Goal: Task Accomplishment & Management: Use online tool/utility

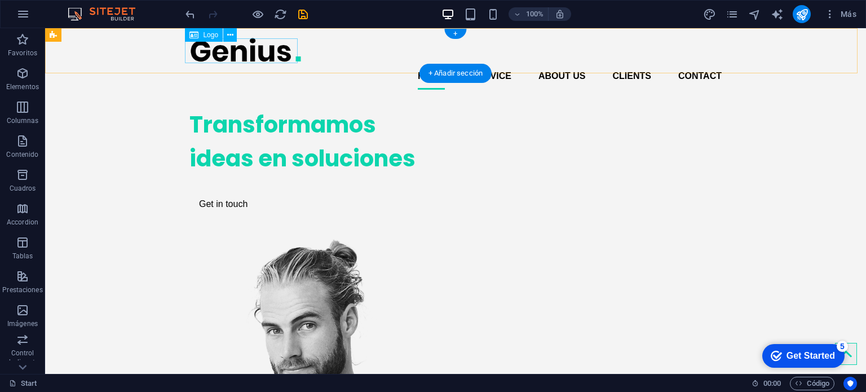
click at [230, 56] on div at bounding box center [456, 49] width 532 height 25
select select "px"
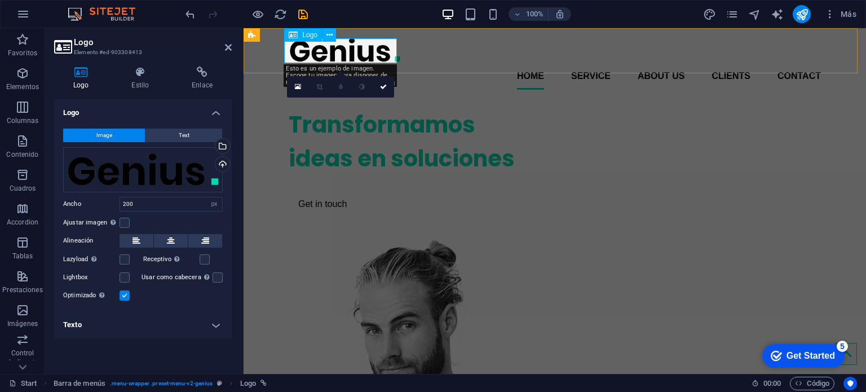
click at [329, 54] on div at bounding box center [555, 49] width 532 height 25
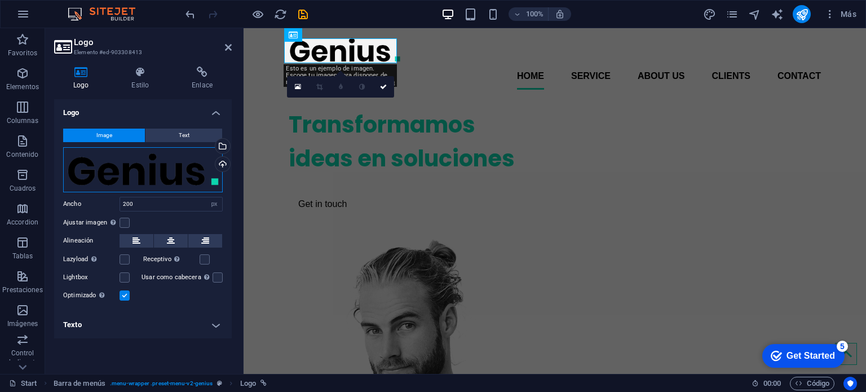
click at [165, 172] on div "Arrastra archivos aquí, haz clic para escoger archivos o selecciona archivos de…" at bounding box center [143, 169] width 160 height 45
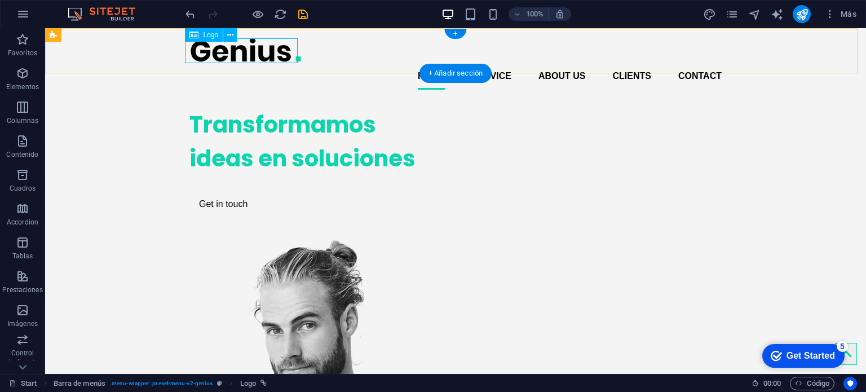
click at [231, 45] on div at bounding box center [456, 49] width 532 height 25
click at [230, 34] on icon at bounding box center [230, 35] width 6 height 12
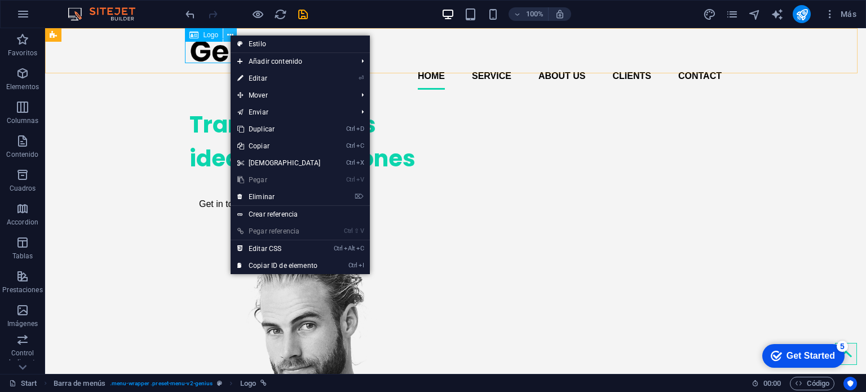
click at [230, 34] on icon at bounding box center [230, 35] width 6 height 12
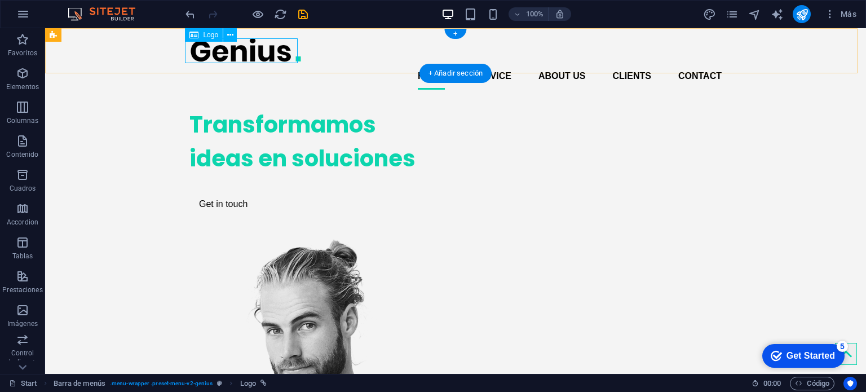
click at [210, 55] on div at bounding box center [456, 49] width 532 height 25
select select "px"
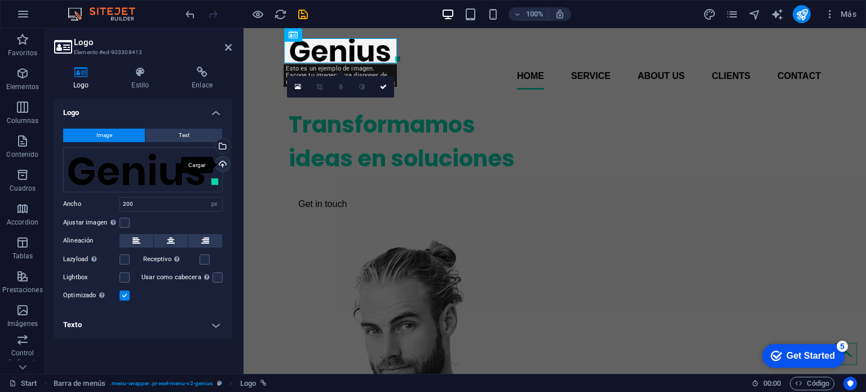
click at [223, 162] on div "Cargar" at bounding box center [221, 165] width 17 height 17
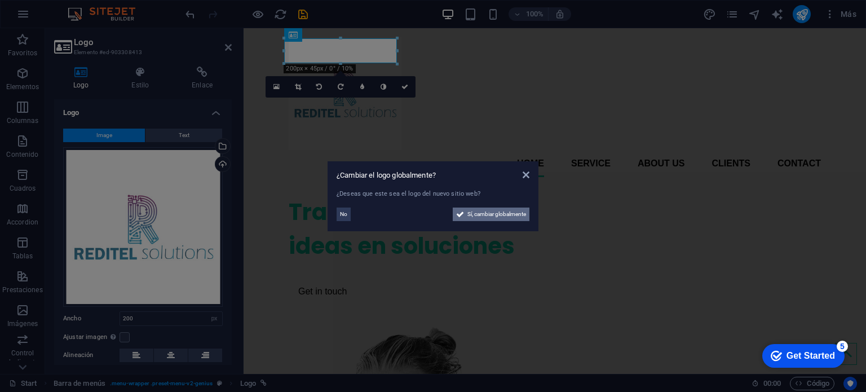
click at [469, 213] on span "Sí, cambiar globalmente" at bounding box center [497, 215] width 59 height 14
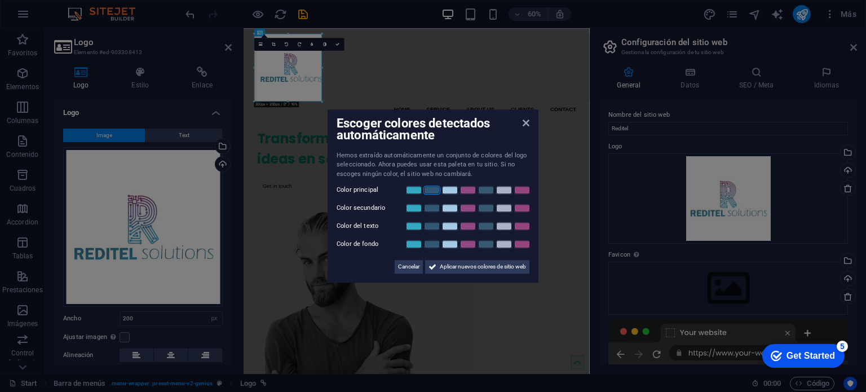
click at [428, 188] on link at bounding box center [432, 190] width 17 height 9
click at [420, 193] on link at bounding box center [414, 190] width 17 height 9
click at [435, 193] on link at bounding box center [432, 190] width 17 height 9
click at [443, 191] on link at bounding box center [450, 190] width 17 height 9
click at [434, 187] on link at bounding box center [432, 190] width 17 height 9
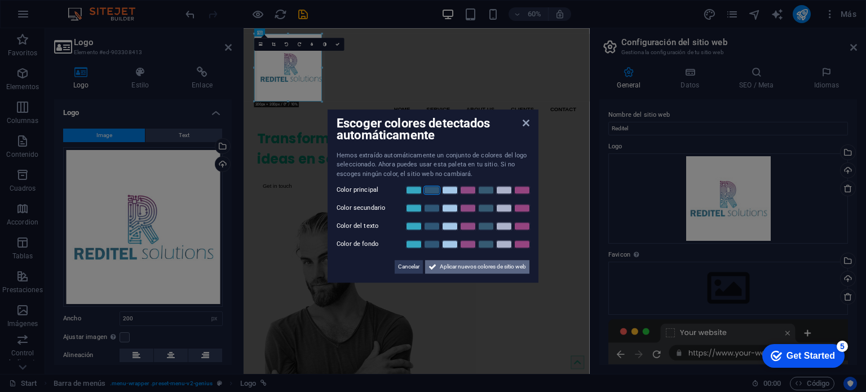
click at [444, 269] on span "Aplicar nuevos colores de sitio web" at bounding box center [483, 267] width 86 height 14
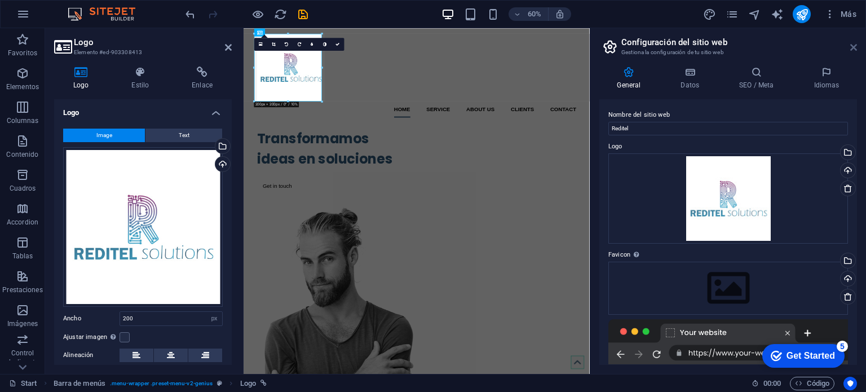
click at [856, 47] on icon at bounding box center [854, 47] width 7 height 9
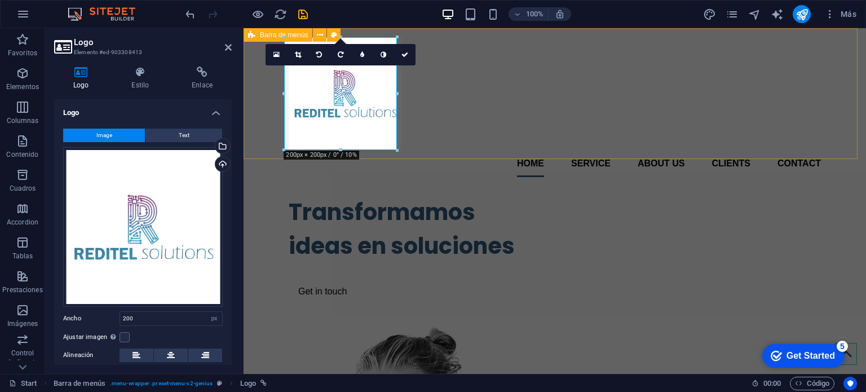
click at [468, 150] on nav "Home Service About us Clients Contact" at bounding box center [555, 163] width 532 height 27
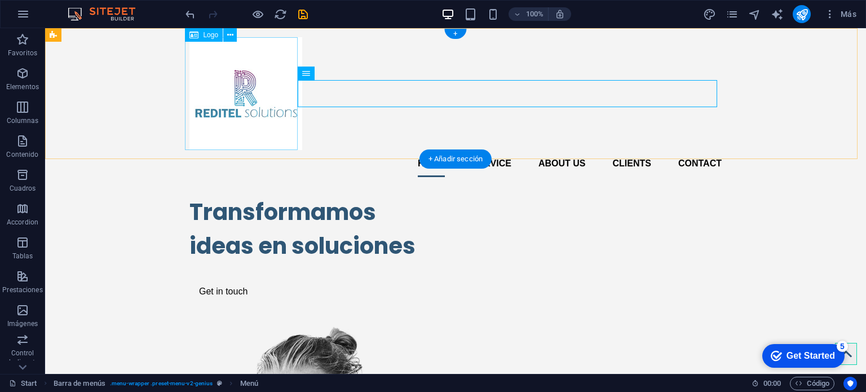
click at [245, 98] on div at bounding box center [456, 93] width 532 height 113
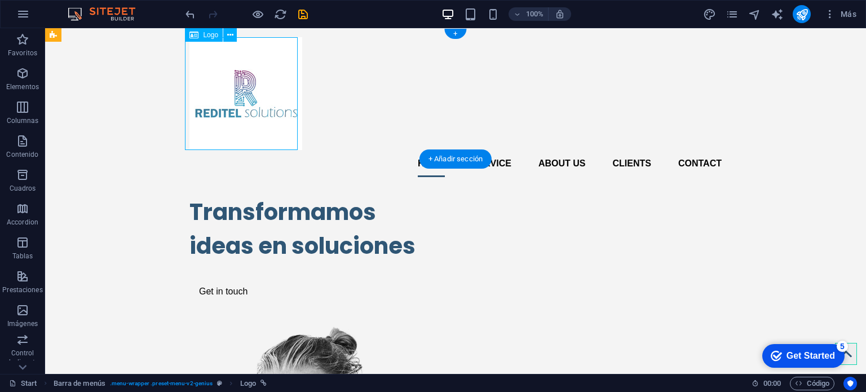
click at [245, 98] on div at bounding box center [456, 93] width 532 height 113
select select "px"
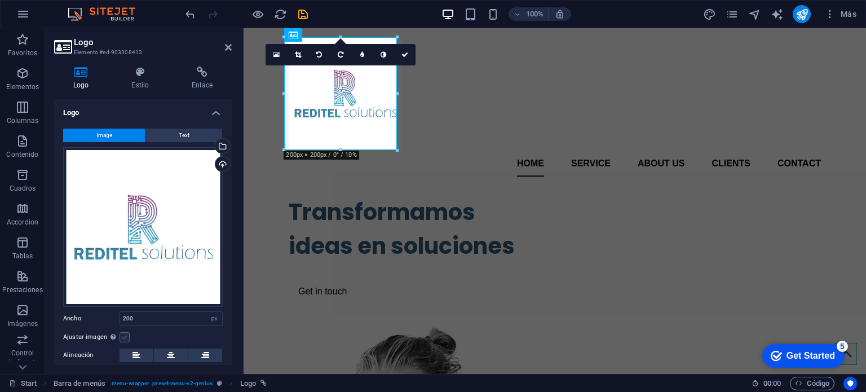
click at [125, 333] on label at bounding box center [125, 337] width 10 height 10
click at [0, 0] on input "Ajustar imagen Ajustar imagen automáticamente a un ancho y alto fijo" at bounding box center [0, 0] width 0 height 0
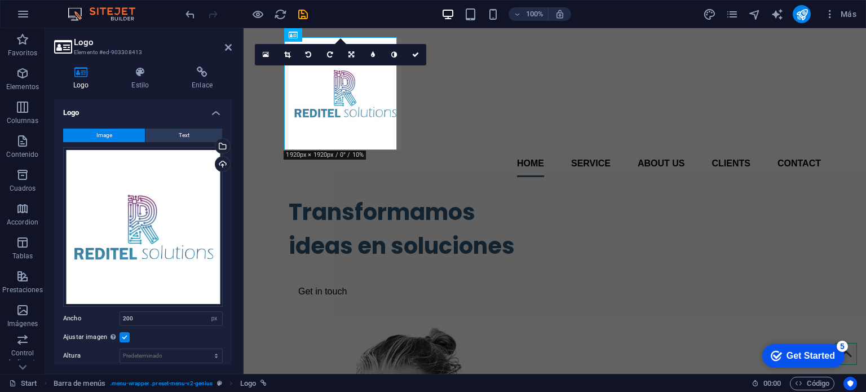
click at [121, 335] on label at bounding box center [125, 337] width 10 height 10
click at [0, 0] on input "Ajustar imagen Ajustar imagen automáticamente a un ancho y alto fijo" at bounding box center [0, 0] width 0 height 0
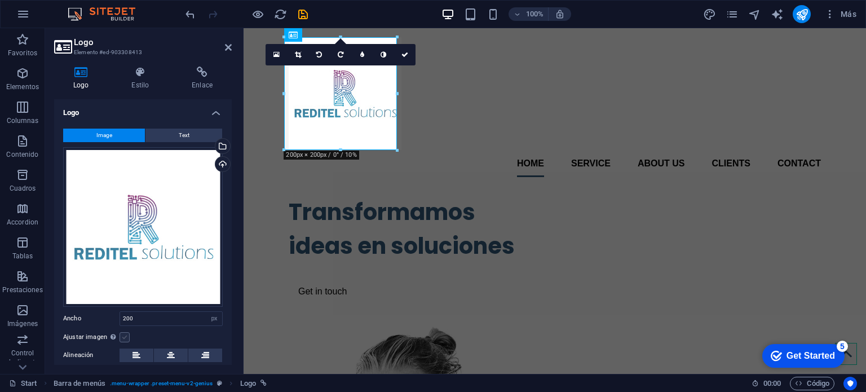
click at [121, 335] on label at bounding box center [125, 337] width 10 height 10
click at [0, 0] on input "Ajustar imagen Ajustar imagen automáticamente a un ancho y alto fijo" at bounding box center [0, 0] width 0 height 0
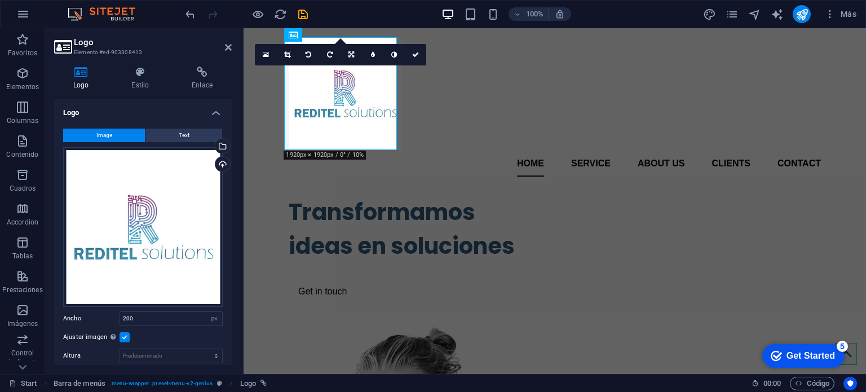
click at [121, 335] on label at bounding box center [125, 337] width 10 height 10
click at [0, 0] on input "Ajustar imagen Ajustar imagen automáticamente a un ancho y alto fijo" at bounding box center [0, 0] width 0 height 0
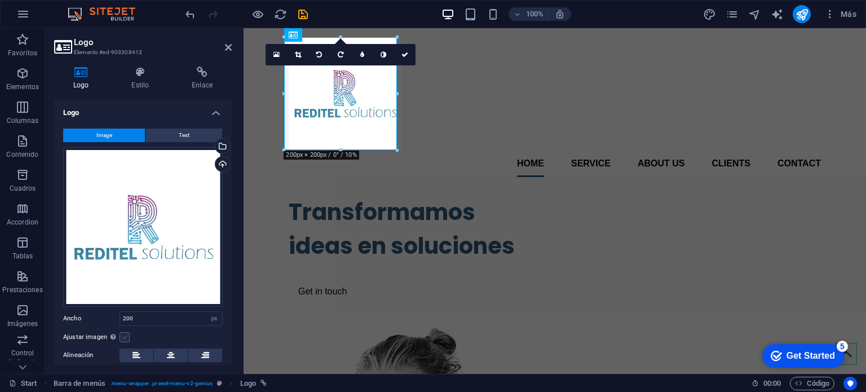
click at [121, 335] on label at bounding box center [125, 337] width 10 height 10
click at [0, 0] on input "Ajustar imagen Ajustar imagen automáticamente a un ancho y alto fijo" at bounding box center [0, 0] width 0 height 0
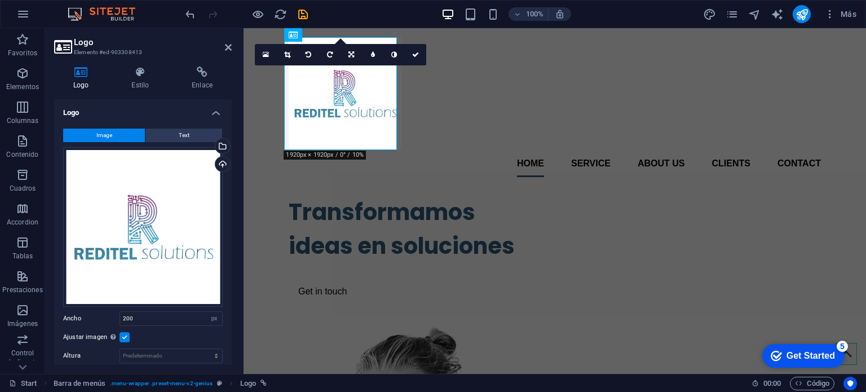
scroll to position [161, 0]
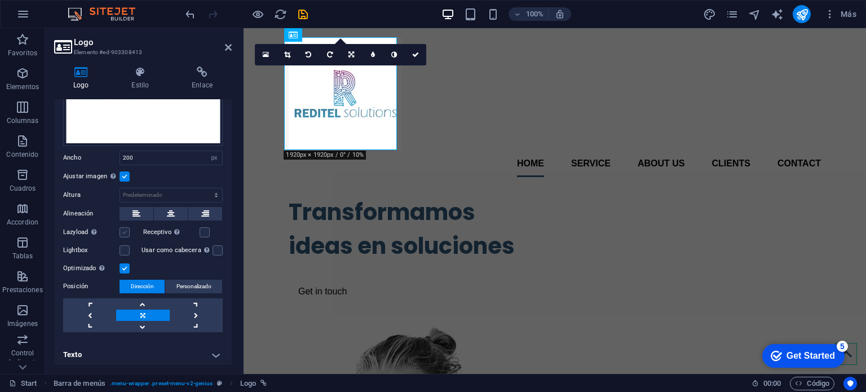
click at [126, 231] on label at bounding box center [125, 232] width 10 height 10
click at [0, 0] on input "Lazyload La carga de imágenes tras la carga de la página mejora la velocidad de…" at bounding box center [0, 0] width 0 height 0
click at [126, 231] on label at bounding box center [125, 232] width 10 height 10
click at [0, 0] on input "Lazyload La carga de imágenes tras la carga de la página mejora la velocidad de…" at bounding box center [0, 0] width 0 height 0
click at [129, 248] on label at bounding box center [125, 250] width 10 height 10
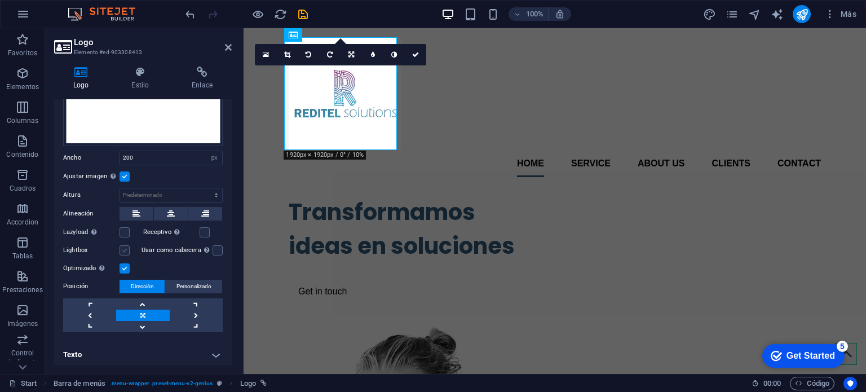
click at [0, 0] on input "Lightbox" at bounding box center [0, 0] width 0 height 0
click at [129, 248] on label at bounding box center [125, 250] width 10 height 10
click at [0, 0] on input "Lightbox" at bounding box center [0, 0] width 0 height 0
click at [122, 263] on label at bounding box center [125, 268] width 10 height 10
click at [0, 0] on input "Optimizado Las imágenes se comprimen para así mejorar la velocidad de las págin…" at bounding box center [0, 0] width 0 height 0
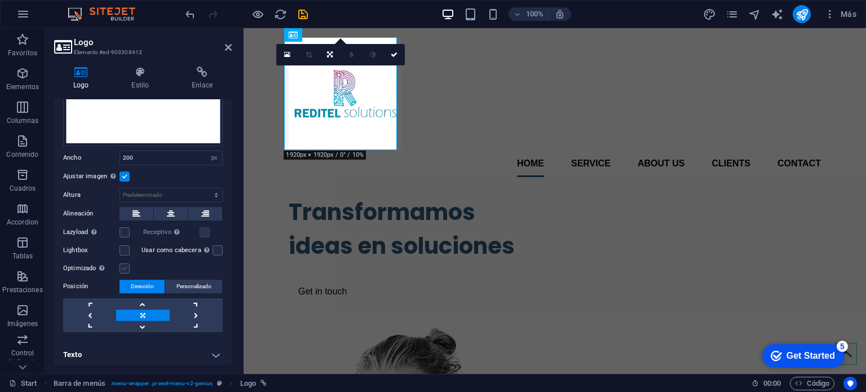
click at [122, 263] on label at bounding box center [125, 268] width 10 height 10
click at [0, 0] on input "Optimizado Las imágenes se comprimen para así mejorar la velocidad de las págin…" at bounding box center [0, 0] width 0 height 0
click at [122, 263] on label at bounding box center [125, 268] width 10 height 10
click at [0, 0] on input "Optimizado Las imágenes se comprimen para así mejorar la velocidad de las págin…" at bounding box center [0, 0] width 0 height 0
click at [122, 263] on label at bounding box center [125, 268] width 10 height 10
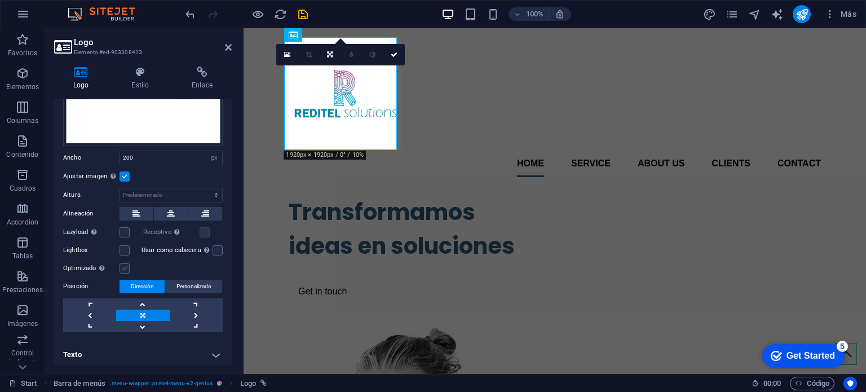
click at [0, 0] on input "Optimizado Las imágenes se comprimen para así mejorar la velocidad de las págin…" at bounding box center [0, 0] width 0 height 0
click at [378, 55] on link at bounding box center [372, 54] width 21 height 21
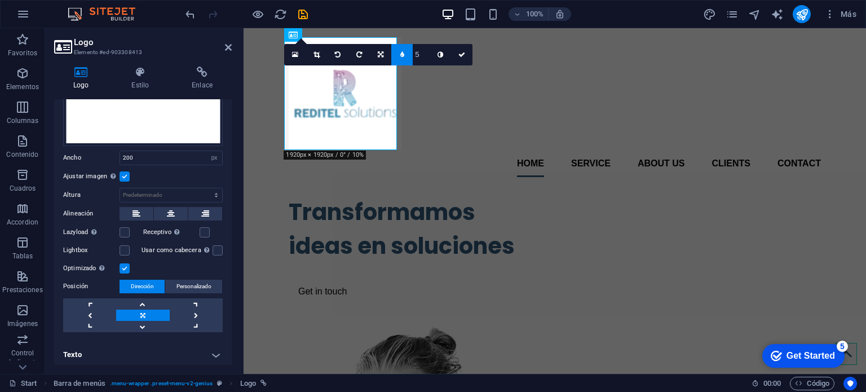
click at [398, 54] on link at bounding box center [401, 54] width 21 height 21
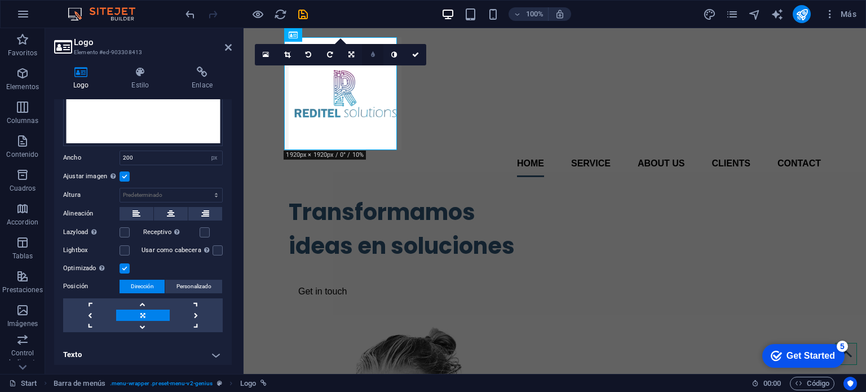
click at [381, 56] on link at bounding box center [372, 54] width 21 height 21
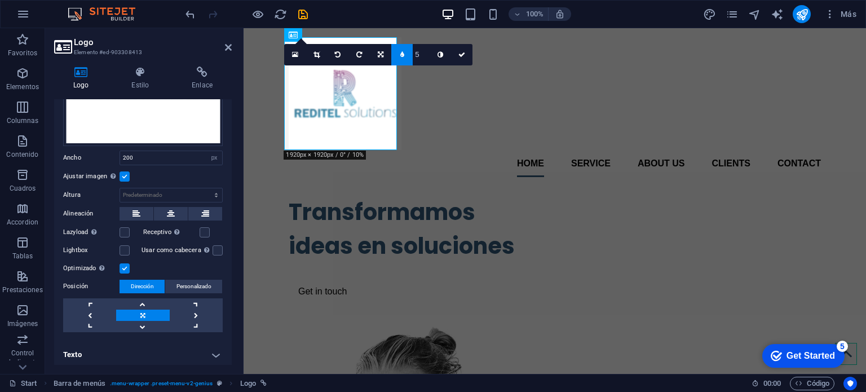
type input "4"
type input "3"
click at [425, 57] on input "1" at bounding box center [421, 54] width 17 height 21
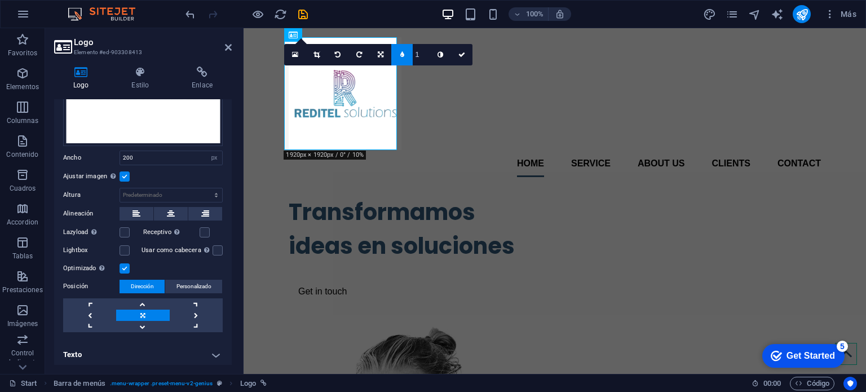
type input "2"
type input "3"
type input "8"
type input "9"
type input "11"
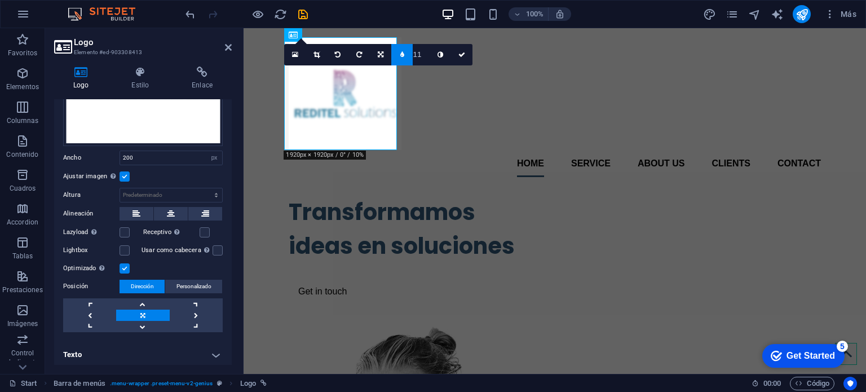
type input "12"
type input "14"
type input "20"
click at [426, 52] on input "20" at bounding box center [421, 54] width 17 height 21
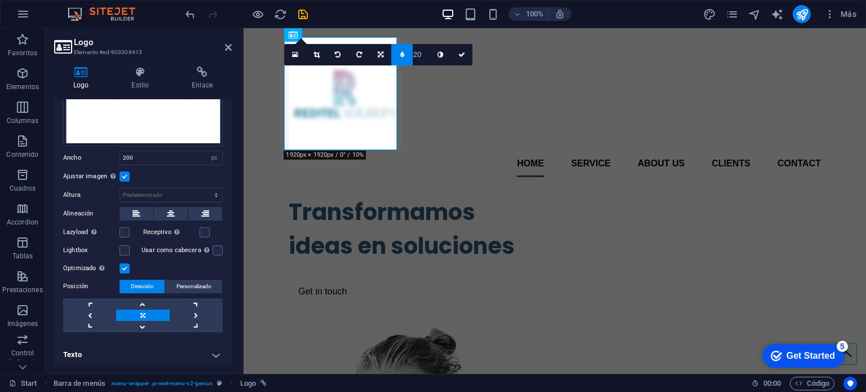
click at [415, 56] on input "20" at bounding box center [421, 54] width 17 height 21
type input "0"
type input "5"
click at [441, 53] on icon at bounding box center [441, 54] width 6 height 7
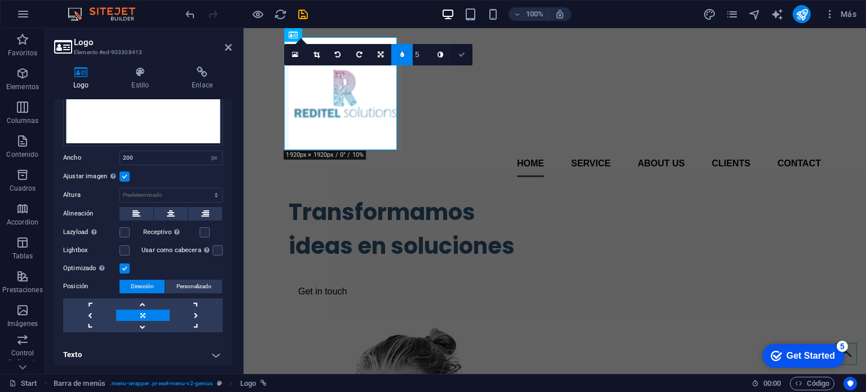
click at [468, 57] on link at bounding box center [461, 54] width 21 height 21
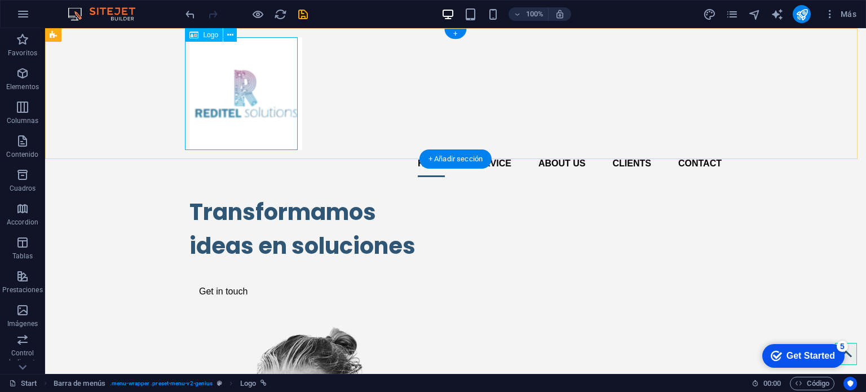
click at [259, 77] on div at bounding box center [456, 93] width 532 height 113
select select "px"
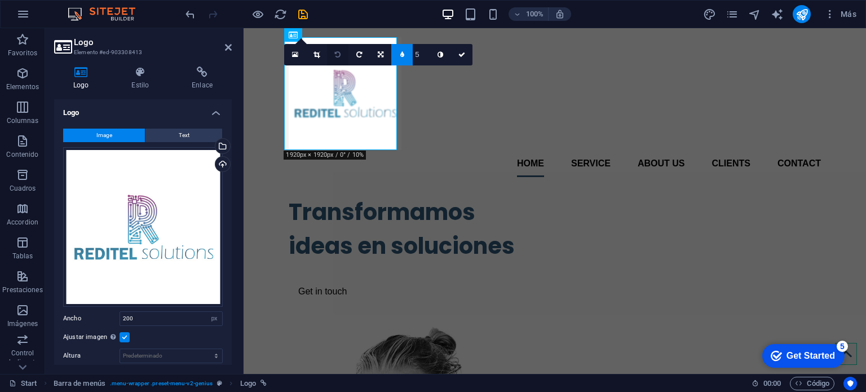
click at [337, 54] on icon at bounding box center [338, 54] width 6 height 7
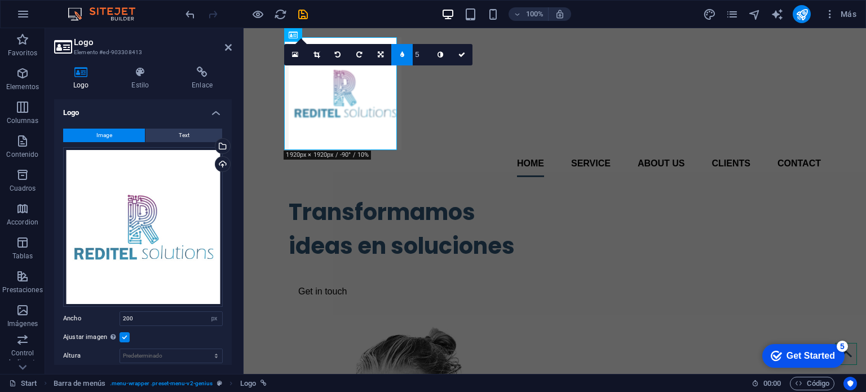
click at [337, 54] on icon at bounding box center [338, 54] width 6 height 7
click at [352, 54] on link at bounding box center [359, 54] width 21 height 21
click at [323, 52] on link at bounding box center [316, 54] width 21 height 21
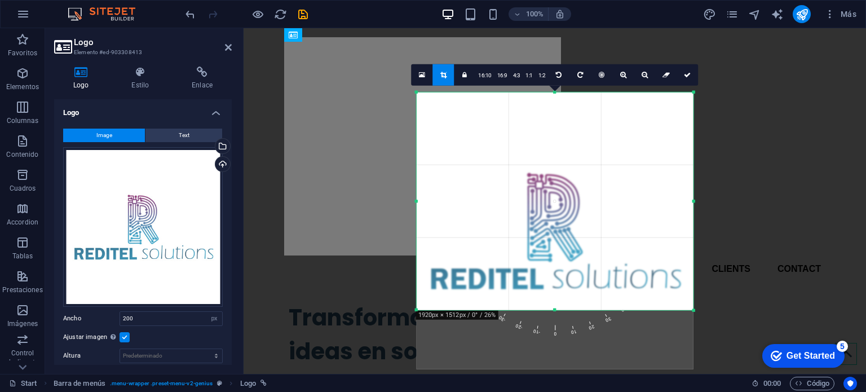
drag, startPoint x: 557, startPoint y: 338, endPoint x: 557, endPoint y: 279, distance: 58.7
click at [557, 279] on div "180 170 160 150 140 130 120 110 100 90 80 70 60 50 40 30 20 10 0 -10 -20 -30 -4…" at bounding box center [555, 201] width 277 height 218
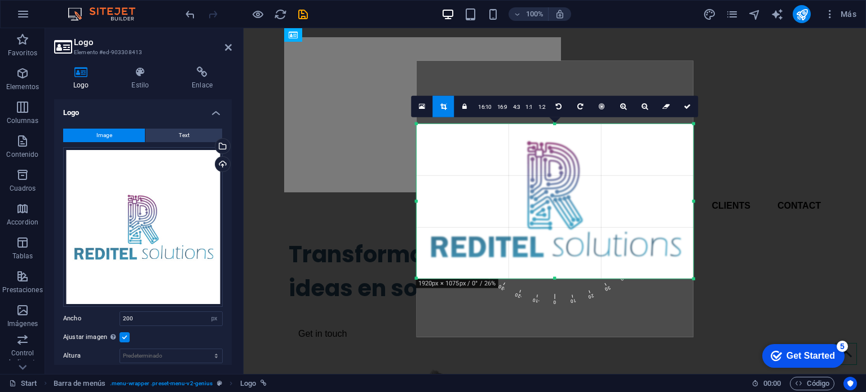
drag, startPoint x: 558, startPoint y: 92, endPoint x: 555, endPoint y: 155, distance: 63.2
click at [555, 155] on div "180 170 160 150 140 130 120 110 100 90 80 70 60 50 40 30 20 10 0 -10 -20 -30 -4…" at bounding box center [555, 201] width 277 height 155
click at [787, 356] on div "Get Started" at bounding box center [811, 356] width 49 height 10
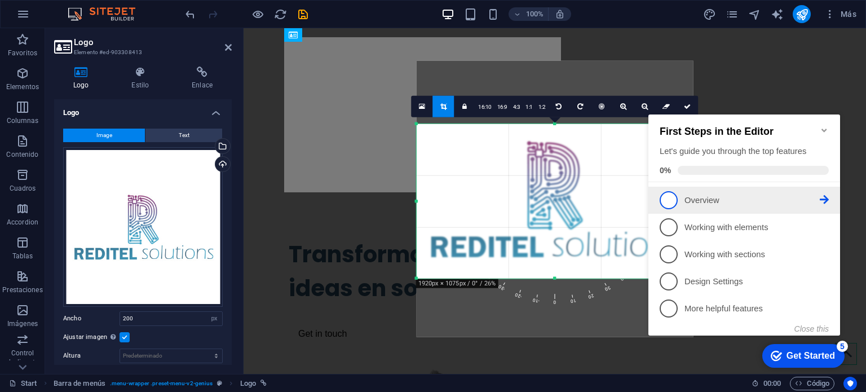
click at [671, 204] on span "1" at bounding box center [669, 200] width 18 height 18
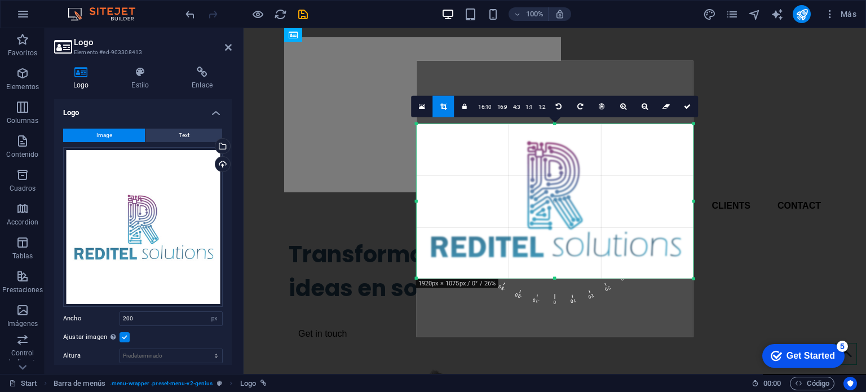
scroll to position [0, 0]
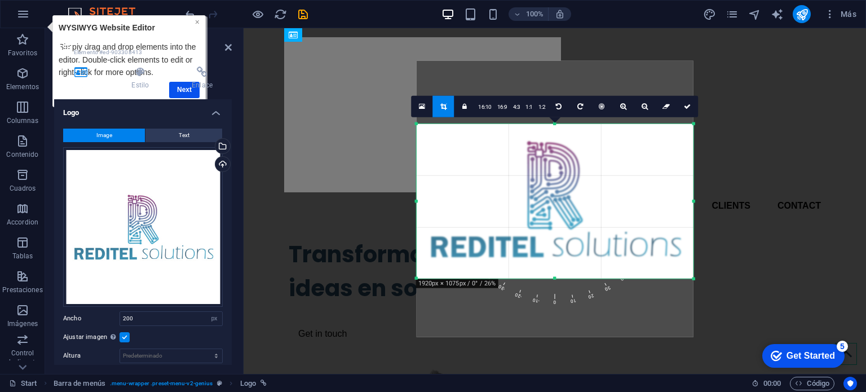
click at [197, 21] on link "×" at bounding box center [197, 21] width 5 height 9
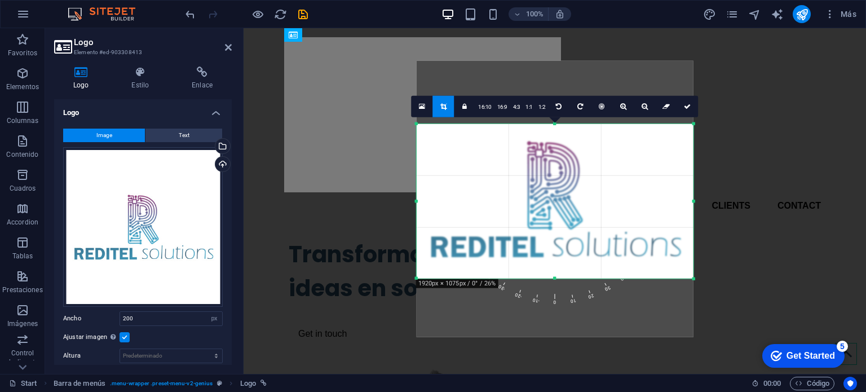
click at [449, 111] on link at bounding box center [443, 105] width 21 height 21
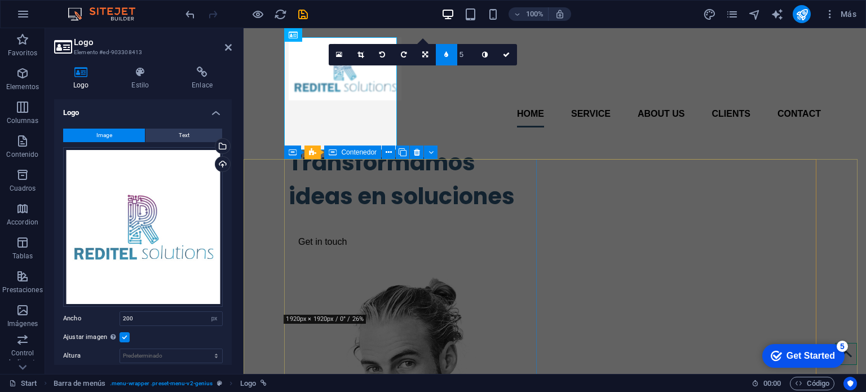
click at [432, 196] on div "Transformamos ideas en soluciones Get in touch" at bounding box center [415, 200] width 253 height 126
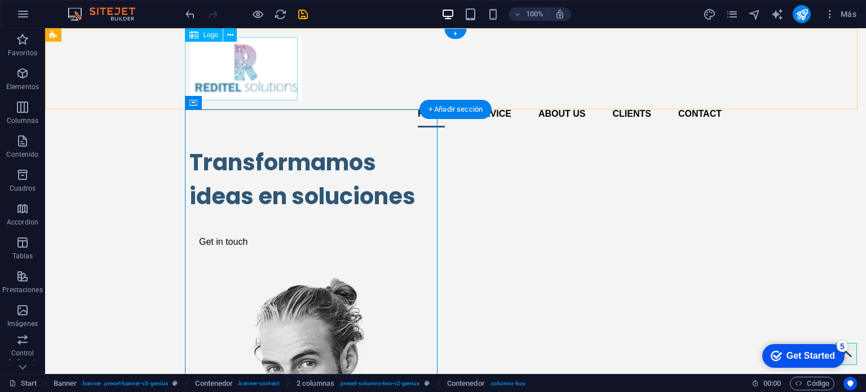
click at [264, 61] on div at bounding box center [456, 68] width 532 height 63
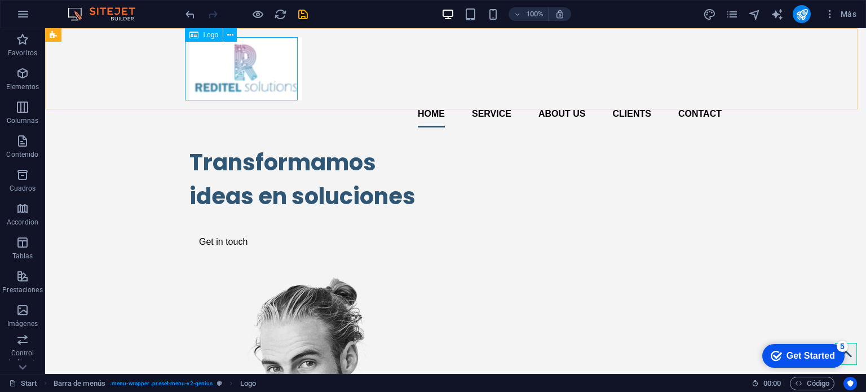
click at [212, 33] on span "Logo" at bounding box center [210, 35] width 15 height 7
click at [229, 33] on icon at bounding box center [230, 35] width 6 height 12
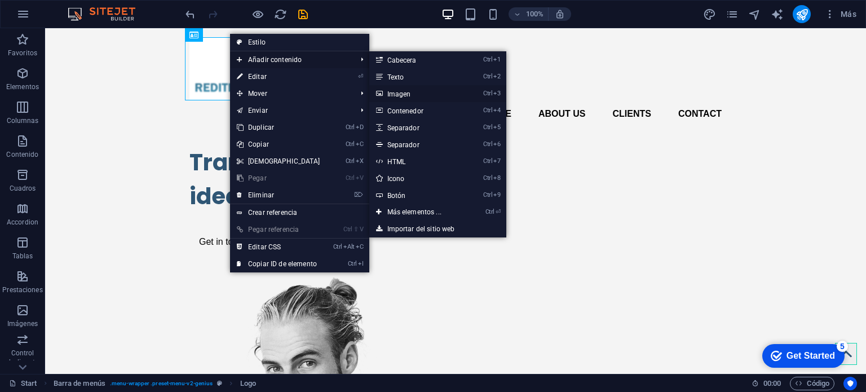
click at [393, 90] on link "Ctrl 3 Imagen" at bounding box center [416, 93] width 95 height 17
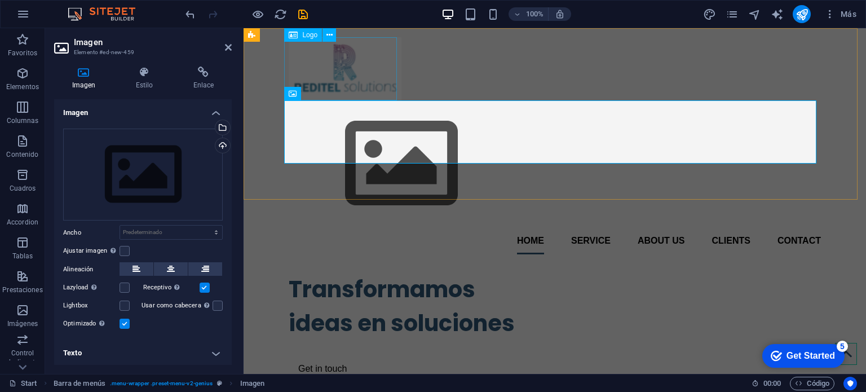
click at [354, 70] on div at bounding box center [555, 68] width 532 height 63
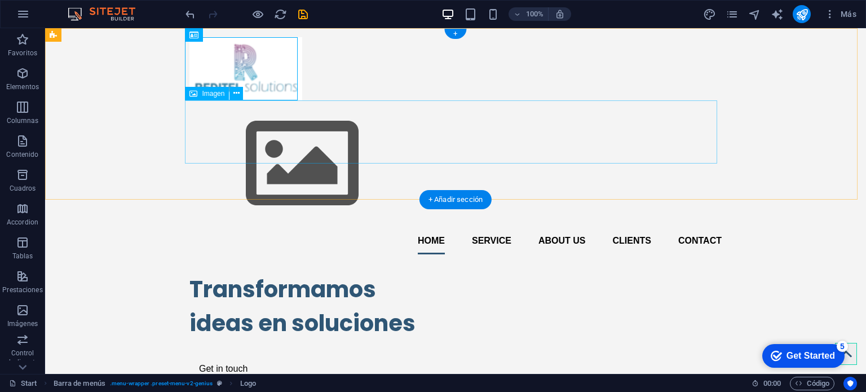
click at [250, 143] on figure at bounding box center [456, 163] width 532 height 127
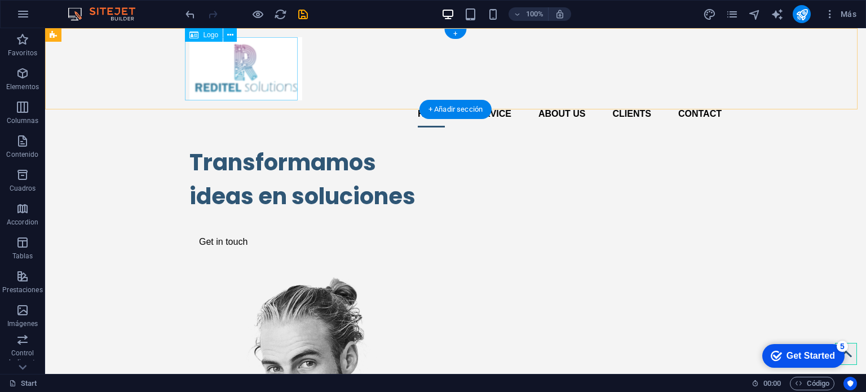
click at [268, 68] on div at bounding box center [456, 68] width 532 height 63
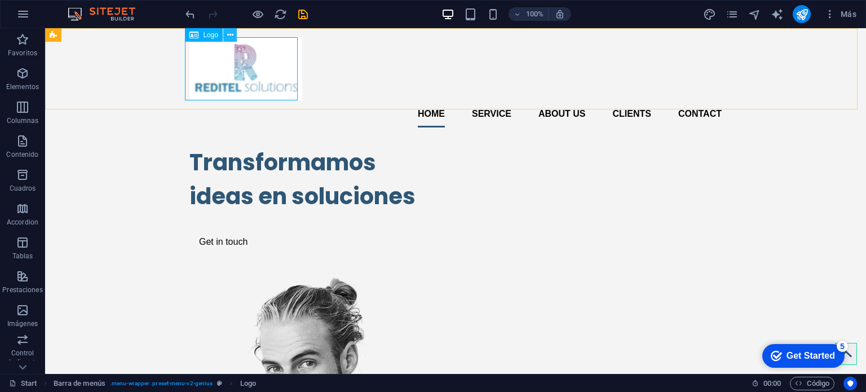
click at [234, 37] on button at bounding box center [230, 35] width 14 height 14
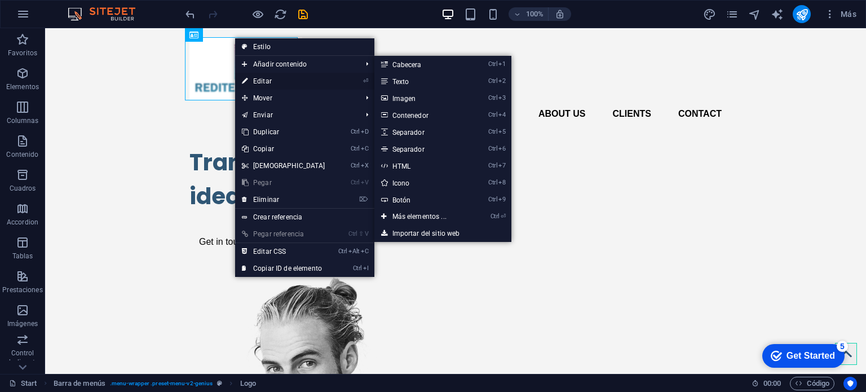
click at [279, 78] on link "⏎ Editar" at bounding box center [283, 81] width 97 height 17
select select "px"
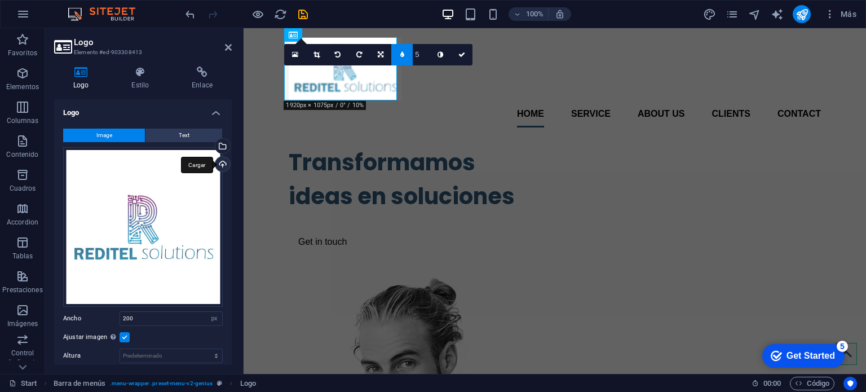
click at [223, 162] on div "Cargar" at bounding box center [221, 165] width 17 height 17
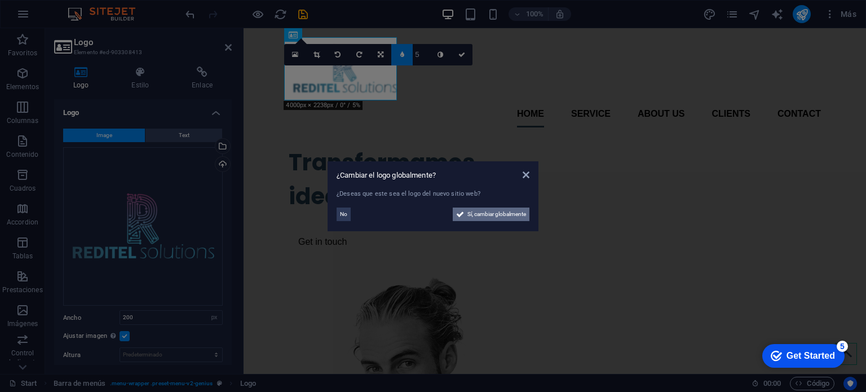
click at [491, 215] on span "Sí, cambiar globalmente" at bounding box center [497, 215] width 59 height 14
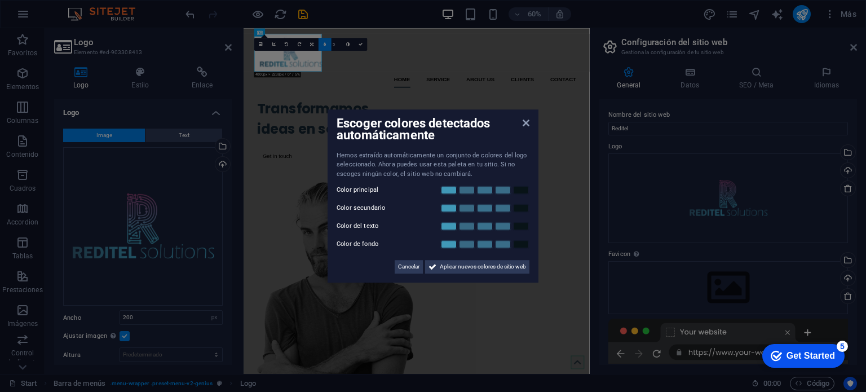
click at [368, 269] on div "Cancelar Aplicar nuevos colores de sitio web" at bounding box center [433, 262] width 193 height 23
click at [459, 191] on link at bounding box center [467, 190] width 17 height 9
click at [456, 208] on link at bounding box center [449, 208] width 17 height 9
click at [448, 208] on link at bounding box center [449, 208] width 17 height 9
click at [446, 209] on link at bounding box center [449, 208] width 17 height 9
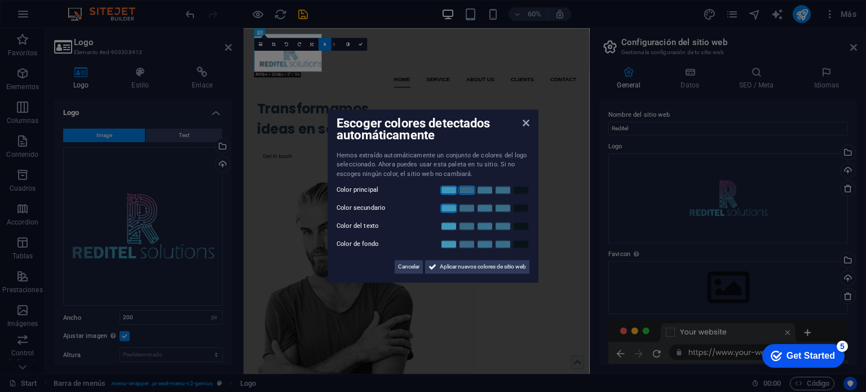
click at [451, 189] on link at bounding box center [449, 190] width 17 height 9
click at [463, 209] on link at bounding box center [467, 208] width 17 height 9
click at [486, 223] on link at bounding box center [485, 226] width 17 height 9
click at [506, 245] on link at bounding box center [503, 244] width 17 height 9
click at [474, 267] on span "Aplicar nuevos colores de sitio web" at bounding box center [483, 267] width 86 height 14
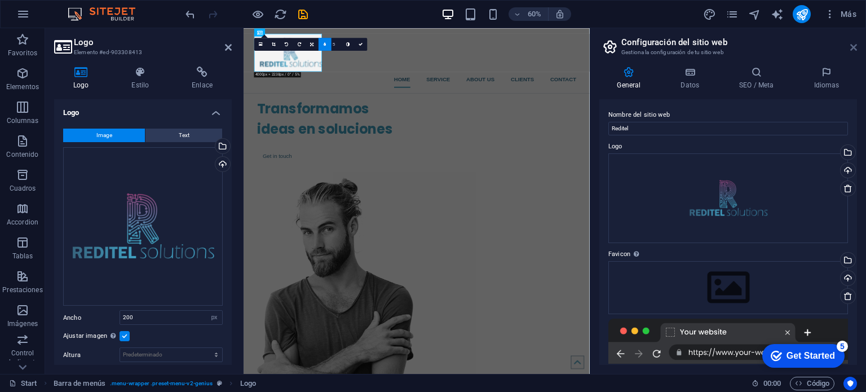
click at [852, 46] on icon at bounding box center [854, 47] width 7 height 9
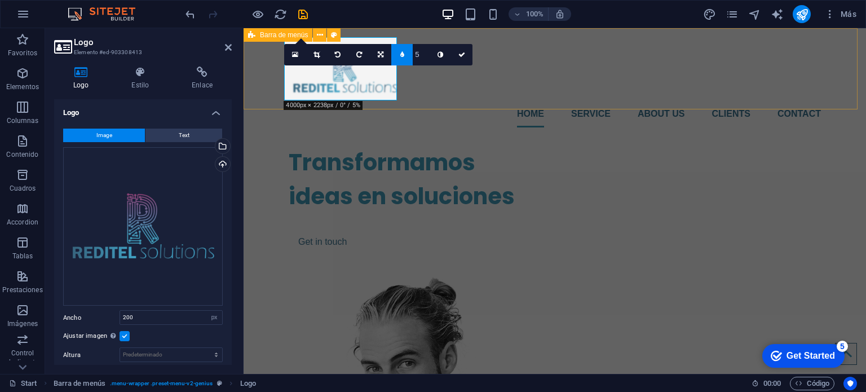
click at [534, 89] on div "Home Service About us Clients Contact" at bounding box center [555, 82] width 623 height 108
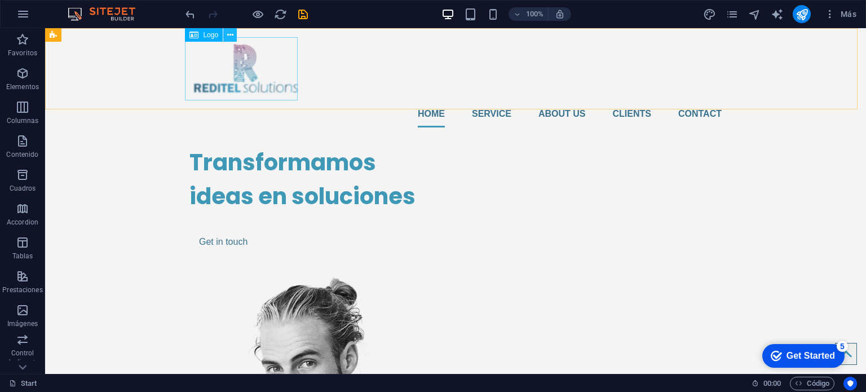
click at [231, 38] on icon at bounding box center [230, 35] width 6 height 12
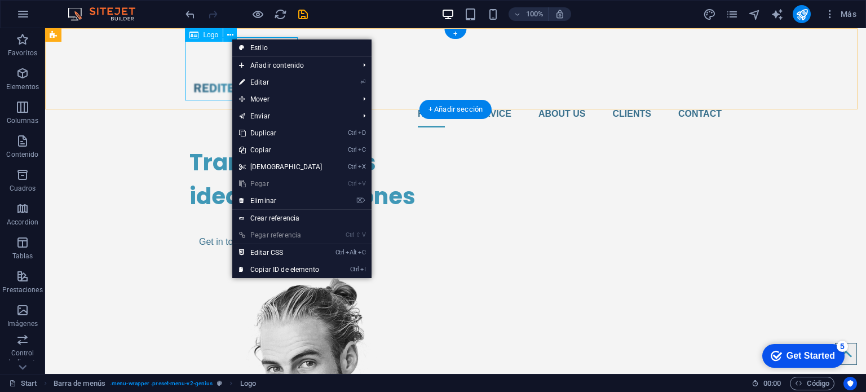
click at [227, 68] on div at bounding box center [456, 68] width 532 height 63
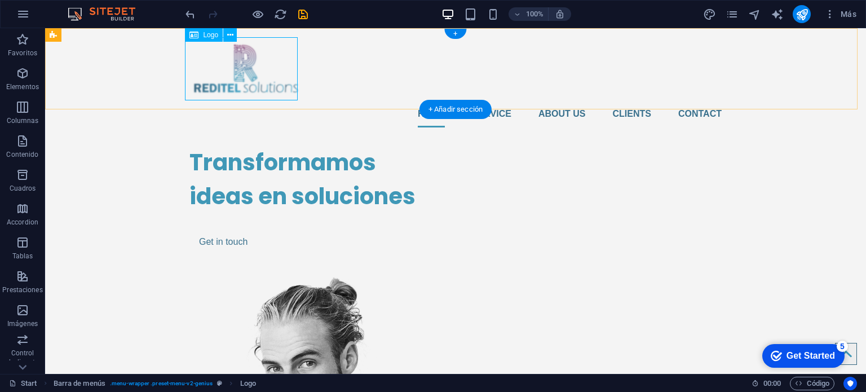
click at [247, 67] on div at bounding box center [456, 68] width 532 height 63
click at [255, 74] on div at bounding box center [456, 68] width 532 height 63
select select "px"
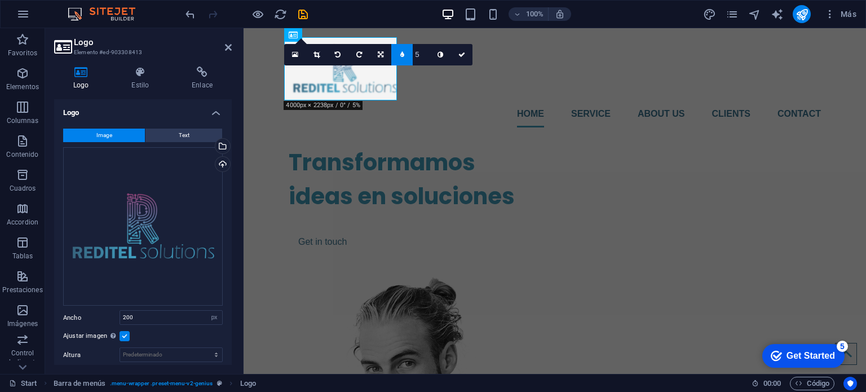
click at [144, 91] on div "Logo Estilo Enlace Logo Image Text Arrastra archivos aquí, haz clic para escoge…" at bounding box center [143, 216] width 178 height 298
click at [144, 73] on icon at bounding box center [140, 72] width 56 height 11
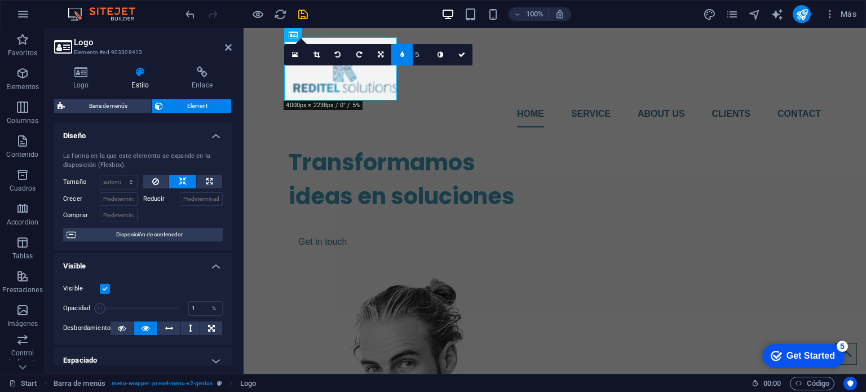
drag, startPoint x: 175, startPoint y: 306, endPoint x: 99, endPoint y: 307, distance: 76.7
click at [99, 307] on span at bounding box center [99, 308] width 11 height 11
drag, startPoint x: 104, startPoint y: 311, endPoint x: 131, endPoint y: 308, distance: 27.8
click at [131, 308] on span at bounding box center [131, 308] width 11 height 11
drag, startPoint x: 131, startPoint y: 308, endPoint x: 205, endPoint y: 309, distance: 73.9
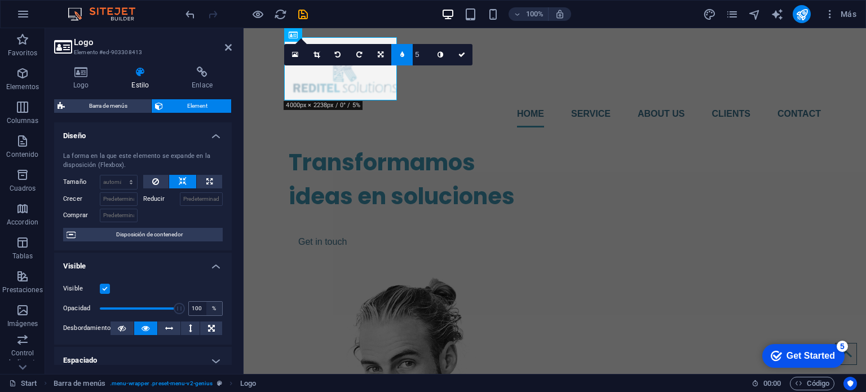
click at [205, 309] on div "Opacidad 100 %" at bounding box center [143, 308] width 160 height 17
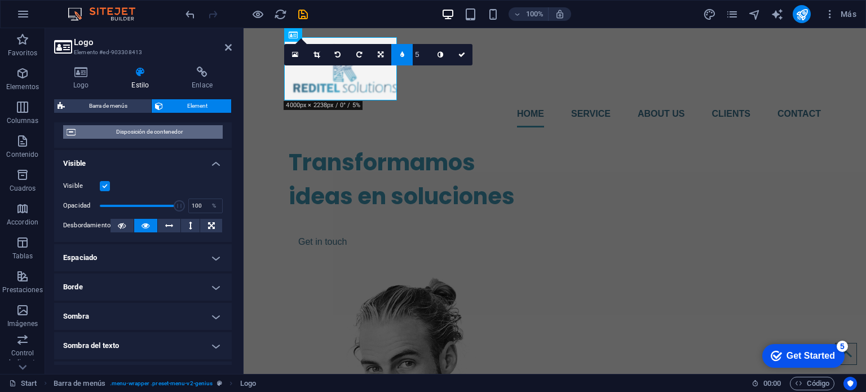
scroll to position [226, 0]
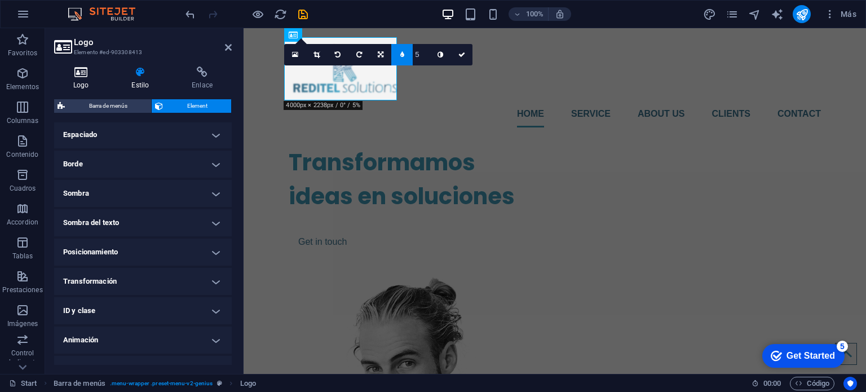
click at [83, 81] on h4 "Logo" at bounding box center [83, 79] width 58 height 24
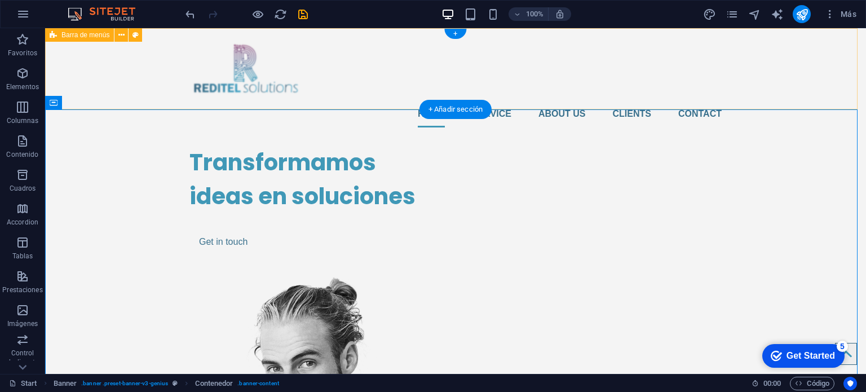
click at [330, 90] on div "Home Service About us Clients Contact" at bounding box center [455, 82] width 821 height 108
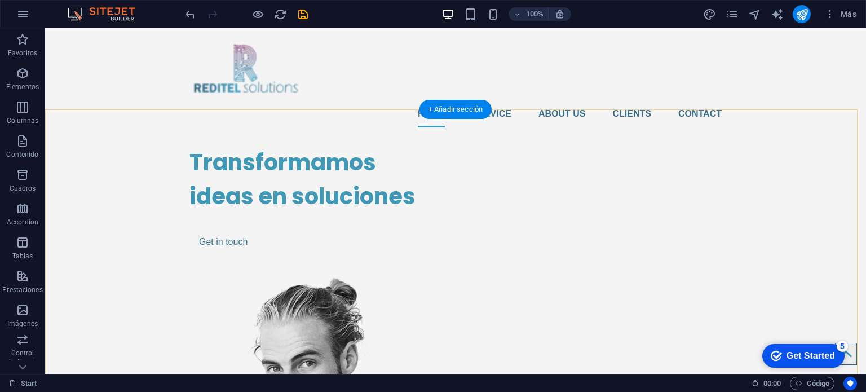
scroll to position [169, 0]
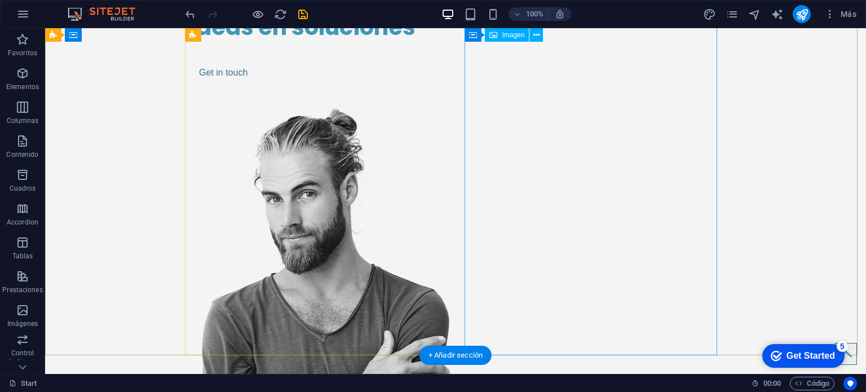
click at [442, 121] on figure at bounding box center [316, 321] width 253 height 429
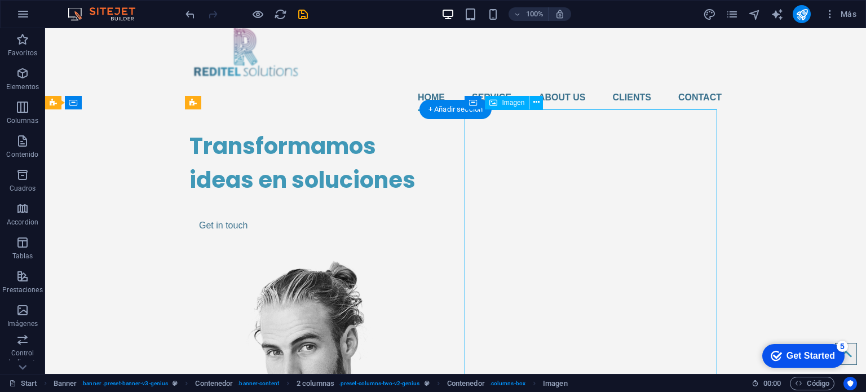
scroll to position [0, 0]
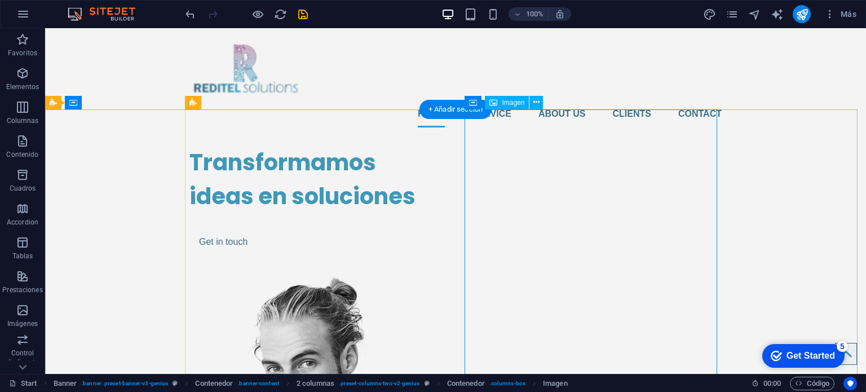
select select "px"
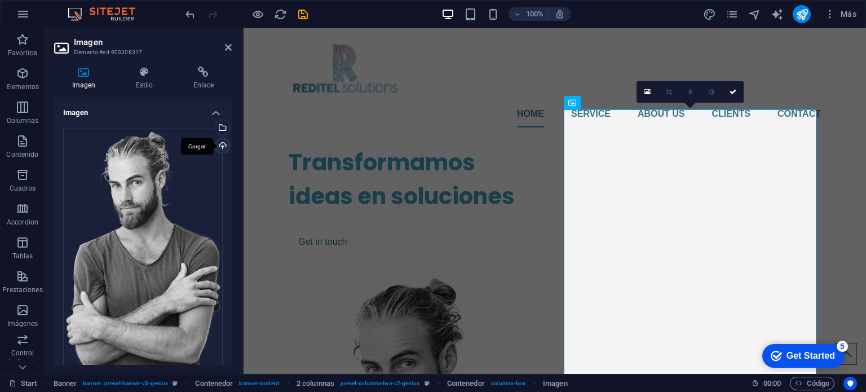
click at [224, 143] on div "Cargar" at bounding box center [221, 146] width 17 height 17
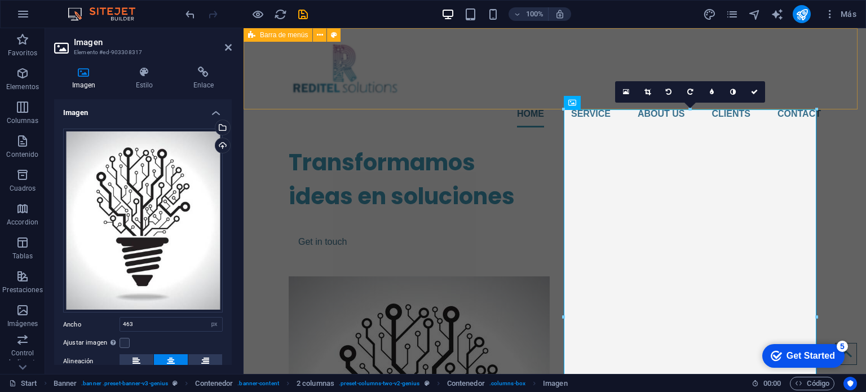
click at [538, 88] on div "Home Service About us Clients Contact" at bounding box center [555, 82] width 623 height 108
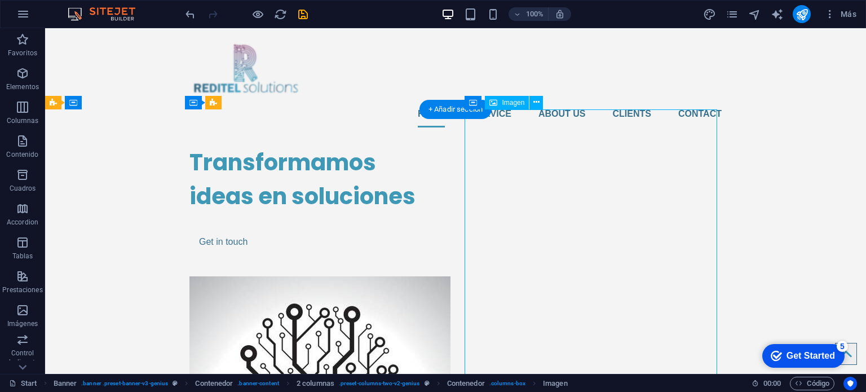
select select "px"
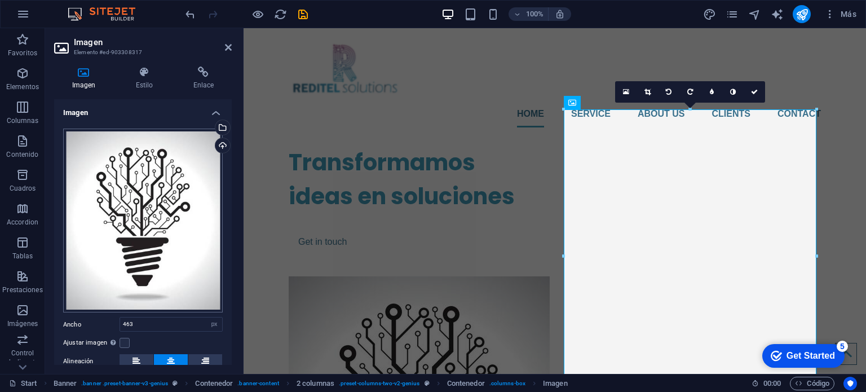
scroll to position [90, 0]
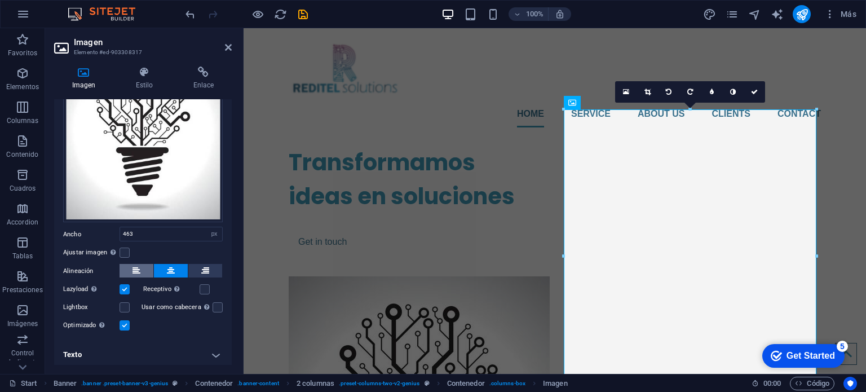
click at [148, 267] on button at bounding box center [137, 271] width 34 height 14
click at [194, 266] on button at bounding box center [205, 271] width 34 height 14
click at [169, 268] on icon at bounding box center [171, 271] width 8 height 14
click at [129, 248] on label at bounding box center [125, 253] width 10 height 10
click at [0, 0] on input "Ajustar imagen Ajustar imagen automáticamente a un ancho y alto fijo" at bounding box center [0, 0] width 0 height 0
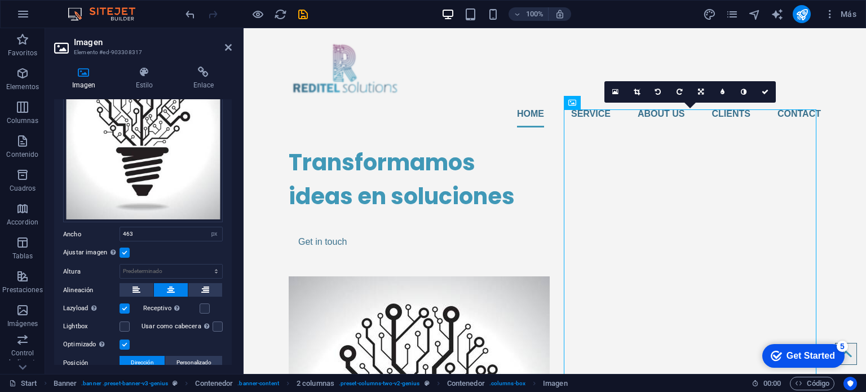
click at [130, 248] on div "Ajustar imagen Ajustar imagen automáticamente a un ancho y alto fijo" at bounding box center [143, 253] width 160 height 14
click at [129, 248] on label at bounding box center [125, 253] width 10 height 10
click at [0, 0] on input "Ajustar imagen Ajustar imagen automáticamente a un ancho y alto fijo" at bounding box center [0, 0] width 0 height 0
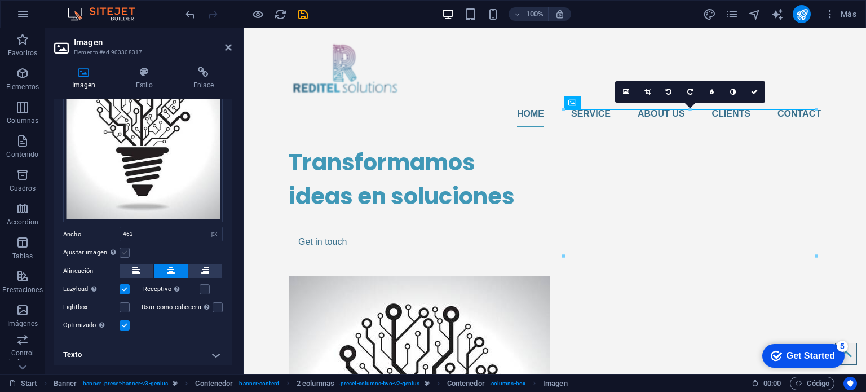
click at [121, 250] on label at bounding box center [125, 253] width 10 height 10
click at [0, 0] on input "Ajustar imagen Ajustar imagen automáticamente a un ancho y alto fijo" at bounding box center [0, 0] width 0 height 0
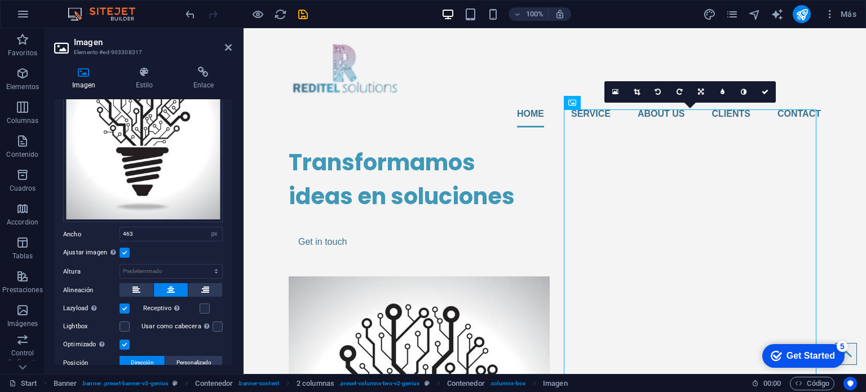
click at [121, 250] on label at bounding box center [125, 253] width 10 height 10
click at [0, 0] on input "Ajustar imagen Ajustar imagen automáticamente a un ancho y alto fijo" at bounding box center [0, 0] width 0 height 0
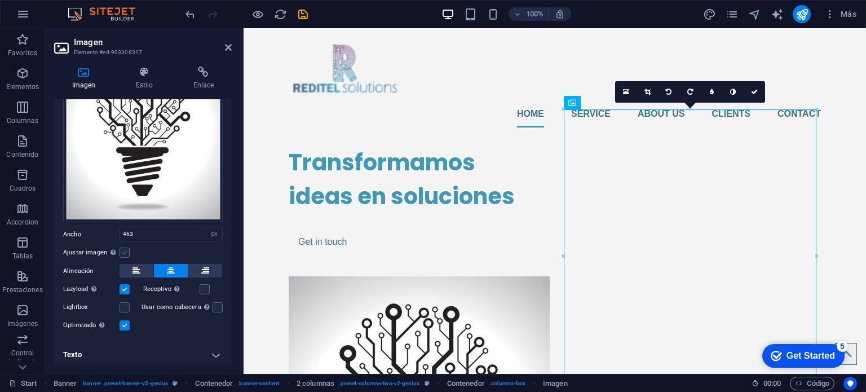
click at [121, 250] on label at bounding box center [125, 253] width 10 height 10
click at [0, 0] on input "Ajustar imagen Ajustar imagen automáticamente a un ancho y alto fijo" at bounding box center [0, 0] width 0 height 0
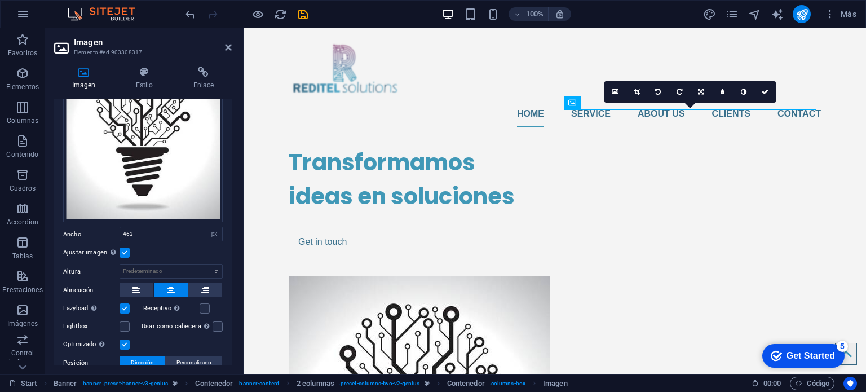
click at [121, 250] on label at bounding box center [125, 253] width 10 height 10
click at [0, 0] on input "Ajustar imagen Ajustar imagen automáticamente a un ancho y alto fijo" at bounding box center [0, 0] width 0 height 0
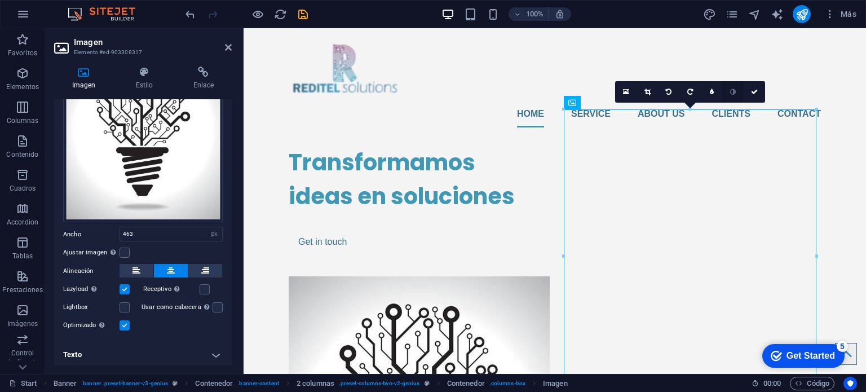
click at [742, 87] on link at bounding box center [733, 91] width 21 height 21
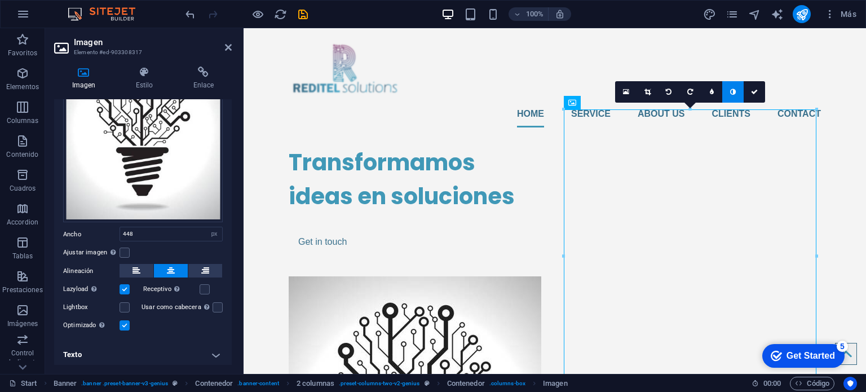
click at [731, 98] on link at bounding box center [733, 91] width 21 height 21
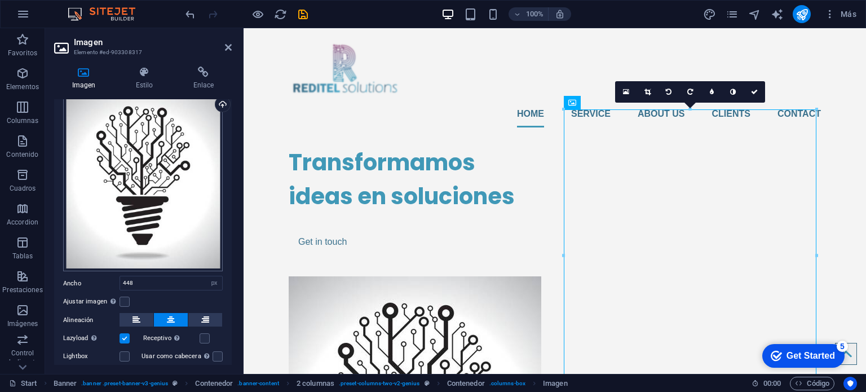
scroll to position [0, 0]
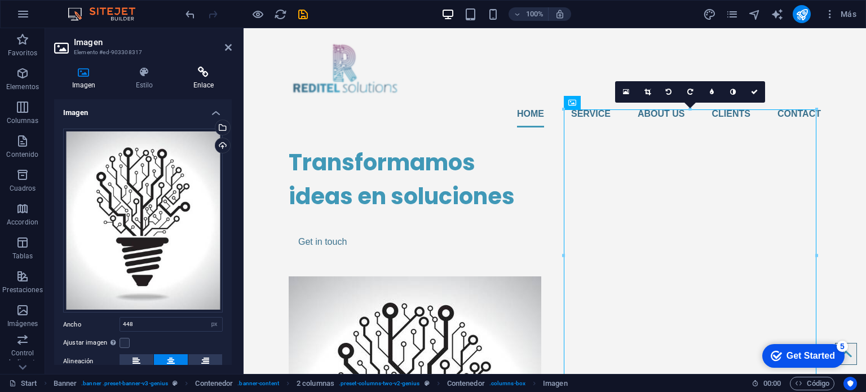
click at [196, 75] on icon at bounding box center [203, 72] width 56 height 11
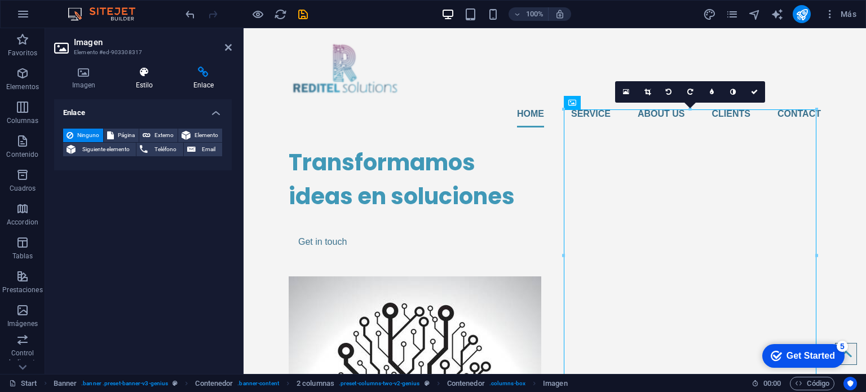
click at [147, 73] on icon at bounding box center [144, 72] width 53 height 11
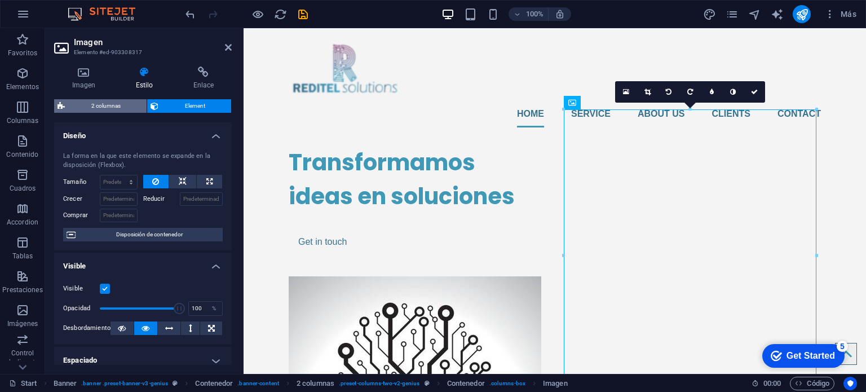
click at [121, 111] on span "2 columnas" at bounding box center [105, 106] width 75 height 14
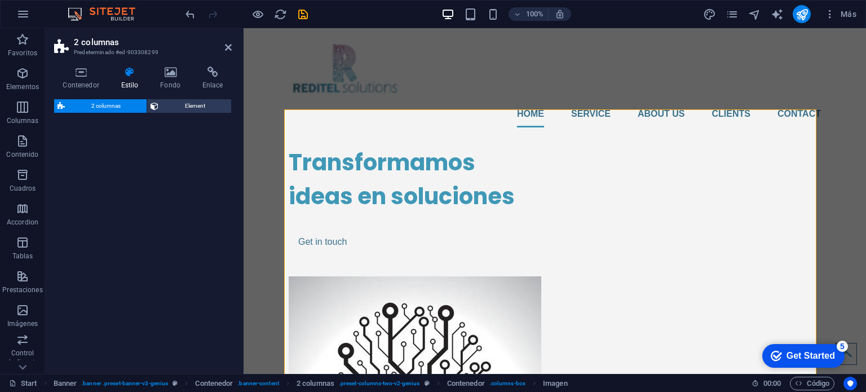
select select "rem"
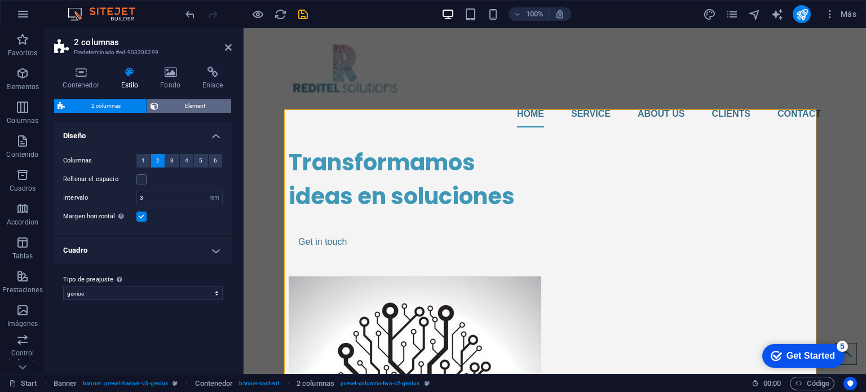
click at [186, 112] on span "Element" at bounding box center [195, 106] width 66 height 14
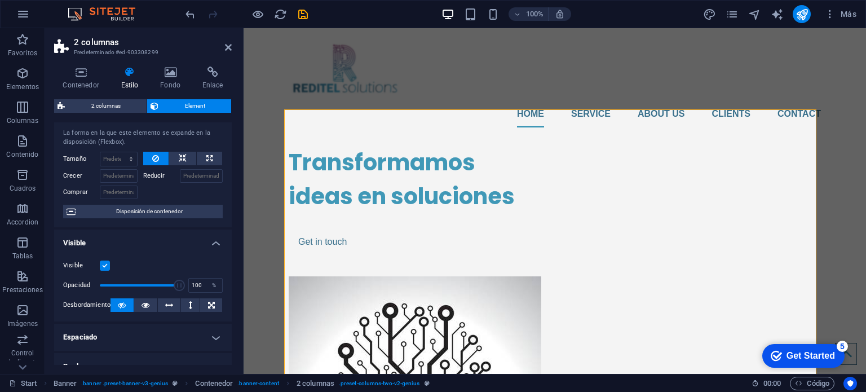
scroll to position [56, 0]
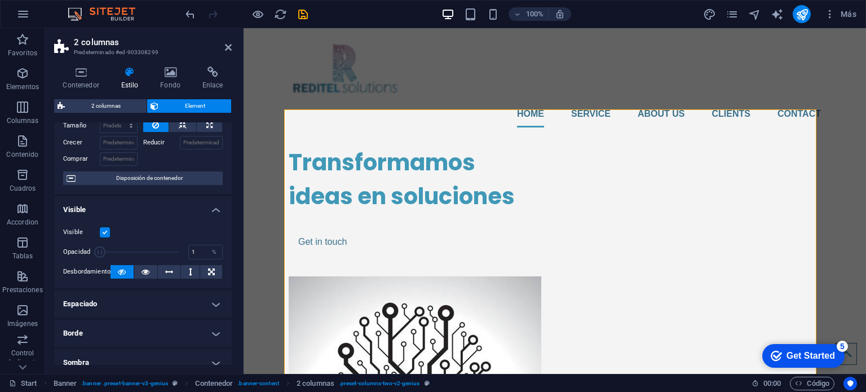
drag, startPoint x: 178, startPoint y: 254, endPoint x: 97, endPoint y: 252, distance: 80.7
click at [97, 252] on span at bounding box center [99, 251] width 11 height 11
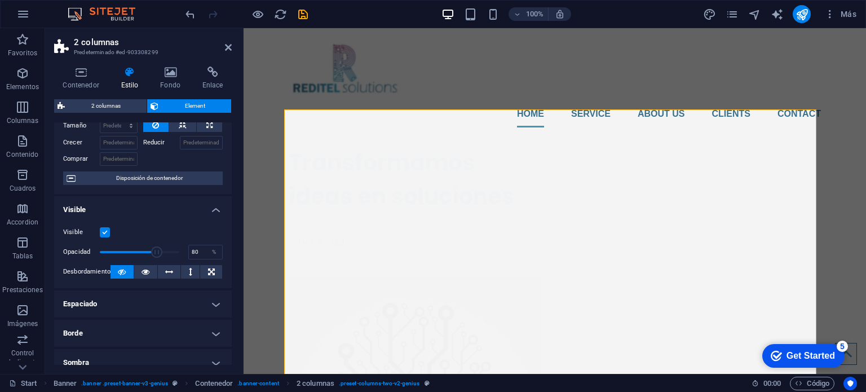
drag, startPoint x: 99, startPoint y: 250, endPoint x: 161, endPoint y: 250, distance: 62.0
click at [161, 250] on span at bounding box center [156, 251] width 11 height 11
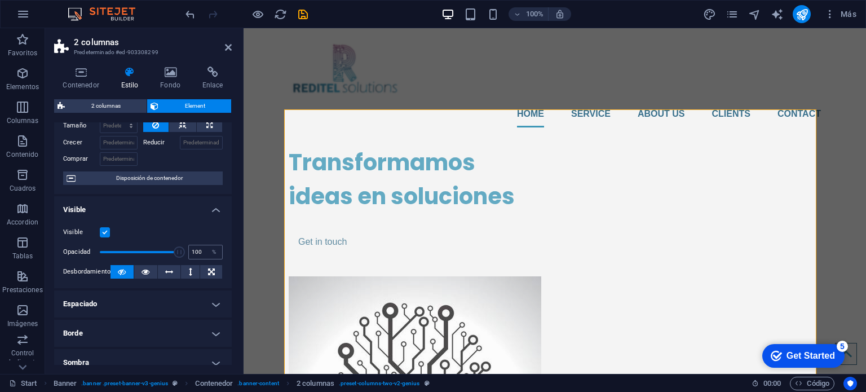
drag, startPoint x: 161, startPoint y: 250, endPoint x: 186, endPoint y: 253, distance: 24.4
click at [186, 253] on div "Opacidad 100 %" at bounding box center [143, 252] width 160 height 17
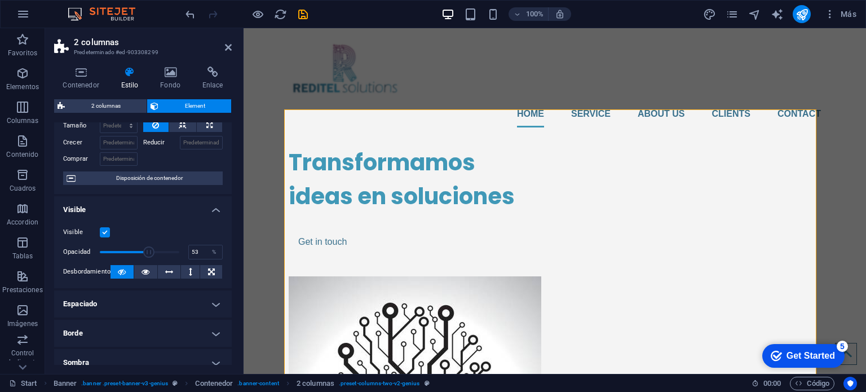
drag, startPoint x: 178, startPoint y: 253, endPoint x: 140, endPoint y: 250, distance: 37.9
click at [143, 250] on span at bounding box center [148, 251] width 11 height 11
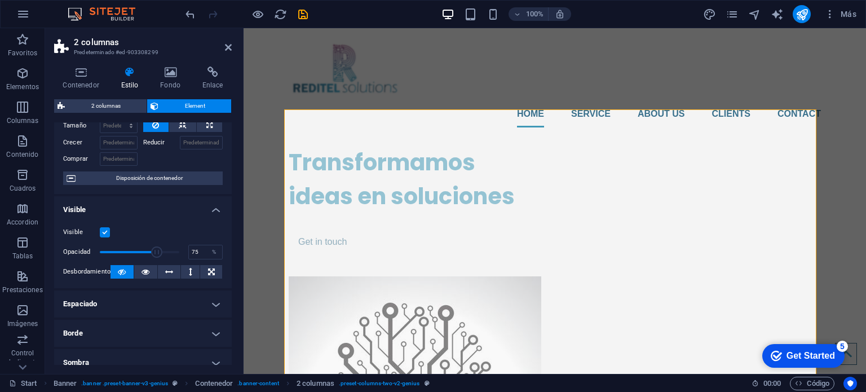
drag, startPoint x: 140, startPoint y: 250, endPoint x: 157, endPoint y: 252, distance: 17.1
click at [157, 252] on span at bounding box center [156, 251] width 11 height 11
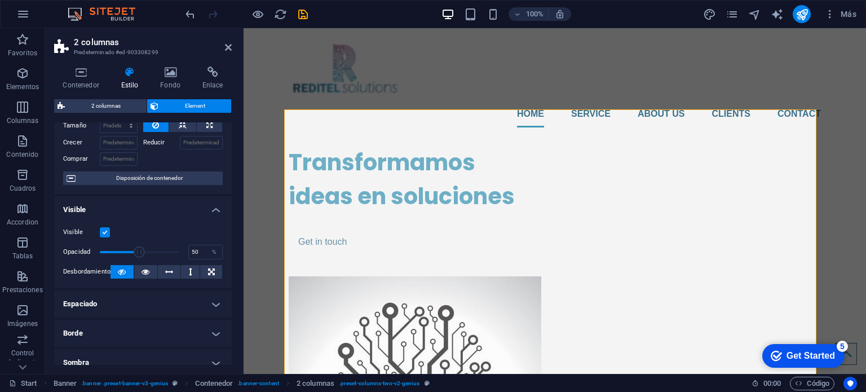
drag, startPoint x: 157, startPoint y: 252, endPoint x: 138, endPoint y: 250, distance: 19.3
click at [138, 250] on span at bounding box center [139, 251] width 11 height 11
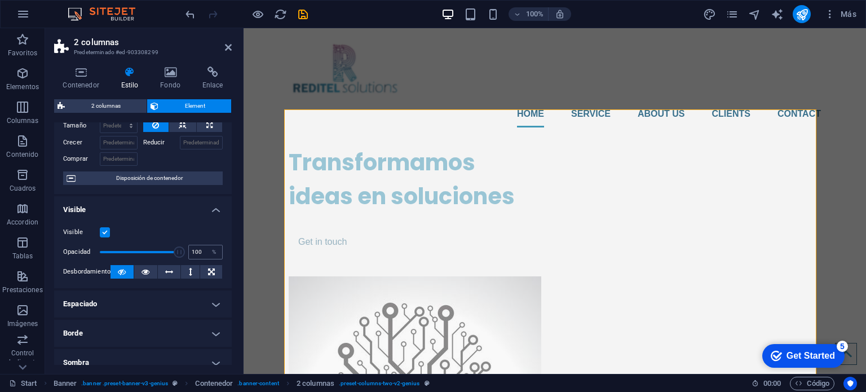
drag, startPoint x: 138, startPoint y: 250, endPoint x: 195, endPoint y: 256, distance: 56.7
click at [195, 256] on div "Opacidad 100 %" at bounding box center [143, 252] width 160 height 17
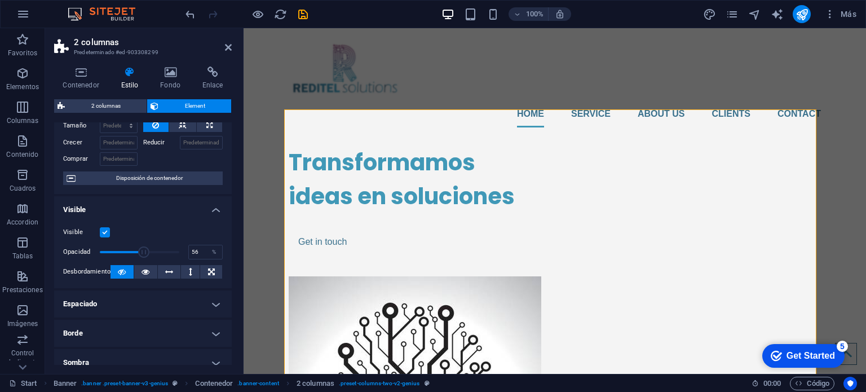
drag, startPoint x: 173, startPoint y: 255, endPoint x: 143, endPoint y: 253, distance: 30.5
click at [143, 253] on span at bounding box center [143, 251] width 11 height 11
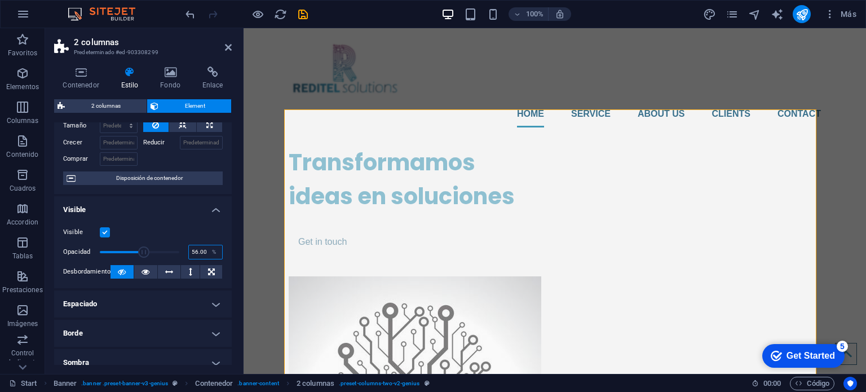
click at [194, 254] on input "56.00" at bounding box center [205, 252] width 33 height 14
type input "55.00"
click at [225, 47] on icon at bounding box center [228, 47] width 7 height 9
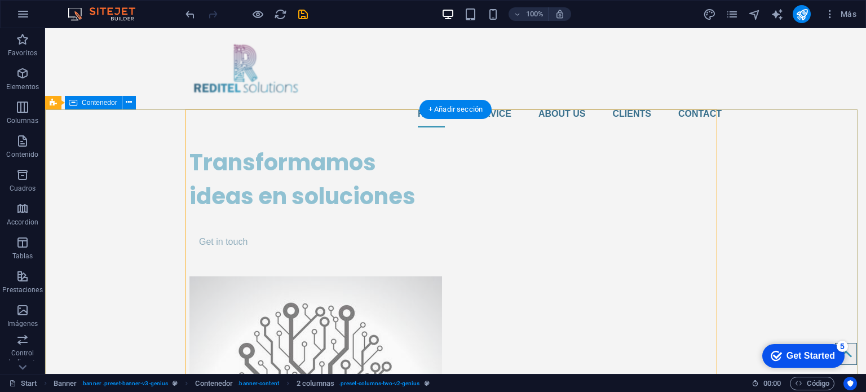
click at [140, 167] on div "Transformamos ideas en soluciones Get in touch" at bounding box center [455, 353] width 821 height 433
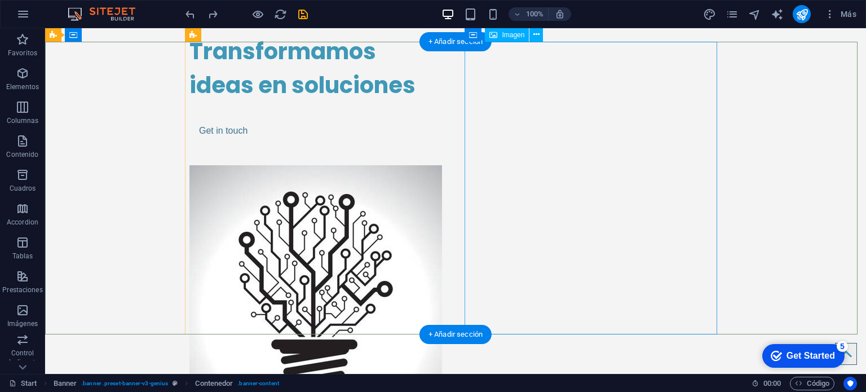
scroll to position [113, 0]
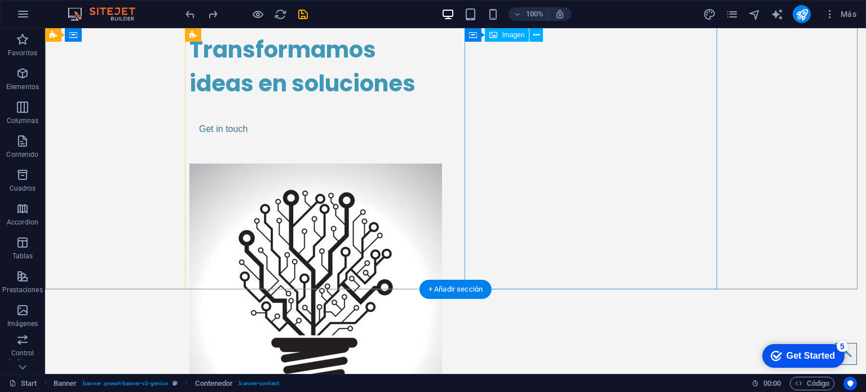
click at [442, 164] on figure at bounding box center [316, 310] width 253 height 293
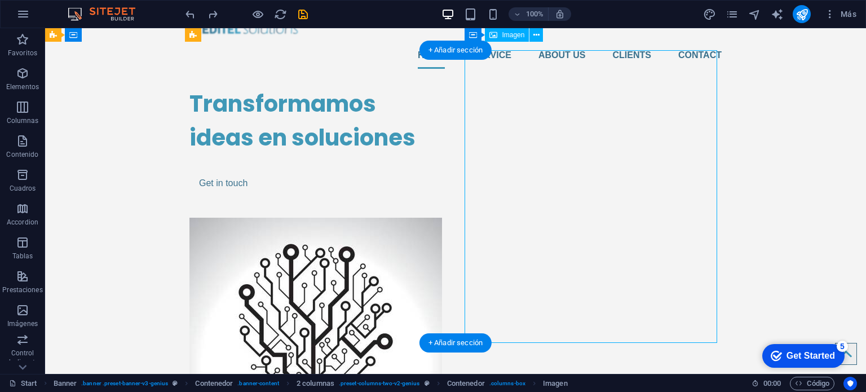
scroll to position [0, 0]
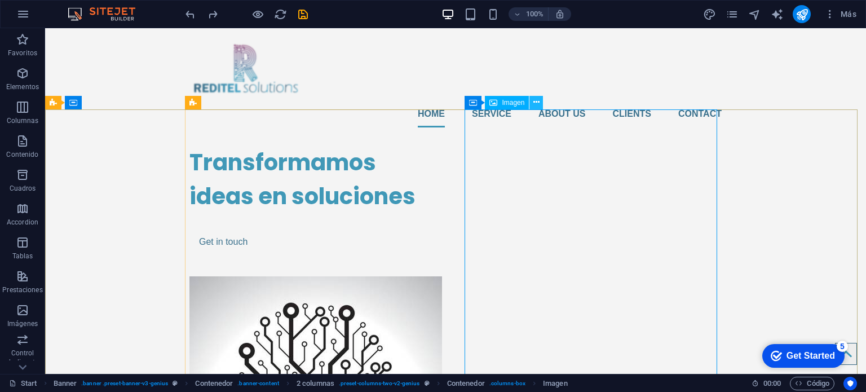
click at [535, 103] on icon at bounding box center [537, 102] width 6 height 12
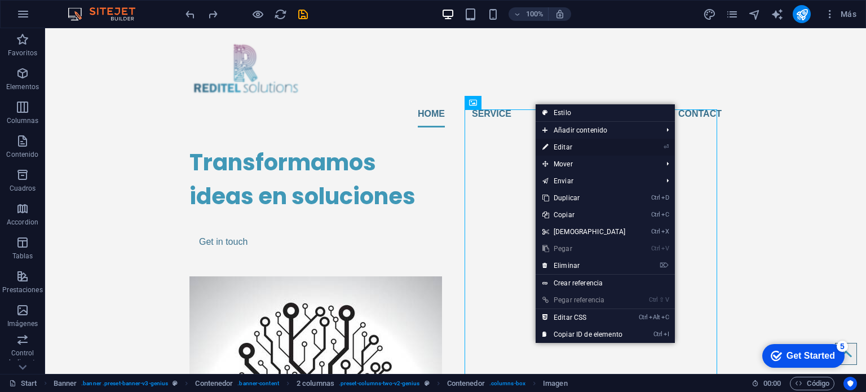
click at [558, 146] on link "⏎ Editar" at bounding box center [584, 147] width 97 height 17
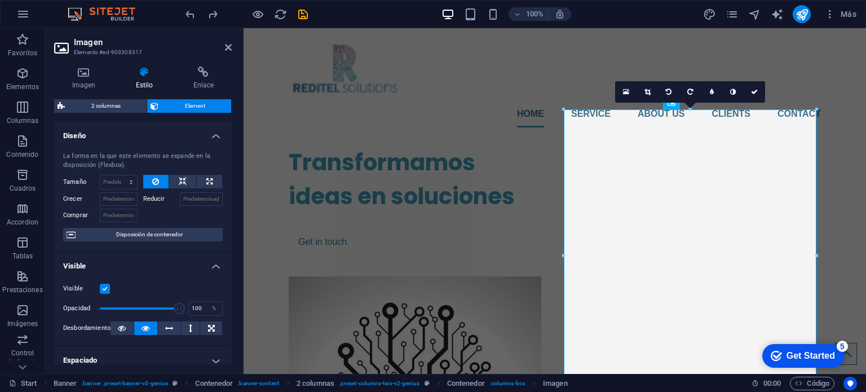
click at [78, 91] on div "Imagen Estilo Enlace Imagen Arrastra archivos aquí, haz clic para escoger archi…" at bounding box center [143, 216] width 178 height 298
click at [87, 78] on h4 "Imagen" at bounding box center [86, 79] width 64 height 24
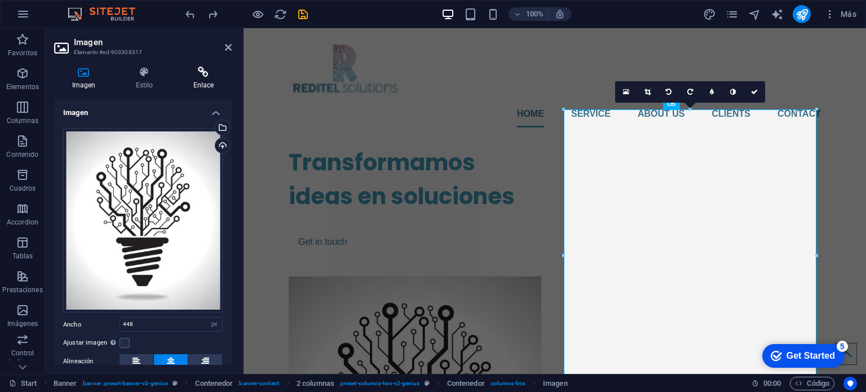
click at [204, 85] on h4 "Enlace" at bounding box center [203, 79] width 56 height 24
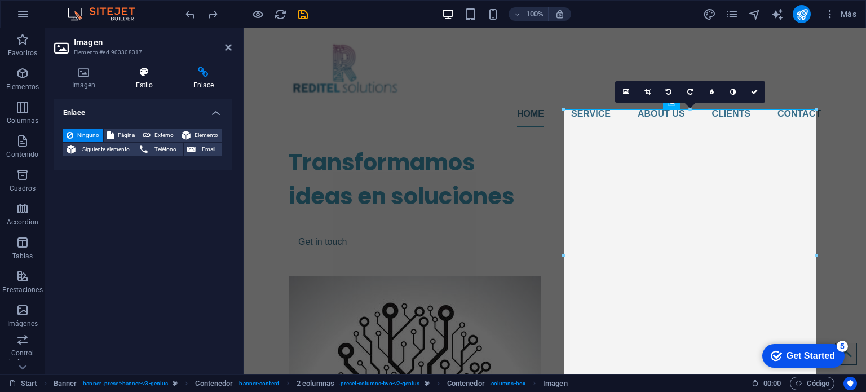
click at [137, 82] on h4 "Estilo" at bounding box center [147, 79] width 58 height 24
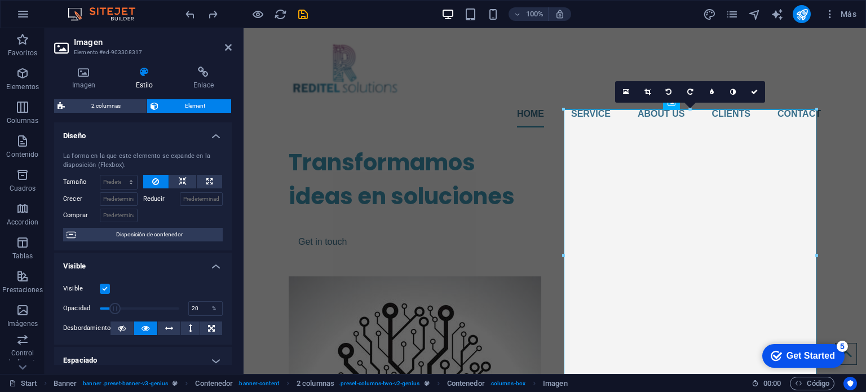
drag, startPoint x: 172, startPoint y: 309, endPoint x: 114, endPoint y: 306, distance: 58.2
click at [114, 306] on span at bounding box center [114, 308] width 11 height 11
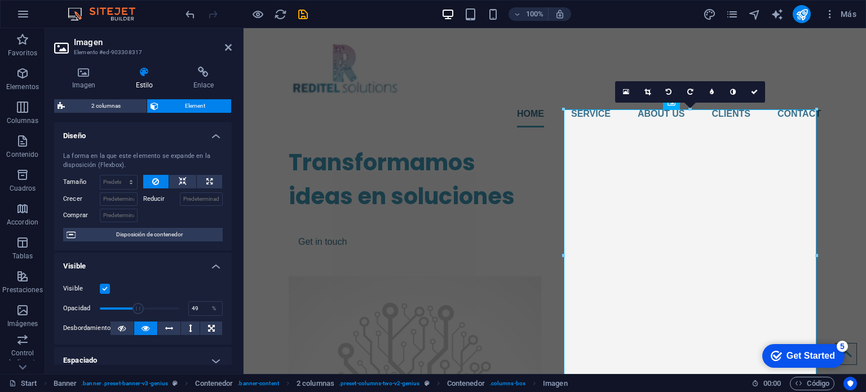
drag, startPoint x: 120, startPoint y: 307, endPoint x: 138, endPoint y: 307, distance: 18.1
click at [138, 307] on span at bounding box center [138, 308] width 11 height 11
click at [195, 310] on input "100" at bounding box center [205, 309] width 33 height 14
type input "4"
type input "55"
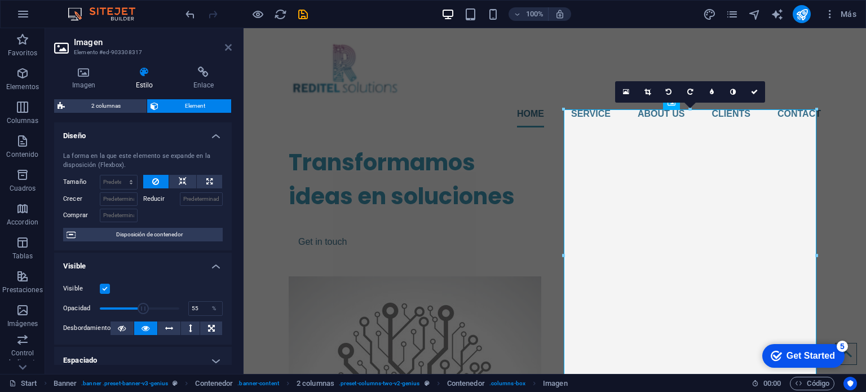
click at [230, 49] on icon at bounding box center [228, 47] width 7 height 9
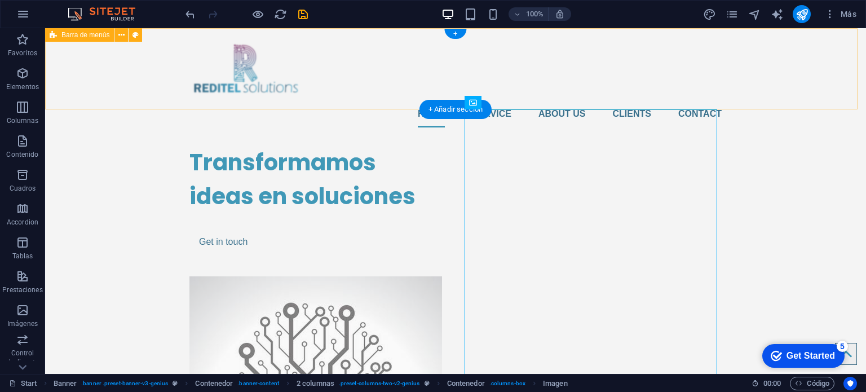
click at [381, 86] on div "Home Service About us Clients Contact" at bounding box center [455, 82] width 821 height 108
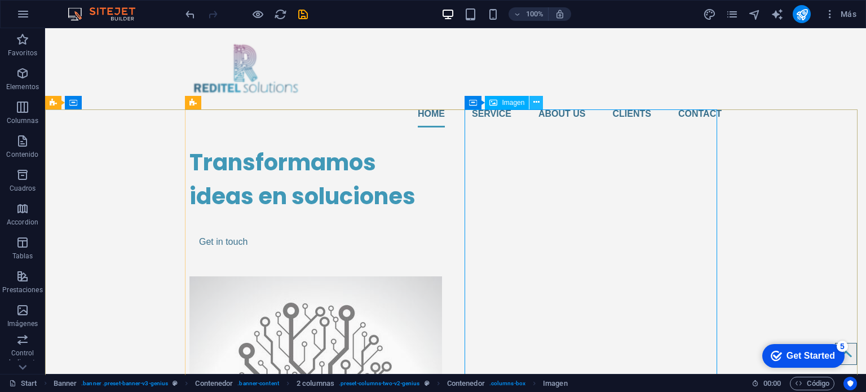
click at [536, 101] on icon at bounding box center [537, 102] width 6 height 12
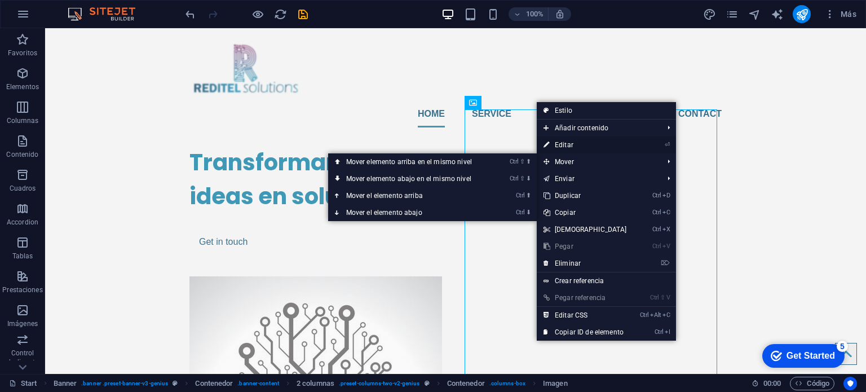
click at [565, 148] on link "⏎ Editar" at bounding box center [585, 145] width 97 height 17
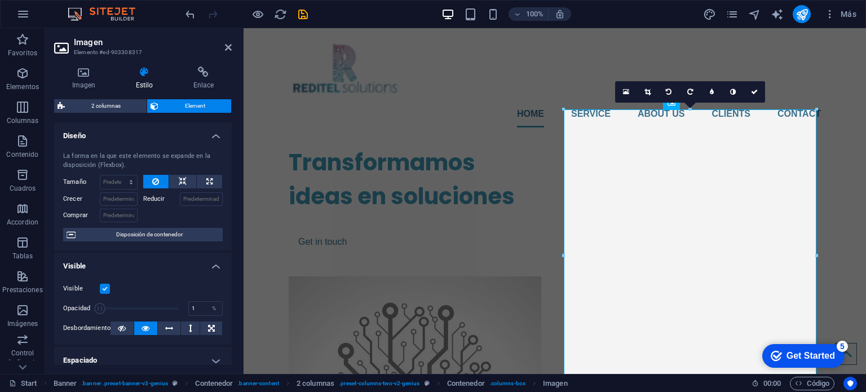
drag, startPoint x: 145, startPoint y: 306, endPoint x: 93, endPoint y: 315, distance: 53.1
click at [93, 315] on div "Opacidad 55.00 %" at bounding box center [143, 308] width 160 height 17
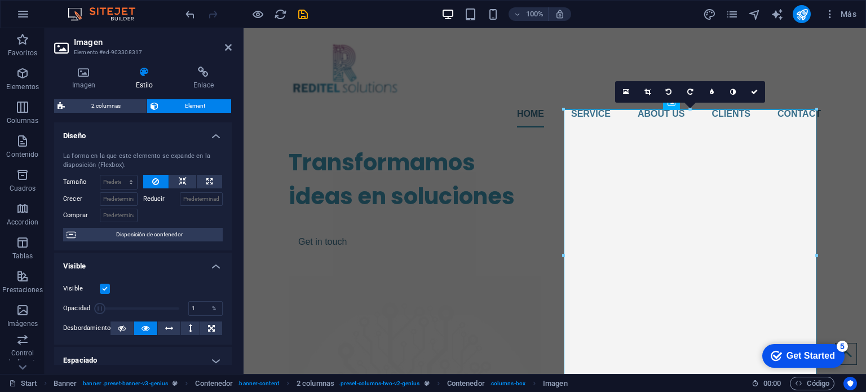
click at [106, 309] on span at bounding box center [140, 308] width 80 height 17
click at [129, 304] on span at bounding box center [140, 308] width 80 height 17
click at [192, 310] on input "55.00" at bounding box center [205, 309] width 33 height 14
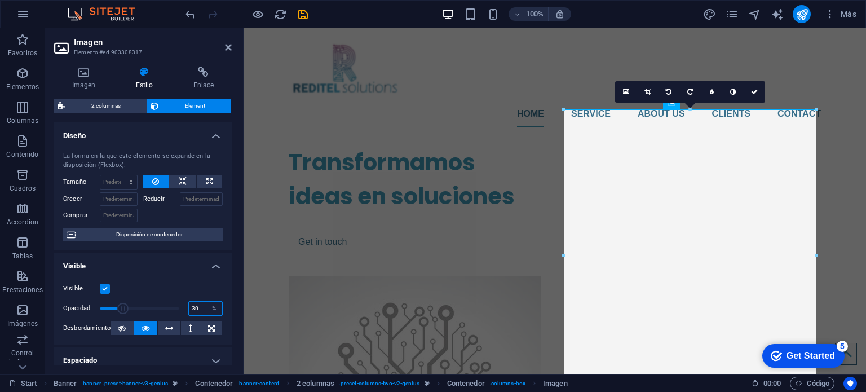
type input "30"
click at [229, 49] on icon at bounding box center [228, 47] width 7 height 9
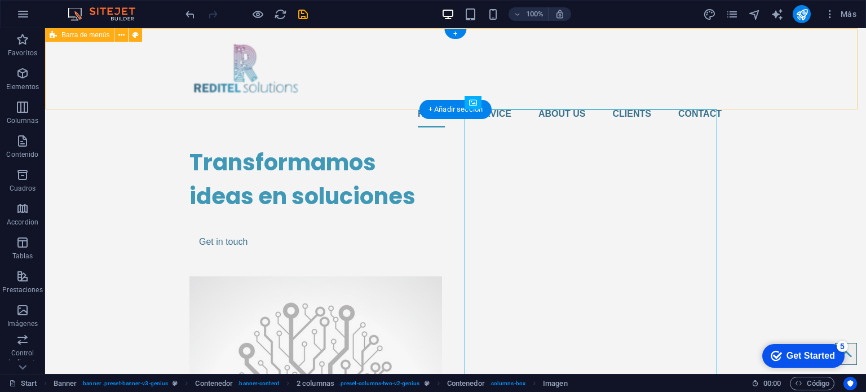
click at [584, 100] on nav "Home Service About us Clients Contact" at bounding box center [456, 113] width 532 height 27
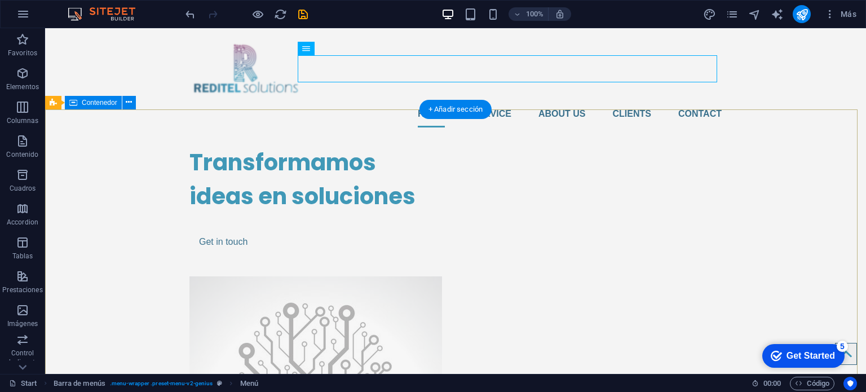
scroll to position [56, 0]
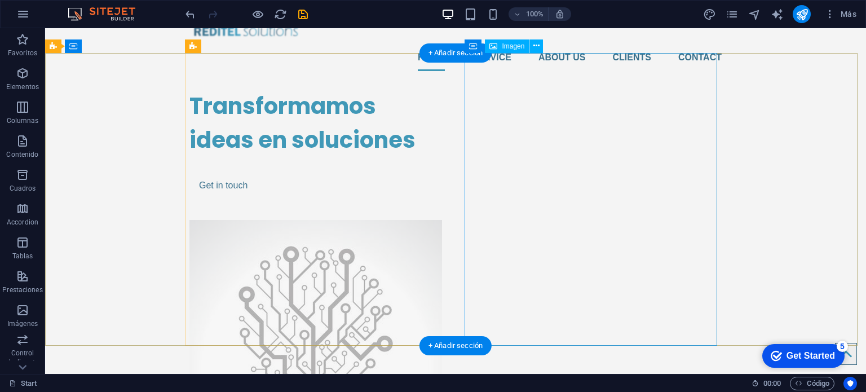
click at [442, 220] on figure at bounding box center [316, 366] width 253 height 293
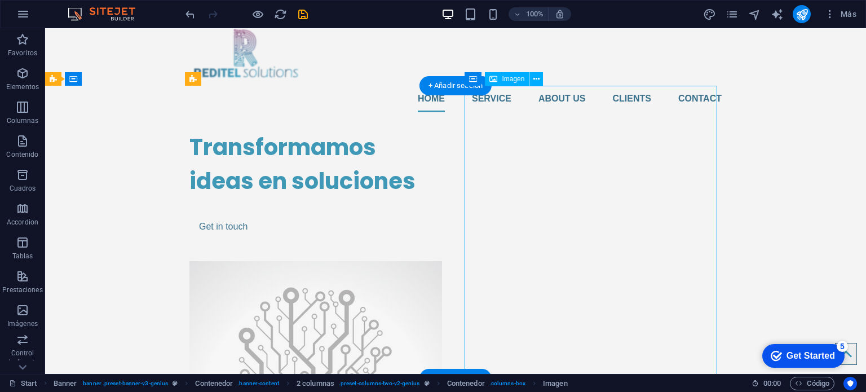
scroll to position [0, 0]
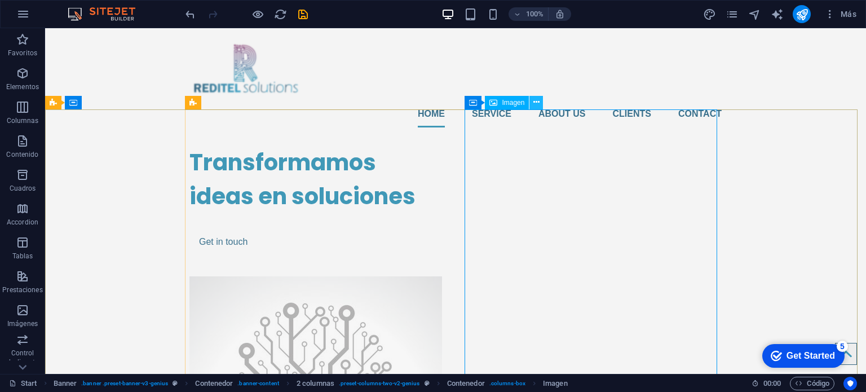
click at [537, 103] on icon at bounding box center [537, 102] width 6 height 12
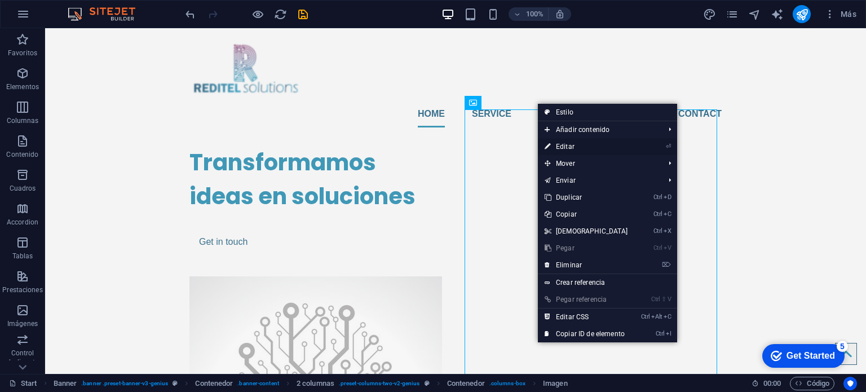
click at [561, 148] on link "⏎ Editar" at bounding box center [586, 146] width 97 height 17
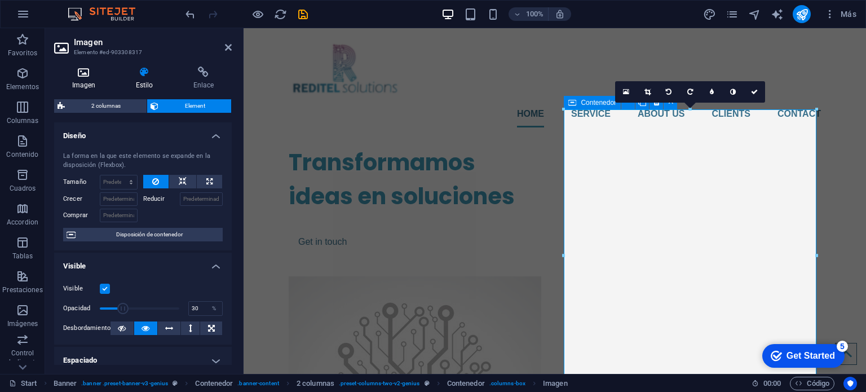
click at [84, 80] on h4 "Imagen" at bounding box center [86, 79] width 64 height 24
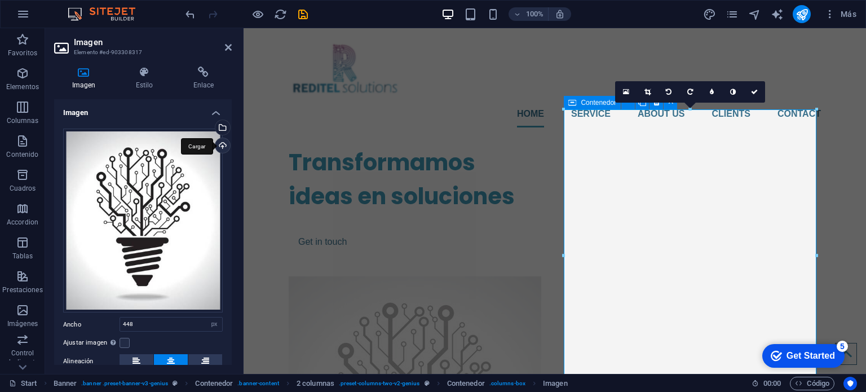
click at [217, 149] on div "Cargar" at bounding box center [221, 146] width 17 height 17
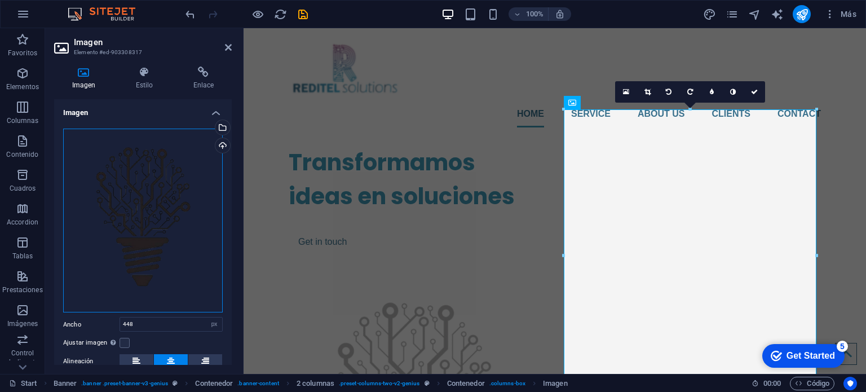
click at [124, 195] on div "Arrastra archivos aquí, haz clic para escoger archivos o selecciona archivos de…" at bounding box center [143, 221] width 160 height 184
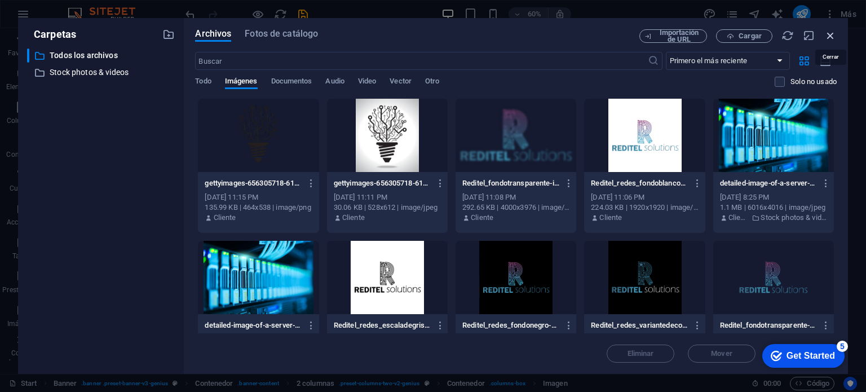
click at [835, 33] on icon "button" at bounding box center [831, 35] width 12 height 12
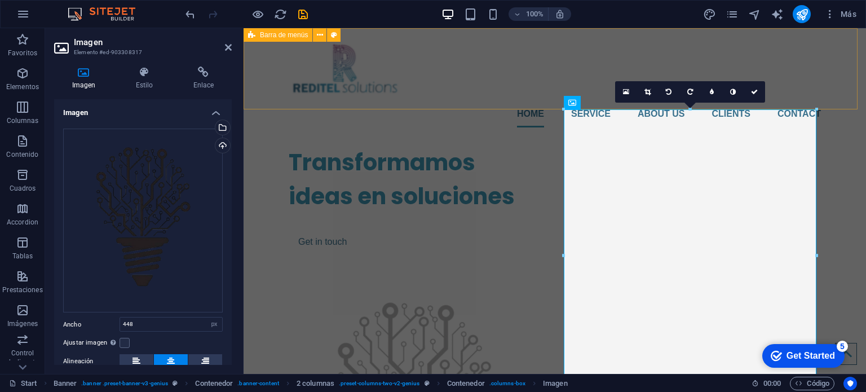
click at [524, 85] on div "Home Service About us Clients Contact" at bounding box center [555, 82] width 623 height 108
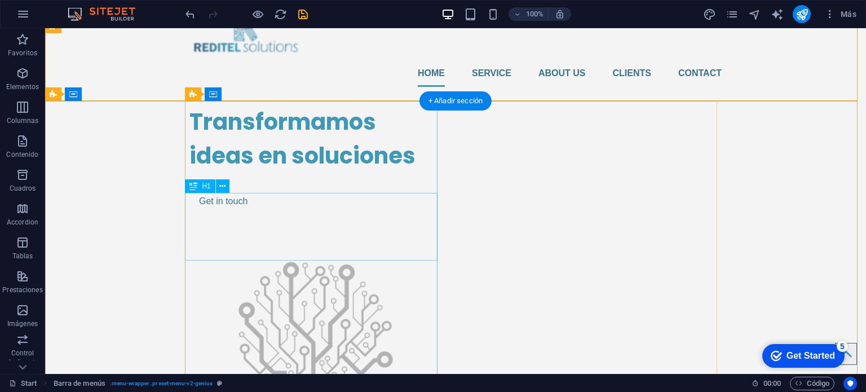
scroll to position [56, 0]
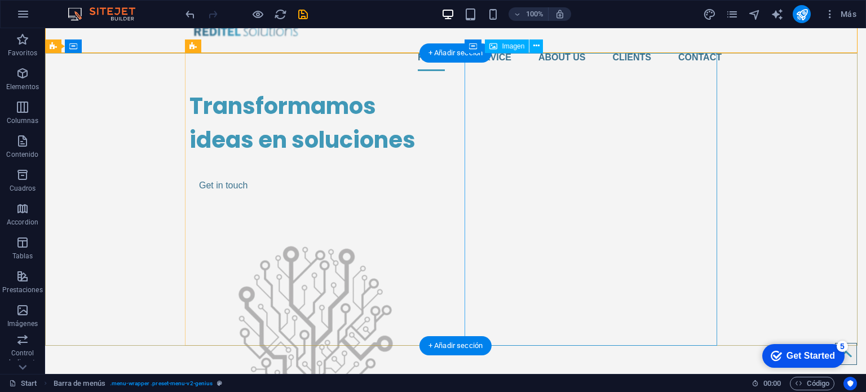
click at [442, 220] on figure at bounding box center [316, 366] width 253 height 293
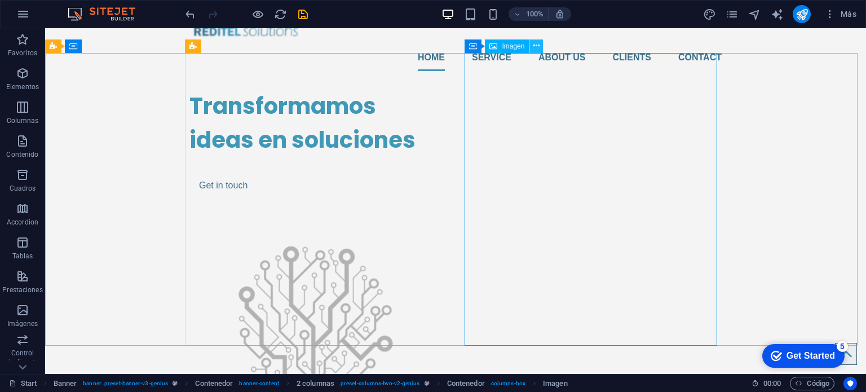
click at [535, 46] on icon at bounding box center [537, 46] width 6 height 12
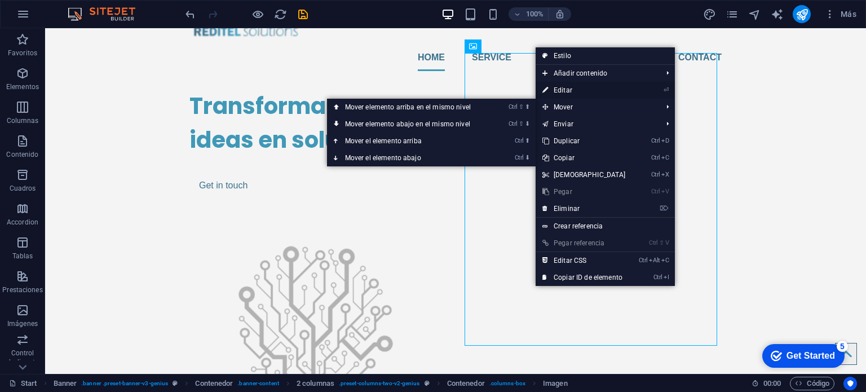
click at [571, 92] on link "⏎ Editar" at bounding box center [584, 90] width 97 height 17
select select "px"
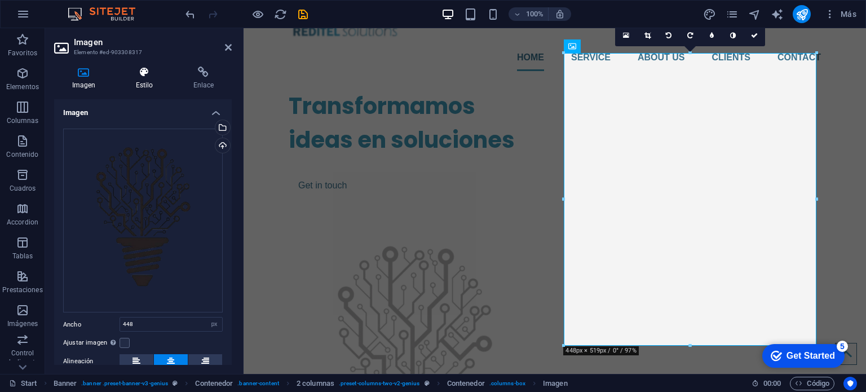
click at [154, 78] on h4 "Estilo" at bounding box center [147, 79] width 58 height 24
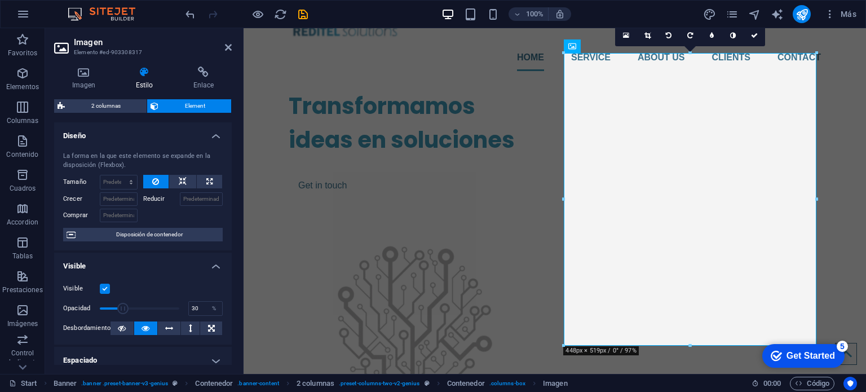
click at [197, 217] on div at bounding box center [183, 214] width 80 height 16
drag, startPoint x: 129, startPoint y: 308, endPoint x: 181, endPoint y: 309, distance: 51.9
click at [181, 309] on span at bounding box center [179, 308] width 11 height 11
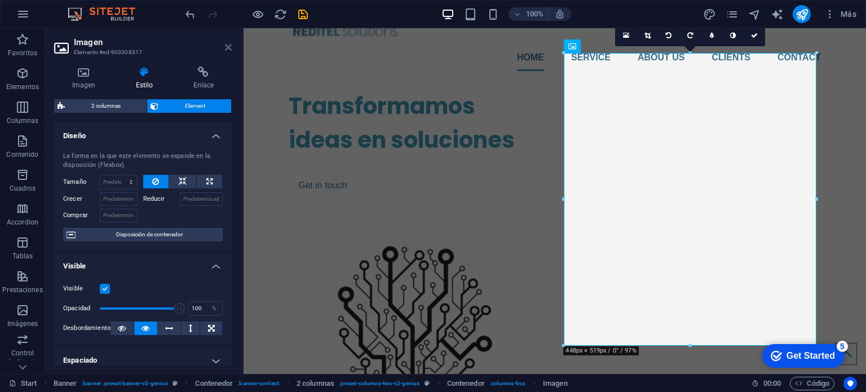
click at [230, 45] on icon at bounding box center [228, 47] width 7 height 9
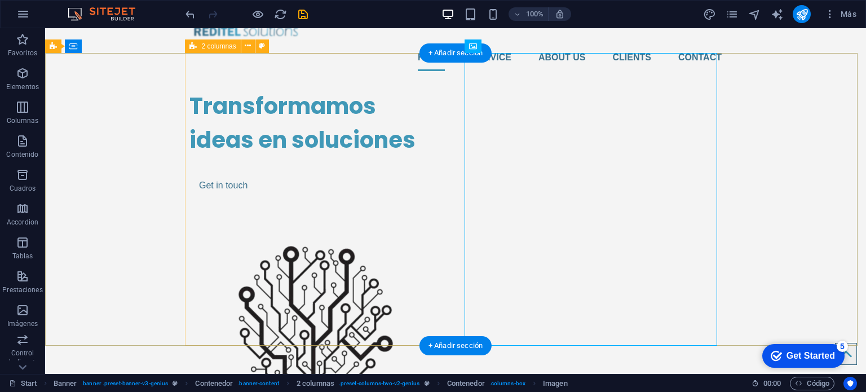
click at [444, 146] on div "Transformamos ideas en soluciones Get in touch" at bounding box center [456, 296] width 532 height 433
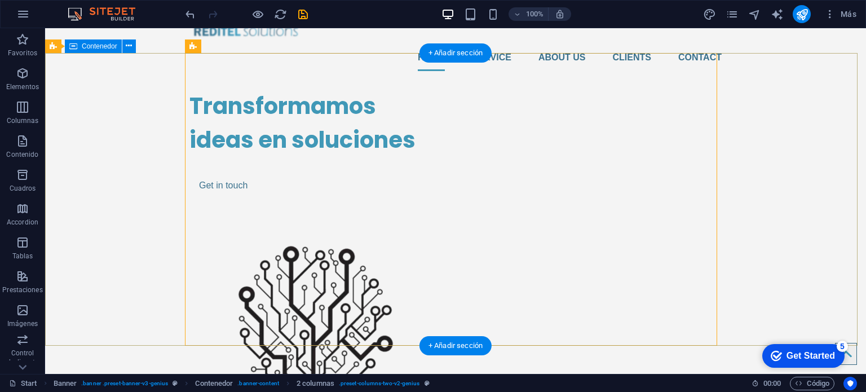
click at [839, 169] on div "Transformamos ideas en soluciones Get in touch" at bounding box center [455, 296] width 821 height 433
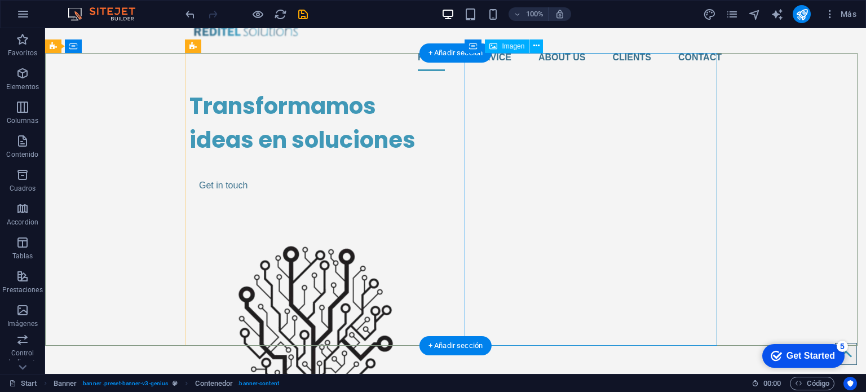
click at [442, 220] on figure at bounding box center [316, 366] width 253 height 293
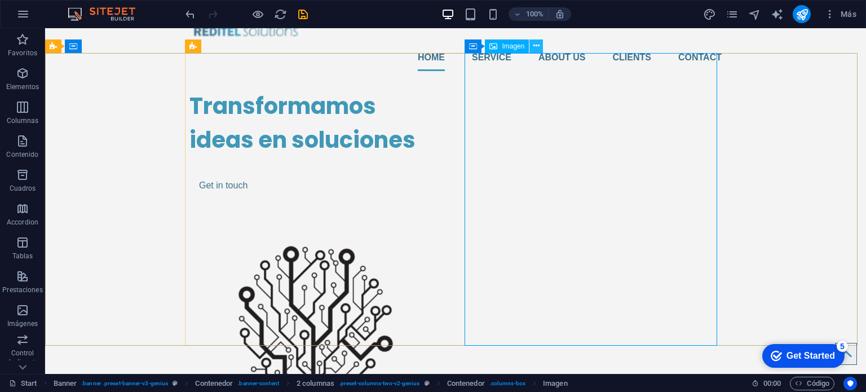
click at [538, 46] on icon at bounding box center [537, 46] width 6 height 12
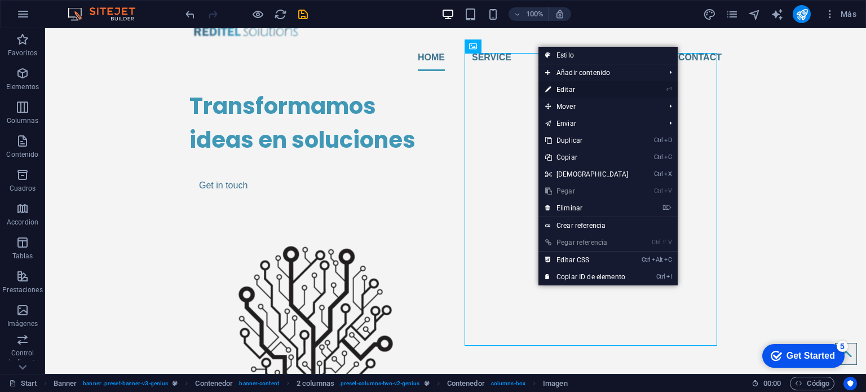
click at [573, 92] on link "⏎ Editar" at bounding box center [587, 89] width 97 height 17
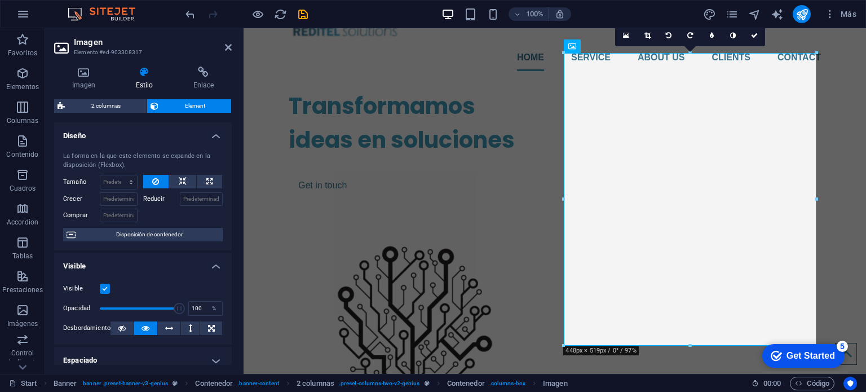
scroll to position [169, 0]
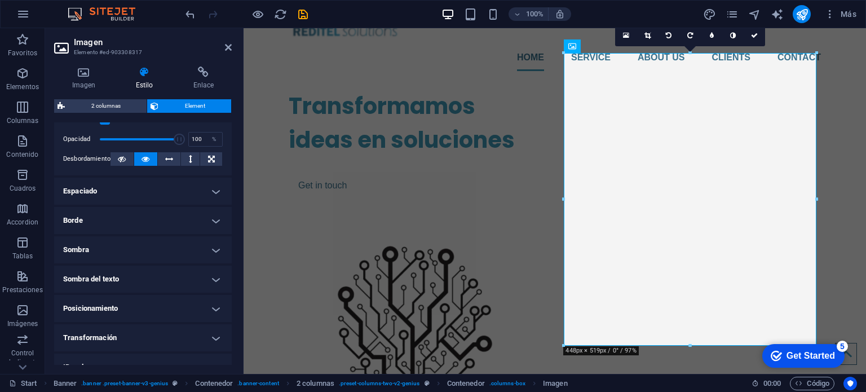
click at [155, 193] on h4 "Espaciado" at bounding box center [143, 191] width 178 height 27
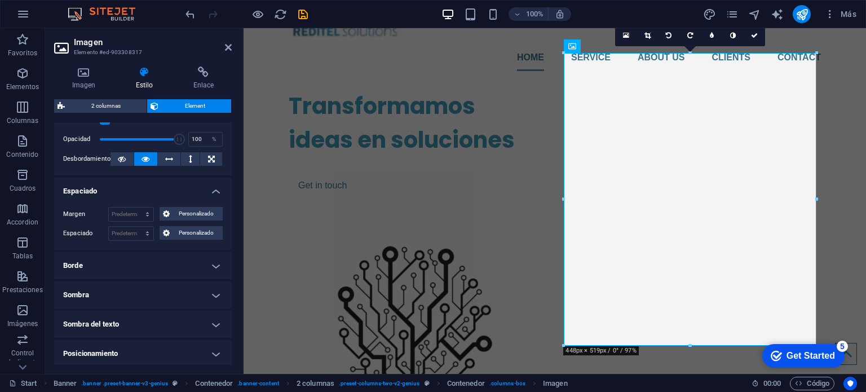
click at [155, 193] on h4 "Espaciado" at bounding box center [143, 188] width 178 height 20
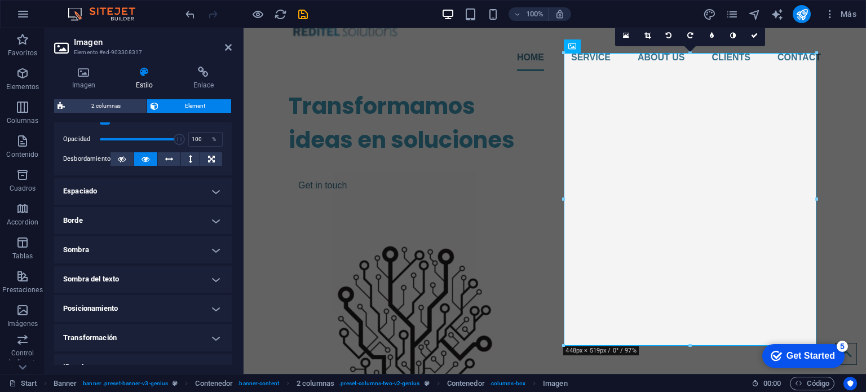
click at [153, 223] on h4 "Borde" at bounding box center [143, 220] width 178 height 27
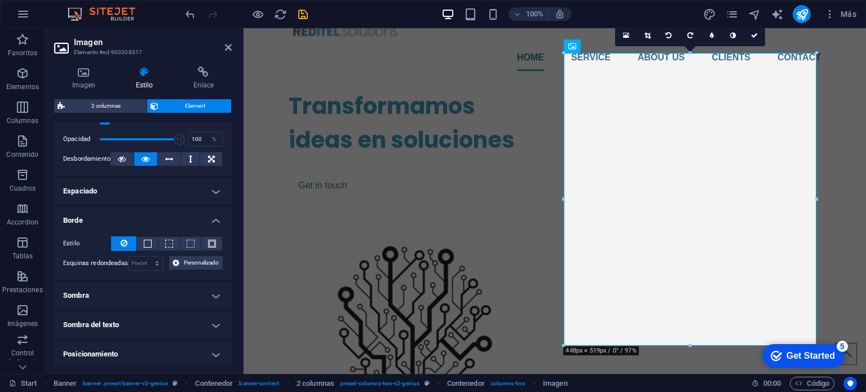
click at [153, 223] on h4 "Borde" at bounding box center [143, 217] width 178 height 20
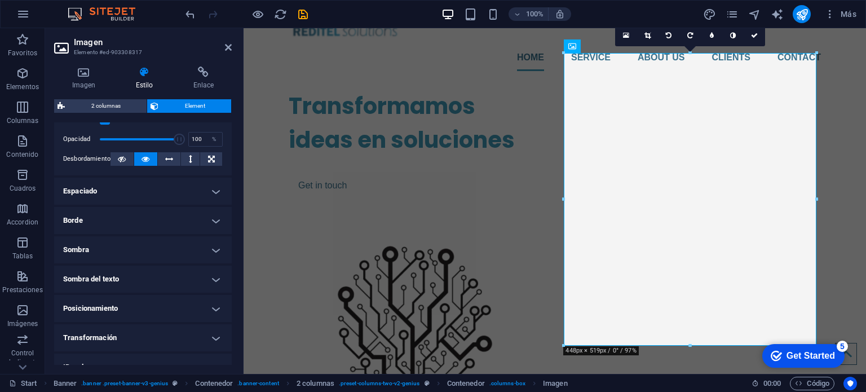
click at [153, 223] on h4 "Borde" at bounding box center [143, 220] width 178 height 27
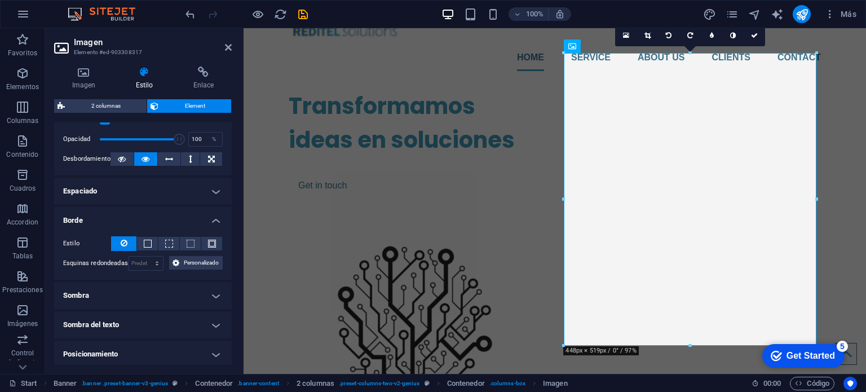
click at [153, 223] on h4 "Borde" at bounding box center [143, 217] width 178 height 20
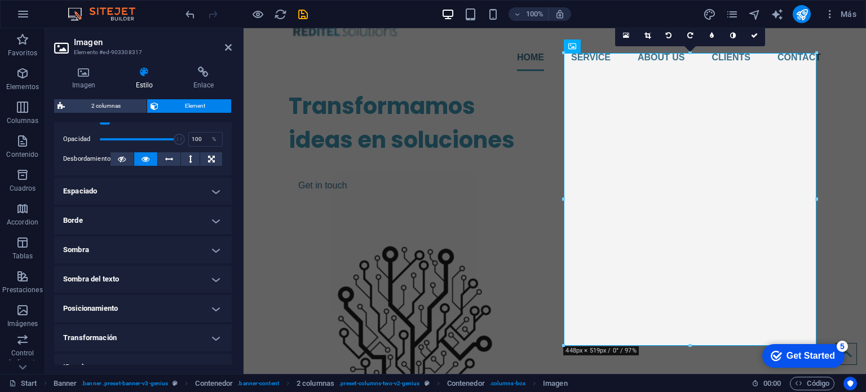
click at [153, 250] on h4 "Sombra" at bounding box center [143, 249] width 178 height 27
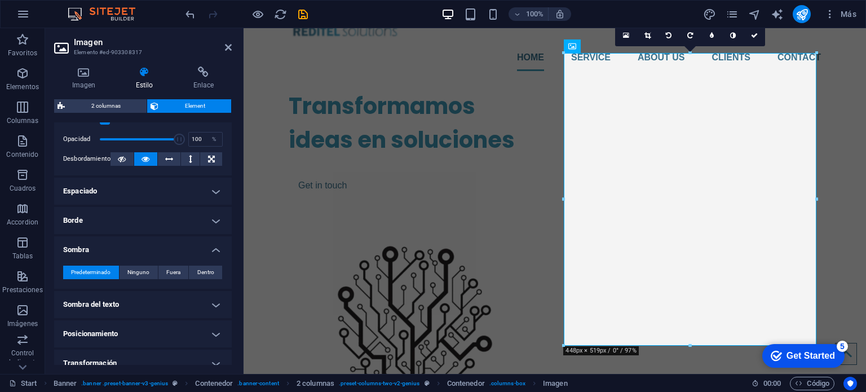
click at [153, 250] on h4 "Sombra" at bounding box center [143, 246] width 178 height 20
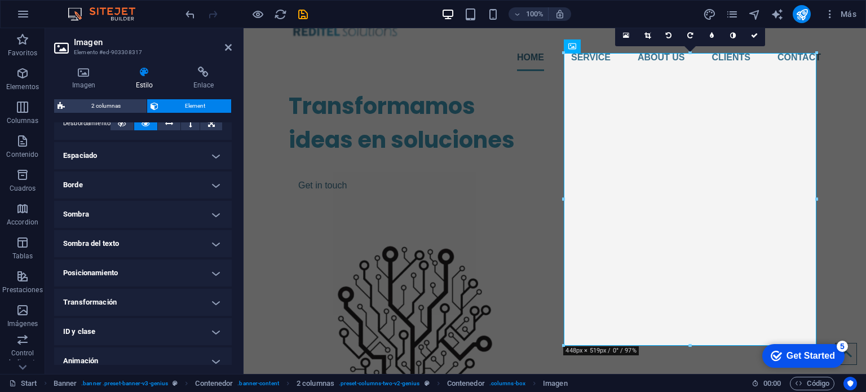
scroll to position [243, 0]
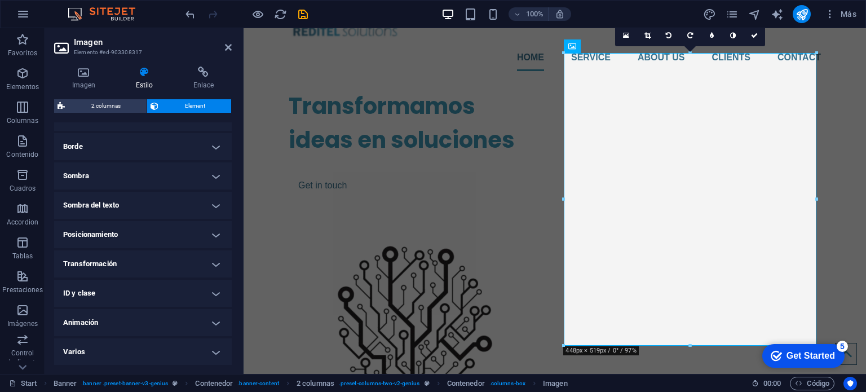
click at [160, 359] on h4 "Varios" at bounding box center [143, 351] width 178 height 27
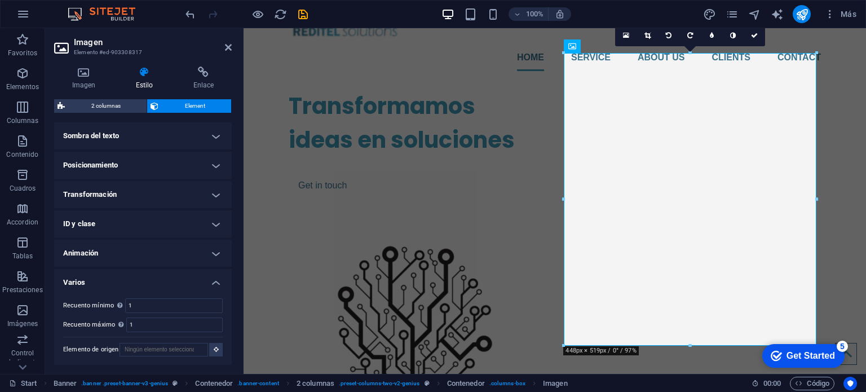
click at [142, 282] on h4 "Varios" at bounding box center [143, 279] width 178 height 20
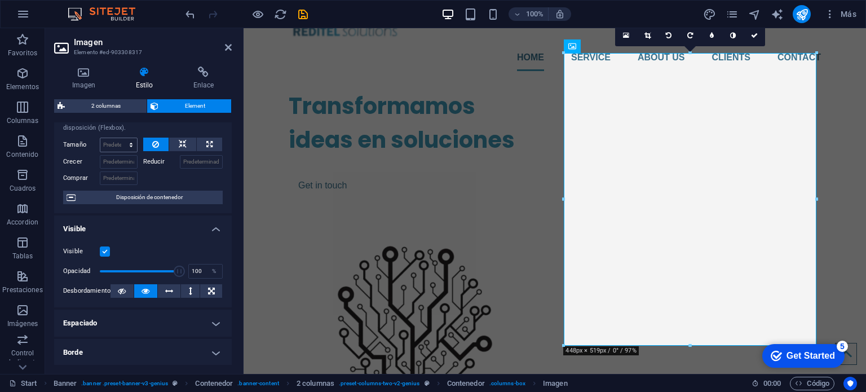
scroll to position [0, 0]
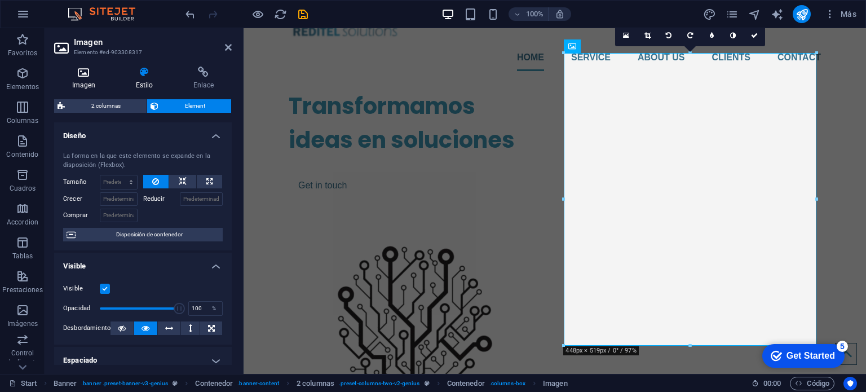
click at [90, 87] on h4 "Imagen" at bounding box center [86, 79] width 64 height 24
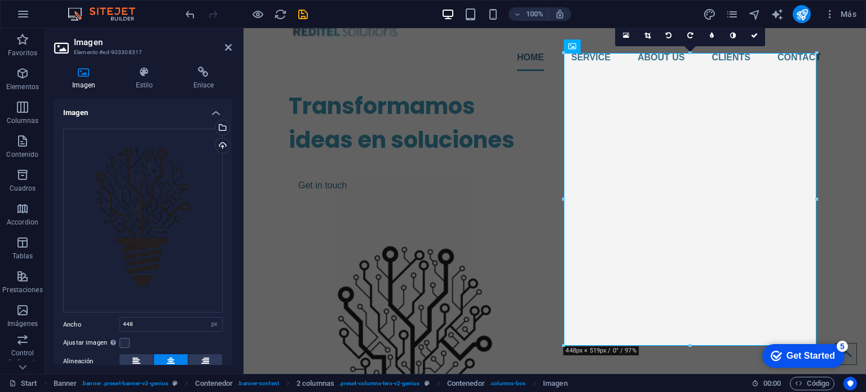
drag, startPoint x: 483, startPoint y: 289, endPoint x: 244, endPoint y: 252, distance: 242.0
click at [146, 80] on h4 "Estilo" at bounding box center [147, 79] width 58 height 24
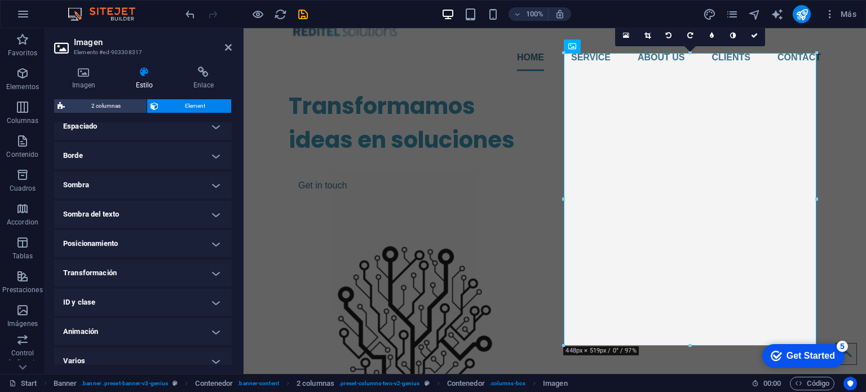
scroll to position [243, 0]
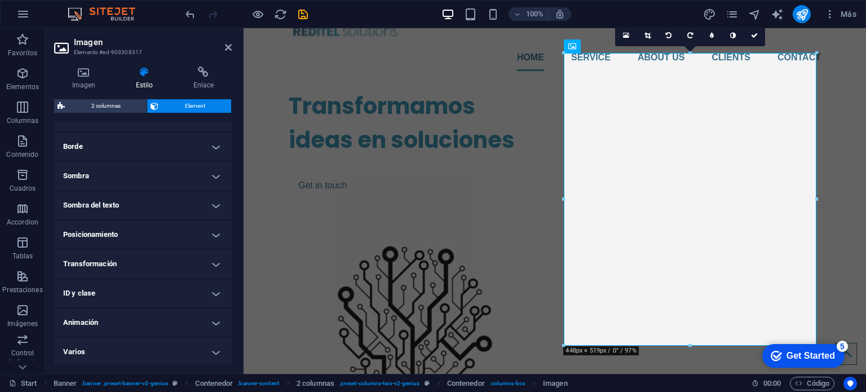
click at [197, 192] on h4 "Sombra del texto" at bounding box center [143, 205] width 178 height 27
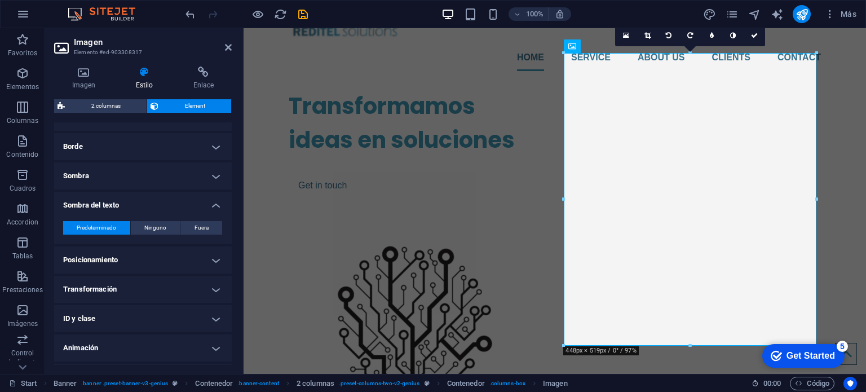
click at [196, 179] on h4 "Sombra" at bounding box center [143, 175] width 178 height 27
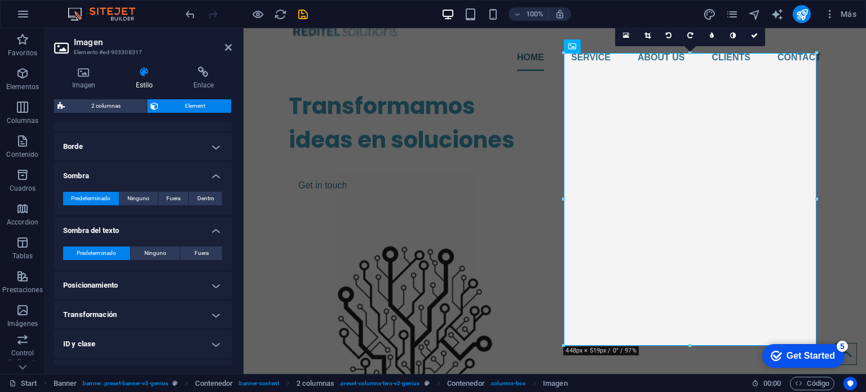
click at [213, 171] on h4 "Sombra" at bounding box center [143, 172] width 178 height 20
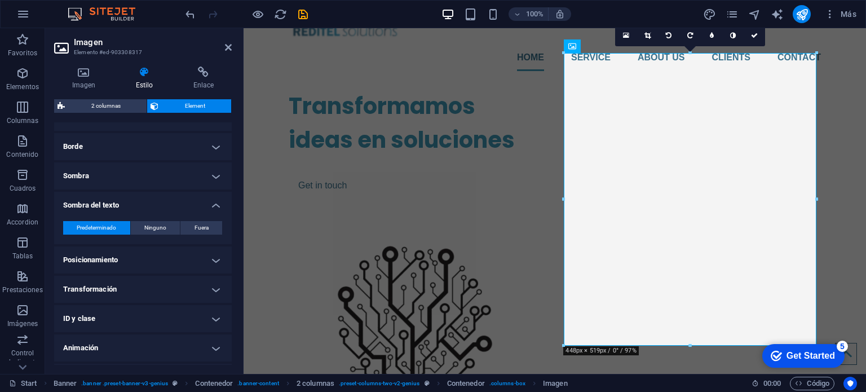
click at [217, 207] on h4 "Sombra del texto" at bounding box center [143, 202] width 178 height 20
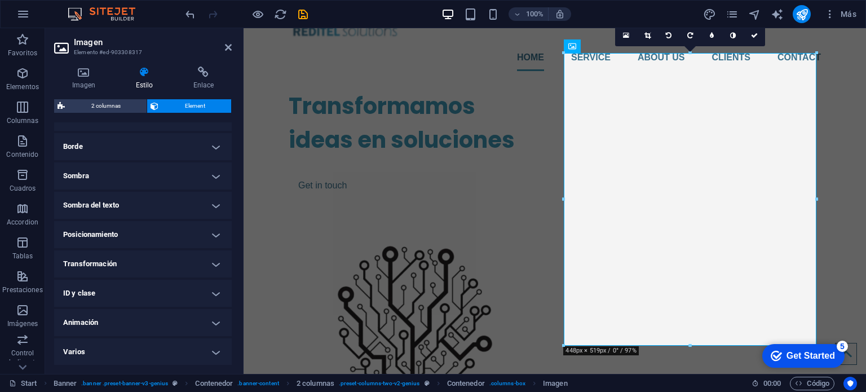
click at [138, 266] on h4 "Transformación" at bounding box center [143, 263] width 178 height 27
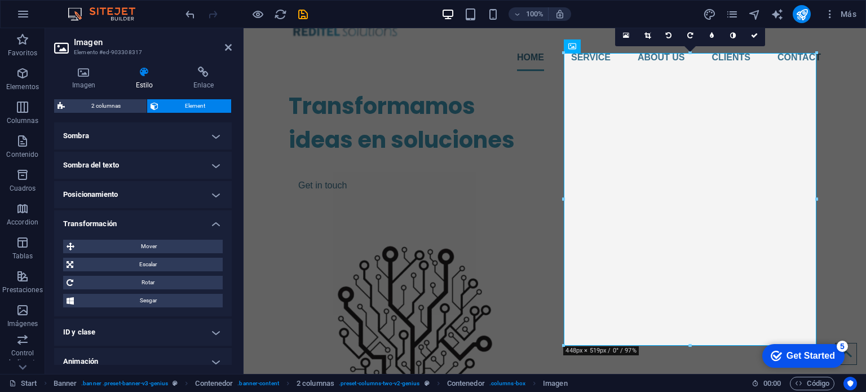
scroll to position [322, 0]
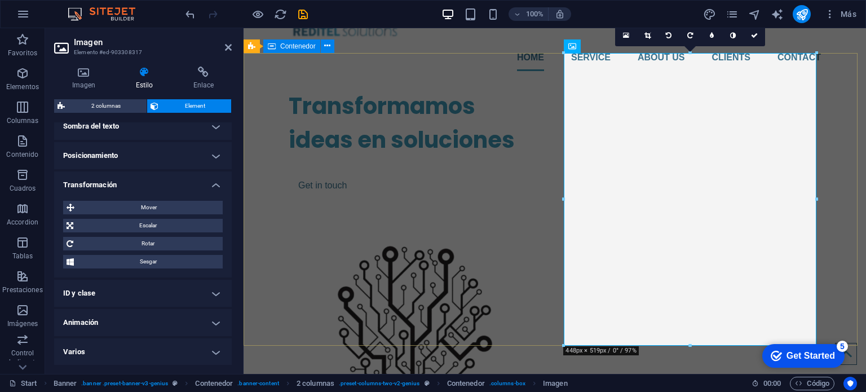
click at [257, 234] on div "Transformamos ideas en soluciones Get in touch" at bounding box center [555, 296] width 623 height 433
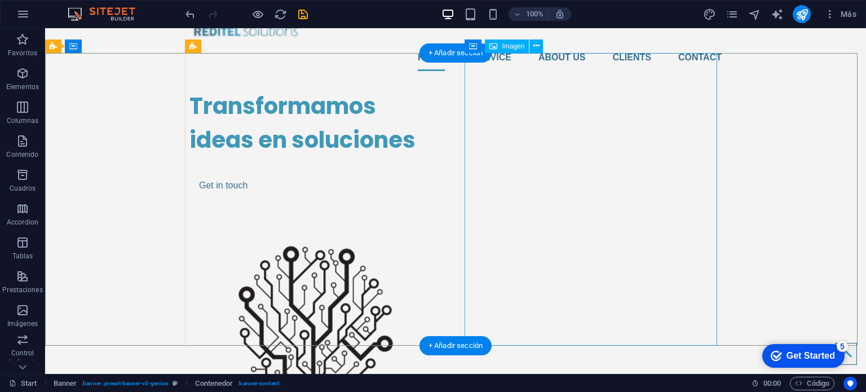
click at [442, 220] on figure at bounding box center [316, 366] width 253 height 293
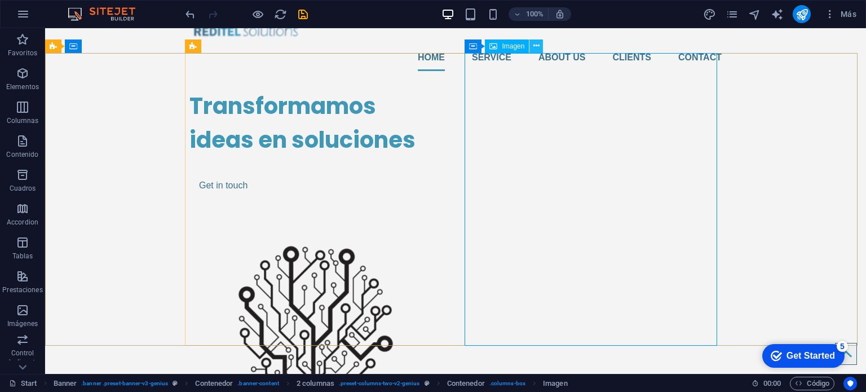
click at [534, 45] on icon at bounding box center [537, 46] width 6 height 12
click at [536, 47] on icon at bounding box center [537, 46] width 6 height 12
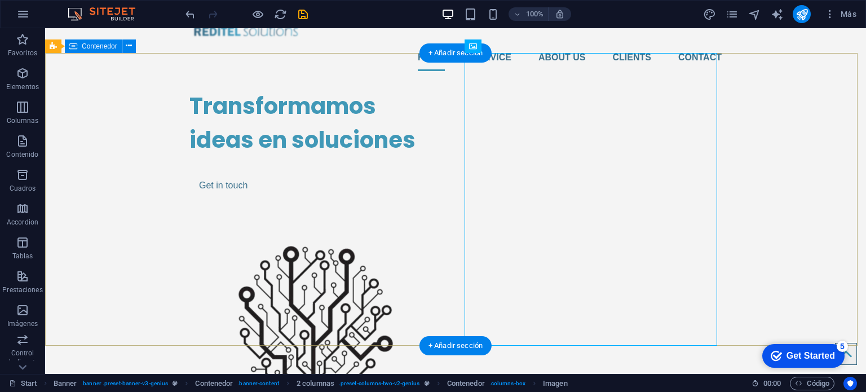
click at [781, 179] on div "Transformamos ideas en soluciones Get in touch" at bounding box center [455, 296] width 821 height 433
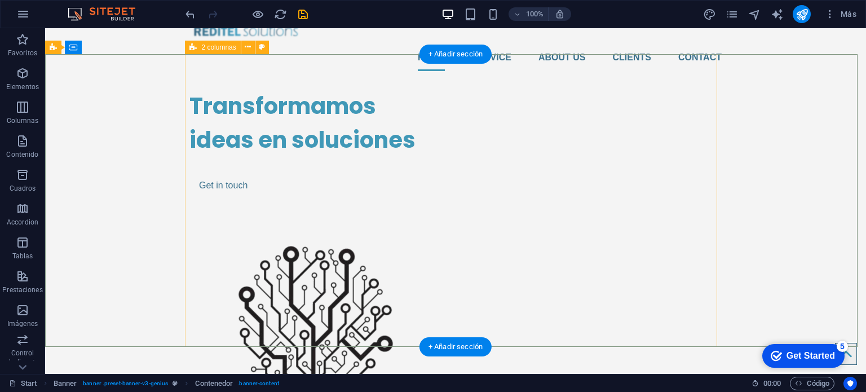
scroll to position [0, 0]
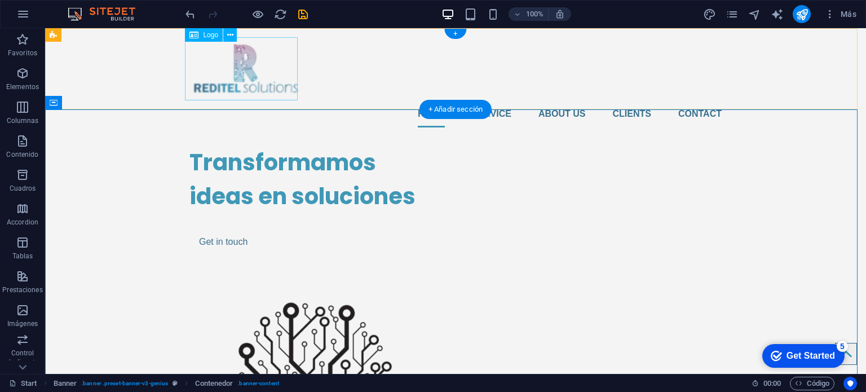
click at [236, 58] on div at bounding box center [456, 68] width 532 height 63
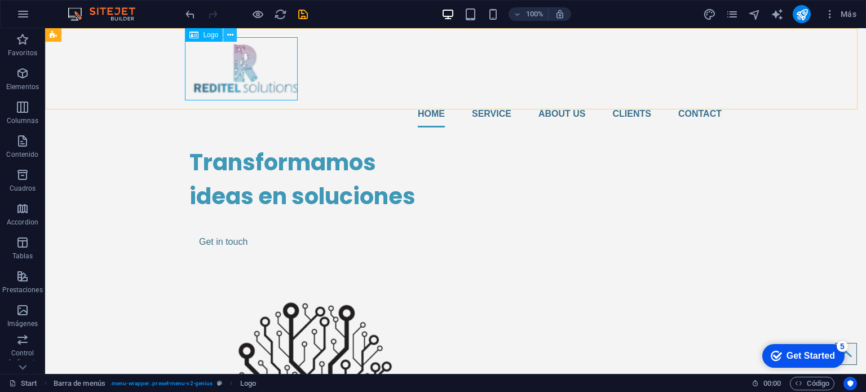
click at [228, 36] on icon at bounding box center [230, 35] width 6 height 12
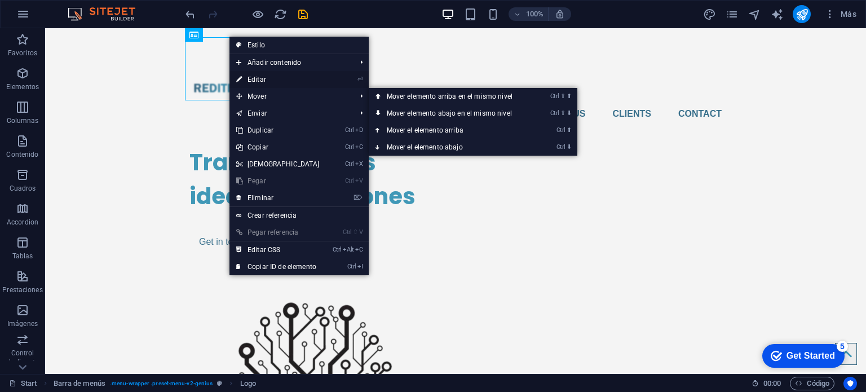
click at [263, 79] on link "⏎ Editar" at bounding box center [278, 79] width 97 height 17
select select "px"
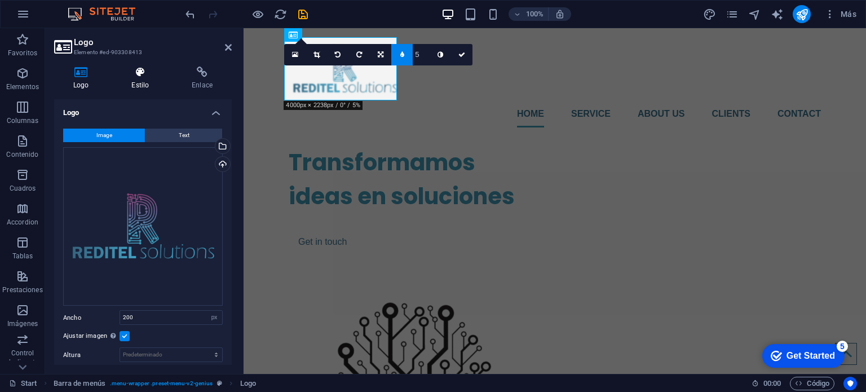
click at [138, 80] on h4 "Estilo" at bounding box center [142, 79] width 60 height 24
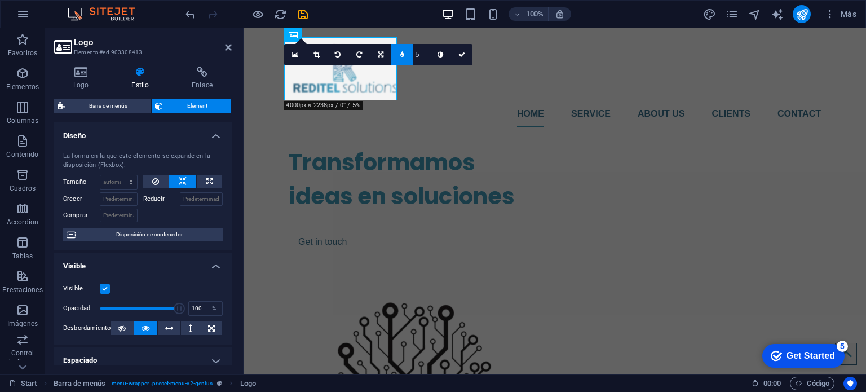
click at [104, 288] on label at bounding box center [105, 289] width 10 height 10
click at [0, 0] on input "Visible" at bounding box center [0, 0] width 0 height 0
click at [106, 289] on label at bounding box center [105, 289] width 10 height 10
click at [0, 0] on input "Visible" at bounding box center [0, 0] width 0 height 0
click at [87, 81] on h4 "Logo" at bounding box center [83, 79] width 58 height 24
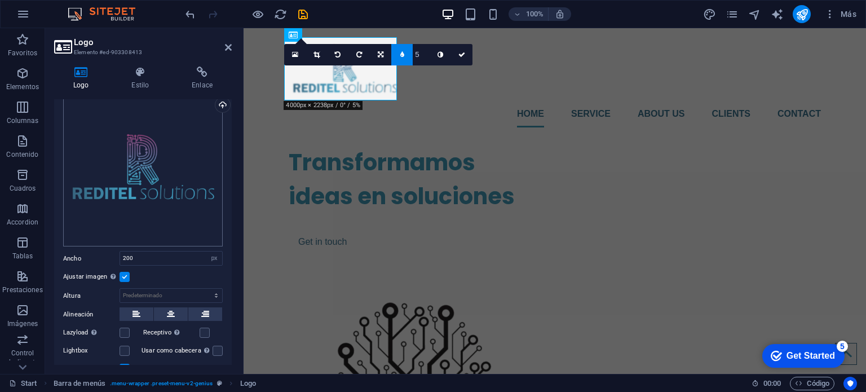
scroll to position [113, 0]
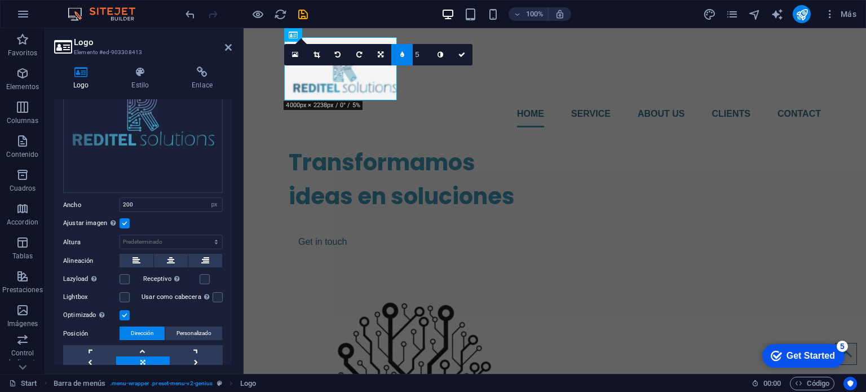
click at [128, 218] on label at bounding box center [125, 223] width 10 height 10
click at [0, 0] on input "Ajustar imagen Ajustar imagen automáticamente a un ancho y alto fijo" at bounding box center [0, 0] width 0 height 0
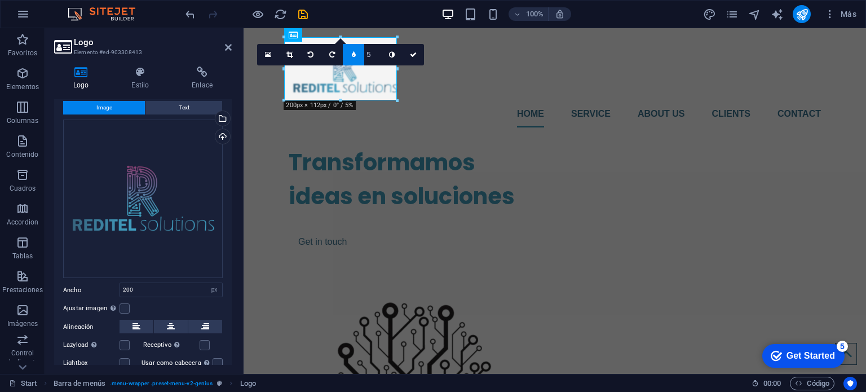
scroll to position [84, 0]
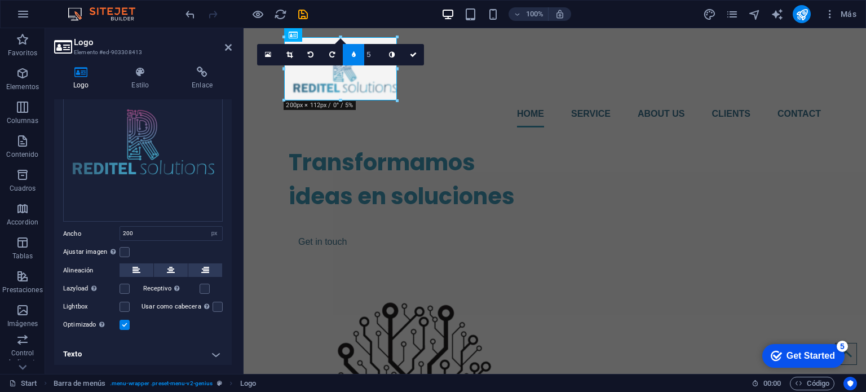
click at [124, 323] on label at bounding box center [125, 325] width 10 height 10
click at [0, 0] on input "Optimizado Las imágenes se comprimen para así mejorar la velocidad de las págin…" at bounding box center [0, 0] width 0 height 0
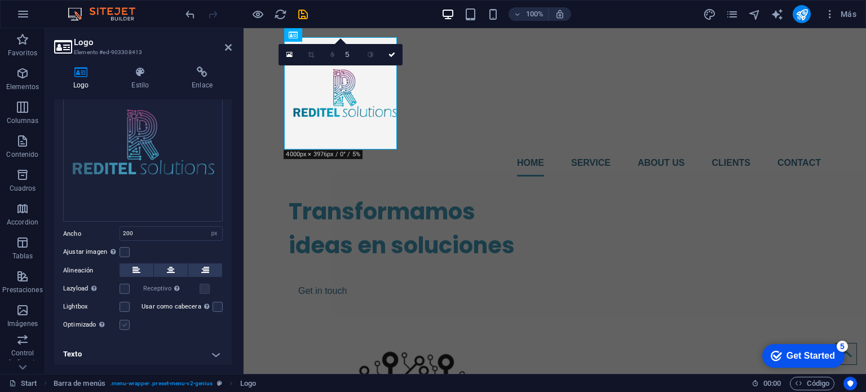
click at [123, 320] on label at bounding box center [125, 325] width 10 height 10
click at [0, 0] on input "Optimizado Las imágenes se comprimen para así mejorar la velocidad de las págin…" at bounding box center [0, 0] width 0 height 0
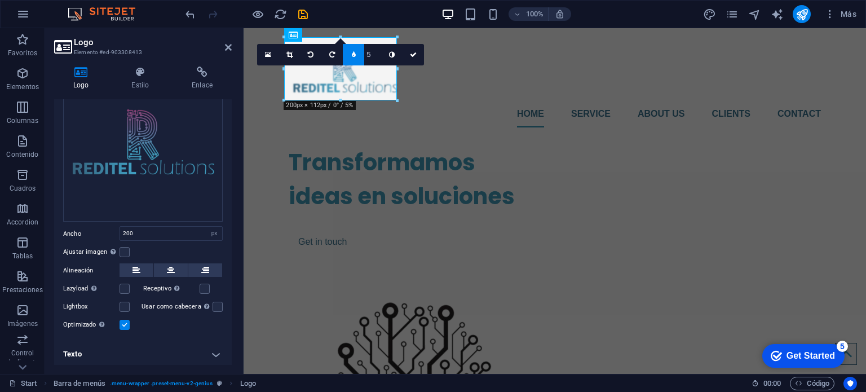
click at [123, 320] on label at bounding box center [125, 325] width 10 height 10
click at [0, 0] on input "Optimizado Las imágenes se comprimen para así mejorar la velocidad de las págin…" at bounding box center [0, 0] width 0 height 0
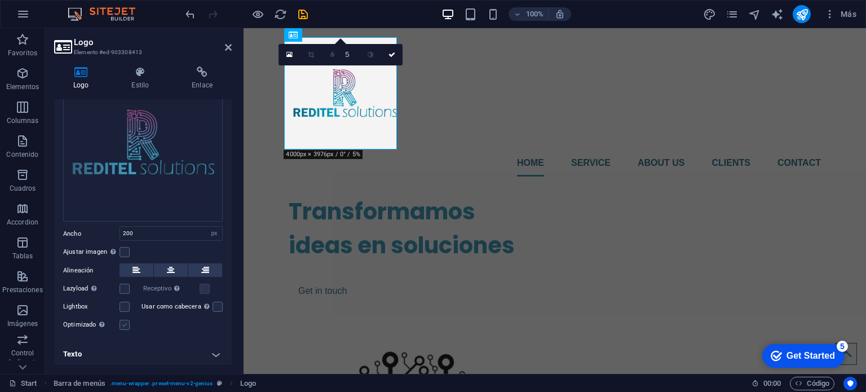
click at [123, 320] on label at bounding box center [125, 325] width 10 height 10
click at [0, 0] on input "Optimizado Las imágenes se comprimen para así mejorar la velocidad de las págin…" at bounding box center [0, 0] width 0 height 0
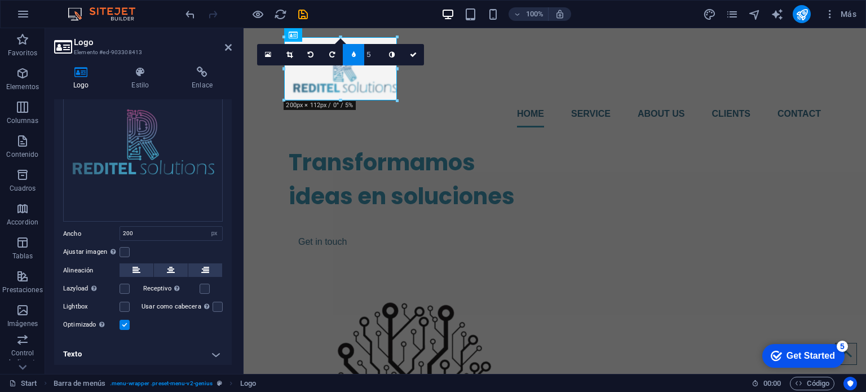
click at [123, 320] on label at bounding box center [125, 325] width 10 height 10
click at [0, 0] on input "Optimizado Las imágenes se comprimen para así mejorar la velocidad de las págin…" at bounding box center [0, 0] width 0 height 0
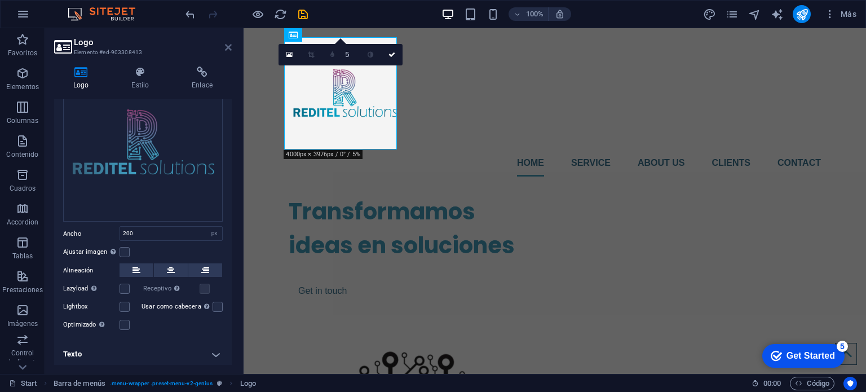
click at [227, 51] on icon at bounding box center [228, 47] width 7 height 9
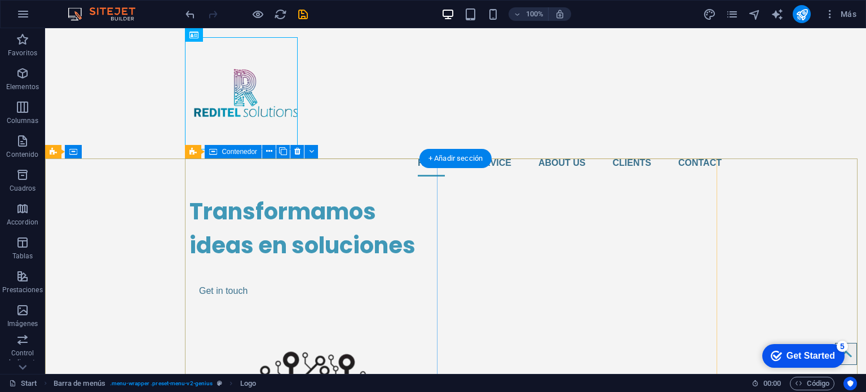
click at [232, 202] on div "Transformamos ideas en soluciones Get in touch" at bounding box center [316, 249] width 253 height 126
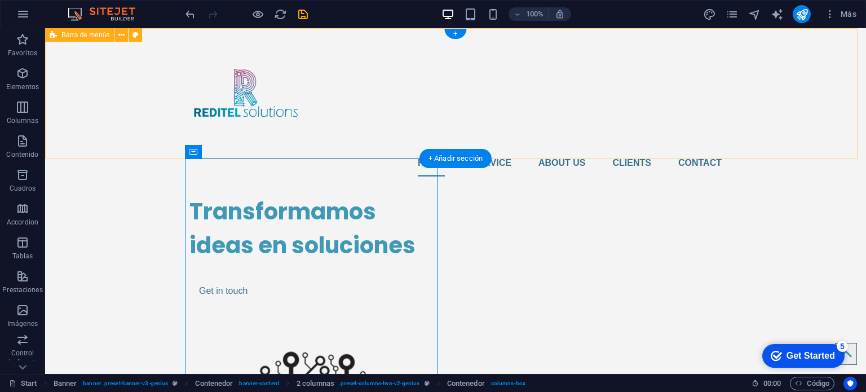
click at [340, 115] on div "Home Service About us Clients Contact" at bounding box center [455, 106] width 821 height 157
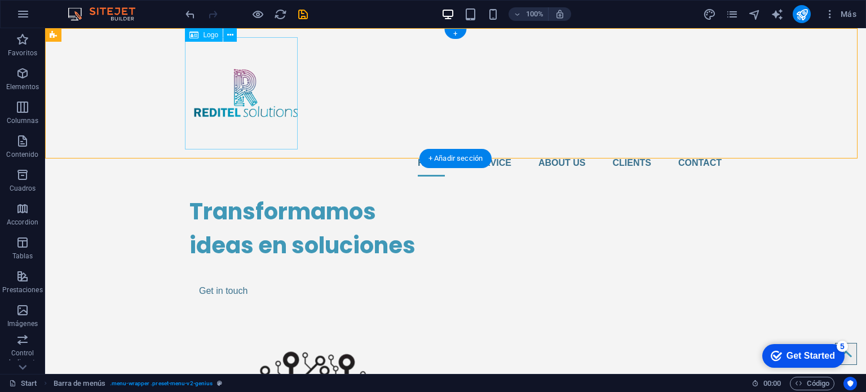
click at [259, 100] on div at bounding box center [456, 93] width 532 height 112
click at [366, 110] on div "Home Service About us Clients Contact" at bounding box center [455, 106] width 821 height 157
click at [345, 133] on div "Home Service About us Clients Contact" at bounding box center [455, 106] width 821 height 157
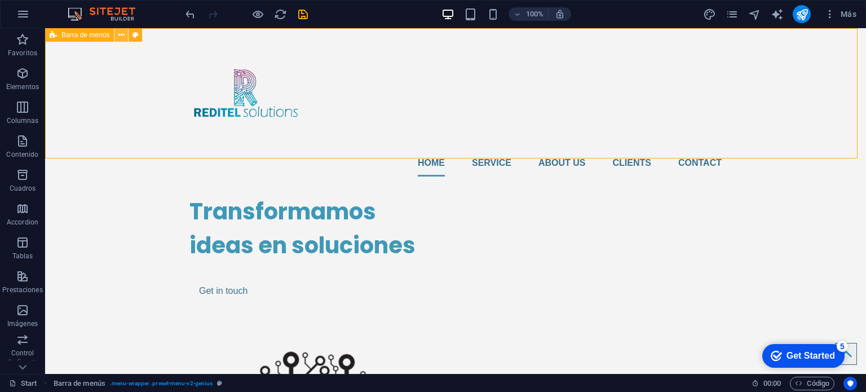
click at [117, 37] on button at bounding box center [122, 35] width 14 height 14
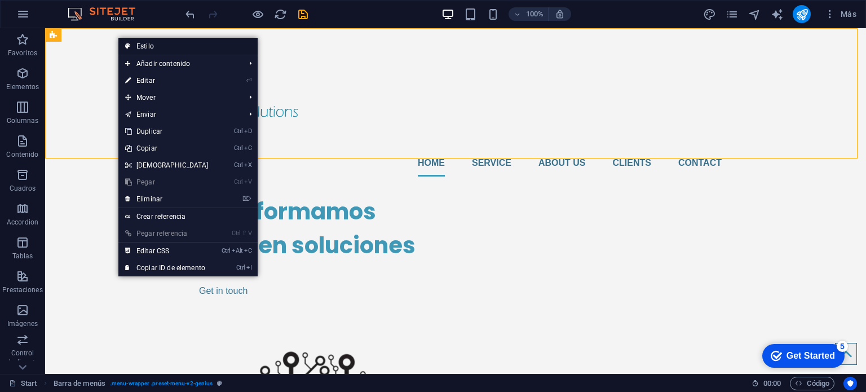
click at [134, 43] on link "Estilo" at bounding box center [187, 46] width 139 height 17
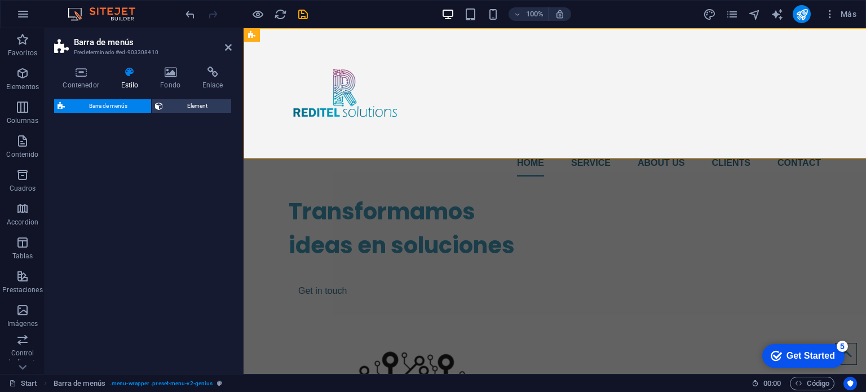
select select "rem"
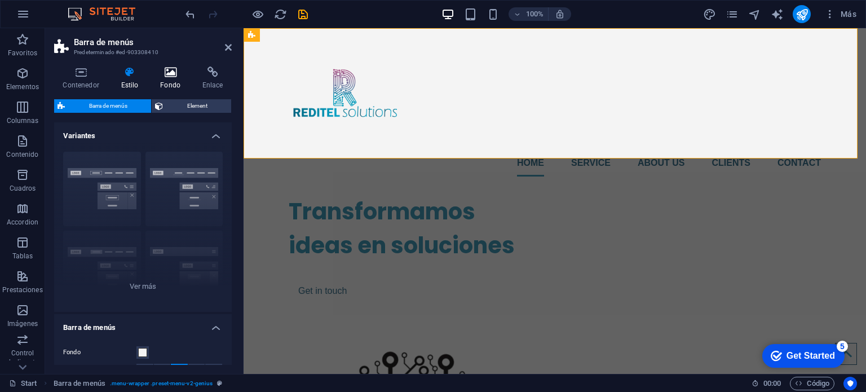
click at [174, 73] on icon at bounding box center [171, 72] width 38 height 11
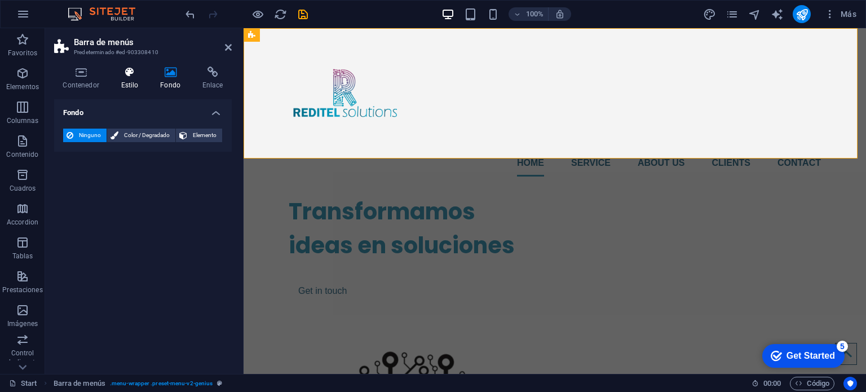
click at [147, 79] on h4 "Estilo" at bounding box center [131, 79] width 39 height 24
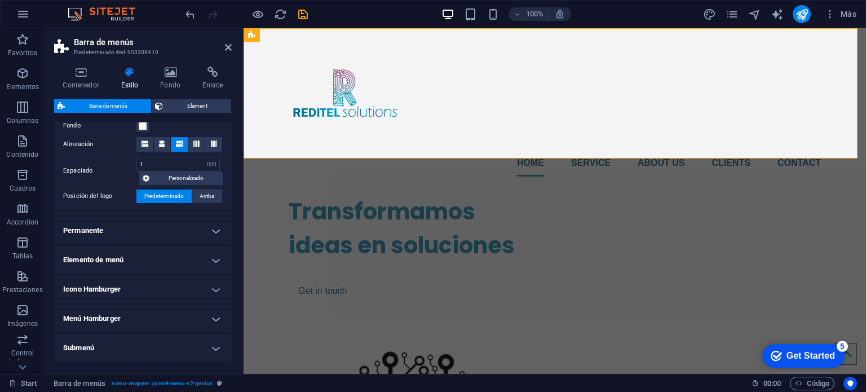
scroll to position [211, 0]
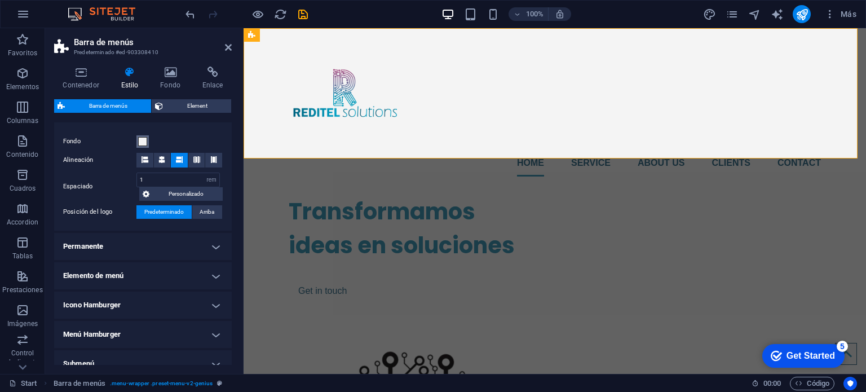
click at [147, 140] on span at bounding box center [142, 141] width 9 height 9
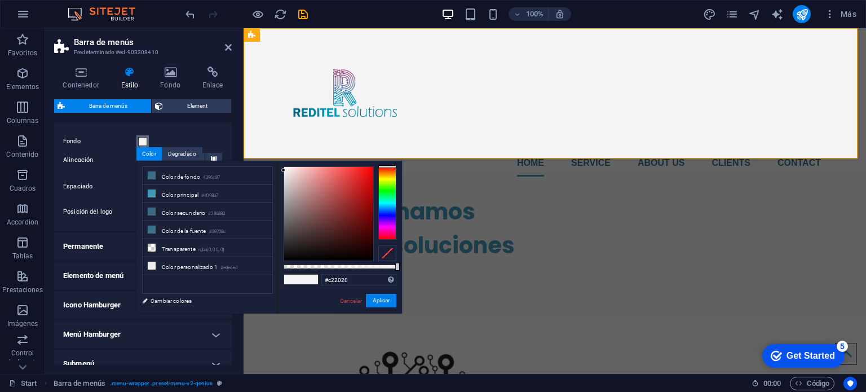
click at [358, 189] on div at bounding box center [328, 214] width 89 height 94
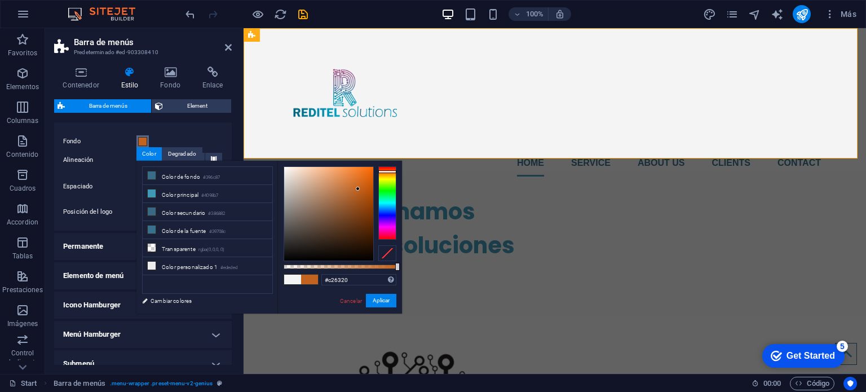
click at [388, 171] on div at bounding box center [387, 202] width 18 height 73
click at [187, 189] on li "Color principal #4098b7" at bounding box center [208, 194] width 130 height 18
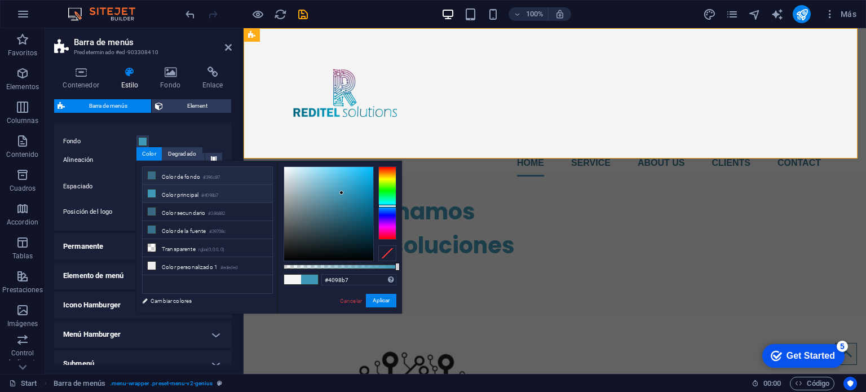
click at [182, 177] on li "Color de fondo #396c87" at bounding box center [208, 176] width 130 height 18
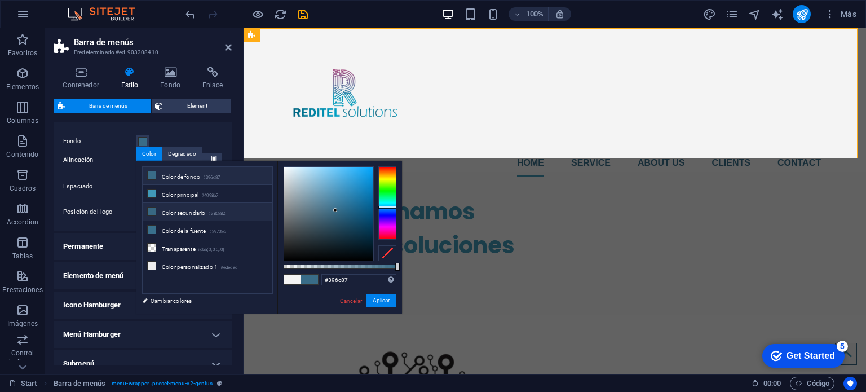
click at [199, 212] on li "Color secundario #386882" at bounding box center [208, 212] width 130 height 18
click at [196, 197] on li "Color principal #4098b7" at bounding box center [208, 194] width 130 height 18
type input "#4098b7"
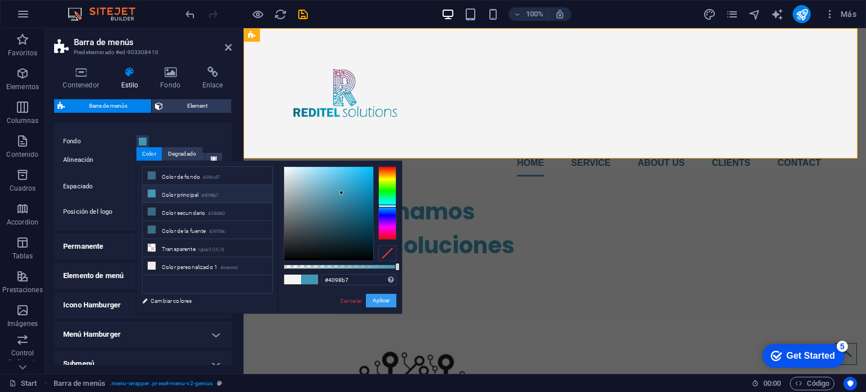
click at [386, 297] on button "Aplicar" at bounding box center [381, 301] width 30 height 14
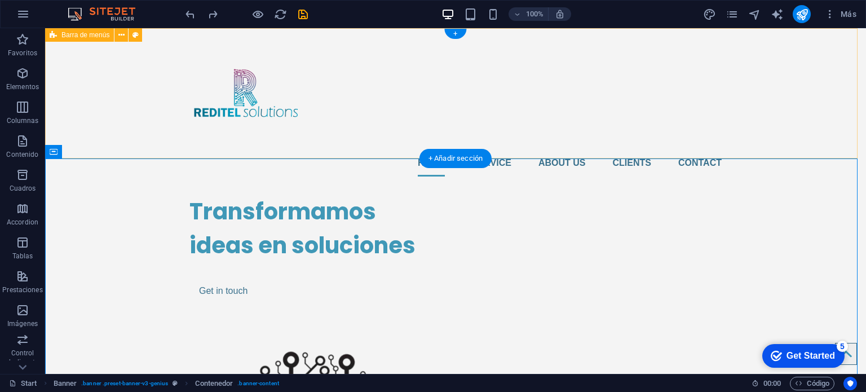
click at [159, 75] on div "Home Service About us Clients Contact" at bounding box center [455, 106] width 821 height 157
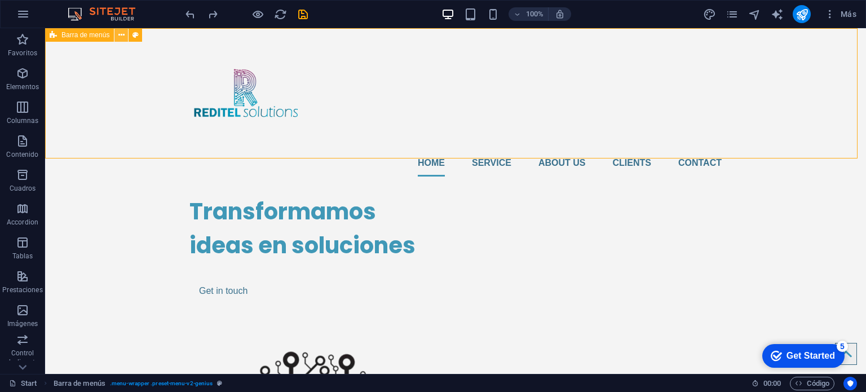
click at [125, 36] on button at bounding box center [122, 35] width 14 height 14
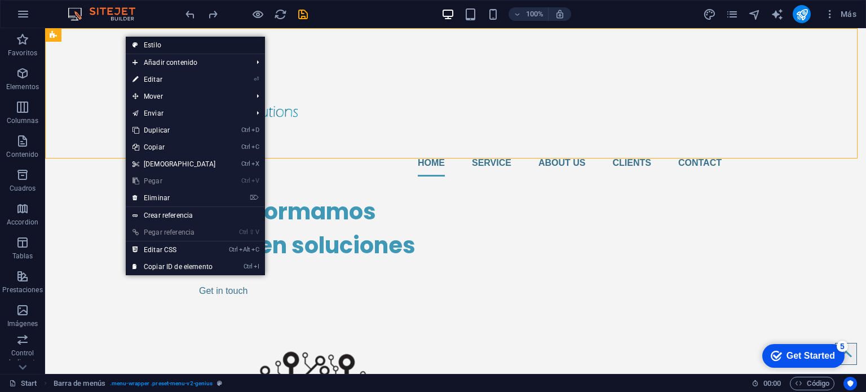
click at [177, 48] on link "Estilo" at bounding box center [195, 45] width 139 height 17
select select "rem"
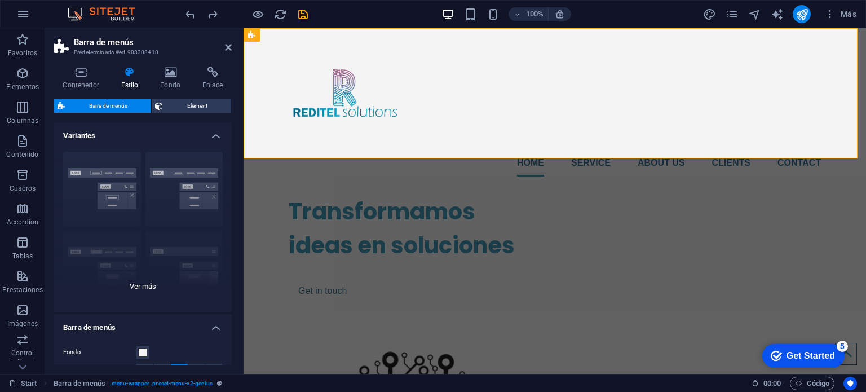
scroll to position [113, 0]
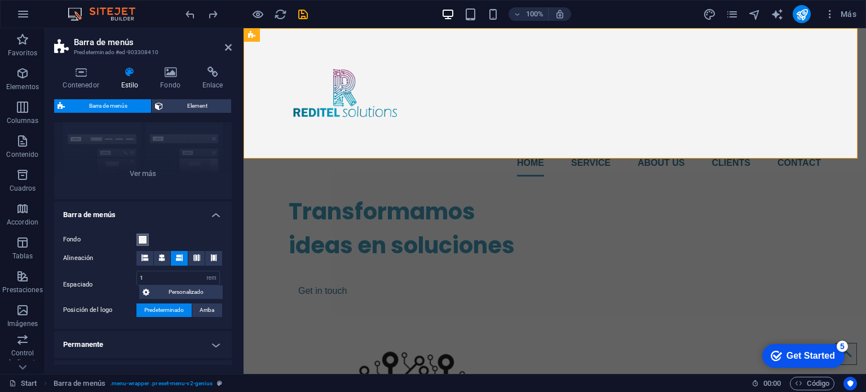
click at [140, 242] on span at bounding box center [142, 239] width 9 height 9
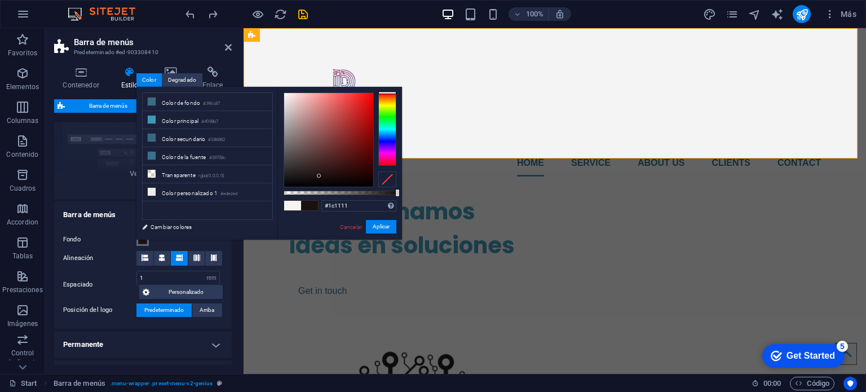
drag, startPoint x: 284, startPoint y: 100, endPoint x: 319, endPoint y: 176, distance: 83.3
click at [319, 176] on div at bounding box center [328, 140] width 89 height 94
type input "rgba(28, 17, 17, 0.716)"
drag, startPoint x: 395, startPoint y: 192, endPoint x: 364, endPoint y: 192, distance: 30.5
click at [364, 192] on div at bounding box center [365, 193] width 5 height 8
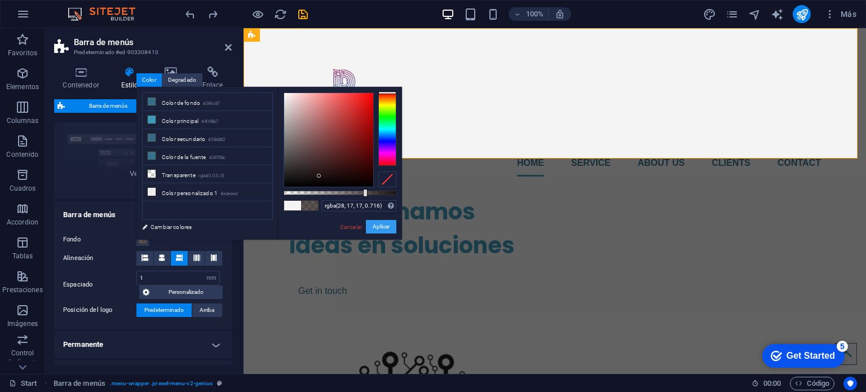
click at [378, 223] on button "Aplicar" at bounding box center [381, 227] width 30 height 14
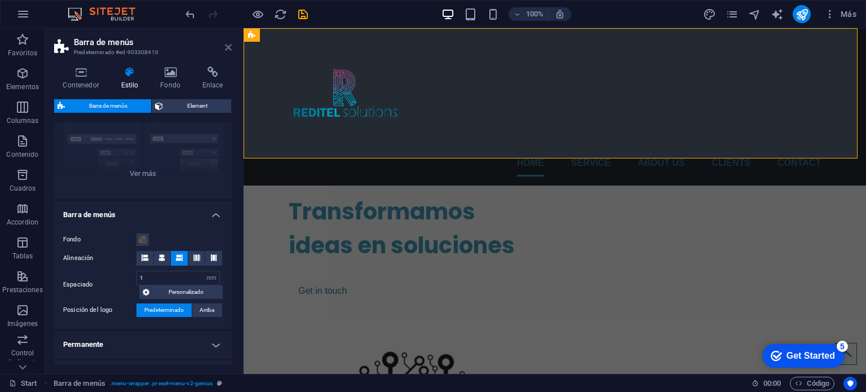
click at [228, 45] on icon at bounding box center [228, 47] width 7 height 9
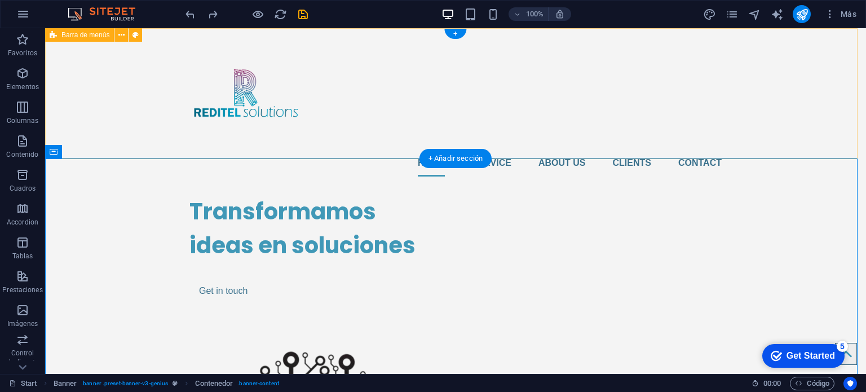
click at [130, 81] on div "Home Service About us Clients Contact" at bounding box center [455, 106] width 821 height 157
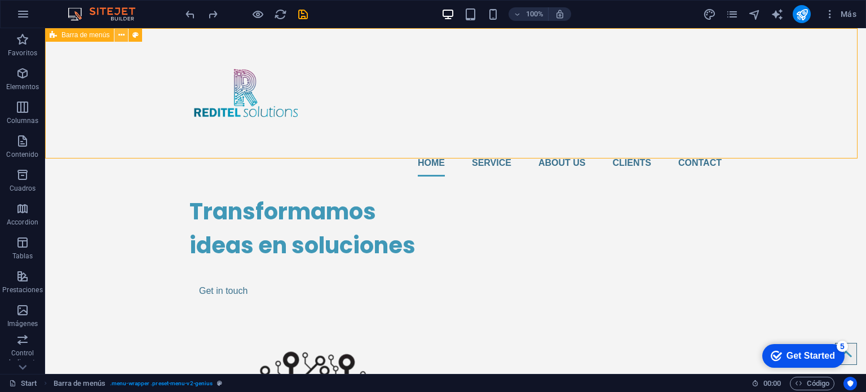
click at [124, 34] on icon at bounding box center [121, 35] width 6 height 12
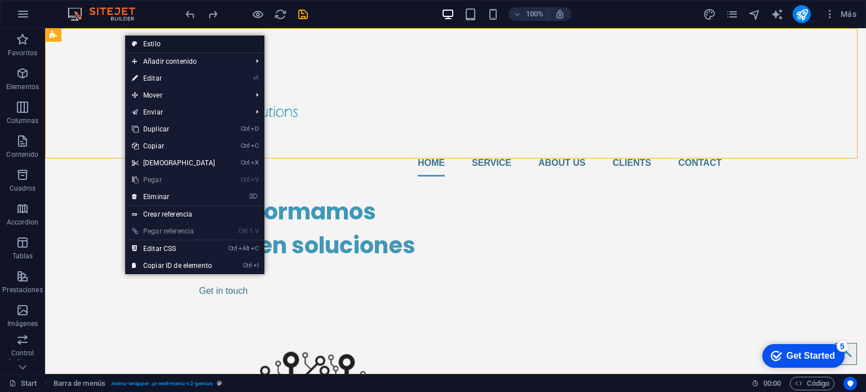
click at [153, 37] on link "Estilo" at bounding box center [194, 44] width 139 height 17
select select "rem"
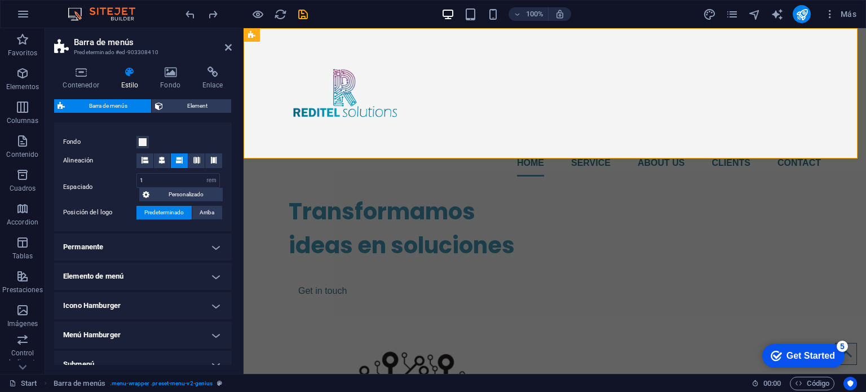
scroll to position [226, 0]
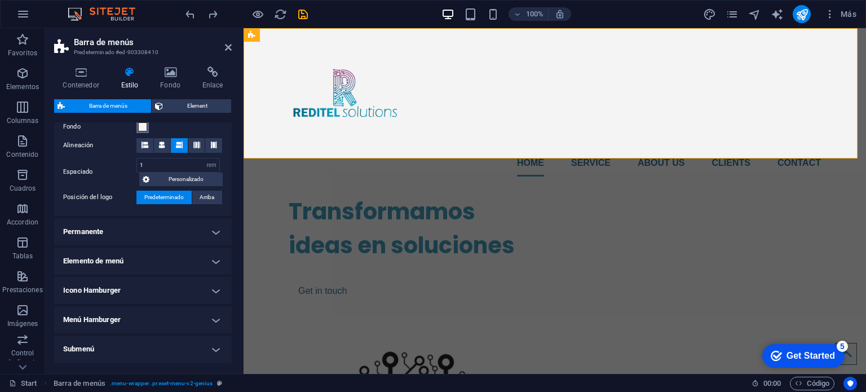
click at [144, 129] on span at bounding box center [142, 126] width 9 height 9
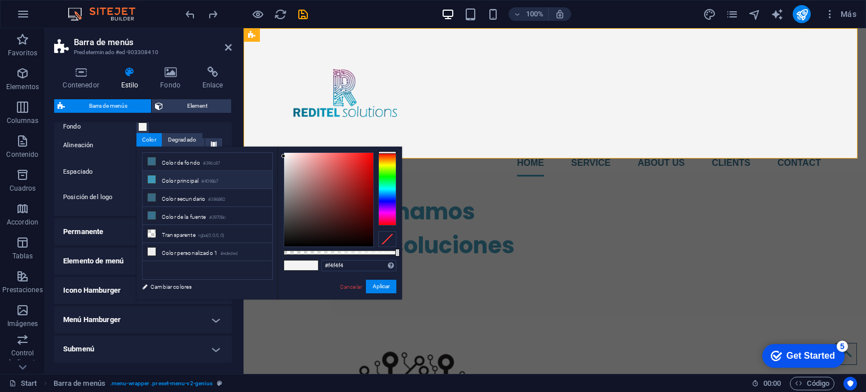
click at [196, 173] on li "Color principal #4098b7" at bounding box center [208, 180] width 130 height 18
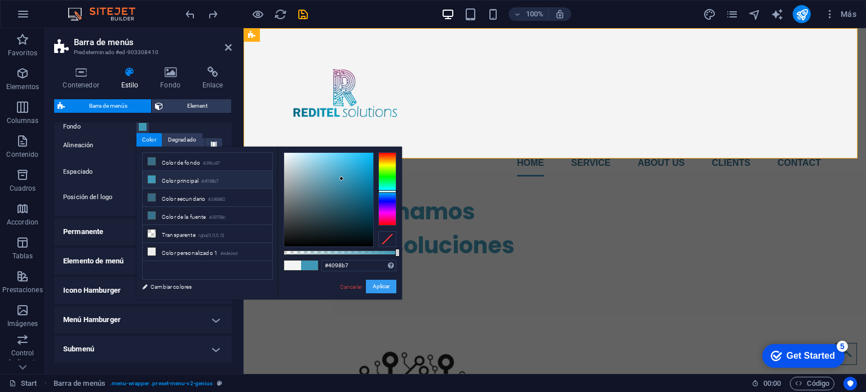
click at [374, 284] on button "Aplicar" at bounding box center [381, 287] width 30 height 14
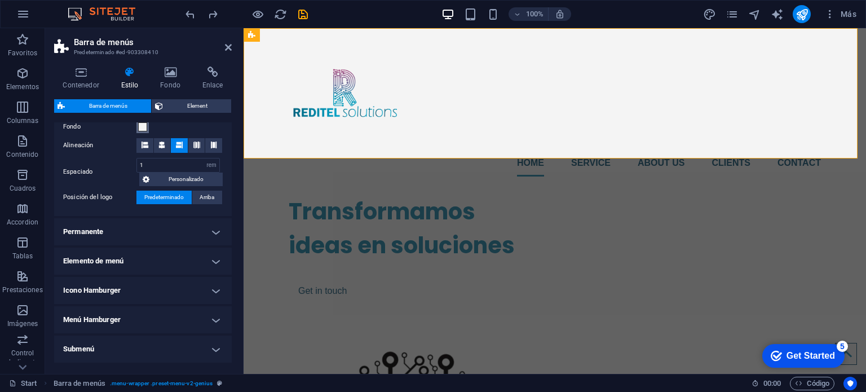
click at [144, 128] on span at bounding box center [142, 126] width 9 height 9
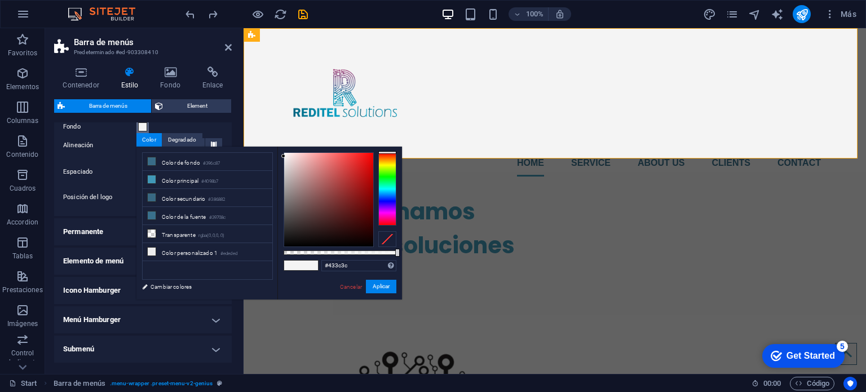
click at [294, 221] on div at bounding box center [328, 200] width 89 height 94
drag, startPoint x: 292, startPoint y: 223, endPoint x: 281, endPoint y: 184, distance: 39.7
click at [284, 184] on div at bounding box center [328, 200] width 89 height 94
click at [376, 291] on button "Aplicar" at bounding box center [381, 287] width 30 height 14
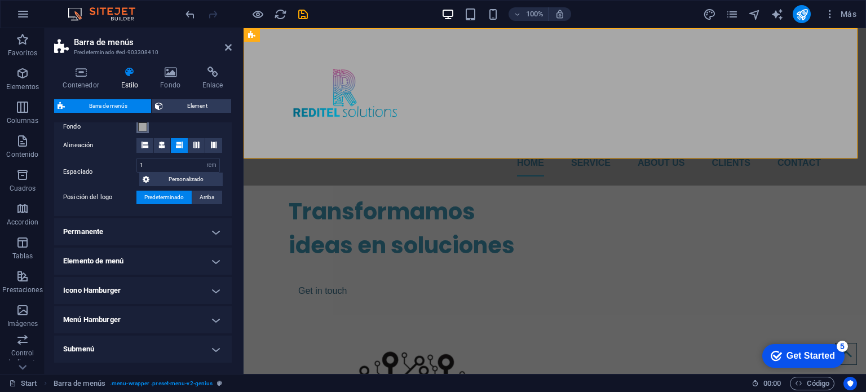
click at [141, 128] on span at bounding box center [142, 126] width 9 height 9
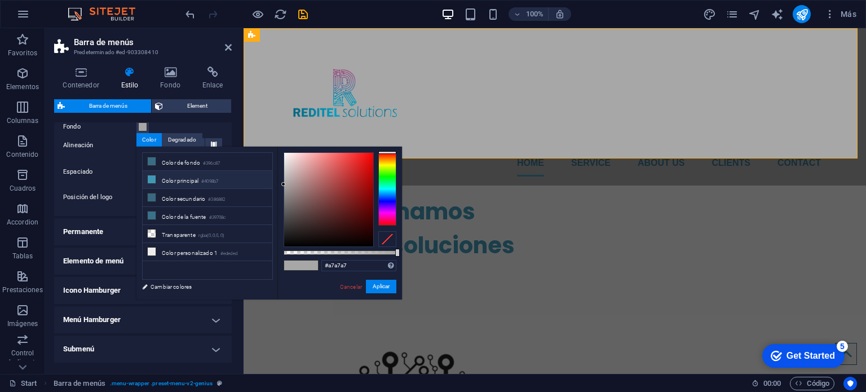
click at [200, 180] on li "Color principal #4098b7" at bounding box center [208, 180] width 130 height 18
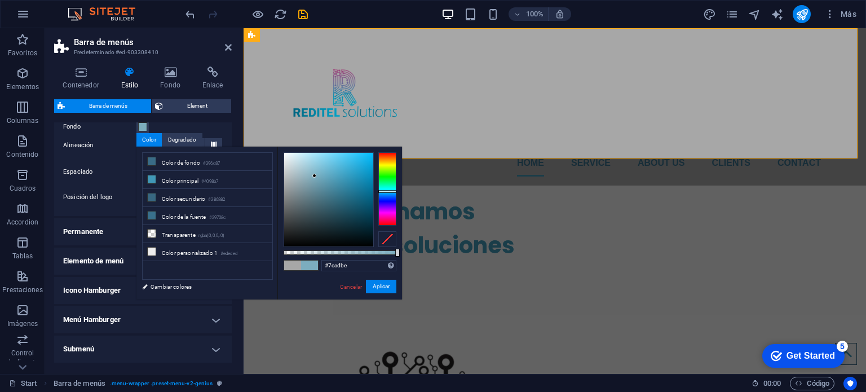
drag, startPoint x: 341, startPoint y: 179, endPoint x: 315, endPoint y: 176, distance: 26.1
click at [315, 176] on div at bounding box center [314, 176] width 4 height 4
click at [191, 166] on li "Color de fondo #396c87" at bounding box center [208, 162] width 130 height 18
type input "#bcdaea"
drag, startPoint x: 331, startPoint y: 185, endPoint x: 301, endPoint y: 160, distance: 38.8
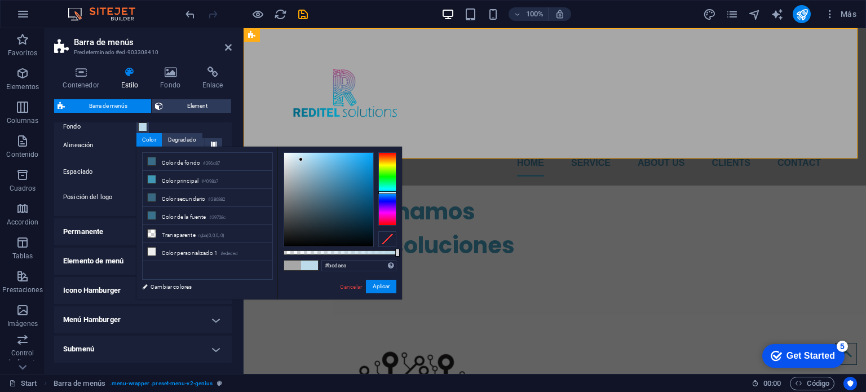
click at [301, 160] on div at bounding box center [328, 200] width 89 height 94
click at [384, 287] on button "Aplicar" at bounding box center [381, 287] width 30 height 14
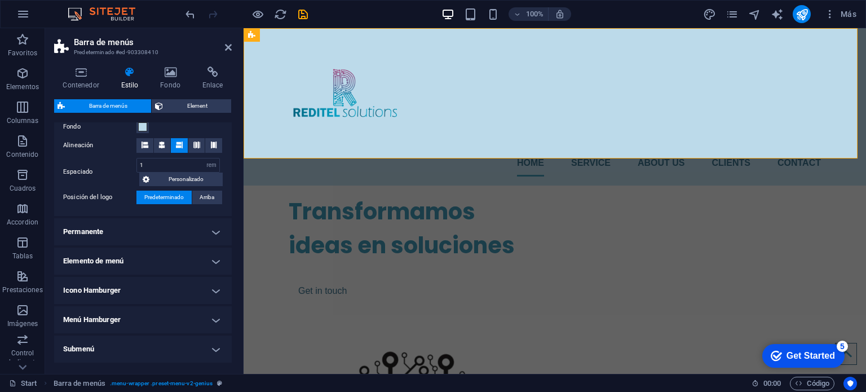
click at [224, 46] on h2 "Barra de menús" at bounding box center [153, 42] width 158 height 10
click at [227, 46] on icon at bounding box center [228, 47] width 7 height 9
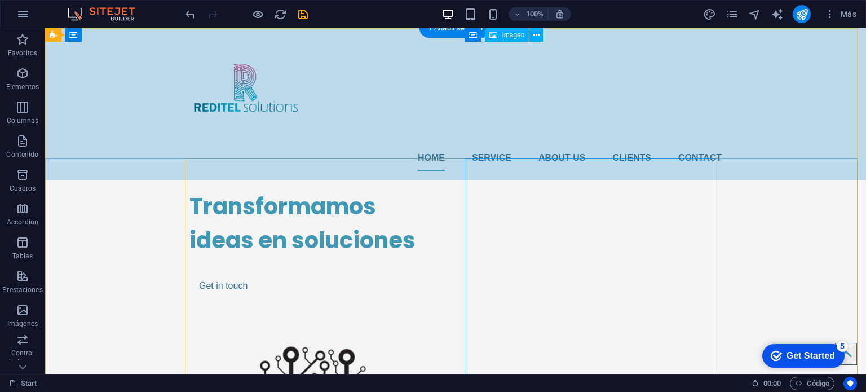
scroll to position [0, 0]
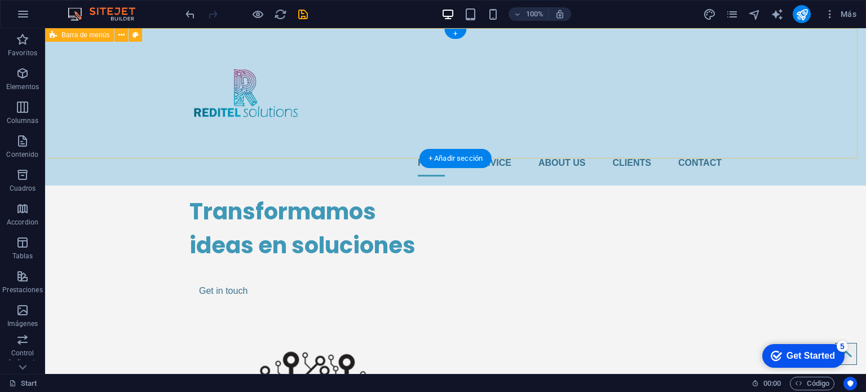
click at [307, 133] on div "Home Service About us Clients Contact" at bounding box center [455, 106] width 821 height 157
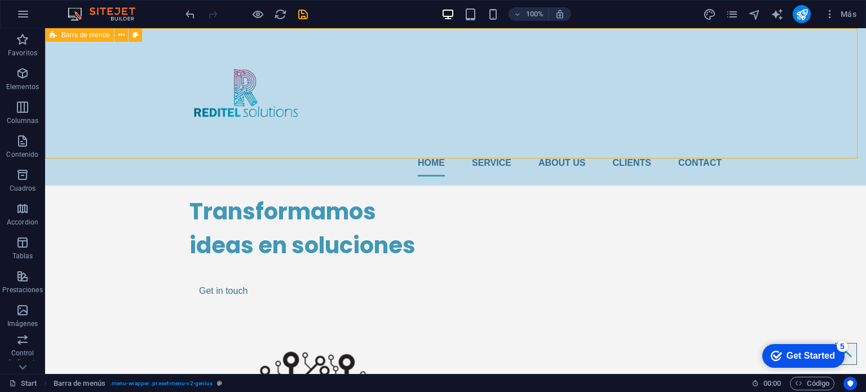
click at [143, 38] on div "Barra de menús" at bounding box center [97, 35] width 104 height 14
click at [134, 37] on icon at bounding box center [136, 35] width 6 height 12
select select "rem"
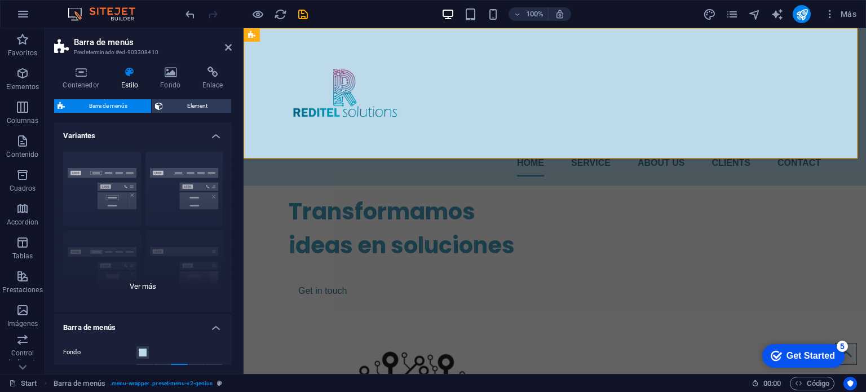
scroll to position [56, 0]
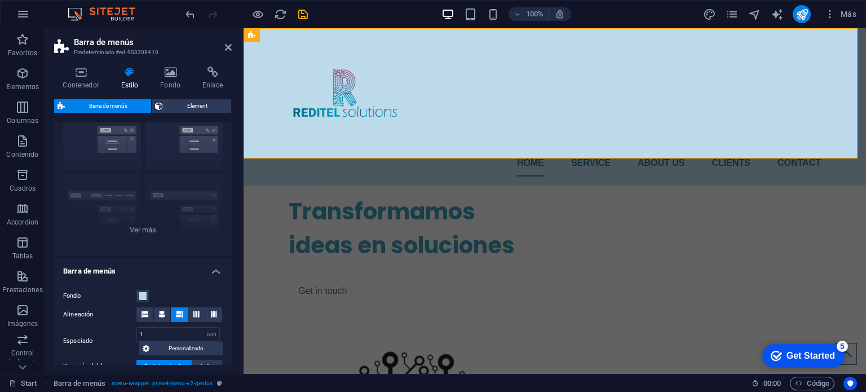
click at [143, 288] on div "Fondo Alineación Espaciado 1 px rem % vh vw Personalizado Personalizado 1 px re…" at bounding box center [143, 331] width 182 height 107
click at [143, 295] on span at bounding box center [142, 296] width 9 height 9
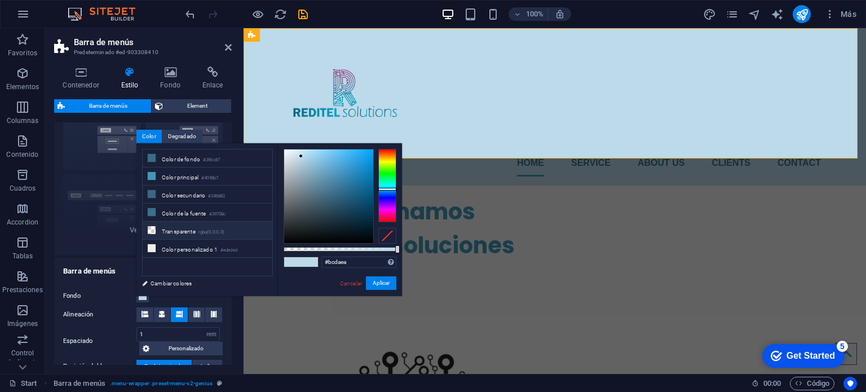
click at [210, 228] on small "rgba(0,0,0,.0)" at bounding box center [212, 232] width 27 height 8
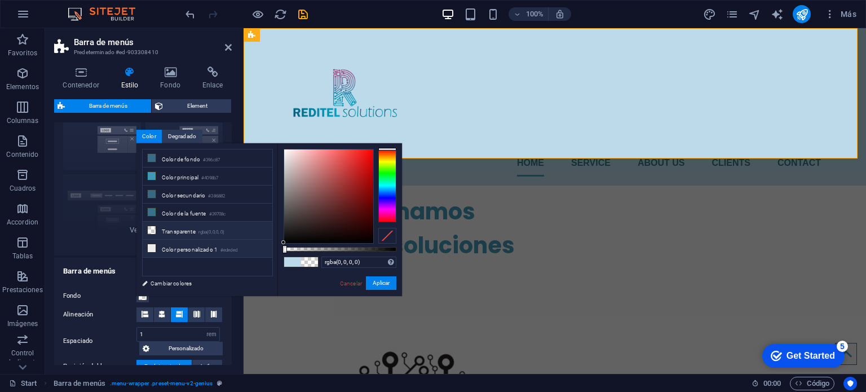
click at [206, 245] on li "Color personalizado 1 #ededed" at bounding box center [208, 249] width 130 height 18
type input "#ededed"
click at [384, 283] on button "Aplicar" at bounding box center [381, 283] width 30 height 14
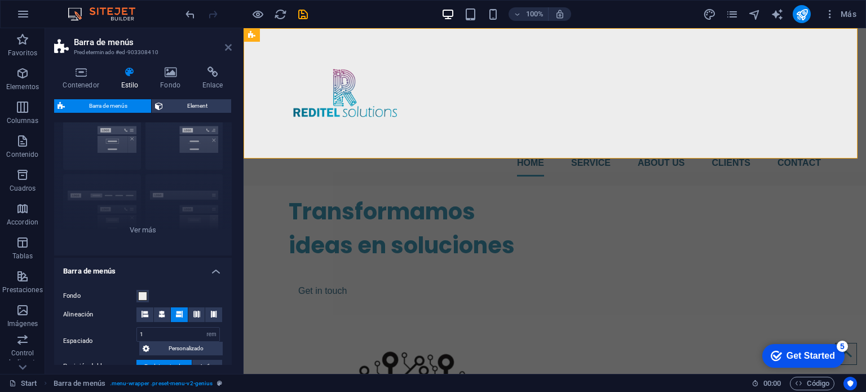
click at [225, 49] on icon at bounding box center [228, 47] width 7 height 9
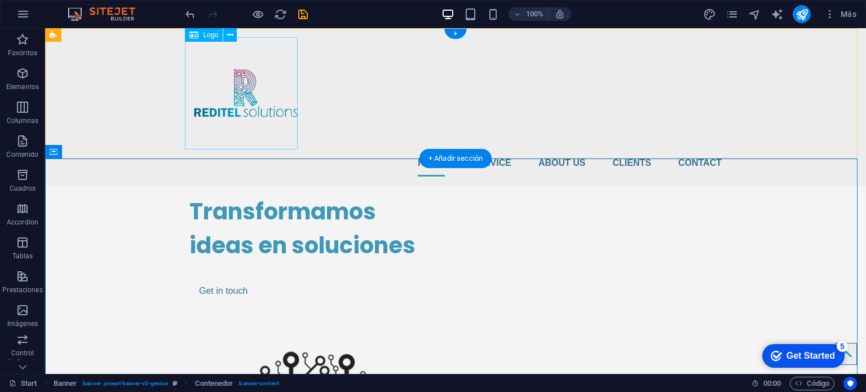
click at [252, 89] on div at bounding box center [456, 93] width 532 height 112
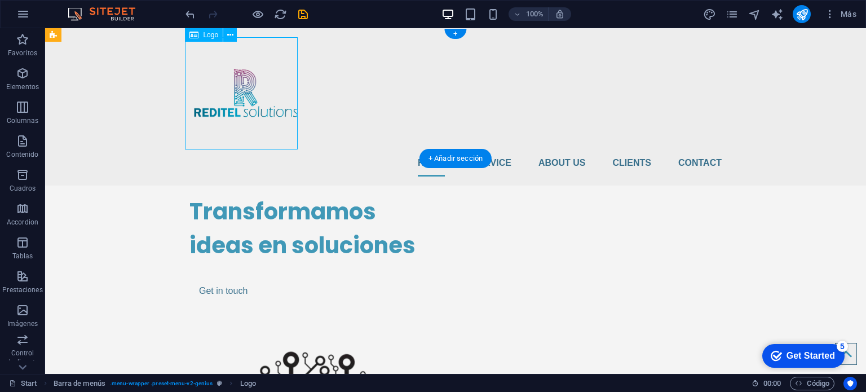
click at [231, 61] on div at bounding box center [456, 93] width 532 height 112
select select "px"
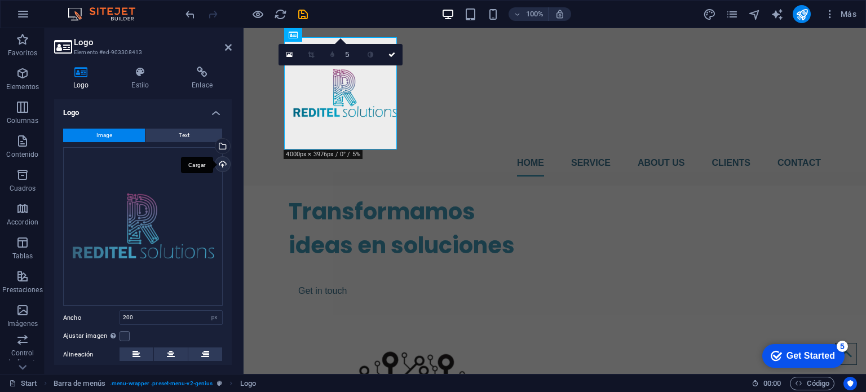
click at [219, 161] on div "Cargar" at bounding box center [221, 165] width 17 height 17
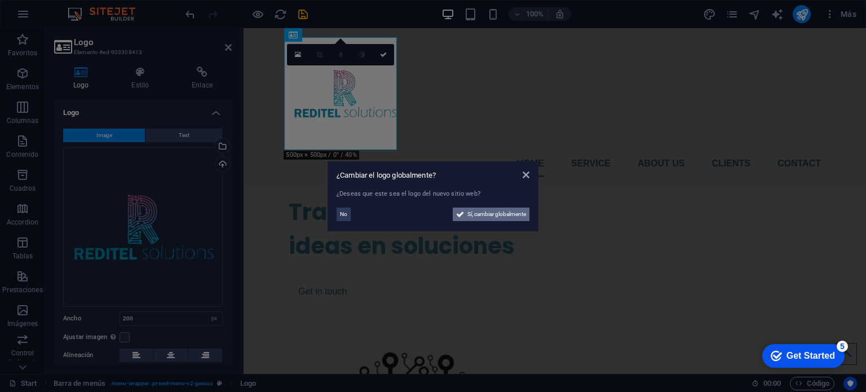
click at [469, 215] on span "Sí, cambiar globalmente" at bounding box center [497, 215] width 59 height 14
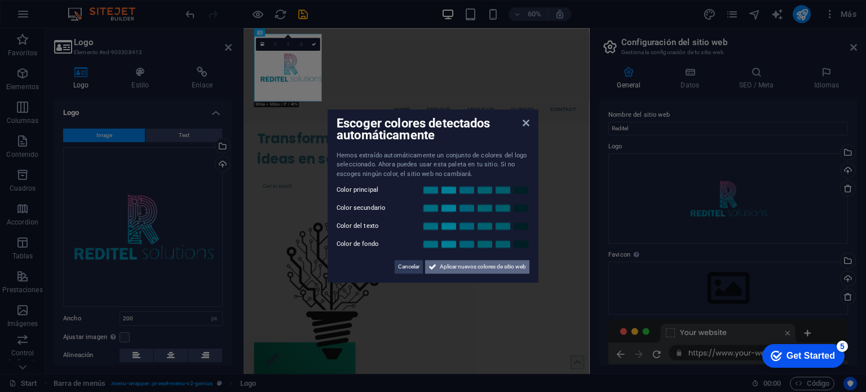
click at [464, 266] on span "Aplicar nuevos colores de sitio web" at bounding box center [483, 267] width 86 height 14
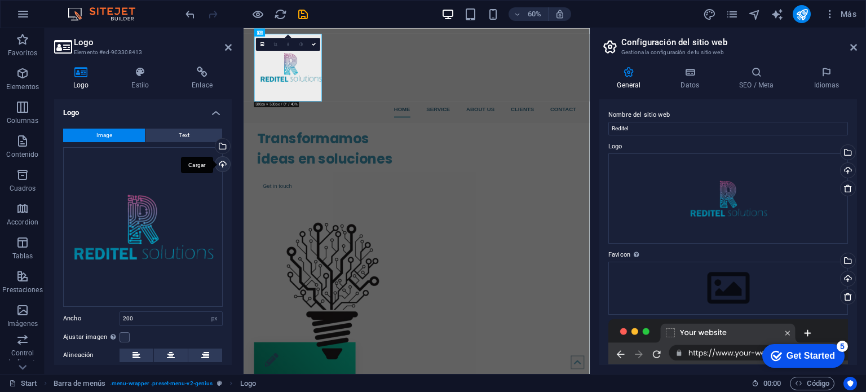
click at [220, 161] on div "Cargar" at bounding box center [221, 165] width 17 height 17
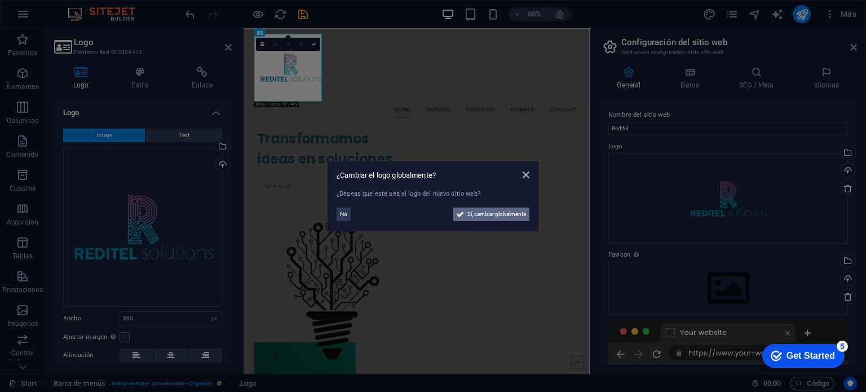
click at [474, 219] on span "Sí, cambiar globalmente" at bounding box center [497, 215] width 59 height 14
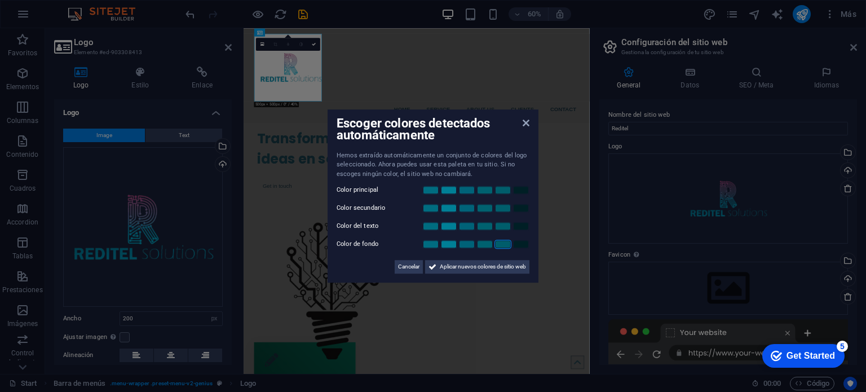
click at [503, 243] on link at bounding box center [503, 244] width 17 height 9
click at [486, 228] on link at bounding box center [485, 226] width 17 height 9
click at [463, 208] on link at bounding box center [467, 208] width 17 height 9
click at [447, 190] on link at bounding box center [449, 190] width 17 height 9
click at [478, 244] on link at bounding box center [485, 244] width 17 height 9
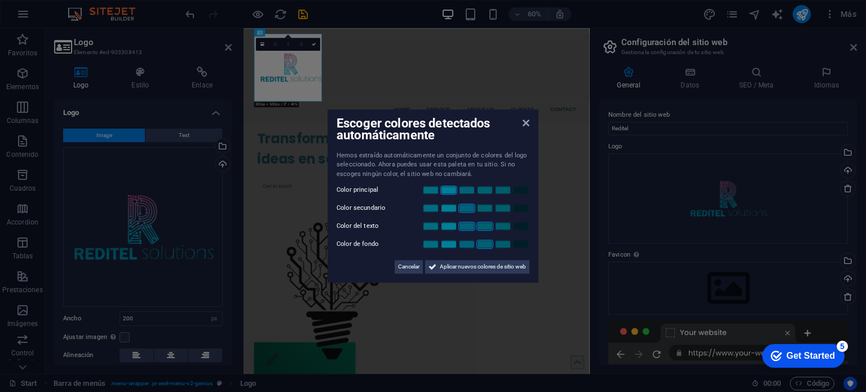
click at [469, 226] on link at bounding box center [467, 226] width 17 height 9
click at [451, 207] on link at bounding box center [449, 208] width 17 height 9
click at [435, 190] on link at bounding box center [430, 190] width 17 height 9
click at [512, 266] on span "Aplicar nuevos colores de sitio web" at bounding box center [483, 267] width 86 height 14
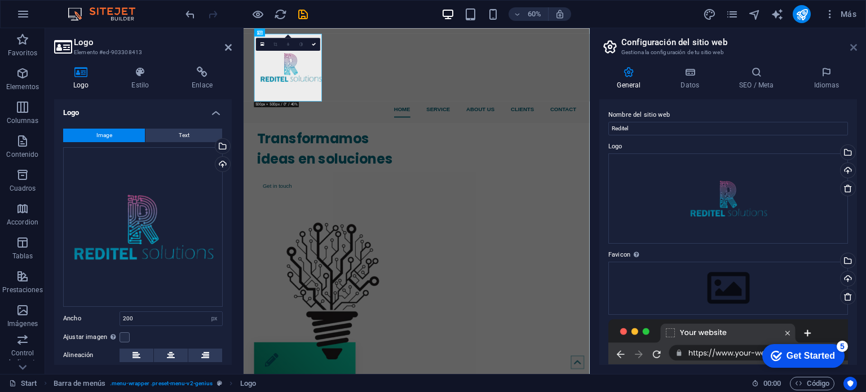
click at [853, 45] on icon at bounding box center [854, 47] width 7 height 9
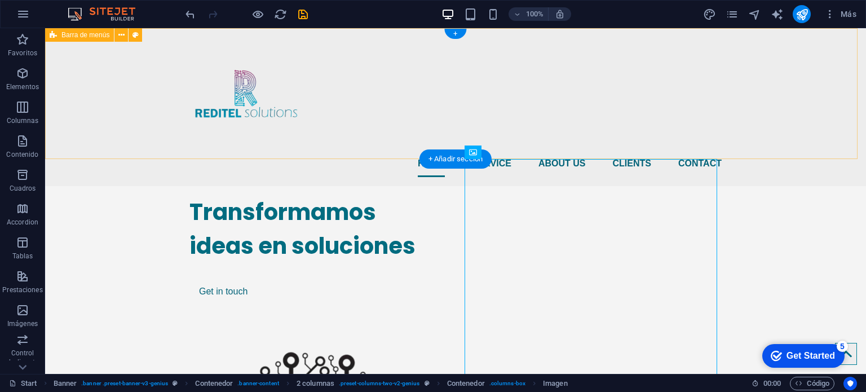
click at [457, 112] on div "Home Service About us Clients Contact" at bounding box center [455, 107] width 821 height 158
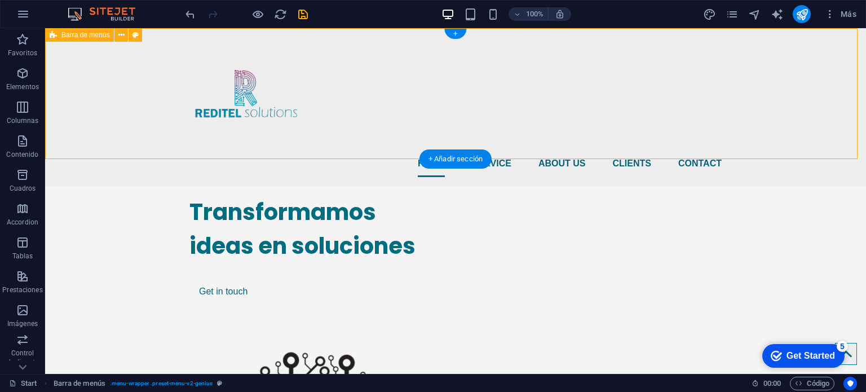
drag, startPoint x: 331, startPoint y: 68, endPoint x: 333, endPoint y: 59, distance: 8.9
click at [333, 61] on div "Home Service About us Clients Contact" at bounding box center [455, 107] width 821 height 158
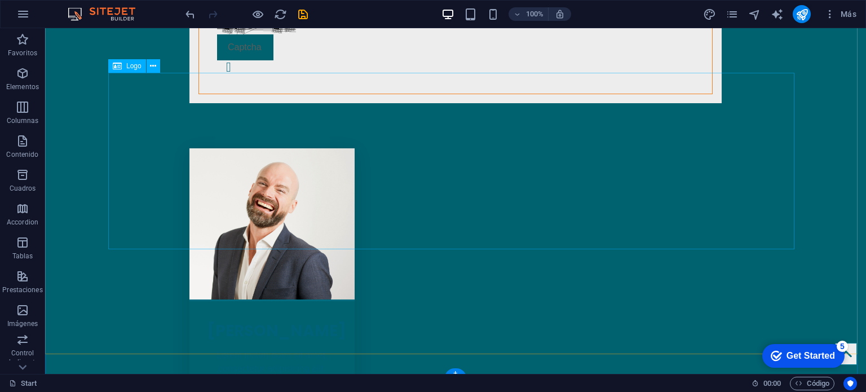
scroll to position [2466, 0]
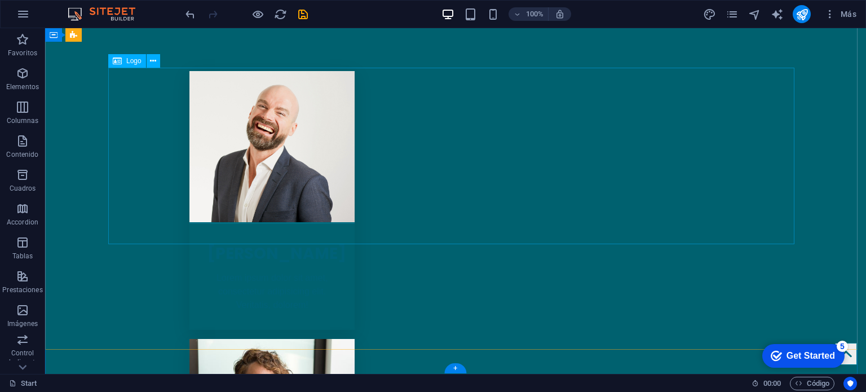
click at [132, 64] on span "Logo" at bounding box center [133, 61] width 15 height 7
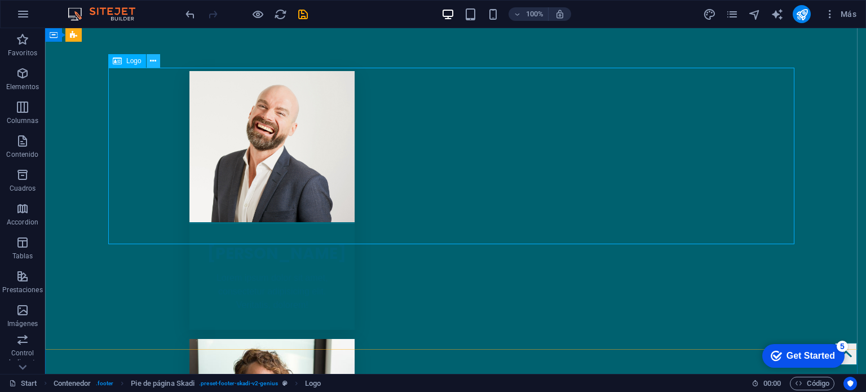
click at [150, 64] on icon at bounding box center [153, 61] width 6 height 12
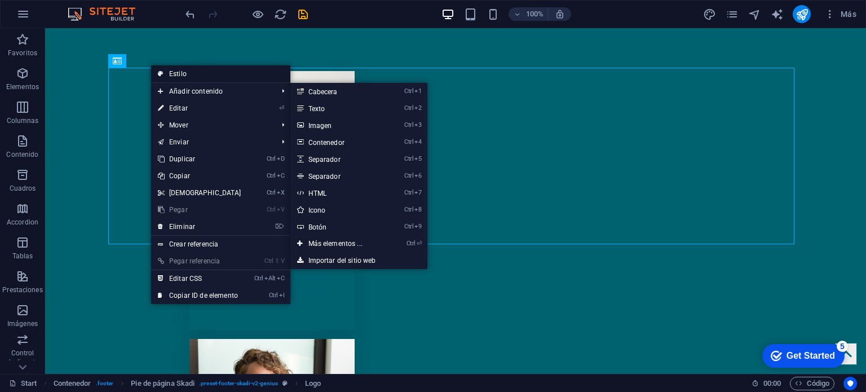
click at [215, 78] on link "Estilo" at bounding box center [220, 73] width 139 height 17
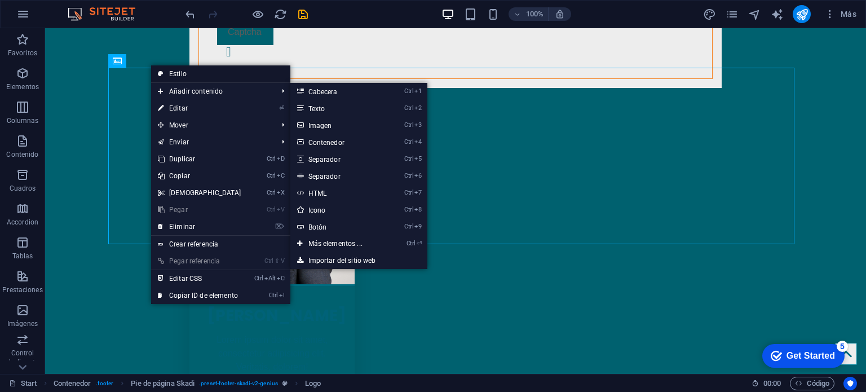
select select "rem"
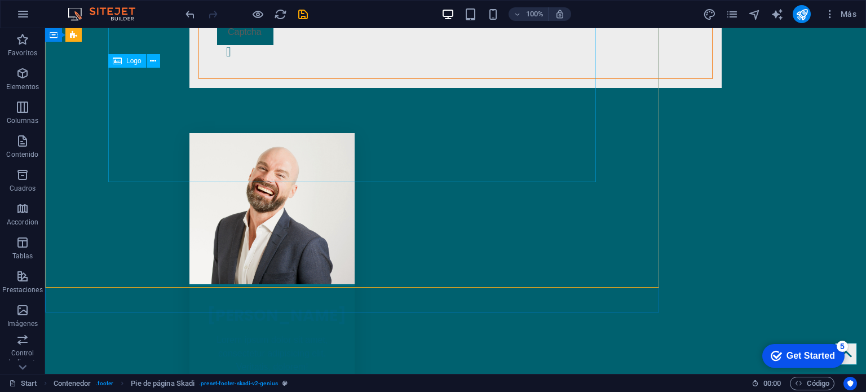
scroll to position [2466, 0]
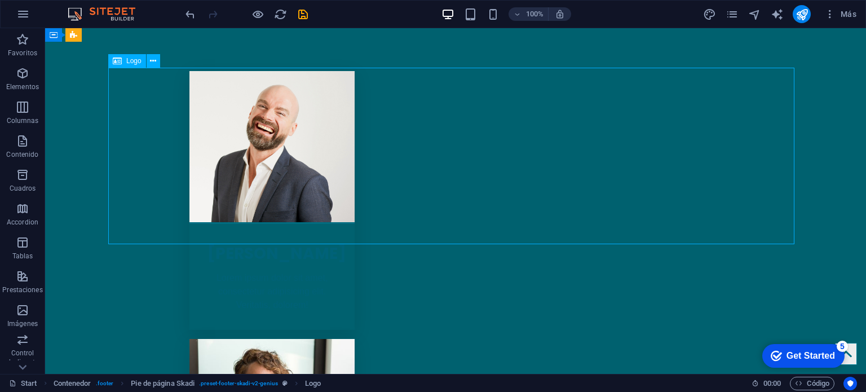
select select "px"
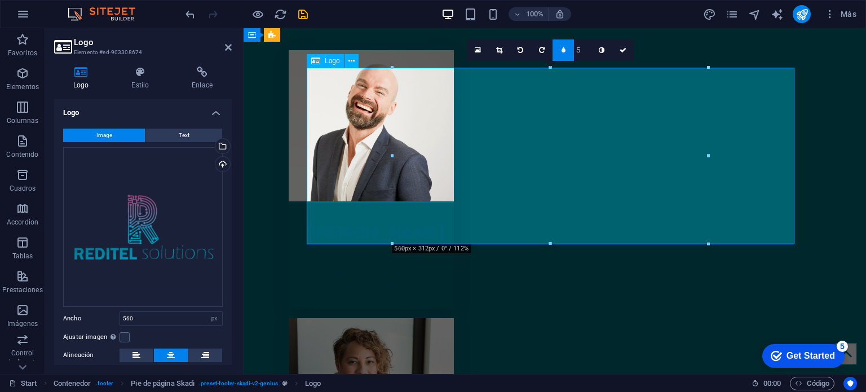
scroll to position [2403, 0]
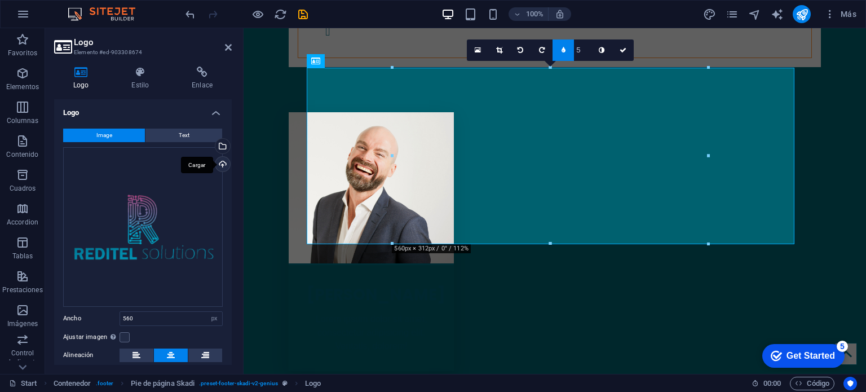
click at [221, 166] on div "Cargar" at bounding box center [221, 165] width 17 height 17
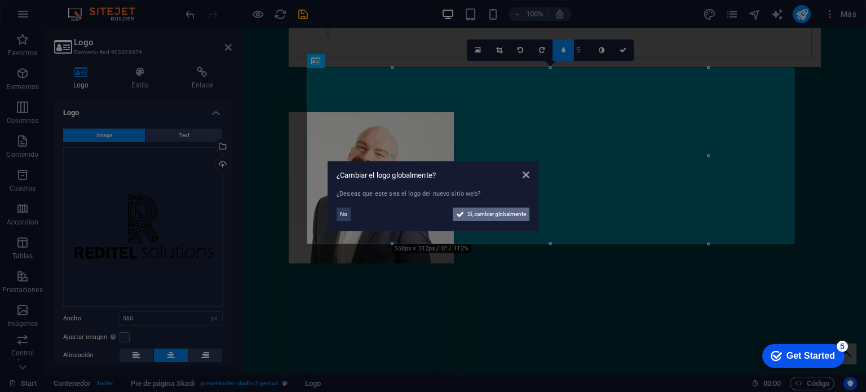
click at [474, 219] on span "Sí, cambiar globalmente" at bounding box center [497, 215] width 59 height 14
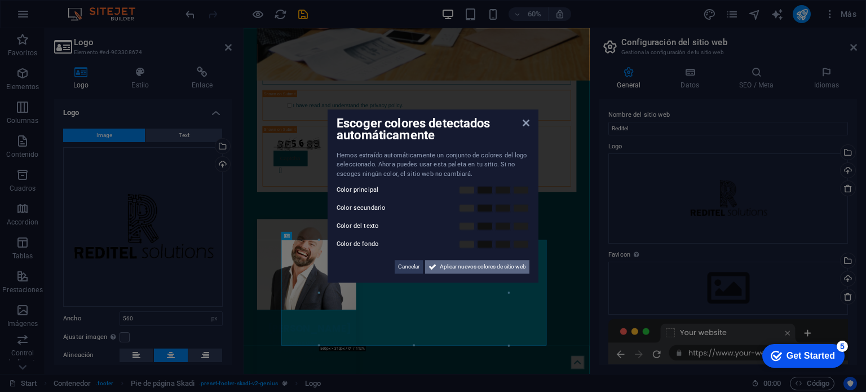
click at [433, 263] on icon at bounding box center [433, 267] width 8 height 14
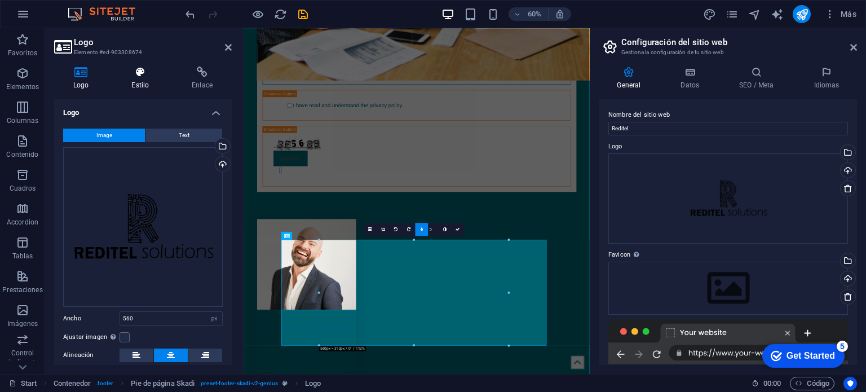
click at [146, 78] on h4 "Estilo" at bounding box center [142, 79] width 60 height 24
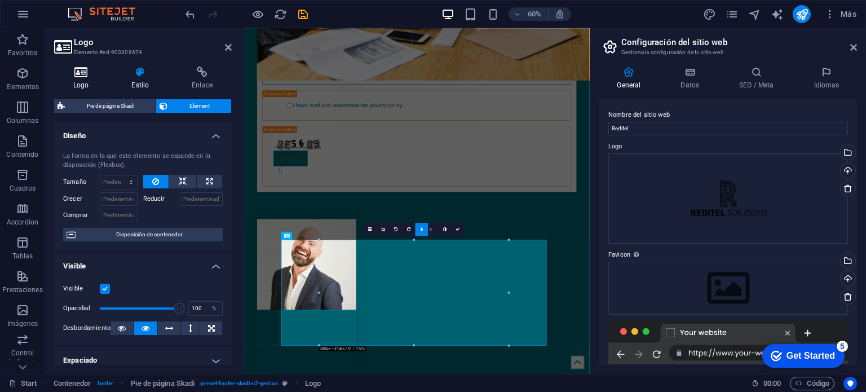
click at [91, 87] on h4 "Logo" at bounding box center [83, 79] width 58 height 24
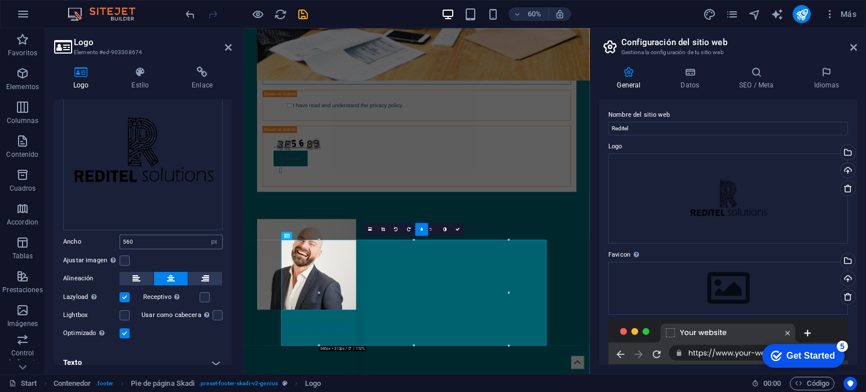
scroll to position [85, 0]
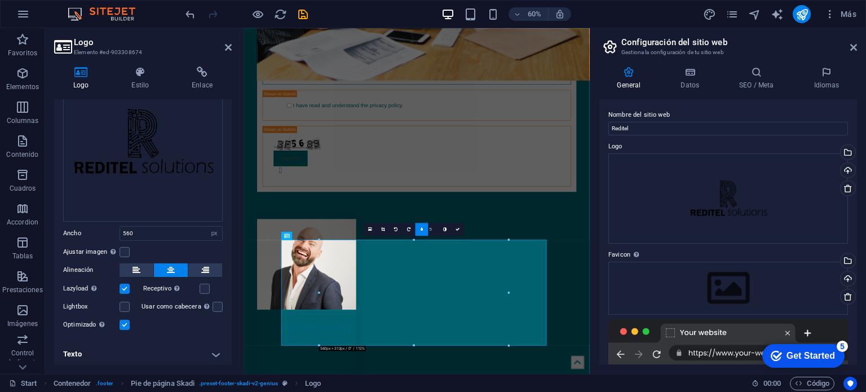
click at [124, 320] on label at bounding box center [125, 325] width 10 height 10
click at [0, 0] on input "Optimizado Las imágenes se comprimen para así mejorar la velocidad de las págin…" at bounding box center [0, 0] width 0 height 0
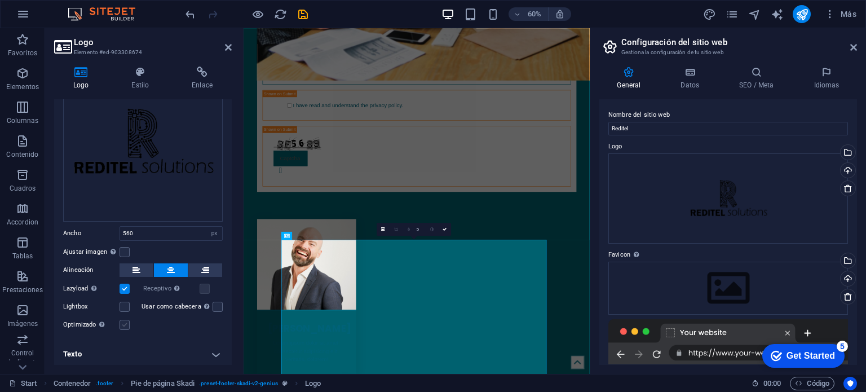
click at [124, 322] on label at bounding box center [125, 325] width 10 height 10
click at [0, 0] on input "Optimizado Las imágenes se comprimen para así mejorar la velocidad de las págin…" at bounding box center [0, 0] width 0 height 0
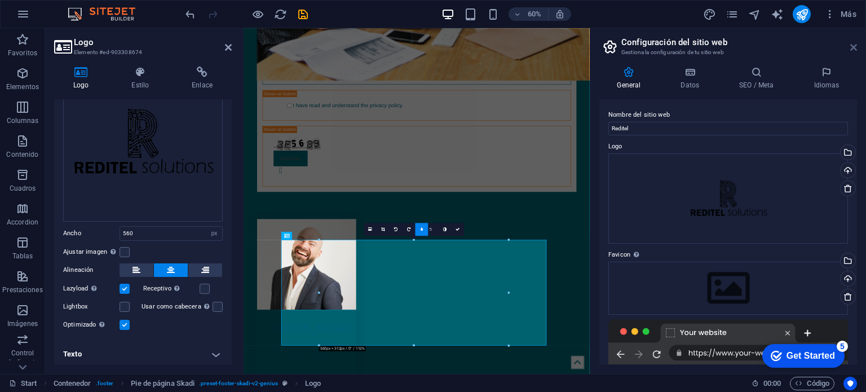
click at [853, 45] on icon at bounding box center [854, 47] width 7 height 9
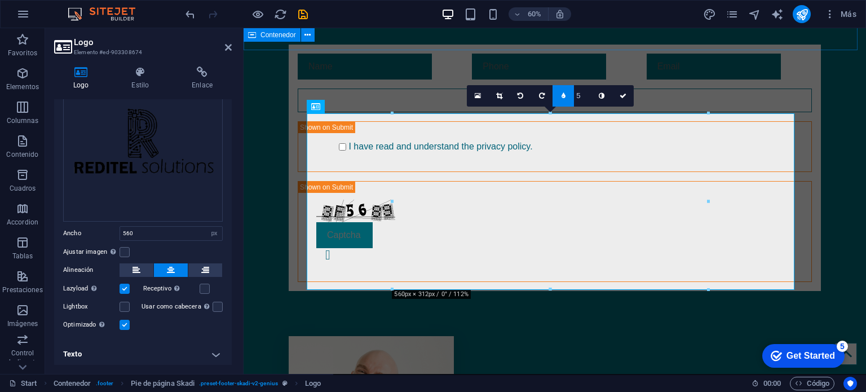
scroll to position [2358, 0]
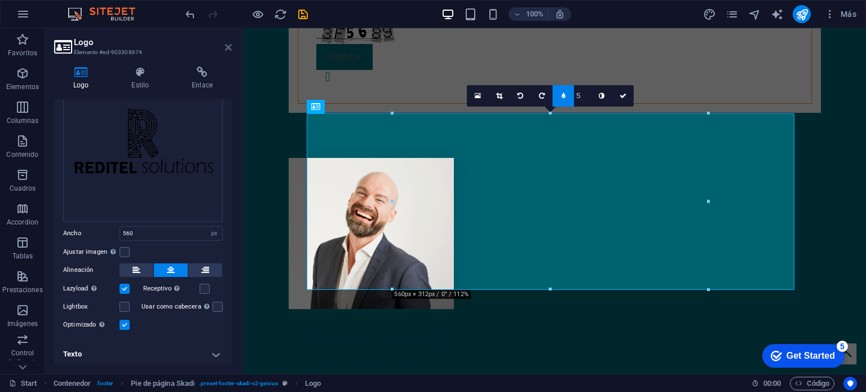
click at [227, 46] on icon at bounding box center [228, 47] width 7 height 9
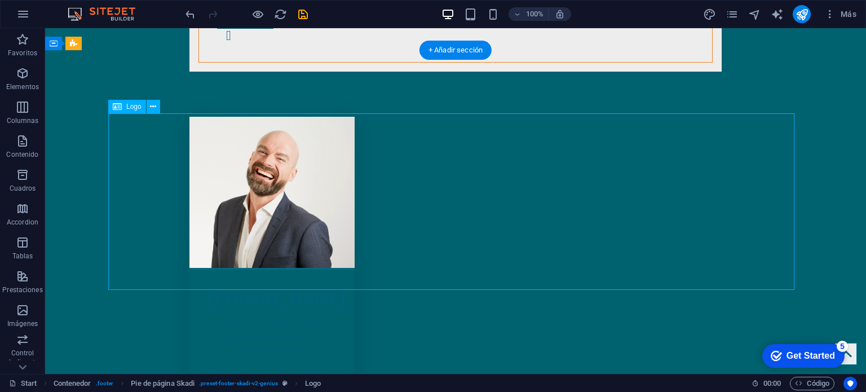
select select "px"
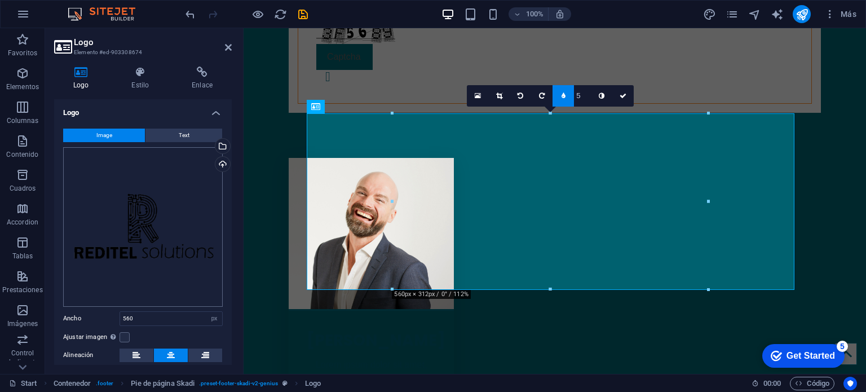
scroll to position [85, 0]
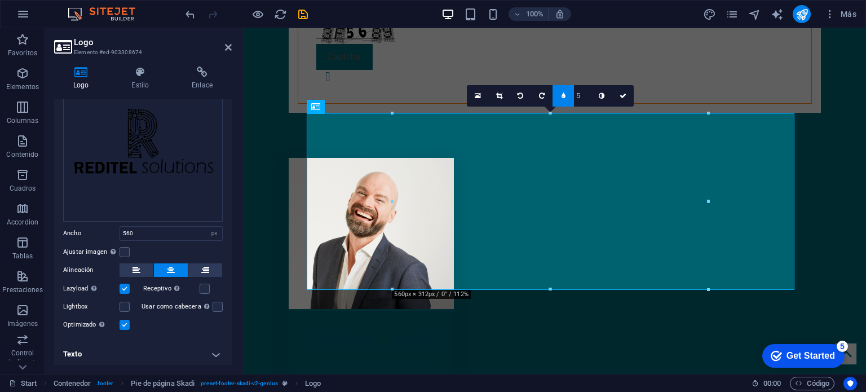
click at [125, 325] on label at bounding box center [125, 325] width 10 height 10
click at [0, 0] on input "Optimizado Las imágenes se comprimen para así mejorar la velocidad de las págin…" at bounding box center [0, 0] width 0 height 0
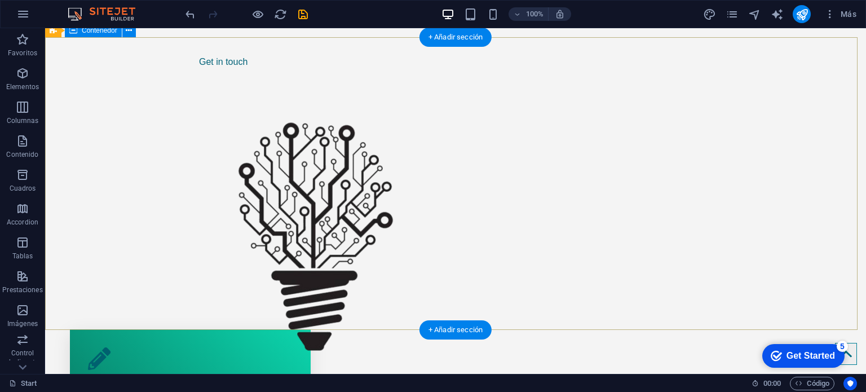
scroll to position [282, 0]
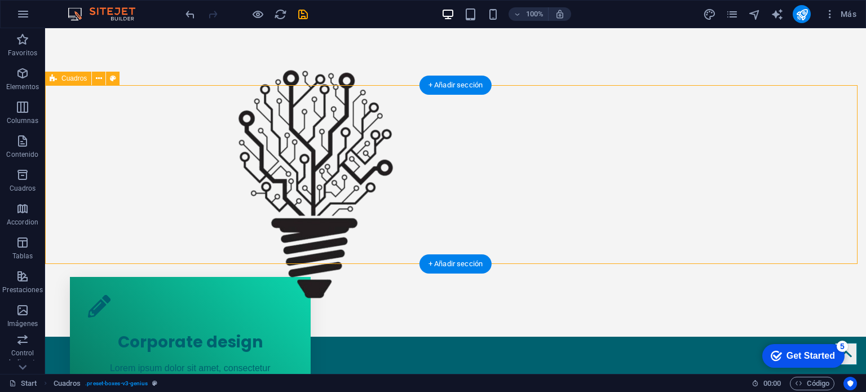
drag, startPoint x: 318, startPoint y: 140, endPoint x: 307, endPoint y: 133, distance: 13.5
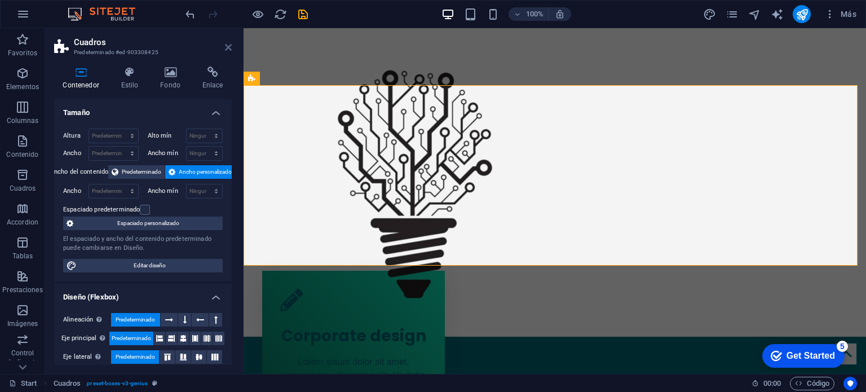
click at [226, 51] on icon at bounding box center [228, 47] width 7 height 9
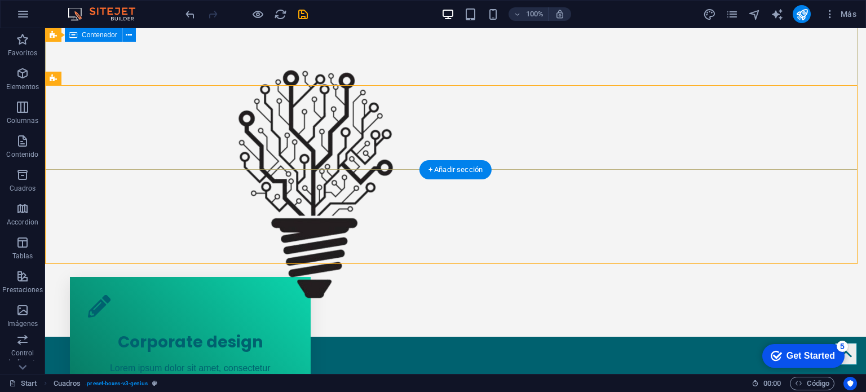
click at [136, 72] on div "Transformamos ideas en soluciones Get in touch" at bounding box center [455, 120] width 821 height 433
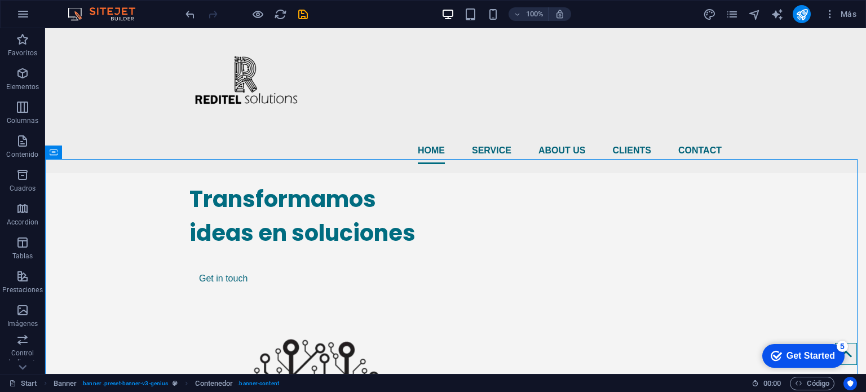
scroll to position [0, 0]
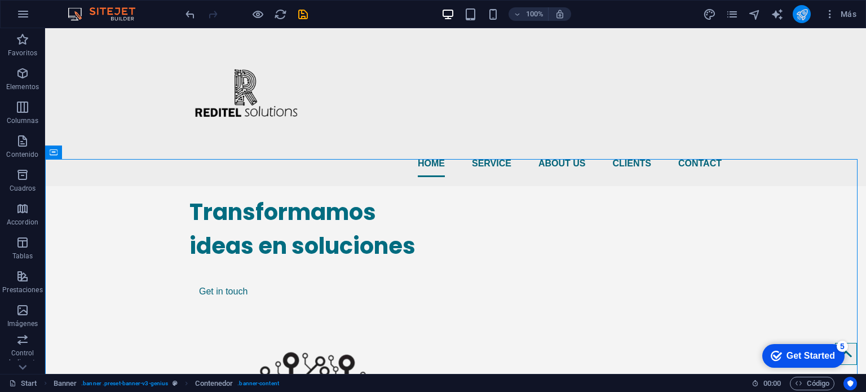
click at [799, 17] on icon "publish" at bounding box center [802, 14] width 13 height 13
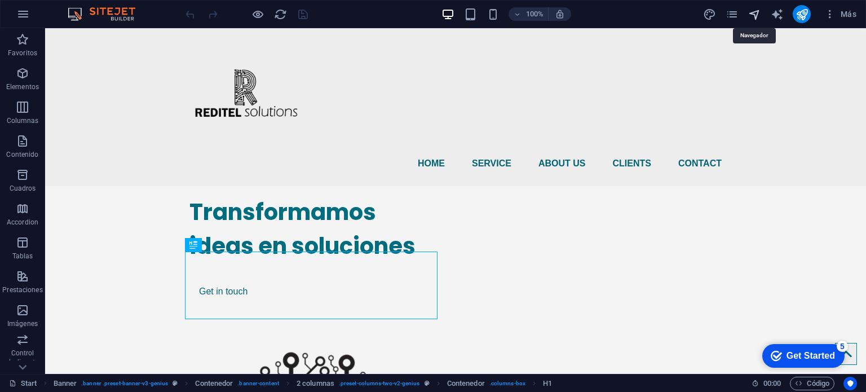
click at [758, 16] on icon "navigator" at bounding box center [755, 14] width 13 height 13
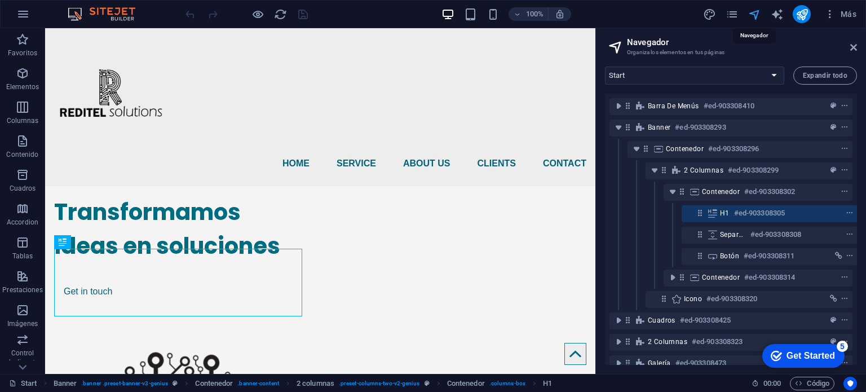
scroll to position [0, 2]
click at [852, 51] on icon at bounding box center [854, 47] width 7 height 9
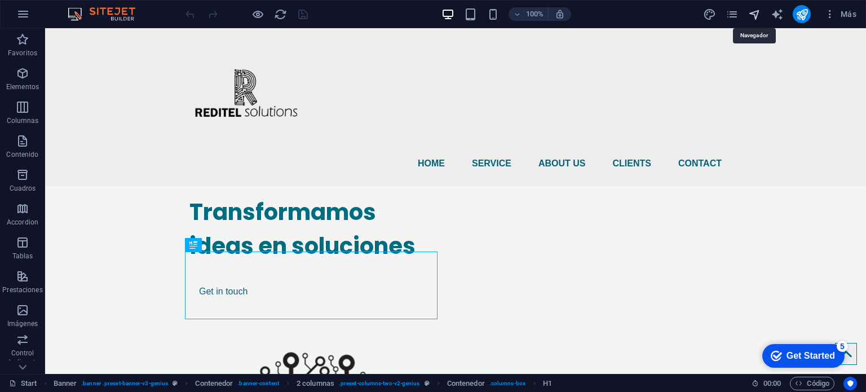
click at [759, 20] on icon "navigator" at bounding box center [755, 14] width 13 height 13
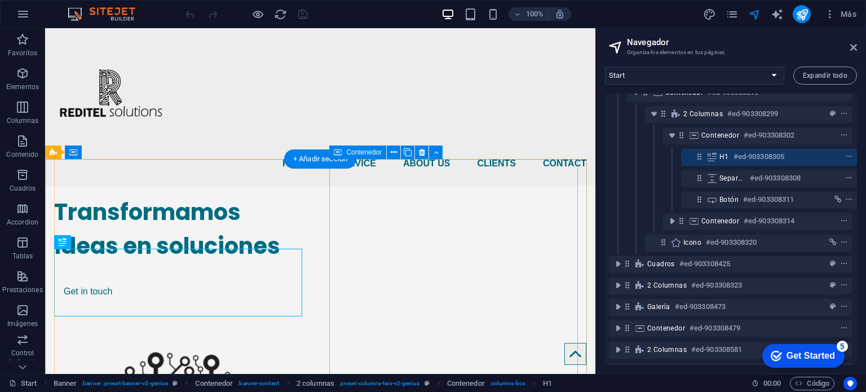
scroll to position [106, 2]
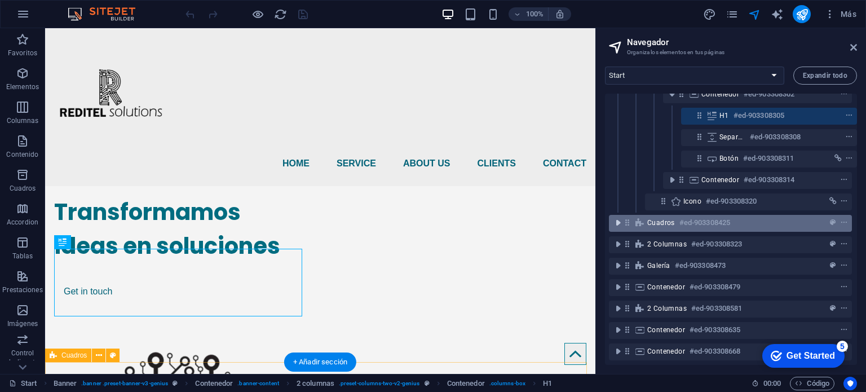
click at [616, 217] on icon "toggle-expand" at bounding box center [618, 222] width 11 height 11
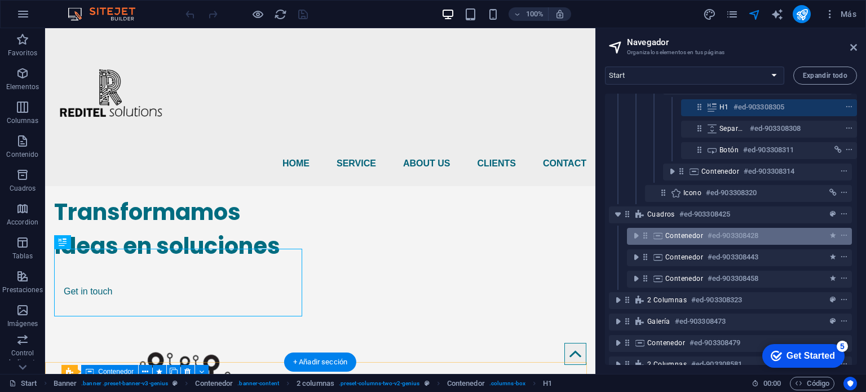
click at [662, 236] on div "Contenedor #ed-903308428" at bounding box center [739, 236] width 225 height 17
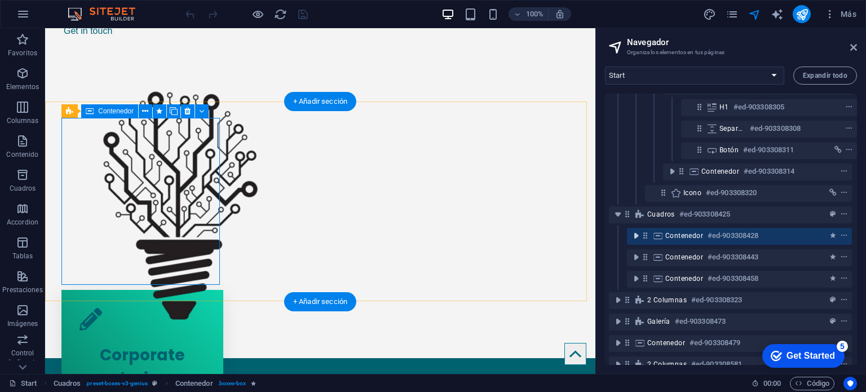
click at [637, 237] on icon "toggle-expand" at bounding box center [636, 235] width 11 height 11
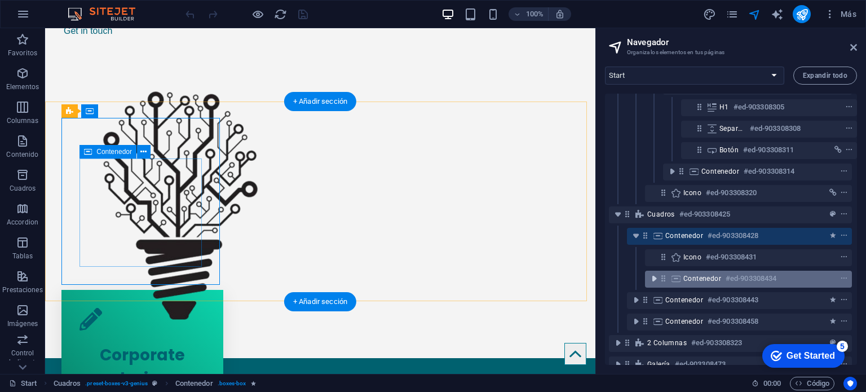
click at [655, 277] on icon "toggle-expand" at bounding box center [654, 278] width 11 height 11
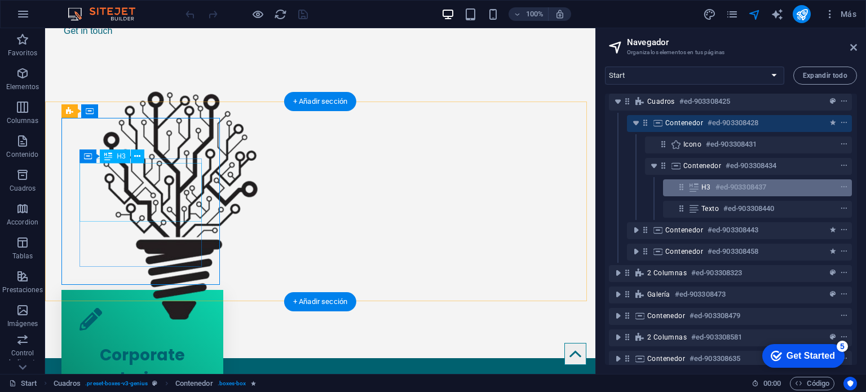
click at [708, 184] on div "H3 #ed-903308437" at bounding box center [749, 188] width 94 height 14
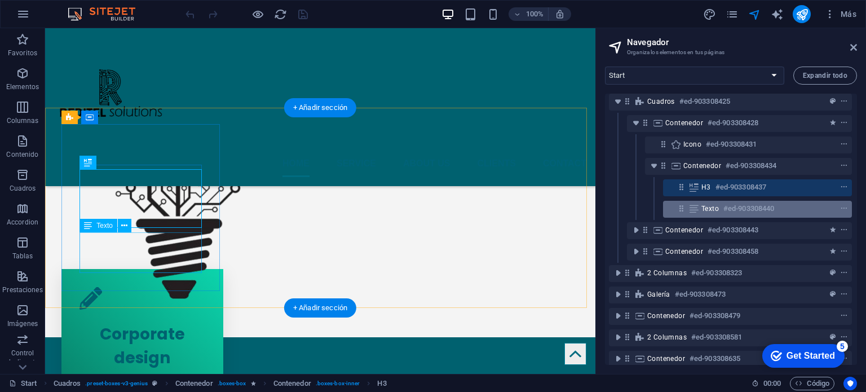
click at [709, 202] on div "Texto #ed-903308440" at bounding box center [749, 209] width 94 height 14
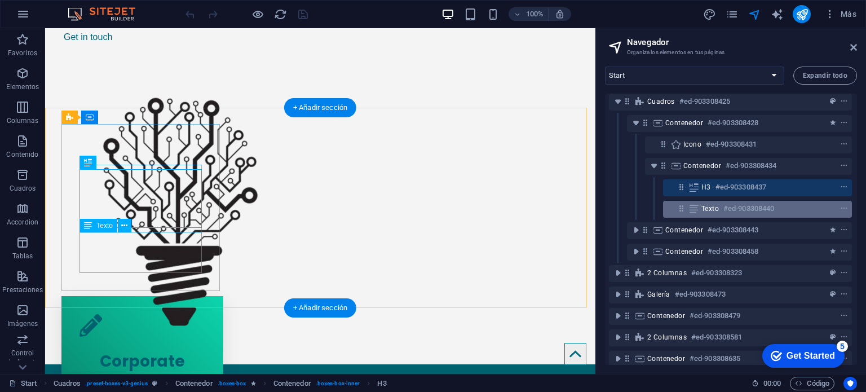
scroll to position [306, 0]
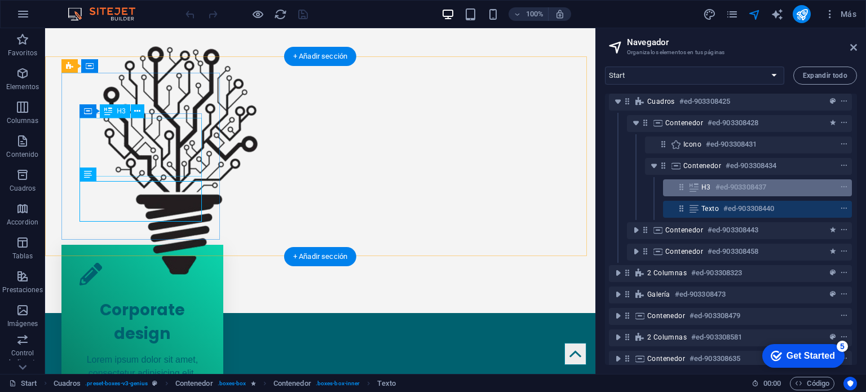
click at [711, 192] on div "H3 #ed-903308437" at bounding box center [749, 188] width 94 height 14
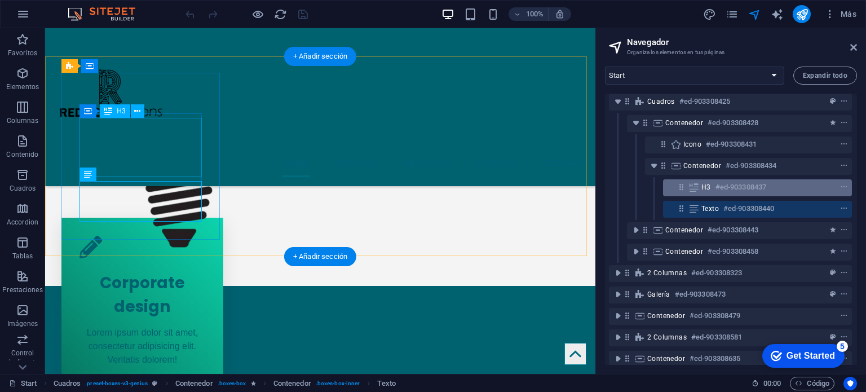
scroll to position [254, 0]
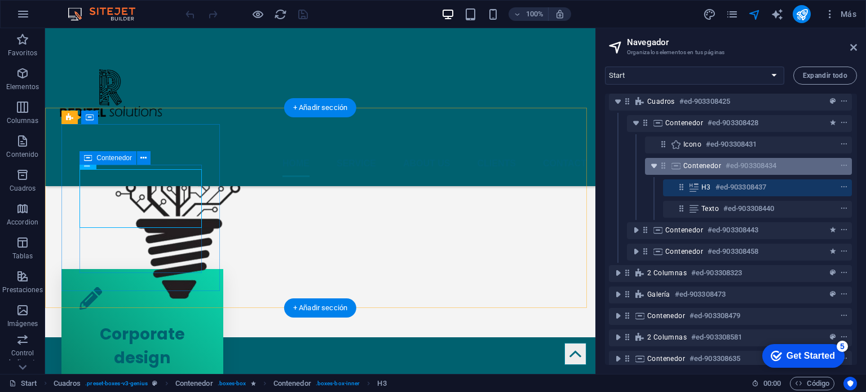
click at [649, 161] on icon "toggle-expand" at bounding box center [654, 165] width 11 height 11
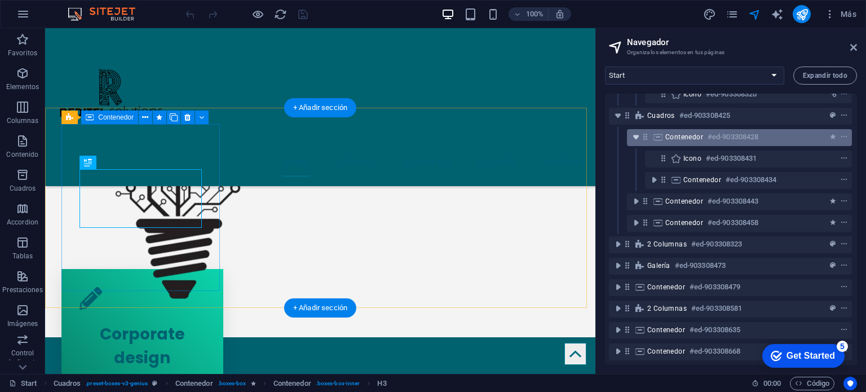
click at [633, 131] on icon "toggle-expand" at bounding box center [636, 136] width 11 height 11
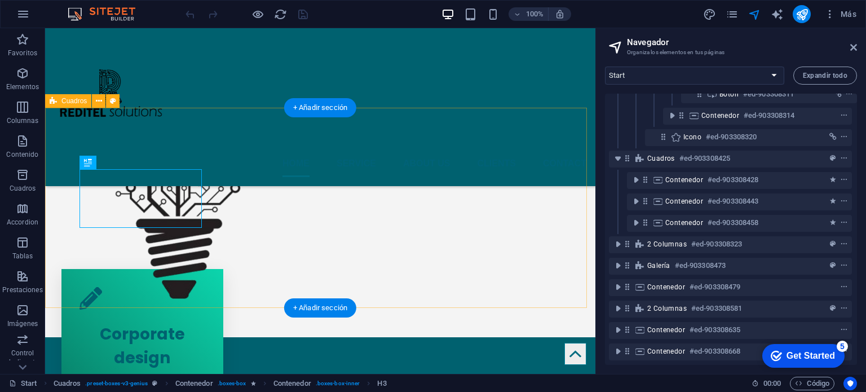
click at [620, 153] on icon "toggle-expand" at bounding box center [618, 158] width 11 height 11
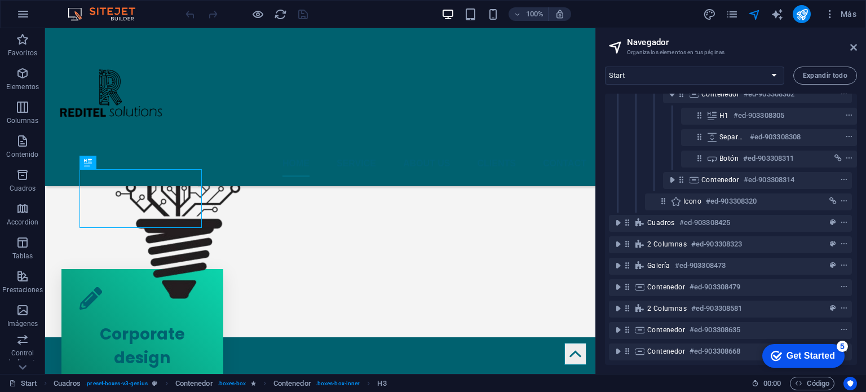
scroll to position [0, 2]
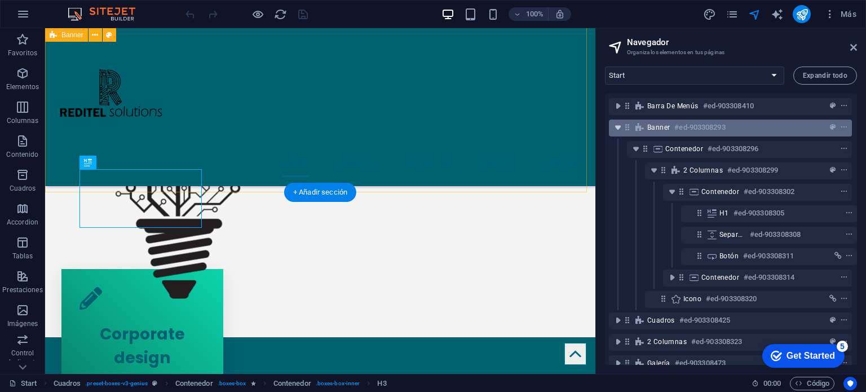
click at [615, 129] on icon "toggle-expand" at bounding box center [618, 127] width 11 height 11
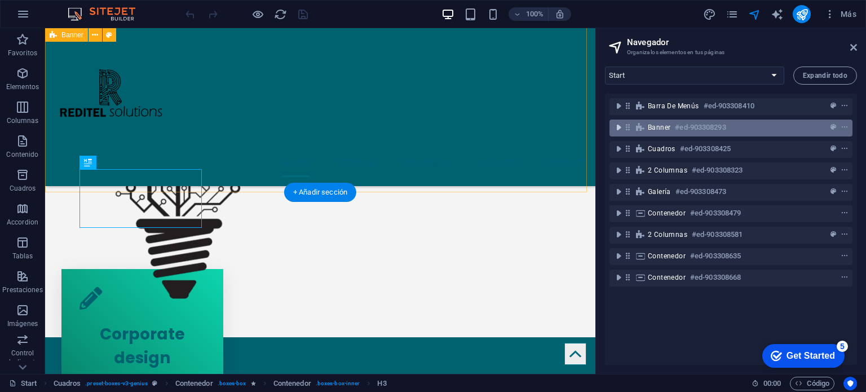
scroll to position [0, 0]
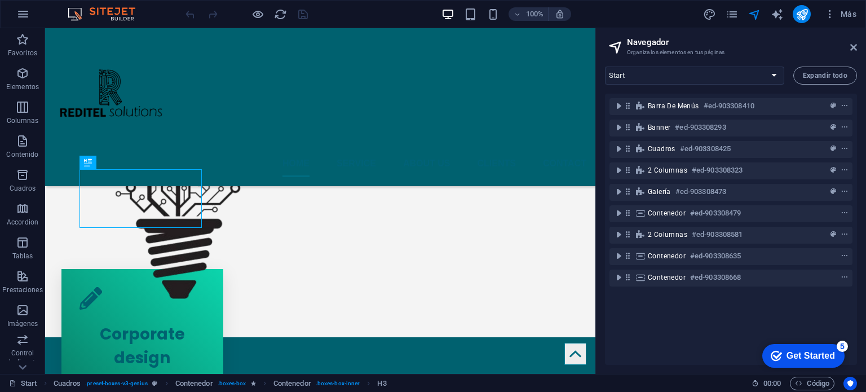
drag, startPoint x: 663, startPoint y: 330, endPoint x: 673, endPoint y: 320, distance: 14.8
click at [667, 327] on div "Barra de menús #ed-903308410 Banner #ed-903308293 Cuadros #ed-903308425 2 colum…" at bounding box center [731, 229] width 252 height 271
click at [758, 13] on icon "navigator" at bounding box center [755, 14] width 13 height 13
click at [754, 16] on icon "navigator" at bounding box center [755, 14] width 13 height 13
click at [855, 48] on icon at bounding box center [854, 47] width 7 height 9
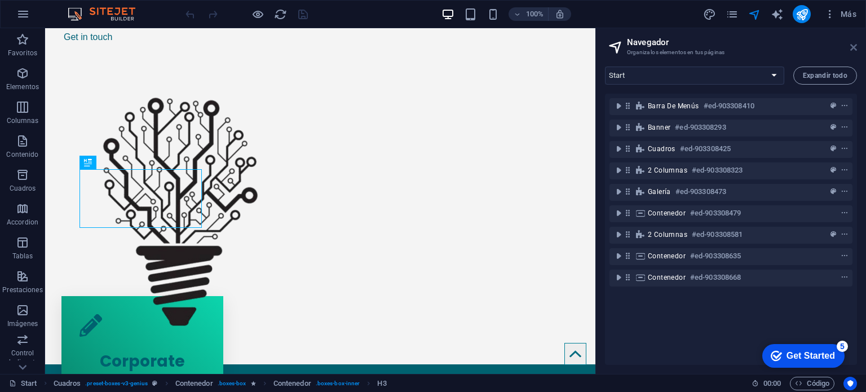
scroll to position [257, 0]
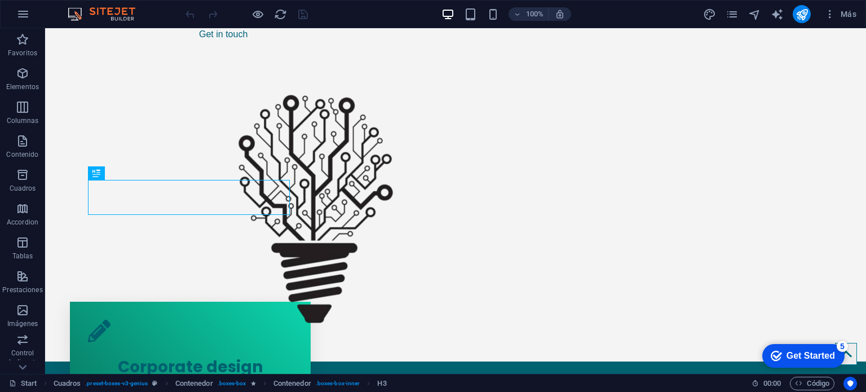
click at [742, 17] on div "Más" at bounding box center [782, 14] width 159 height 18
click at [729, 16] on icon "pages" at bounding box center [732, 14] width 13 height 13
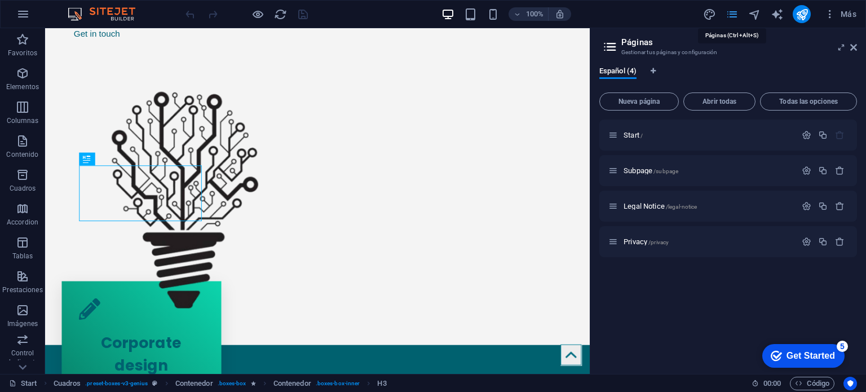
click at [729, 10] on icon "pages" at bounding box center [732, 14] width 13 height 13
click at [693, 130] on div "Start /" at bounding box center [703, 135] width 188 height 13
click at [647, 168] on span "Subpage /subpage" at bounding box center [651, 170] width 55 height 8
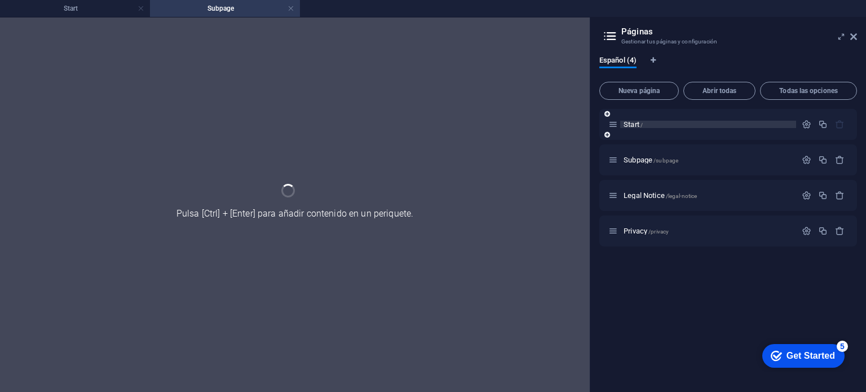
click at [632, 125] on span "Start /" at bounding box center [633, 124] width 19 height 8
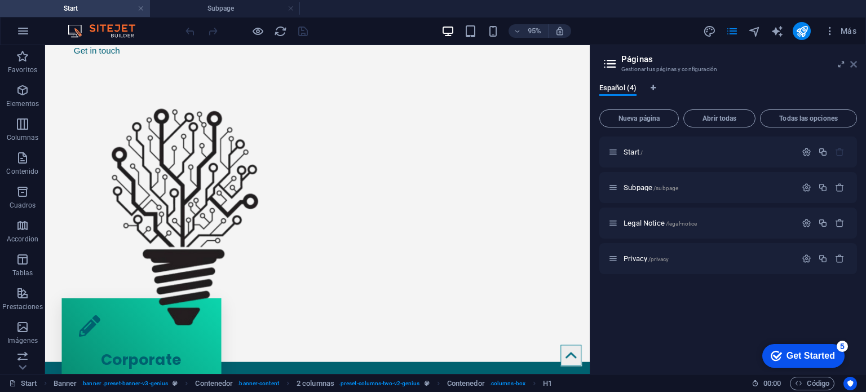
click at [853, 64] on icon at bounding box center [854, 64] width 7 height 9
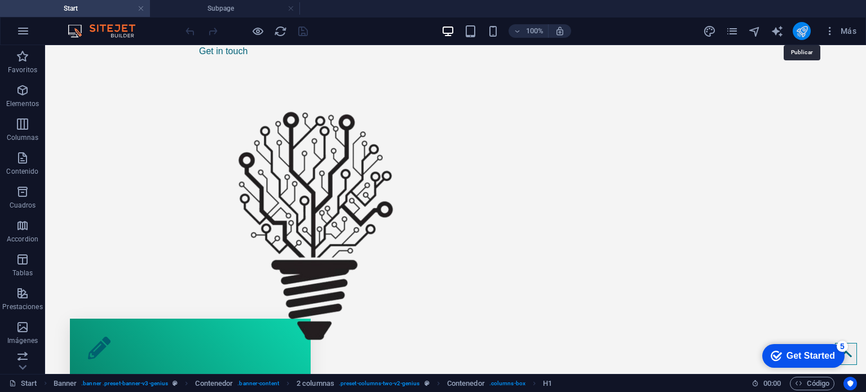
click at [802, 30] on icon "publish" at bounding box center [802, 31] width 13 height 13
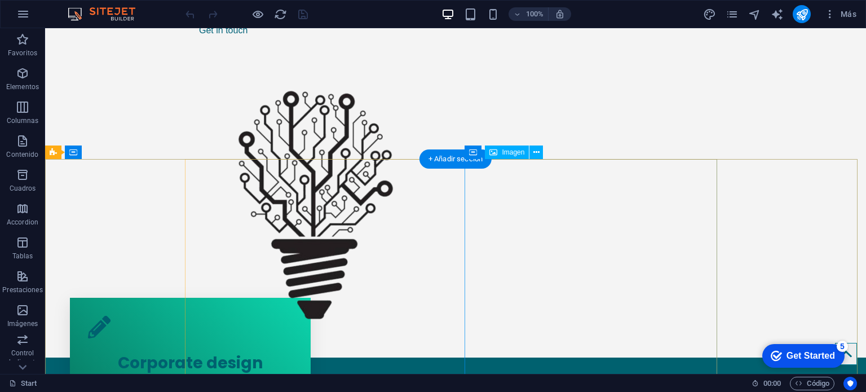
scroll to position [282, 0]
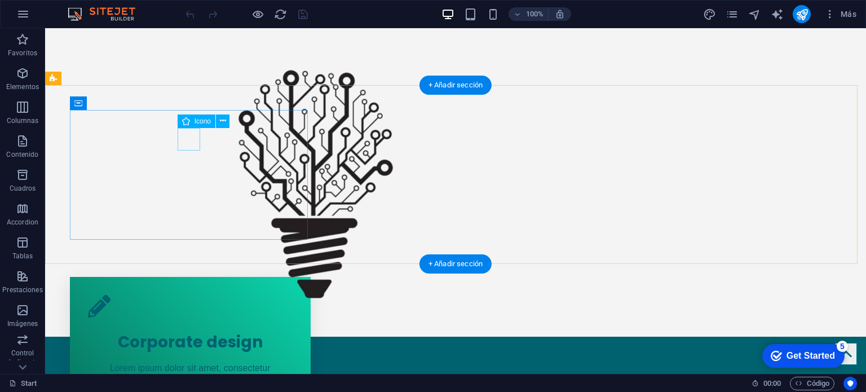
click at [186, 295] on figure at bounding box center [190, 306] width 205 height 23
click at [187, 295] on figure at bounding box center [190, 306] width 205 height 23
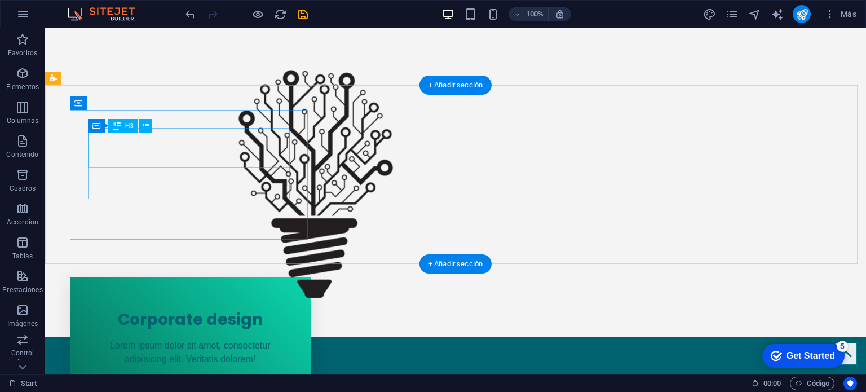
click at [241, 300] on div "Corporate design" at bounding box center [190, 317] width 205 height 35
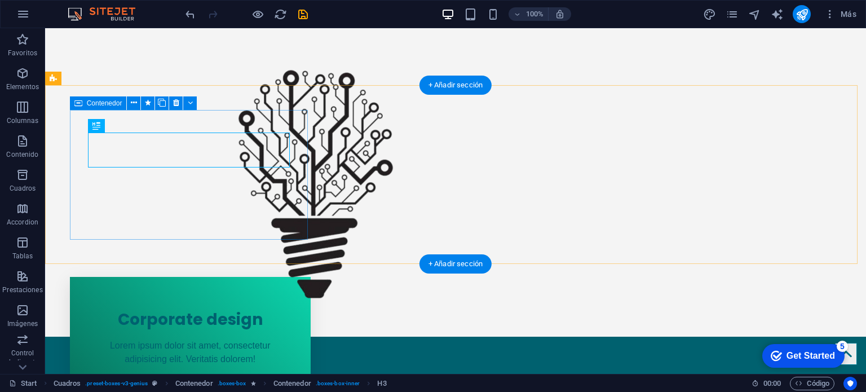
click at [175, 277] on div "Corporate design Lorem ipsum dolor sit amet, consectetur adipisicing elit. Veri…" at bounding box center [190, 330] width 241 height 107
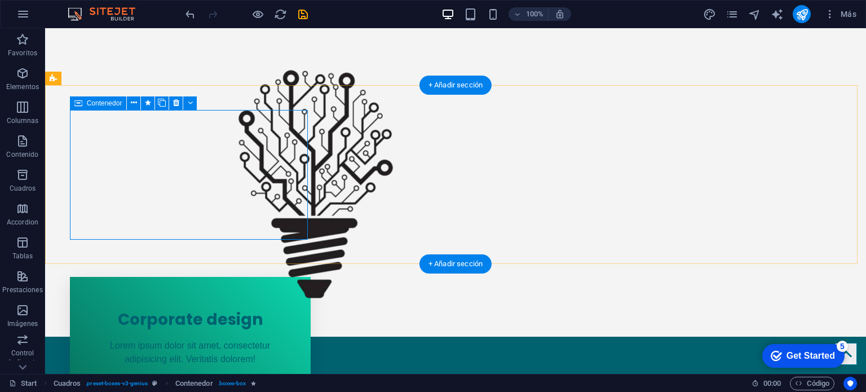
click at [200, 277] on div "Corporate design Lorem ipsum dolor sit amet, consectetur adipisicing elit. Veri…" at bounding box center [190, 330] width 241 height 107
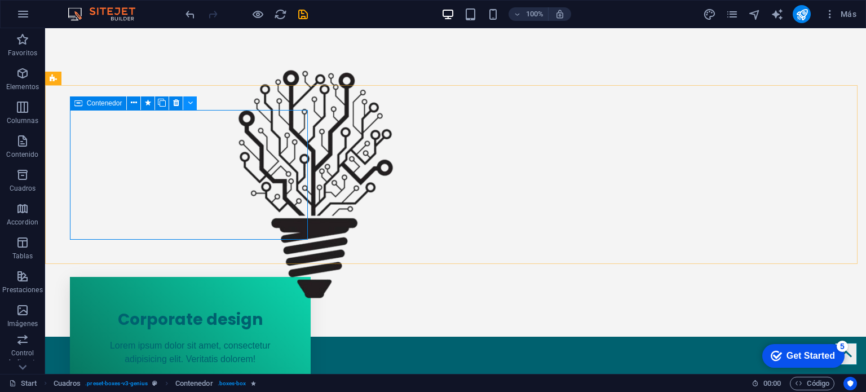
click at [193, 105] on button at bounding box center [190, 103] width 14 height 14
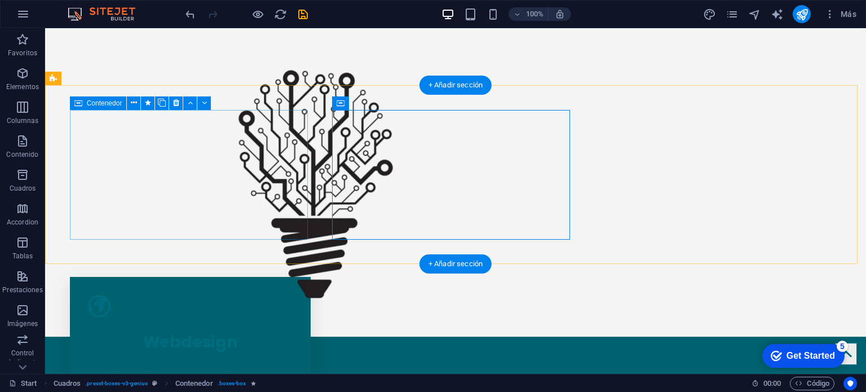
click at [201, 277] on div "Webdesign Lorem ipsum dolor sit amet, consectetur adipisicing elit. Veritatis d…" at bounding box center [190, 342] width 241 height 130
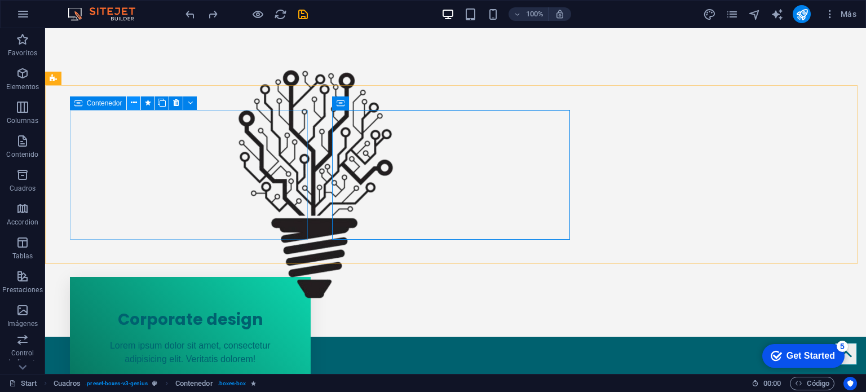
click at [133, 103] on icon at bounding box center [134, 103] width 6 height 12
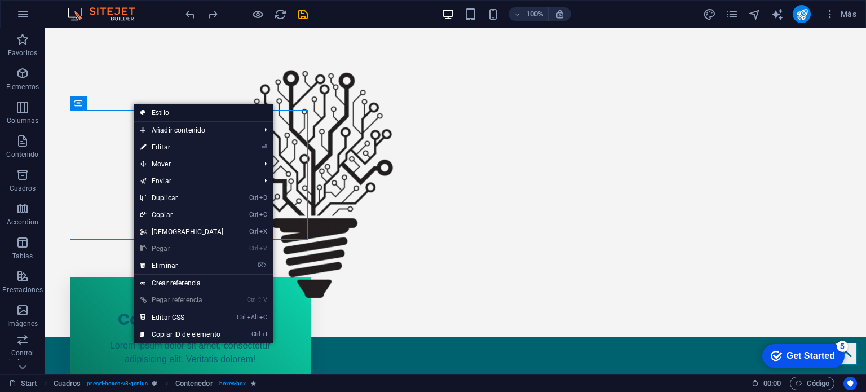
click at [162, 116] on link "Estilo" at bounding box center [203, 112] width 139 height 17
select select "vw"
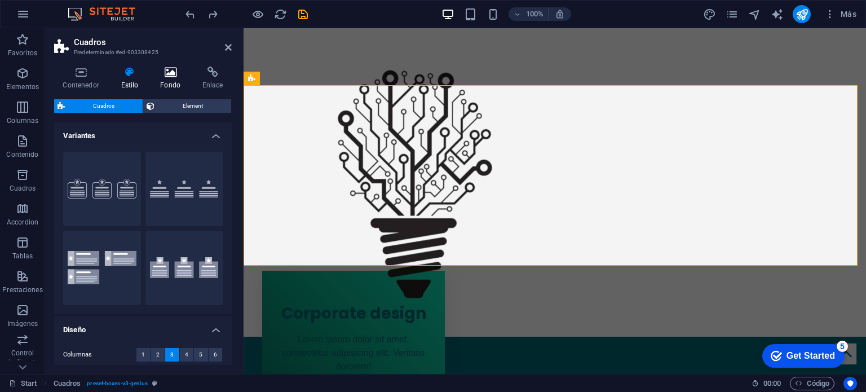
click at [182, 78] on h4 "Fondo" at bounding box center [173, 79] width 42 height 24
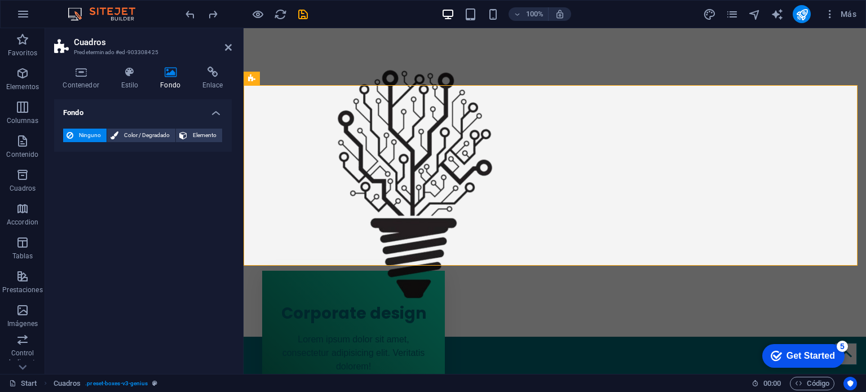
click at [93, 135] on span "Ninguno" at bounding box center [90, 136] width 27 height 14
click at [183, 131] on icon at bounding box center [183, 136] width 8 height 14
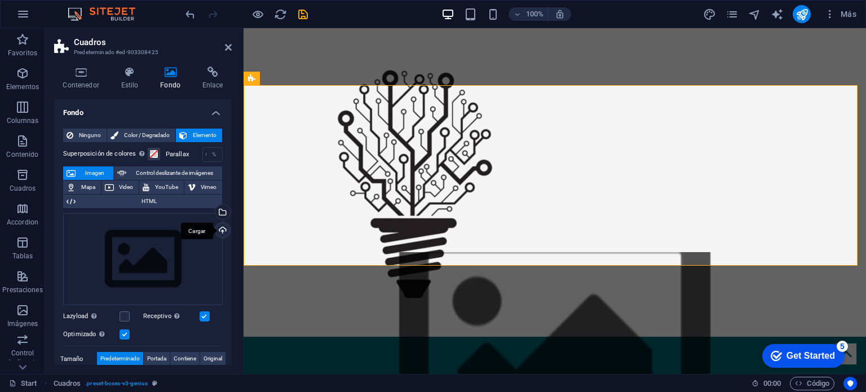
click at [215, 224] on div "Cargar" at bounding box center [221, 231] width 17 height 17
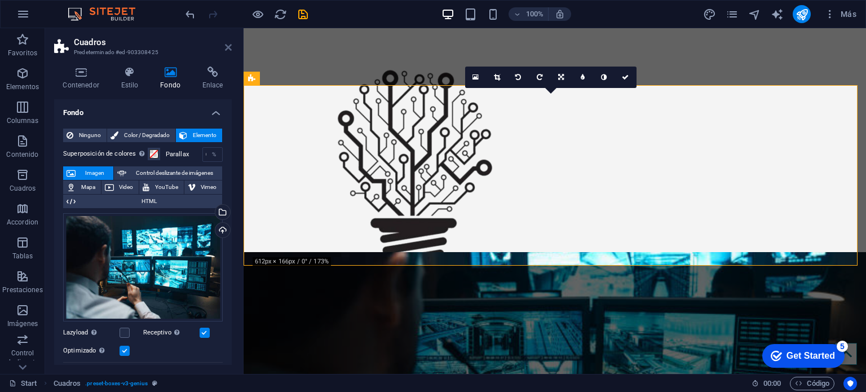
click at [225, 48] on icon at bounding box center [228, 47] width 7 height 9
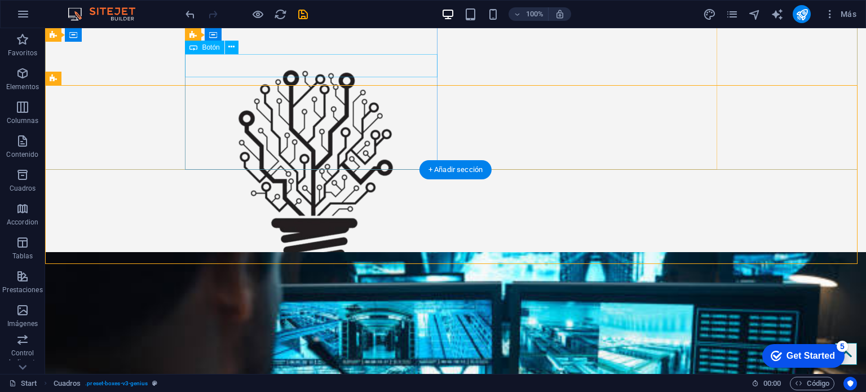
click at [372, 21] on div "Get in touch" at bounding box center [316, 10] width 253 height 24
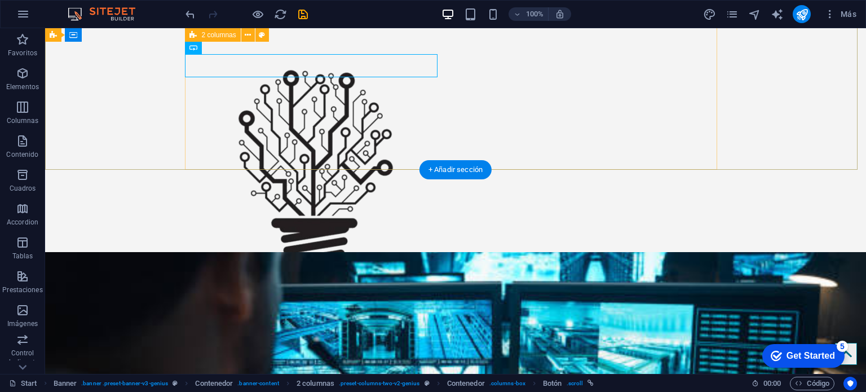
click at [455, 71] on div "Transformamos ideas en soluciones Get in touch" at bounding box center [456, 120] width 532 height 433
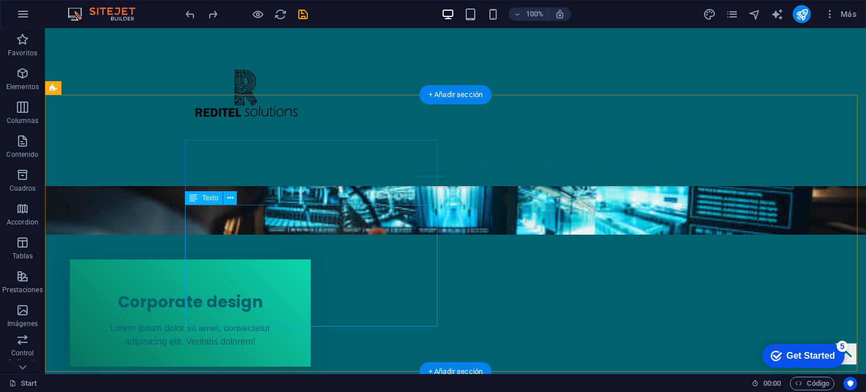
scroll to position [226, 0]
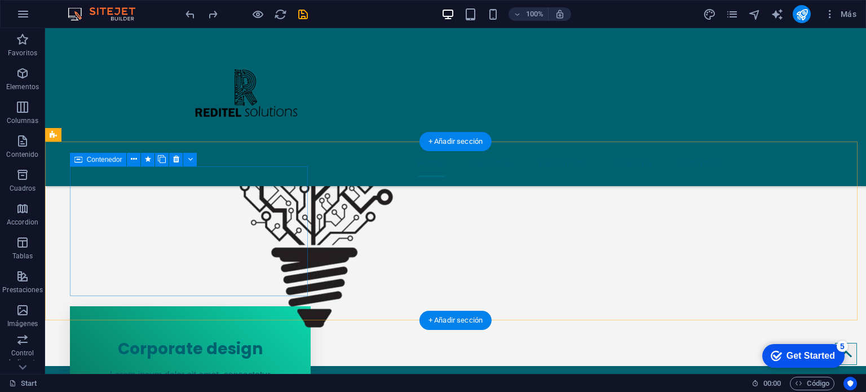
click at [213, 306] on div "Corporate design Lorem ipsum dolor sit amet, consectetur adipisicing elit. Veri…" at bounding box center [190, 359] width 241 height 107
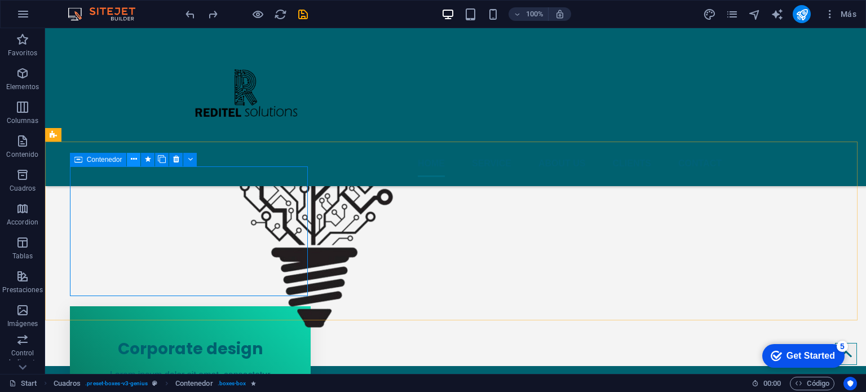
click at [134, 162] on icon at bounding box center [134, 159] width 6 height 12
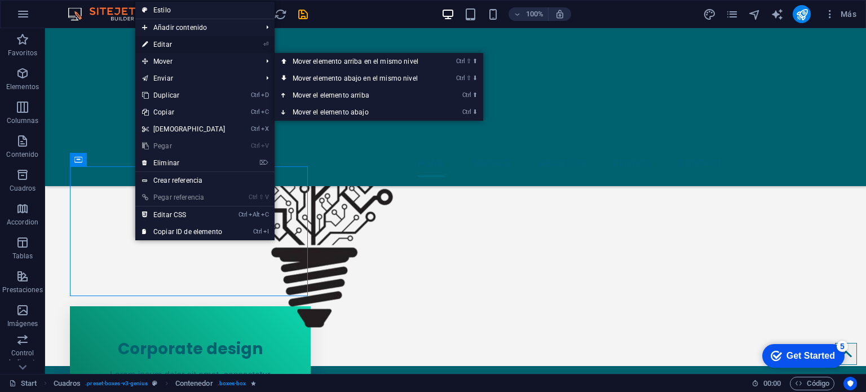
click at [169, 47] on link "⏎ Editar" at bounding box center [183, 44] width 97 height 17
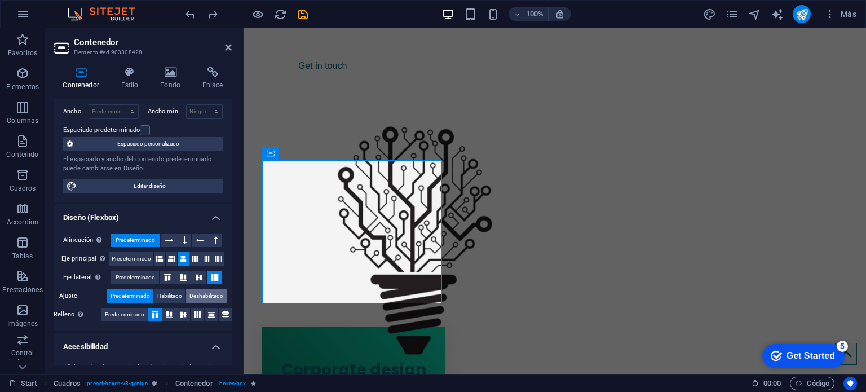
scroll to position [0, 0]
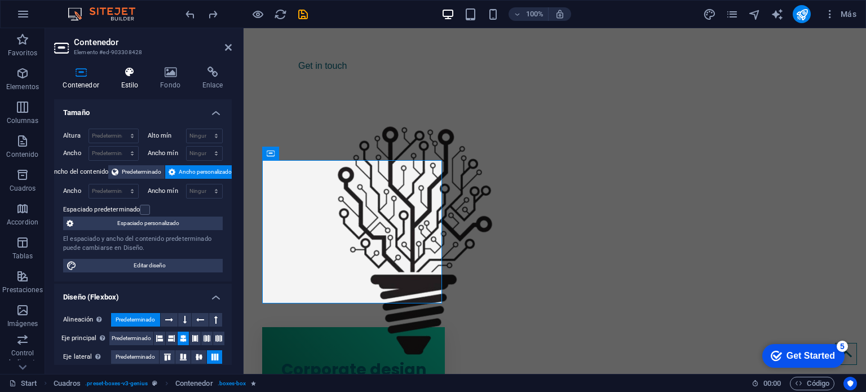
click at [126, 72] on icon at bounding box center [129, 72] width 35 height 11
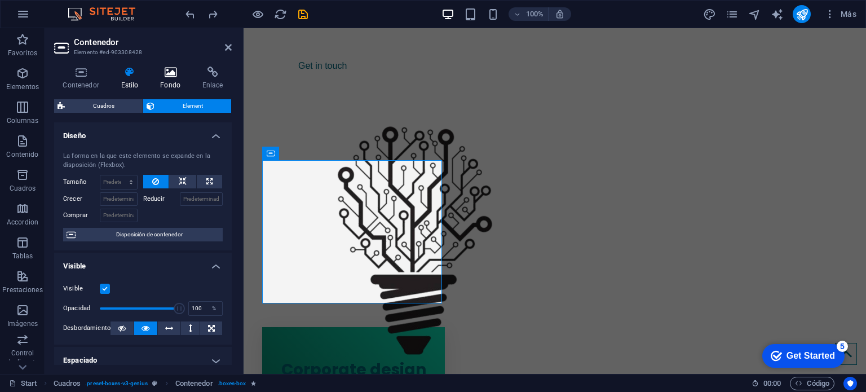
click at [161, 72] on icon at bounding box center [171, 72] width 38 height 11
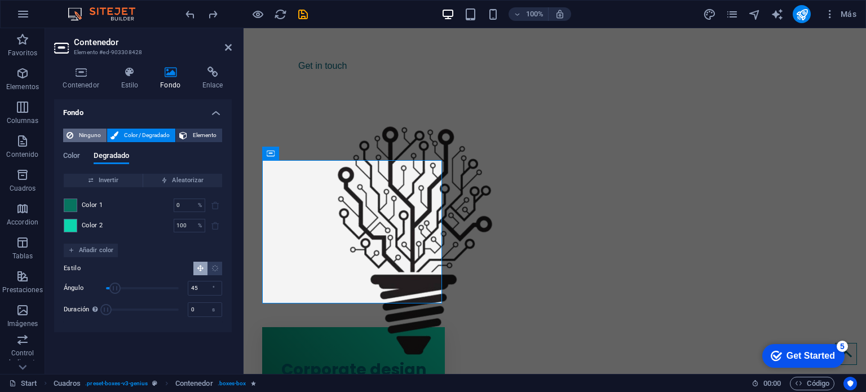
click at [103, 137] on button "Ninguno" at bounding box center [84, 136] width 43 height 14
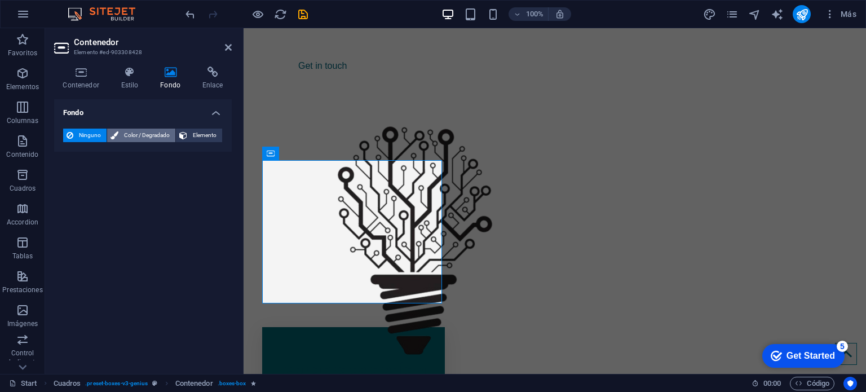
click at [130, 138] on span "Color / Degradado" at bounding box center [147, 136] width 50 height 14
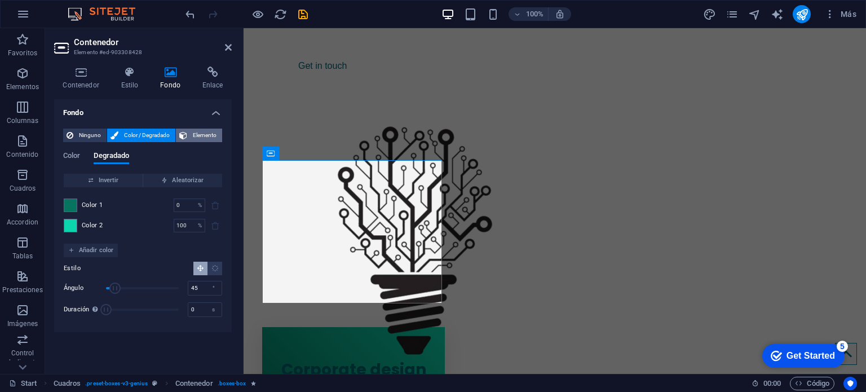
click at [193, 139] on span "Elemento" at bounding box center [205, 136] width 28 height 14
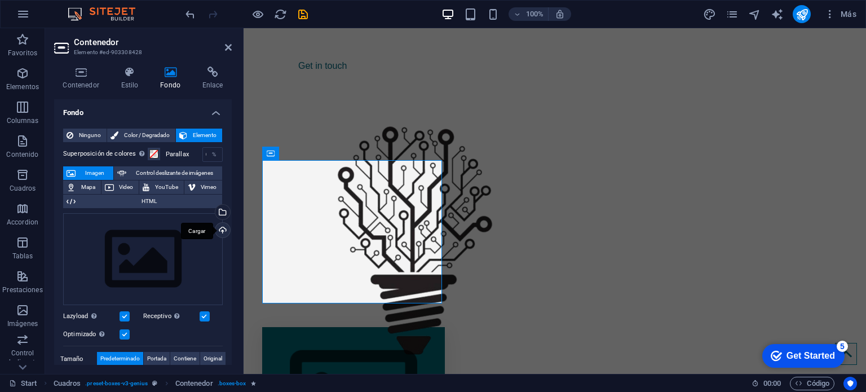
click at [220, 227] on div "Cargar" at bounding box center [221, 231] width 17 height 17
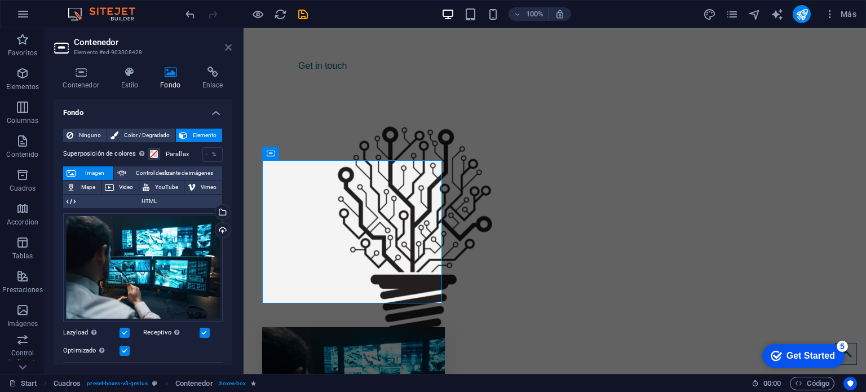
click at [227, 47] on icon at bounding box center [228, 47] width 7 height 9
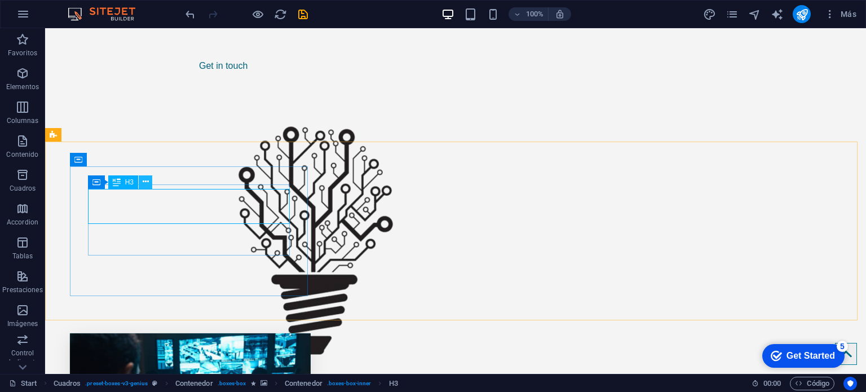
click at [149, 184] on button at bounding box center [146, 182] width 14 height 14
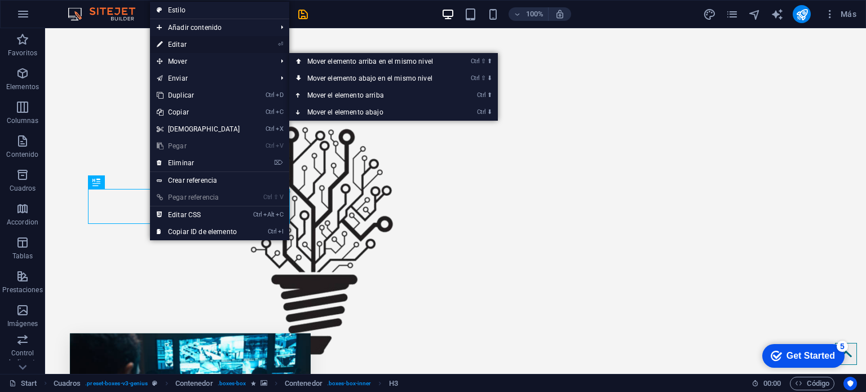
click at [199, 47] on link "⏎ Editar" at bounding box center [198, 44] width 97 height 17
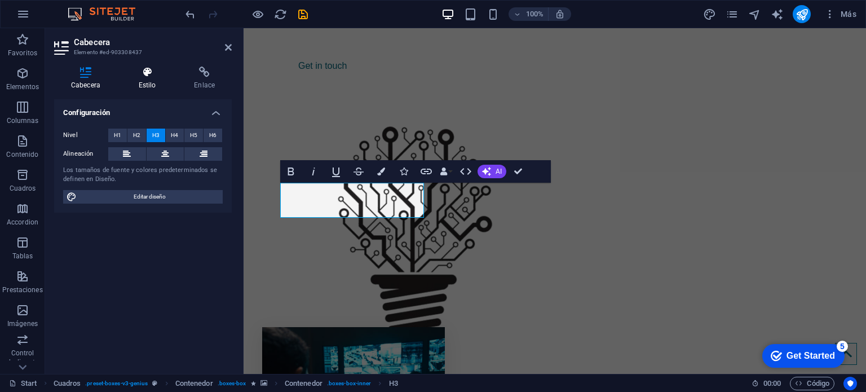
click at [153, 78] on h4 "Estilo" at bounding box center [150, 79] width 56 height 24
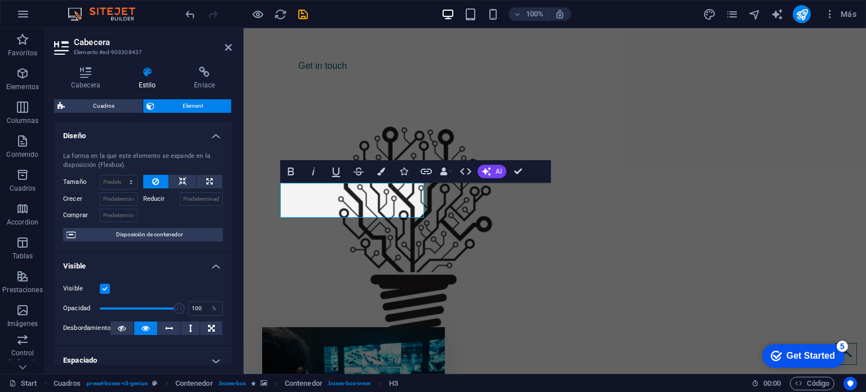
drag, startPoint x: 162, startPoint y: 146, endPoint x: 168, endPoint y: 133, distance: 14.1
click at [167, 134] on li "Diseño La forma en la que este elemento se expande en la disposición (Flexbox).…" at bounding box center [143, 186] width 178 height 128
click at [107, 290] on label at bounding box center [105, 289] width 10 height 10
click at [0, 0] on input "Visible" at bounding box center [0, 0] width 0 height 0
click at [107, 290] on label at bounding box center [105, 289] width 10 height 10
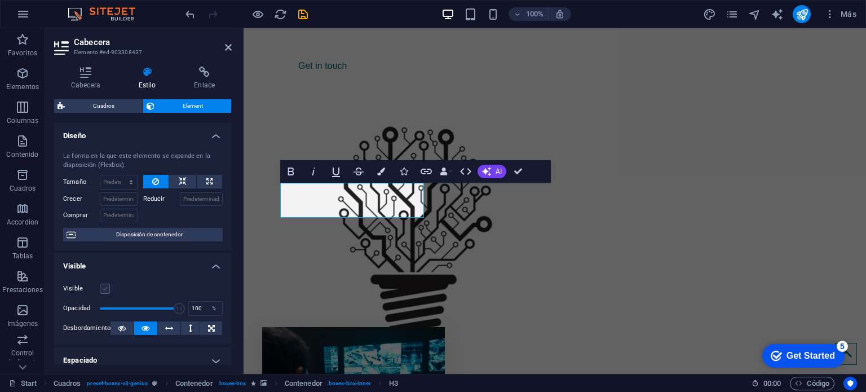
click at [0, 0] on input "Visible" at bounding box center [0, 0] width 0 height 0
click at [107, 290] on label at bounding box center [105, 289] width 10 height 10
click at [0, 0] on input "Visible" at bounding box center [0, 0] width 0 height 0
click at [107, 290] on label at bounding box center [105, 289] width 10 height 10
click at [0, 0] on input "Visible" at bounding box center [0, 0] width 0 height 0
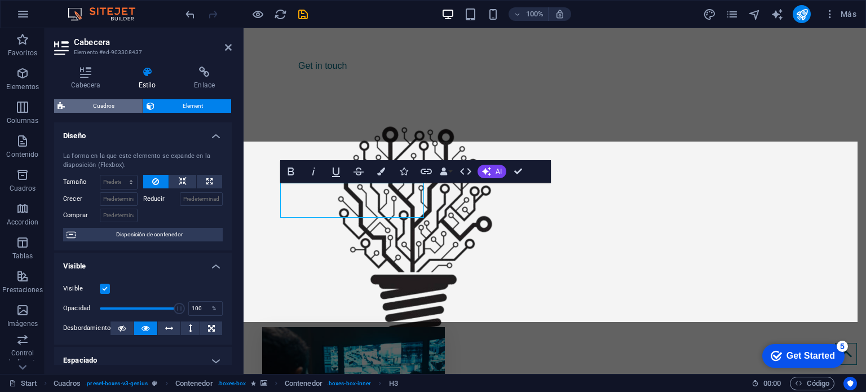
click at [116, 104] on span "Cuadros" at bounding box center [103, 106] width 71 height 14
select select "vw"
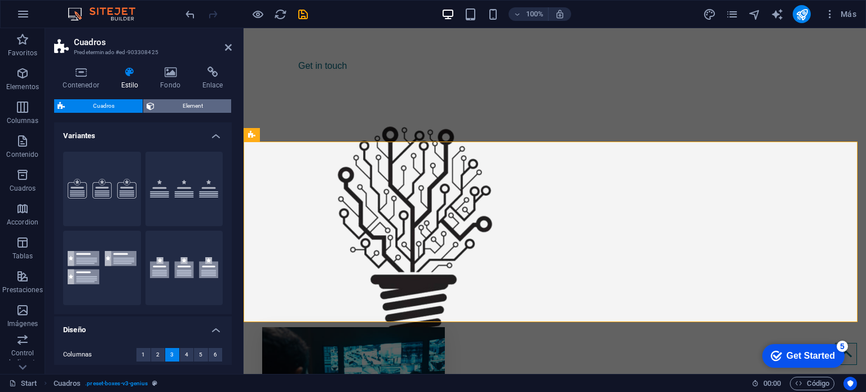
click at [173, 109] on span "Element" at bounding box center [193, 106] width 70 height 14
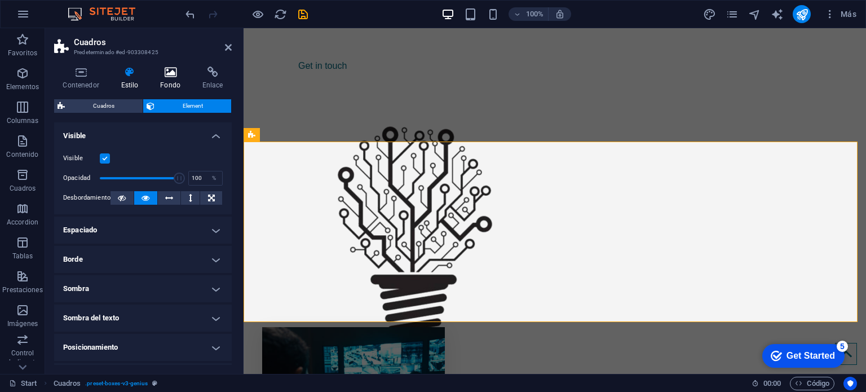
click at [174, 86] on h4 "Fondo" at bounding box center [173, 79] width 42 height 24
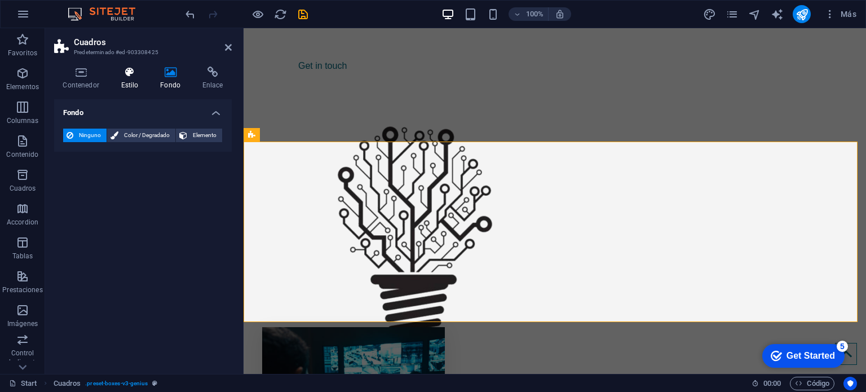
click at [127, 81] on h4 "Estilo" at bounding box center [131, 79] width 39 height 24
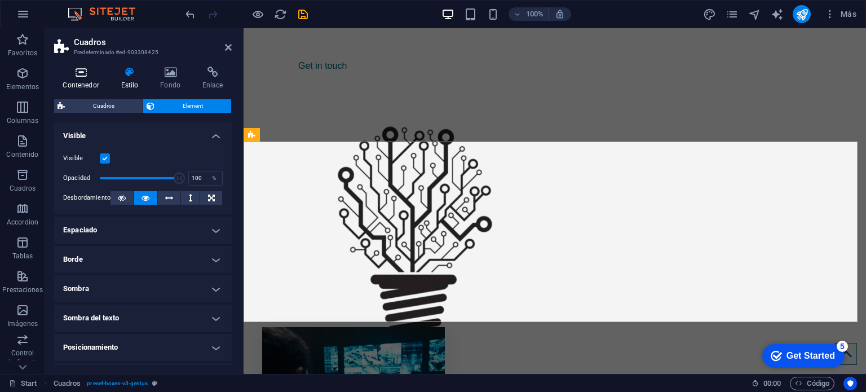
click at [85, 83] on h4 "Contenedor" at bounding box center [83, 79] width 58 height 24
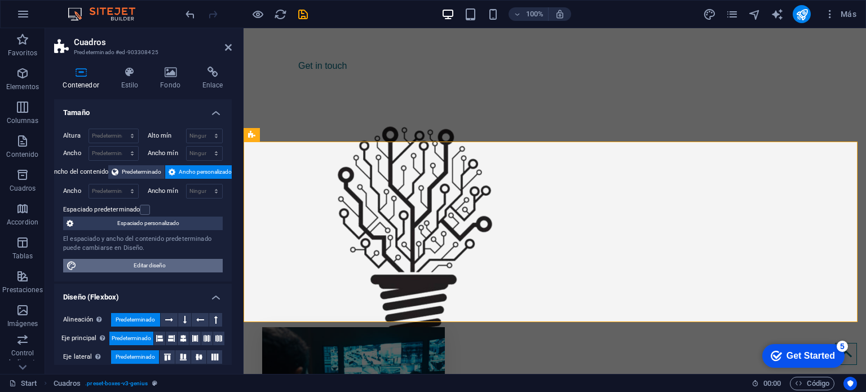
click at [133, 262] on span "Editar diseño" at bounding box center [149, 266] width 139 height 14
select select "px"
select select "400"
select select "px"
select select "rem"
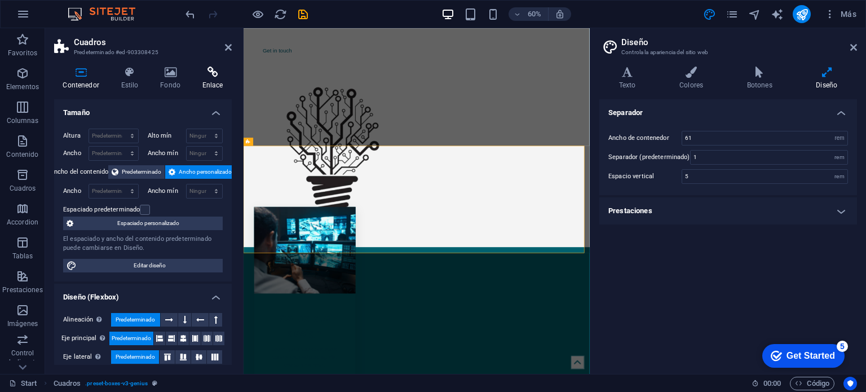
click at [209, 67] on icon at bounding box center [212, 72] width 38 height 11
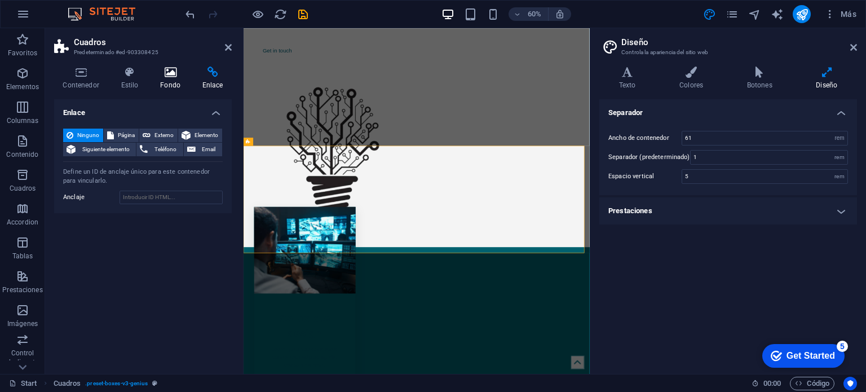
click at [177, 69] on icon at bounding box center [171, 72] width 38 height 11
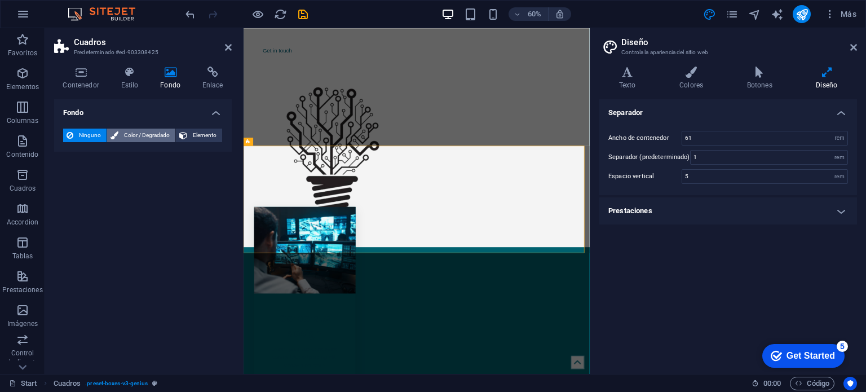
click at [161, 137] on span "Color / Degradado" at bounding box center [147, 136] width 50 height 14
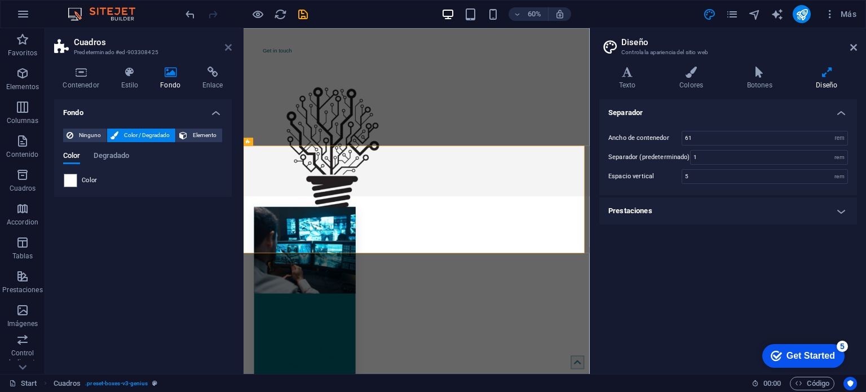
click at [225, 49] on icon at bounding box center [228, 47] width 7 height 9
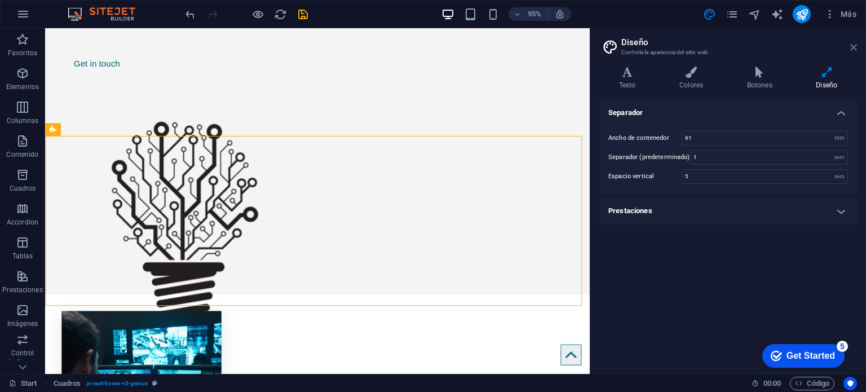
click at [853, 48] on icon at bounding box center [854, 47] width 7 height 9
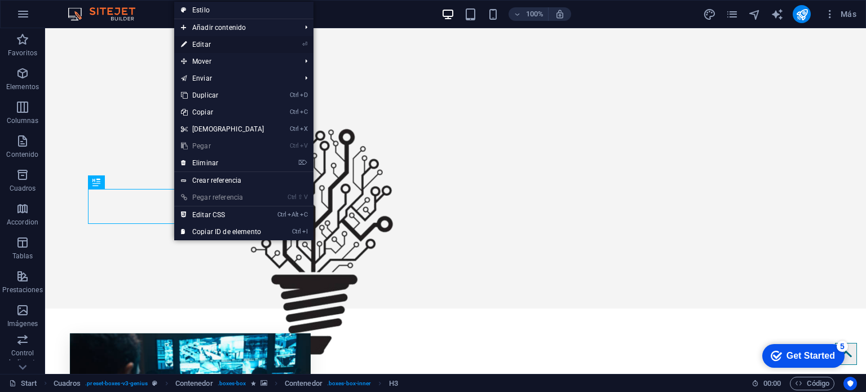
click at [213, 46] on link "⏎ Editar" at bounding box center [222, 44] width 97 height 17
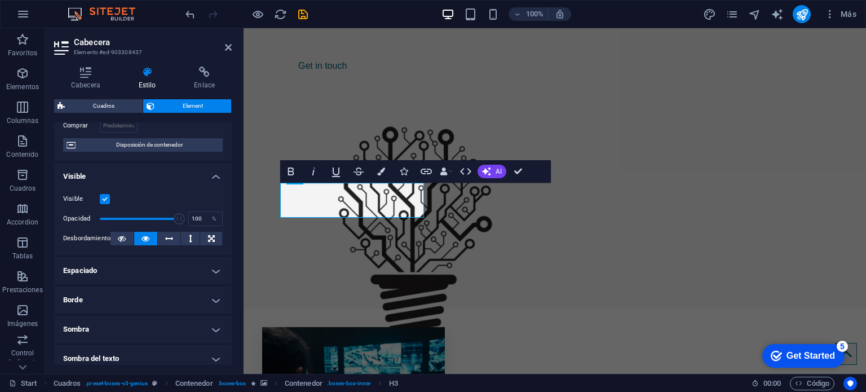
scroll to position [17, 0]
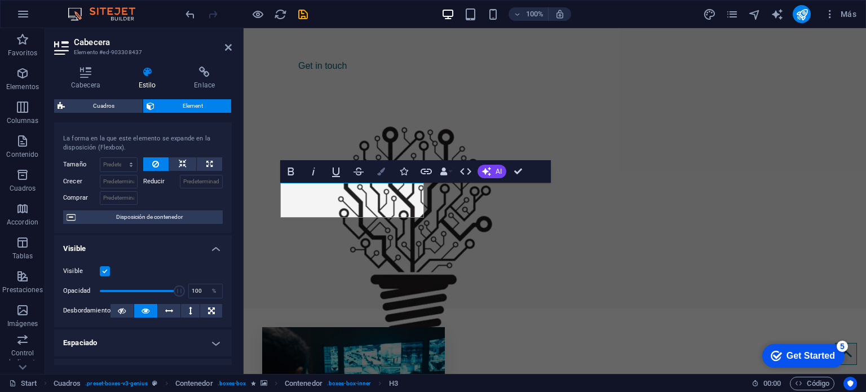
click at [384, 173] on icon "button" at bounding box center [381, 172] width 8 height 8
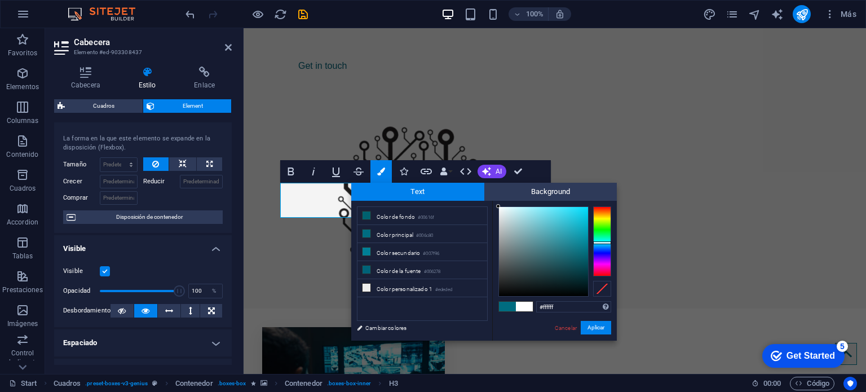
drag, startPoint x: 582, startPoint y: 259, endPoint x: 486, endPoint y: 204, distance: 110.7
click at [486, 204] on div "less Color de fondo #00616f Color principal #006c80 Color secundario #007f96 Co…" at bounding box center [484, 271] width 266 height 140
type input "#ffffff"
click at [498, 205] on div at bounding box center [498, 206] width 4 height 4
click at [585, 328] on button "Aplicar" at bounding box center [596, 328] width 30 height 14
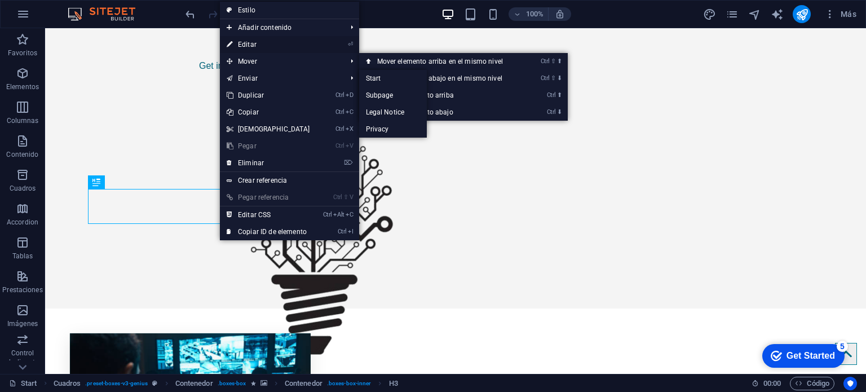
click at [282, 43] on link "⏎ Editar" at bounding box center [268, 44] width 97 height 17
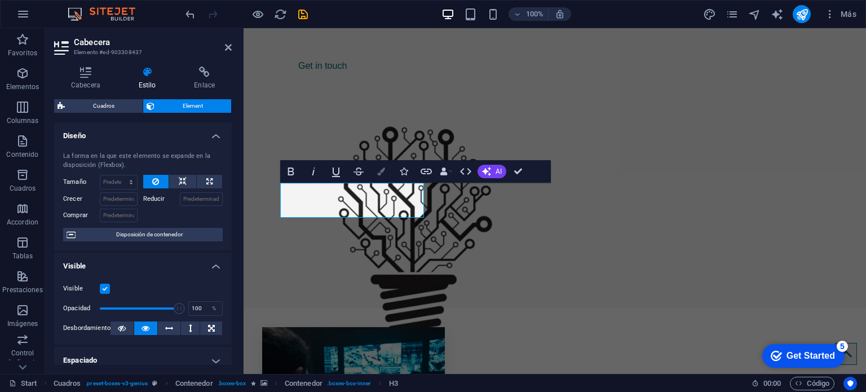
click at [386, 170] on button "Colors" at bounding box center [381, 171] width 21 height 23
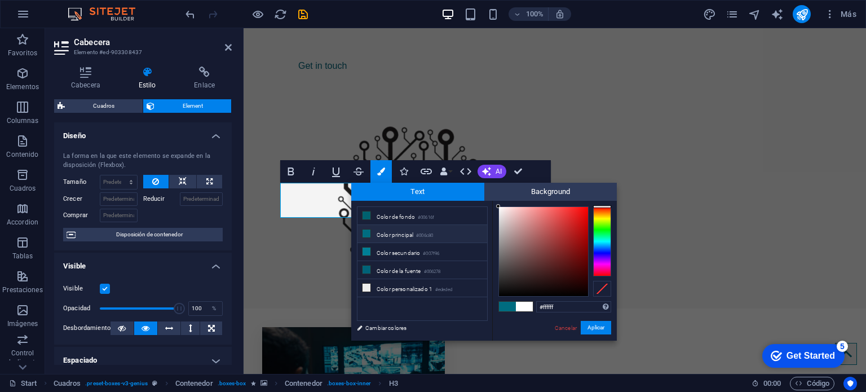
click at [503, 310] on span at bounding box center [507, 307] width 17 height 10
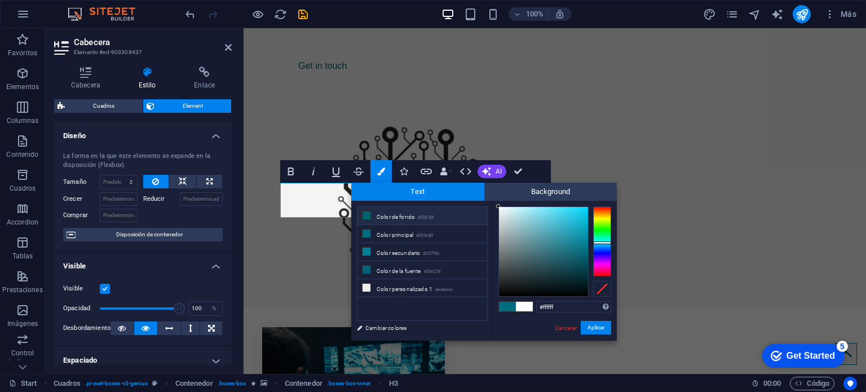
drag, startPoint x: 516, startPoint y: 248, endPoint x: 484, endPoint y: 206, distance: 52.7
click at [484, 206] on div "less Color de fondo #00616f Color principal #006c80 Color secundario #007f96 Co…" at bounding box center [484, 271] width 266 height 140
click at [481, 193] on span "Text" at bounding box center [417, 192] width 133 height 18
type input "#ffffff"
click at [498, 205] on div at bounding box center [498, 206] width 4 height 4
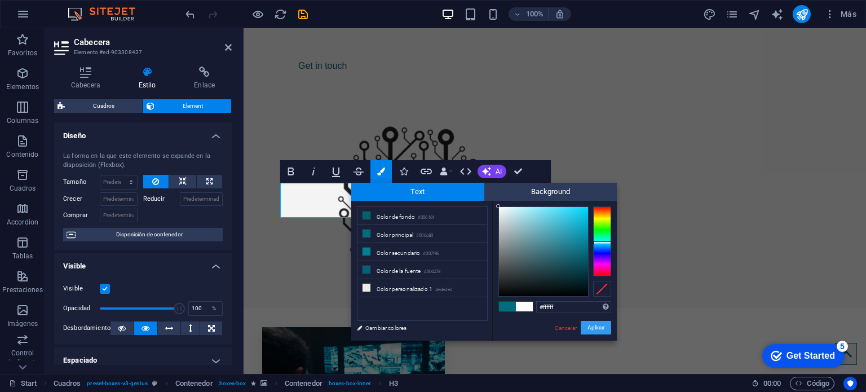
click at [588, 328] on button "Aplicar" at bounding box center [596, 328] width 30 height 14
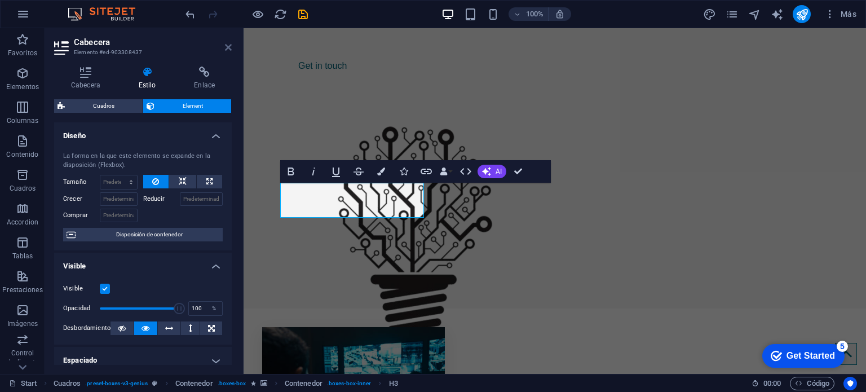
click at [230, 47] on icon at bounding box center [228, 47] width 7 height 9
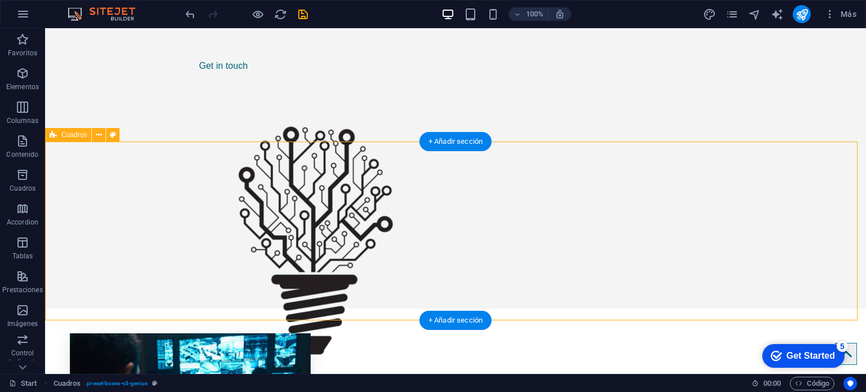
click at [76, 333] on figure at bounding box center [190, 398] width 241 height 130
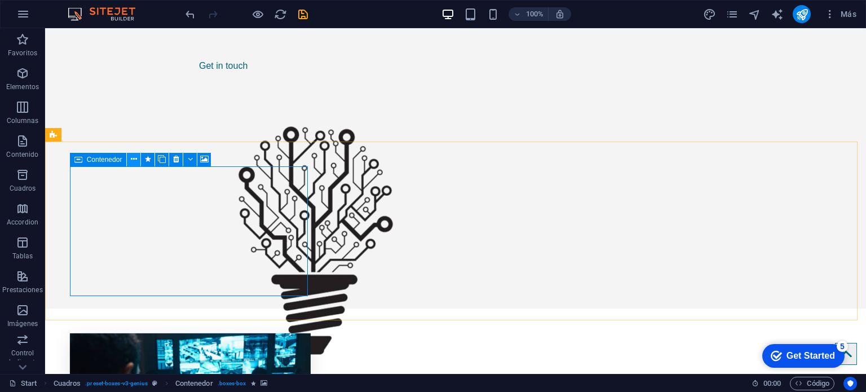
click at [134, 160] on icon at bounding box center [134, 159] width 6 height 12
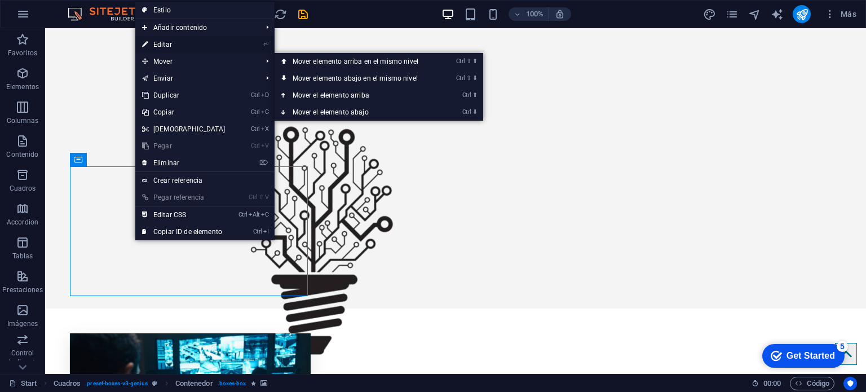
click at [183, 43] on link "⏎ Editar" at bounding box center [183, 44] width 97 height 17
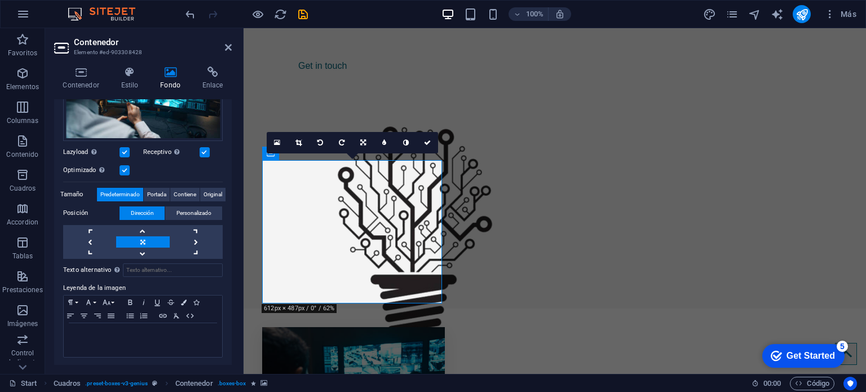
scroll to position [0, 0]
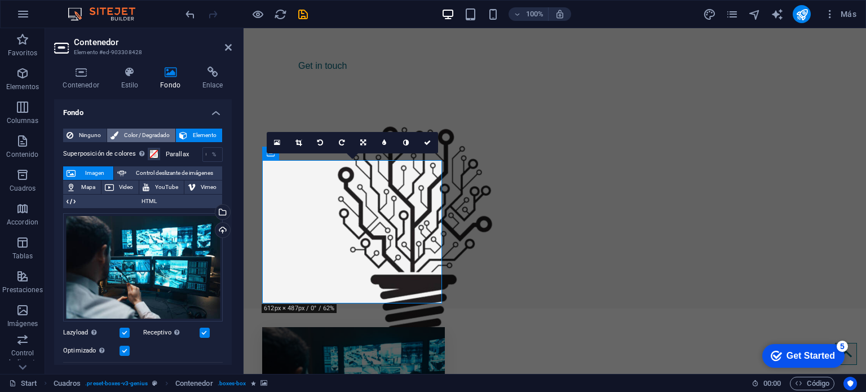
click at [147, 132] on span "Color / Degradado" at bounding box center [147, 136] width 50 height 14
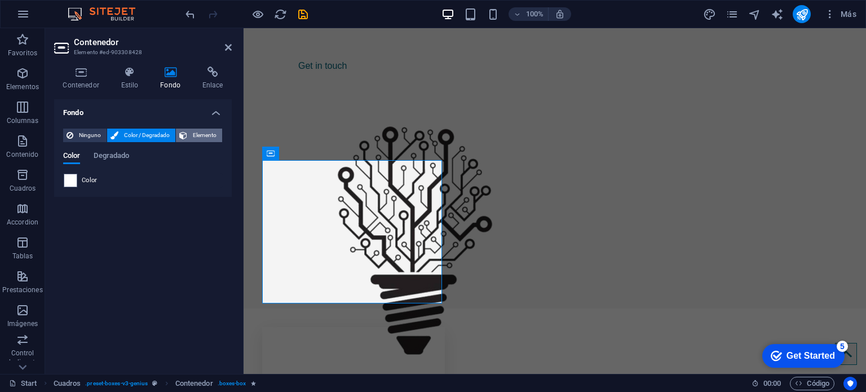
click at [193, 134] on span "Elemento" at bounding box center [205, 136] width 28 height 14
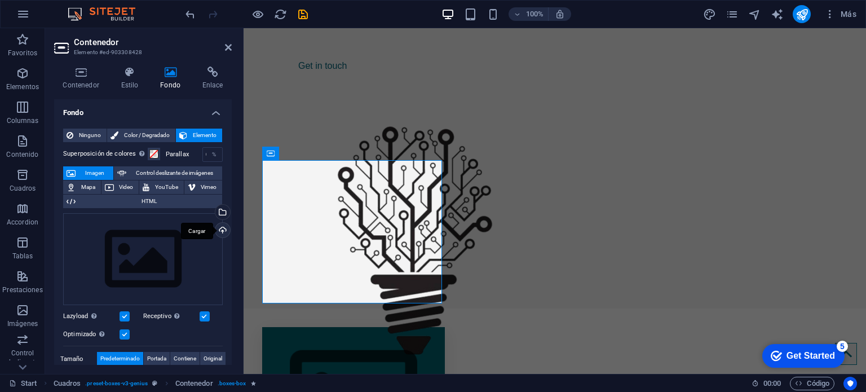
click at [220, 231] on div "Cargar" at bounding box center [221, 231] width 17 height 17
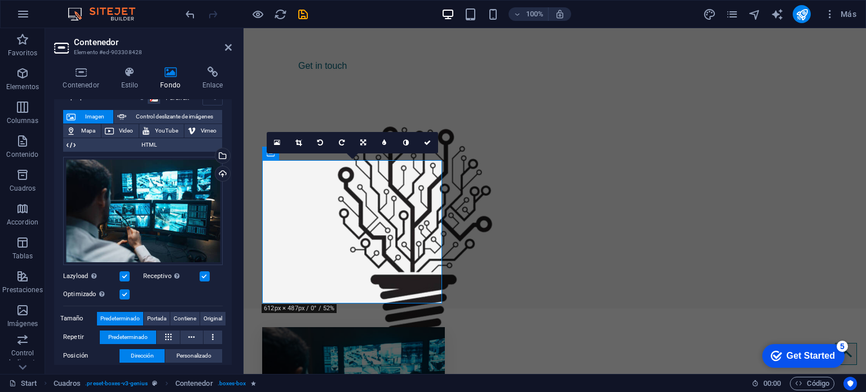
scroll to position [113, 0]
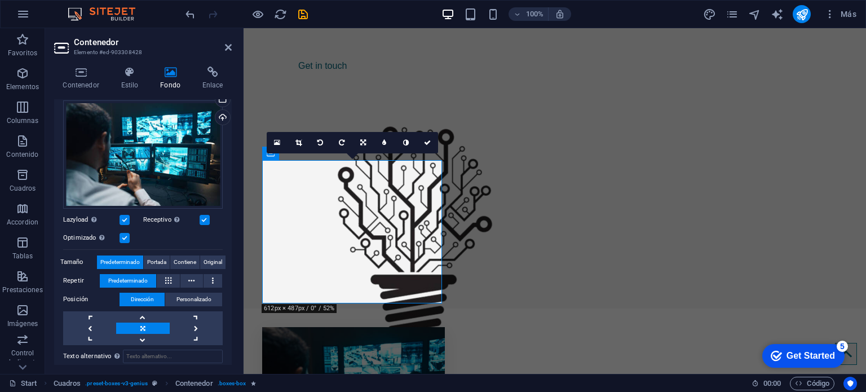
click at [129, 239] on label at bounding box center [125, 238] width 10 height 10
click at [0, 0] on input "Optimizado Las imágenes se comprimen para así mejorar la velocidad de las págin…" at bounding box center [0, 0] width 0 height 0
click at [129, 239] on label at bounding box center [125, 238] width 10 height 10
click at [0, 0] on input "Optimizado Las imágenes se comprimen para así mejorar la velocidad de las págin…" at bounding box center [0, 0] width 0 height 0
click at [124, 218] on label at bounding box center [125, 220] width 10 height 10
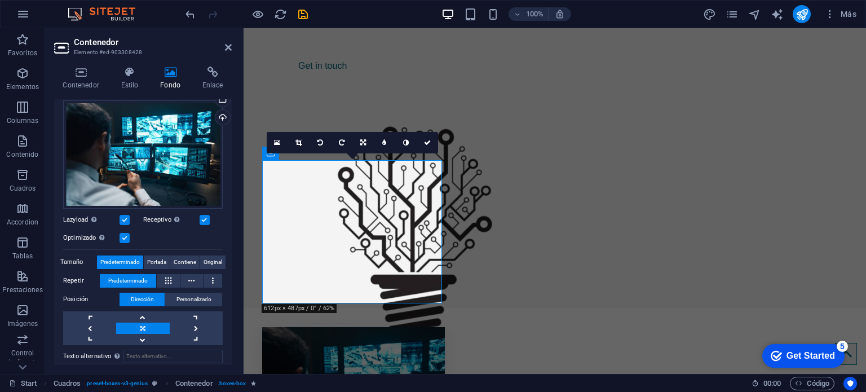
click at [0, 0] on input "Lazyload La carga de imágenes tras la carga de la página mejora la velocidad de…" at bounding box center [0, 0] width 0 height 0
click at [121, 215] on label at bounding box center [125, 220] width 10 height 10
click at [0, 0] on input "Lazyload La carga de imágenes tras la carga de la página mejora la velocidad de…" at bounding box center [0, 0] width 0 height 0
click at [204, 218] on label at bounding box center [205, 220] width 10 height 10
click at [0, 0] on input "Receptivo Automáticamente cargar tamaños optimizados de smartphone e imagen ret…" at bounding box center [0, 0] width 0 height 0
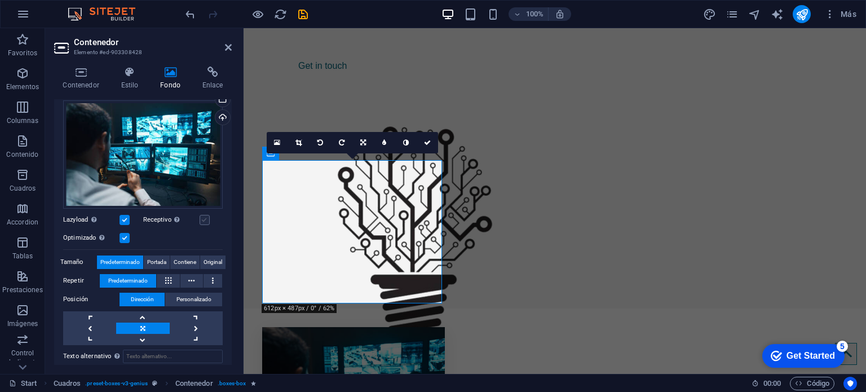
click at [204, 221] on label at bounding box center [205, 220] width 10 height 10
click at [0, 0] on input "Receptivo Automáticamente cargar tamaños optimizados de smartphone e imagen ret…" at bounding box center [0, 0] width 0 height 0
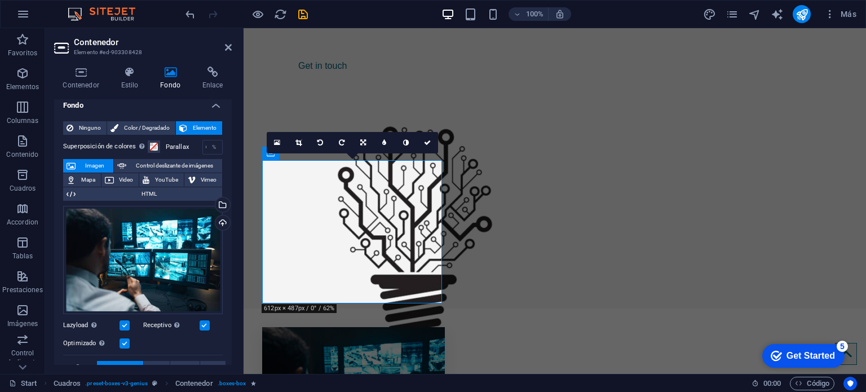
scroll to position [0, 0]
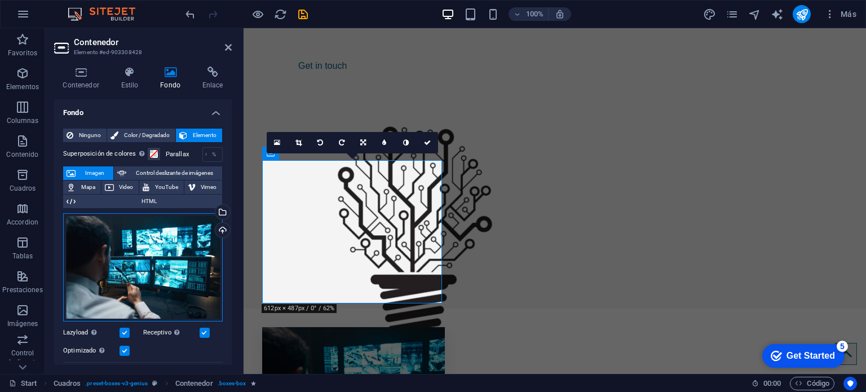
click at [178, 241] on div "Arrastra archivos aquí, haz clic para escoger archivos o selecciona archivos de…" at bounding box center [143, 267] width 160 height 108
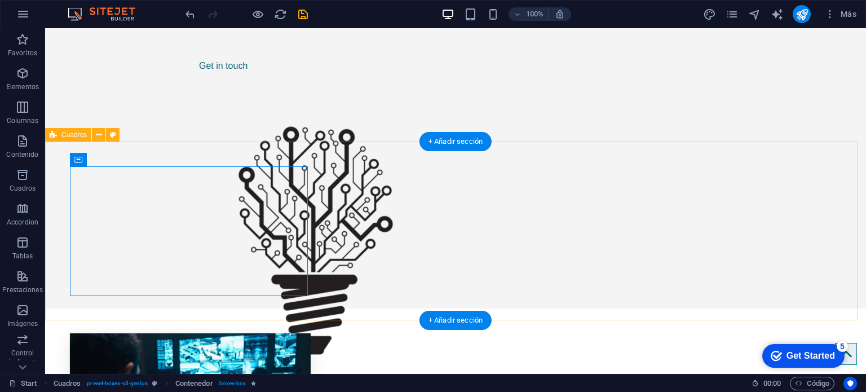
click at [294, 333] on figure at bounding box center [190, 398] width 241 height 130
click at [78, 333] on figure at bounding box center [190, 398] width 241 height 130
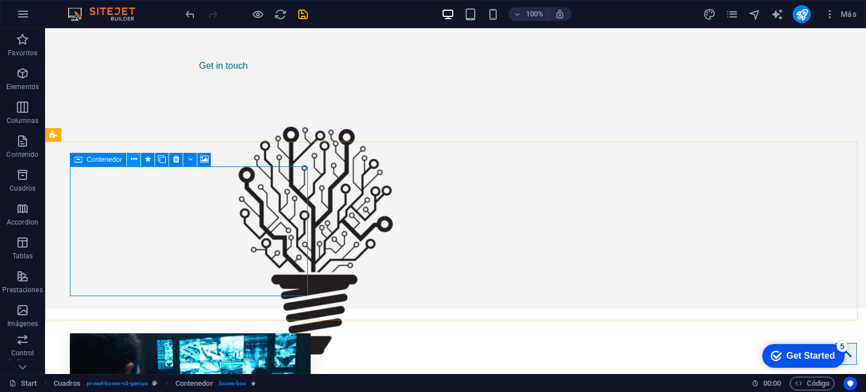
click at [135, 158] on icon at bounding box center [134, 159] width 6 height 12
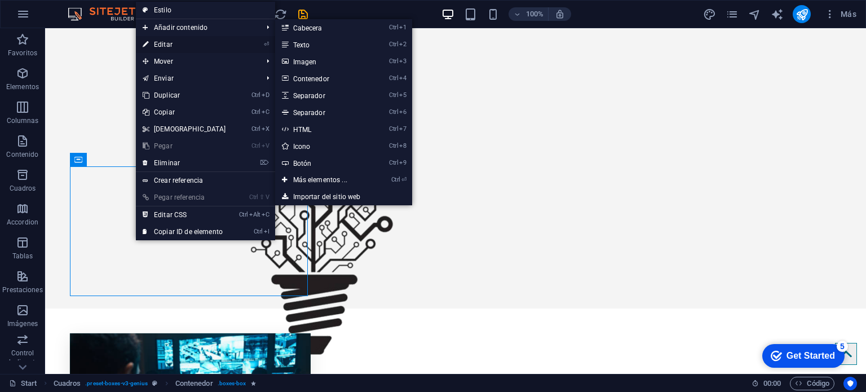
click at [197, 39] on link "⏎ Editar" at bounding box center [184, 44] width 97 height 17
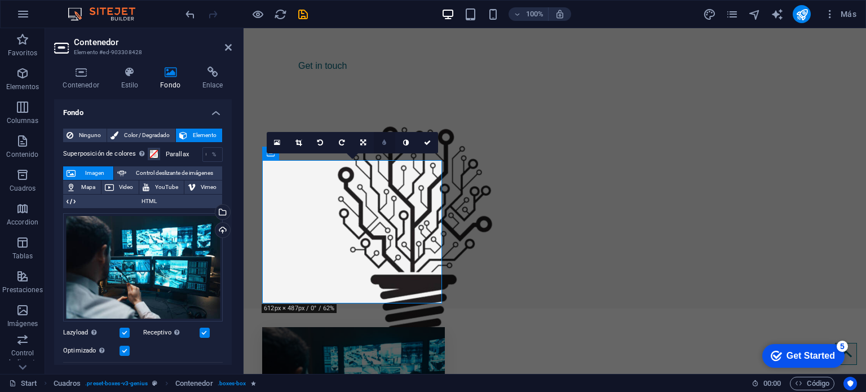
click at [386, 144] on icon at bounding box center [384, 142] width 4 height 7
click at [411, 142] on link at bounding box center [414, 142] width 21 height 21
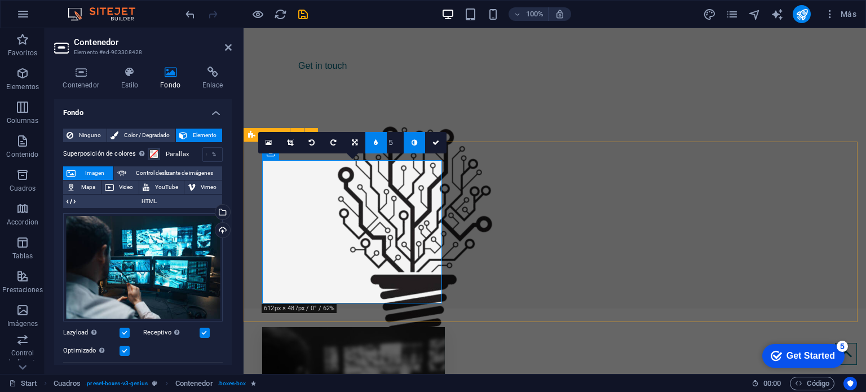
click at [411, 142] on link at bounding box center [414, 142] width 21 height 21
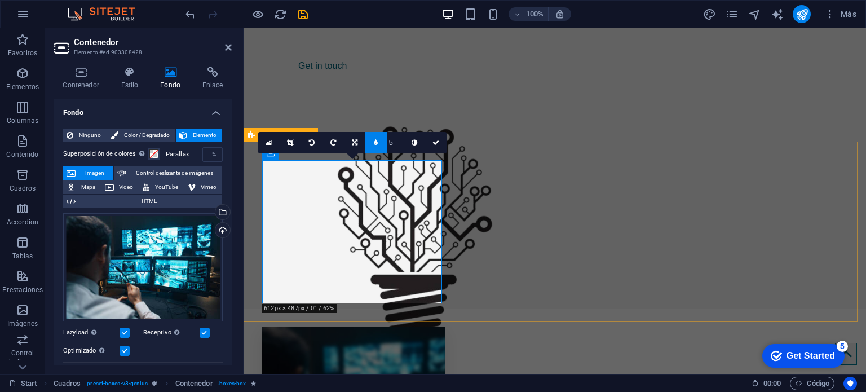
click at [411, 142] on link at bounding box center [414, 142] width 21 height 21
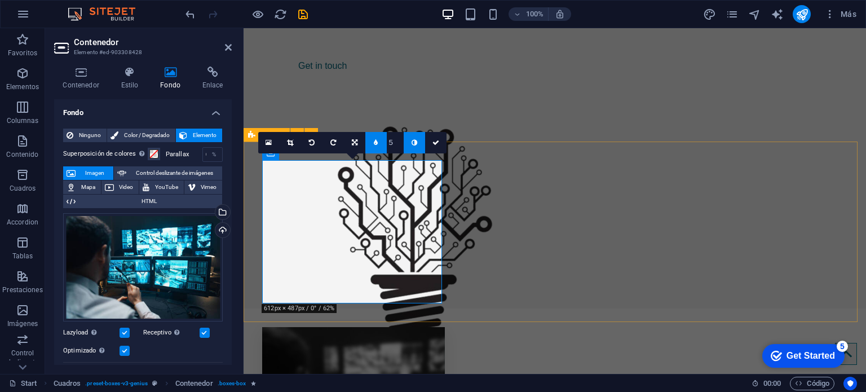
click at [411, 142] on link at bounding box center [414, 142] width 21 height 21
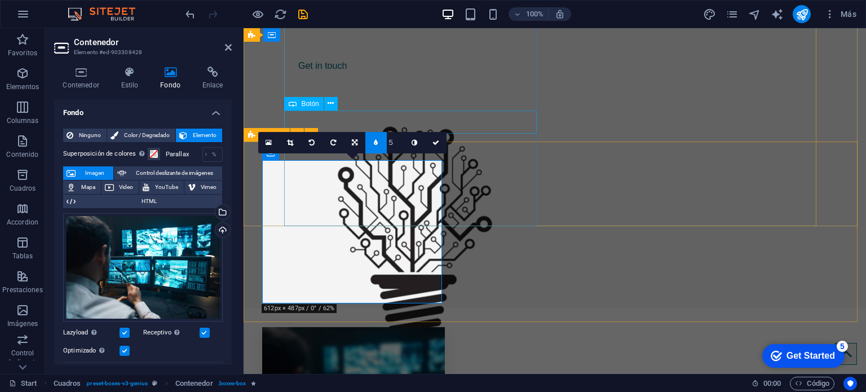
click at [429, 78] on div "Get in touch" at bounding box center [415, 66] width 253 height 24
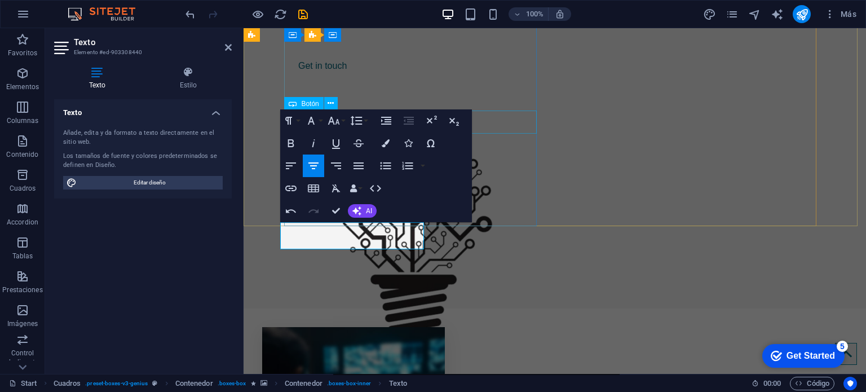
click at [503, 78] on div "Get in touch" at bounding box center [415, 66] width 253 height 24
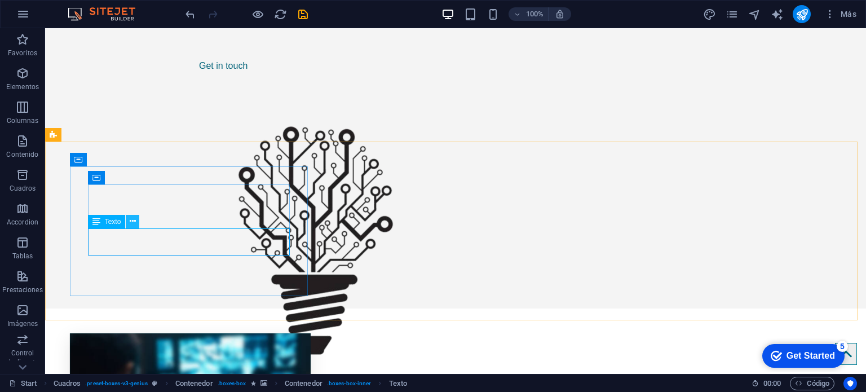
click at [131, 226] on icon at bounding box center [133, 221] width 6 height 12
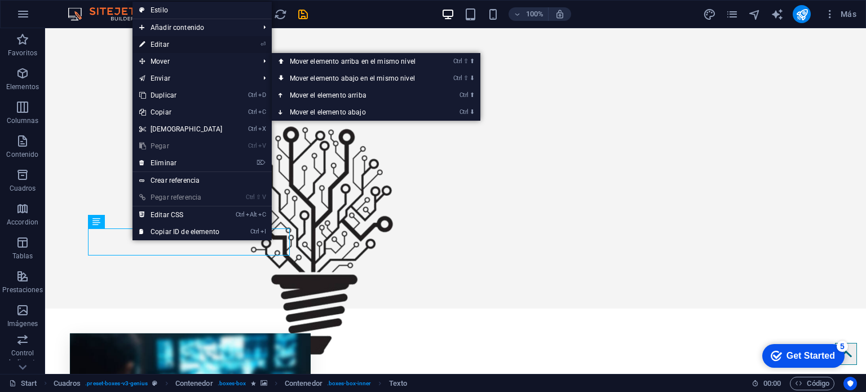
click at [169, 45] on link "⏎ Editar" at bounding box center [181, 44] width 97 height 17
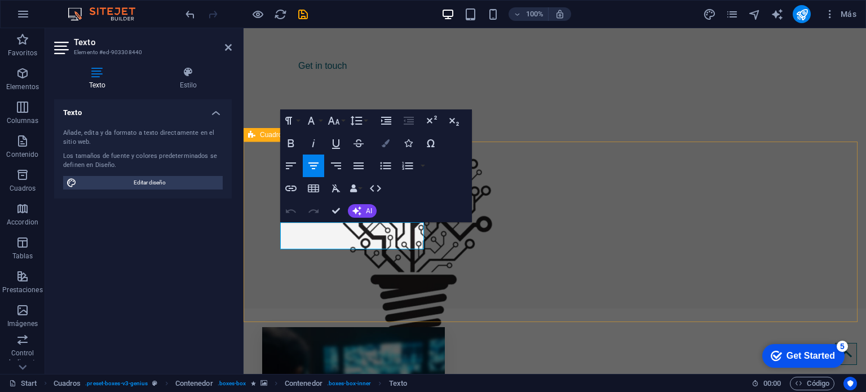
click at [385, 149] on button "Colors" at bounding box center [385, 143] width 21 height 23
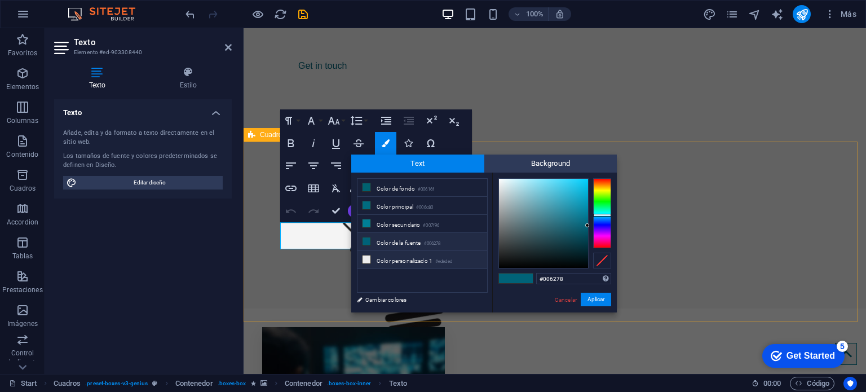
click at [408, 257] on li "Color personalizado 1 #ededed" at bounding box center [423, 260] width 130 height 18
type input "#ededed"
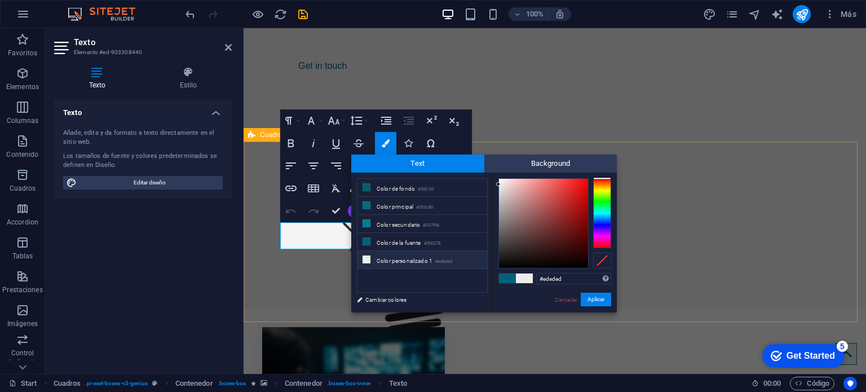
click at [521, 281] on span at bounding box center [524, 279] width 17 height 10
click at [527, 280] on span at bounding box center [524, 279] width 17 height 10
click at [591, 297] on button "Aplicar" at bounding box center [596, 300] width 30 height 14
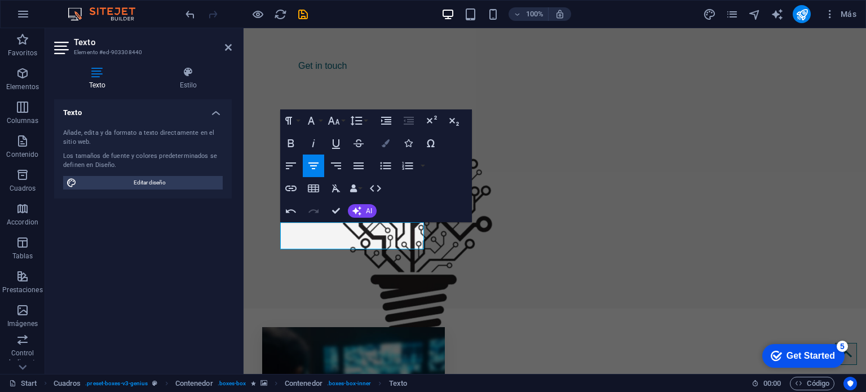
click at [377, 143] on button "Colors" at bounding box center [385, 143] width 21 height 23
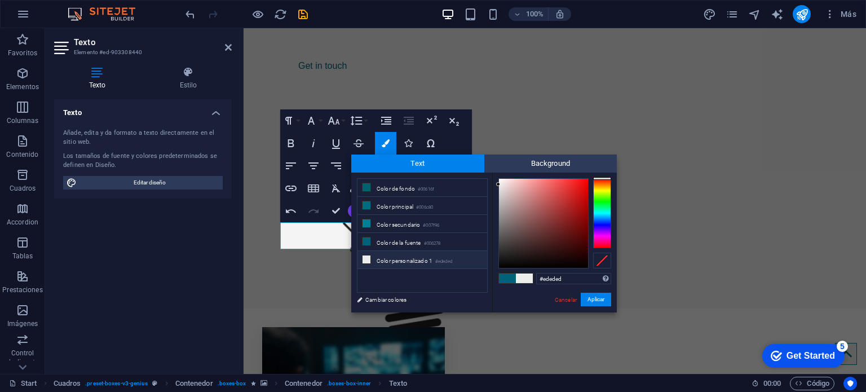
click at [523, 279] on span at bounding box center [524, 279] width 17 height 10
click at [593, 300] on button "Aplicar" at bounding box center [596, 300] width 30 height 14
click at [600, 299] on button "Aplicar" at bounding box center [596, 300] width 30 height 14
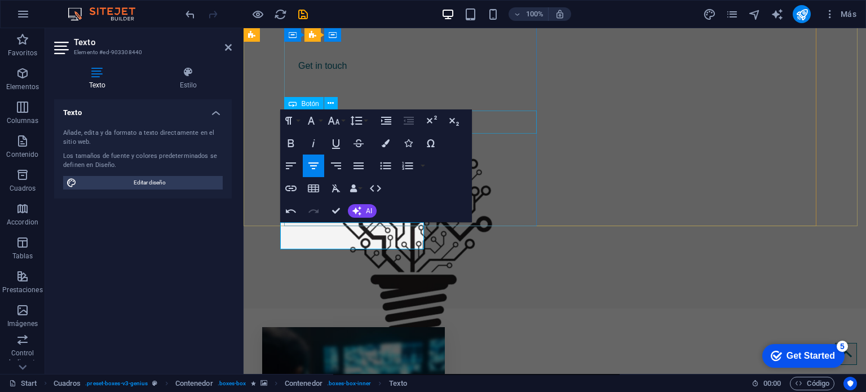
click at [497, 78] on div "Get in touch" at bounding box center [415, 66] width 253 height 24
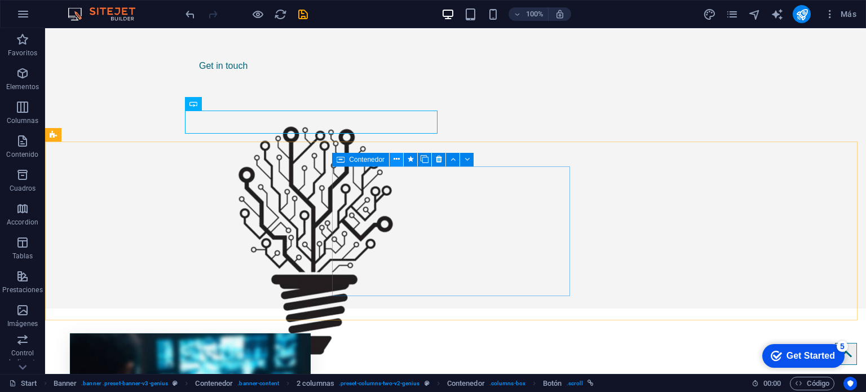
click at [397, 162] on icon at bounding box center [397, 159] width 6 height 12
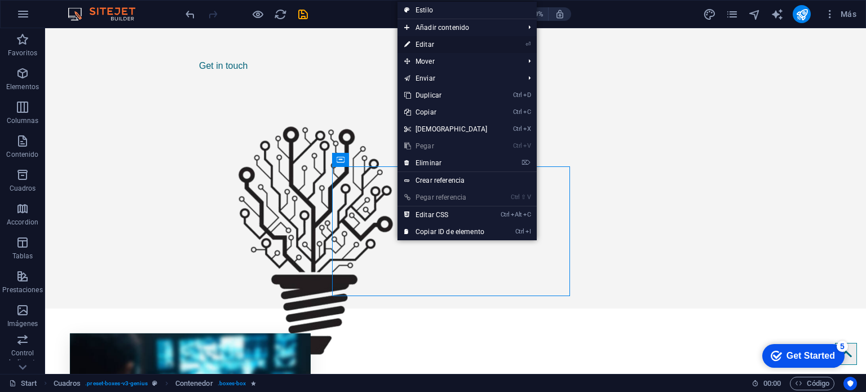
click at [440, 43] on link "⏎ Editar" at bounding box center [446, 44] width 97 height 17
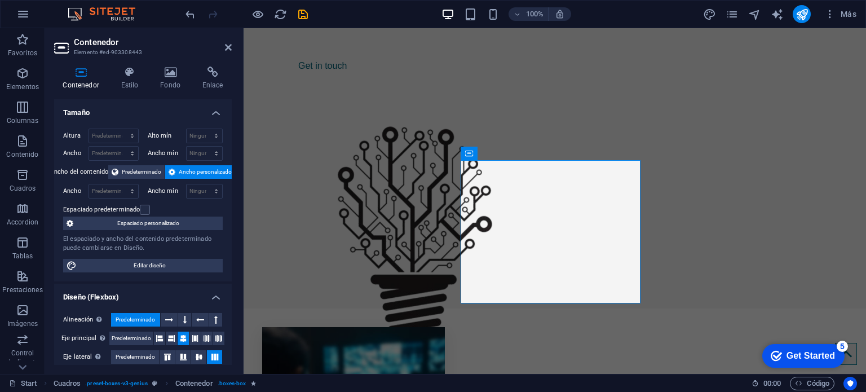
click at [176, 65] on div "Contenedor Estilo Fondo Enlace Tamaño Altura Predeterminado px rem % vh vw Alto…" at bounding box center [143, 216] width 196 height 316
click at [176, 74] on icon at bounding box center [171, 72] width 38 height 11
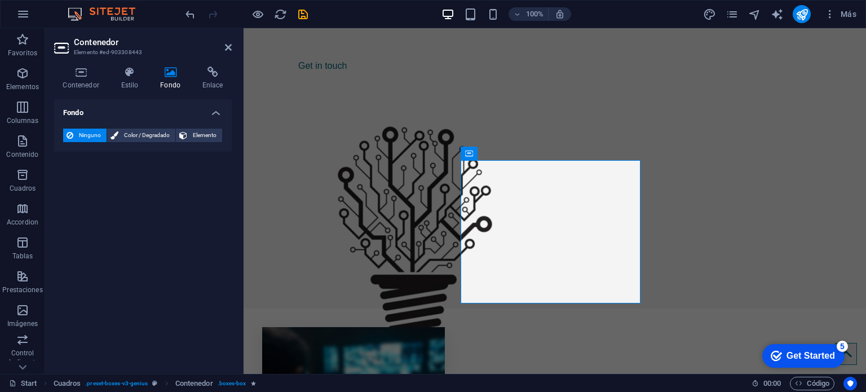
click at [201, 164] on div "Fondo Ninguno Color / Degradado Elemento Estirar fondo a ancho completo Superpo…" at bounding box center [143, 232] width 178 height 266
click at [191, 133] on span "Elemento" at bounding box center [205, 136] width 28 height 14
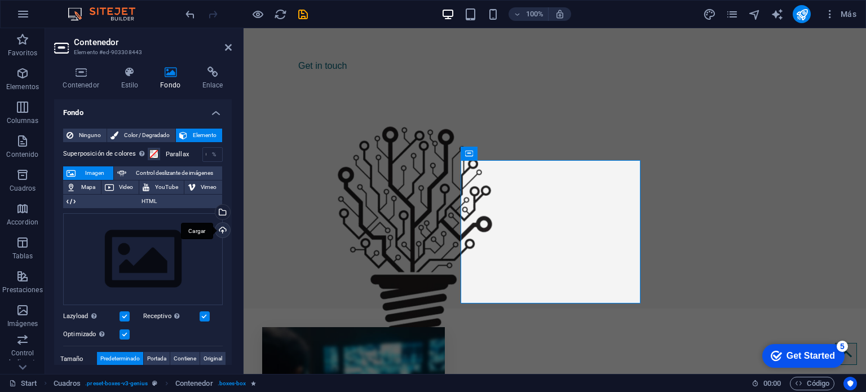
click at [221, 231] on div "Cargar" at bounding box center [221, 231] width 17 height 17
click at [216, 230] on div "Cargar" at bounding box center [221, 231] width 17 height 17
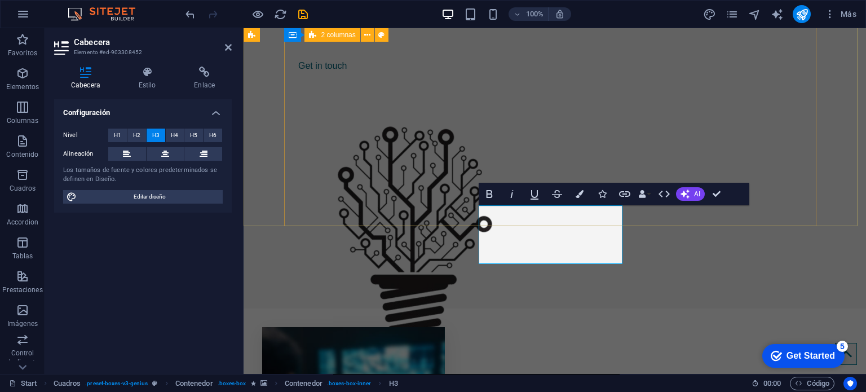
click at [555, 138] on div "Transformamos ideas en soluciones Get in touch" at bounding box center [555, 177] width 532 height 433
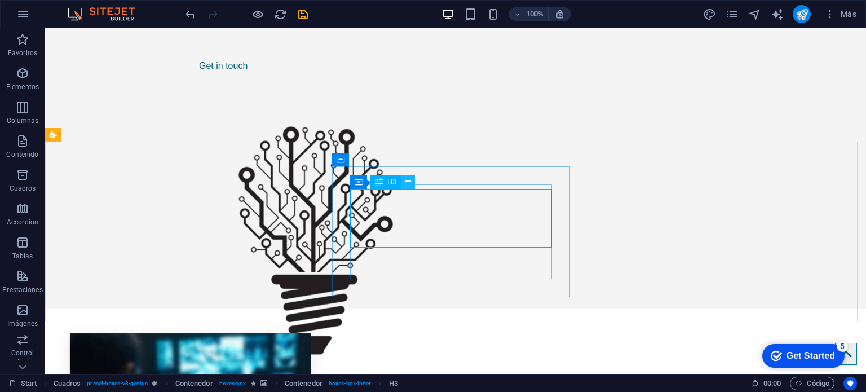
click at [403, 181] on button at bounding box center [409, 182] width 14 height 14
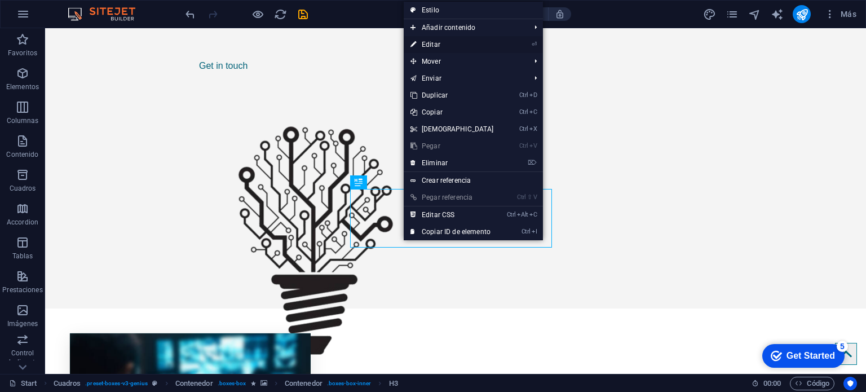
click at [433, 41] on link "⏎ Editar" at bounding box center [452, 44] width 97 height 17
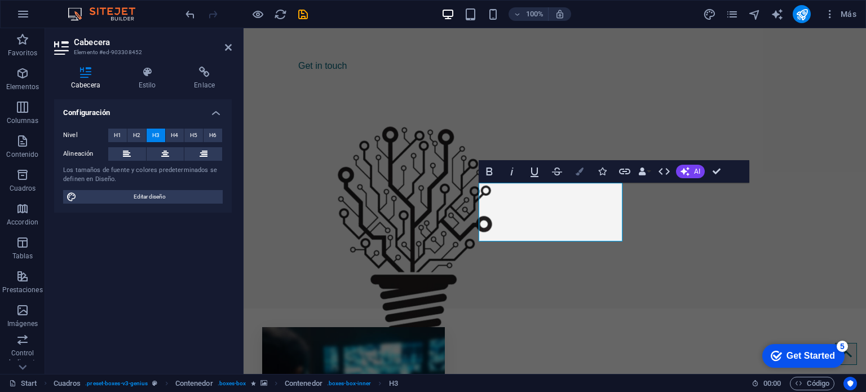
click at [583, 171] on icon "button" at bounding box center [580, 172] width 8 height 8
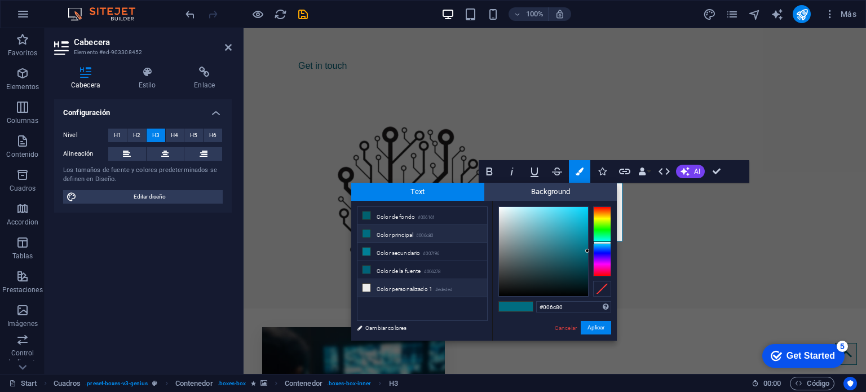
click at [402, 290] on li "Color personalizado 1 #ededed" at bounding box center [423, 288] width 130 height 18
type input "#ededed"
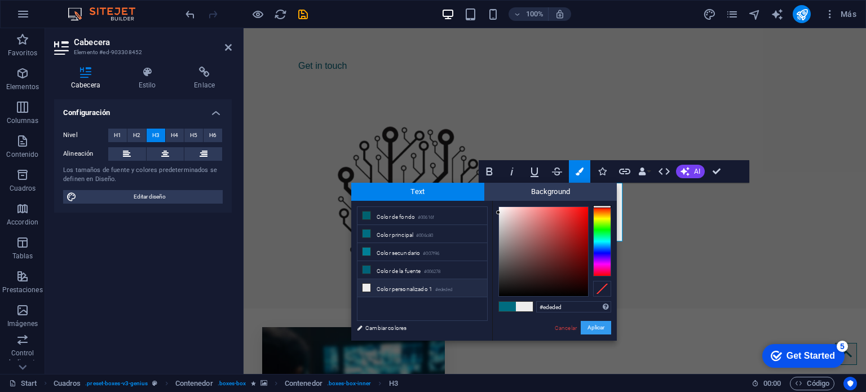
click at [584, 326] on button "Aplicar" at bounding box center [596, 328] width 30 height 14
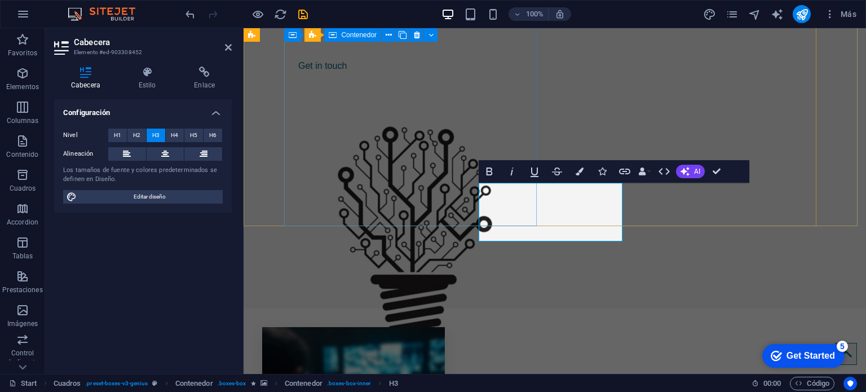
click at [468, 87] on div "Transformamos ideas en soluciones Get in touch" at bounding box center [415, 24] width 253 height 126
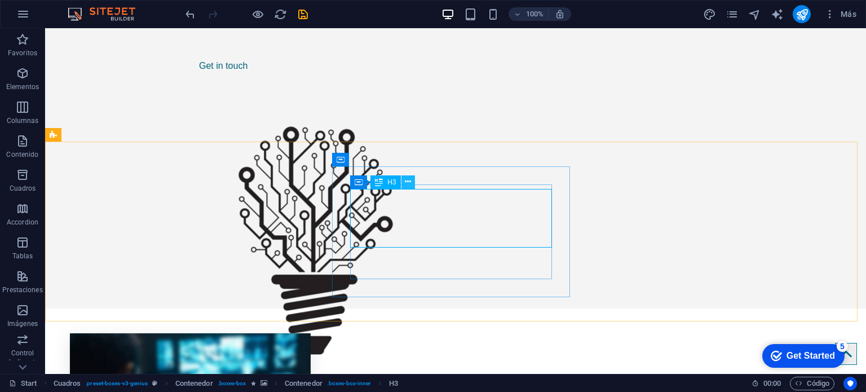
click at [406, 183] on icon at bounding box center [408, 182] width 6 height 12
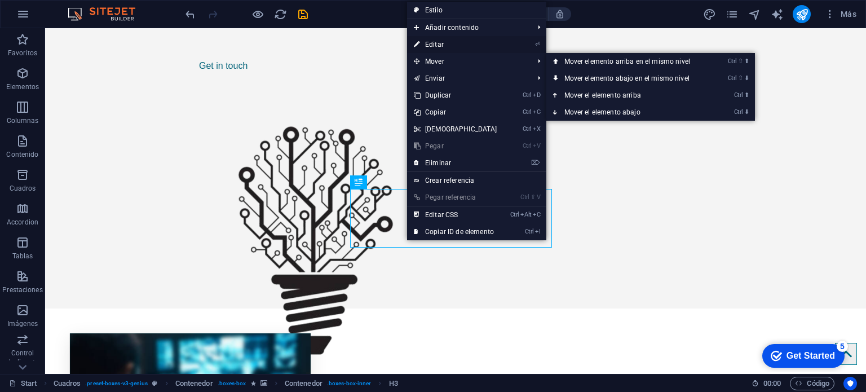
click at [442, 46] on link "⏎ Editar" at bounding box center [455, 44] width 97 height 17
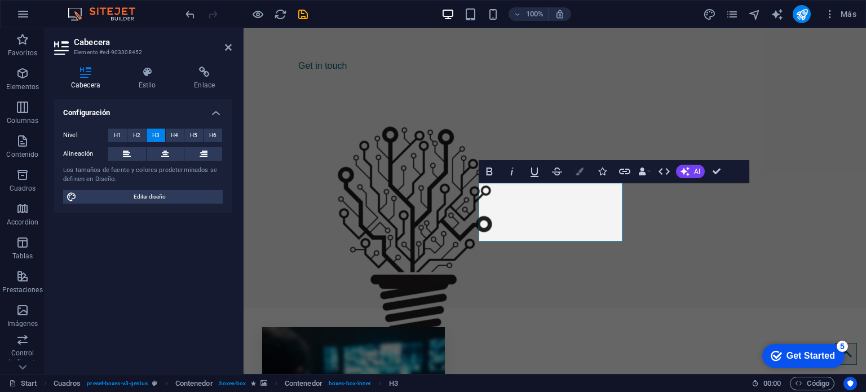
click at [576, 175] on icon "button" at bounding box center [580, 172] width 8 height 8
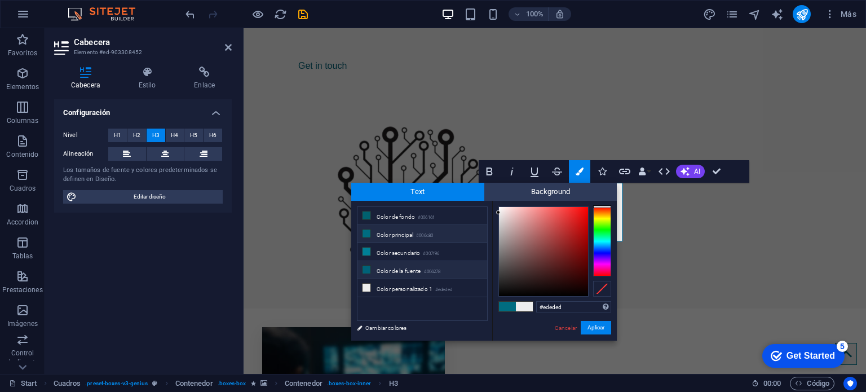
click at [442, 274] on li "Color de la fuente #006278" at bounding box center [423, 270] width 130 height 18
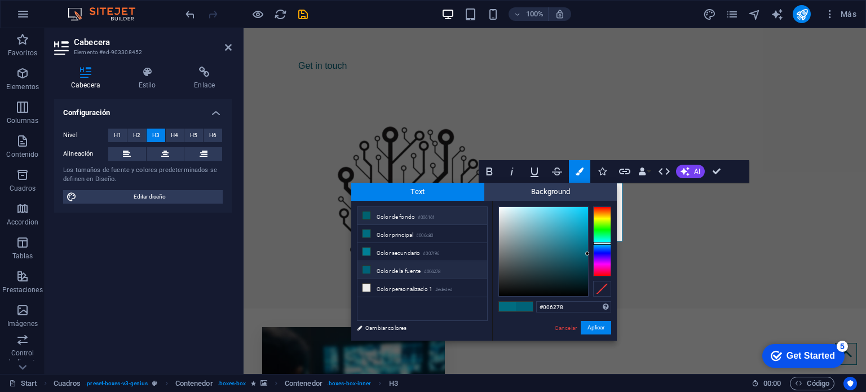
click at [422, 217] on small "#00616f" at bounding box center [426, 218] width 16 height 8
click at [422, 232] on small "#006c80" at bounding box center [424, 236] width 17 height 8
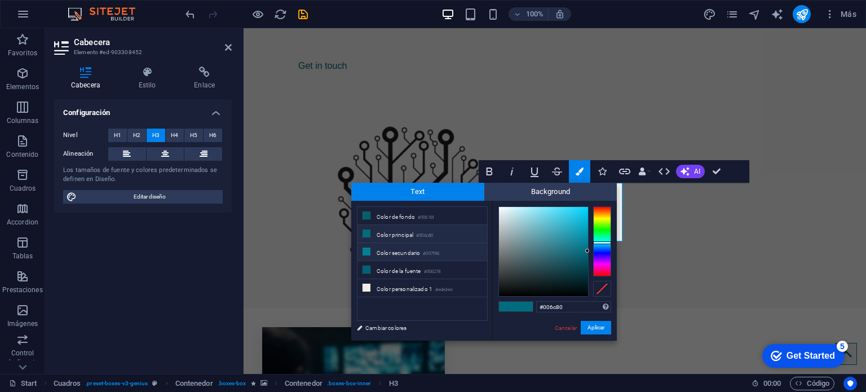
click at [424, 248] on li "Color secundario #007f96" at bounding box center [423, 252] width 130 height 18
click at [426, 261] on li "Color de la fuente #006278" at bounding box center [423, 270] width 130 height 18
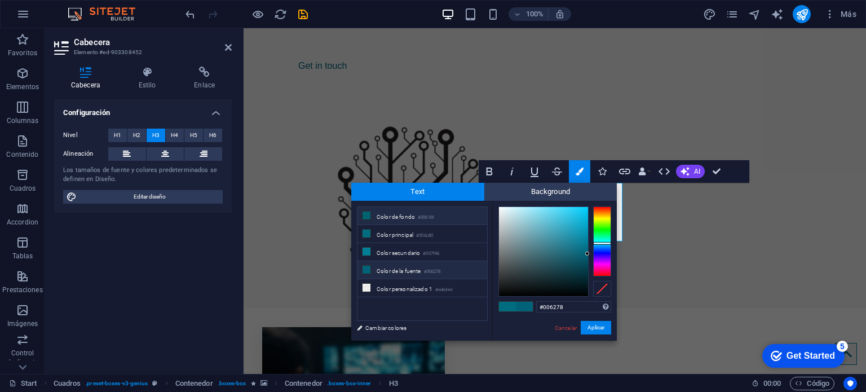
click at [433, 215] on small "#00616f" at bounding box center [426, 218] width 16 height 8
type input "#00616f"
click at [589, 323] on button "Aplicar" at bounding box center [596, 328] width 30 height 14
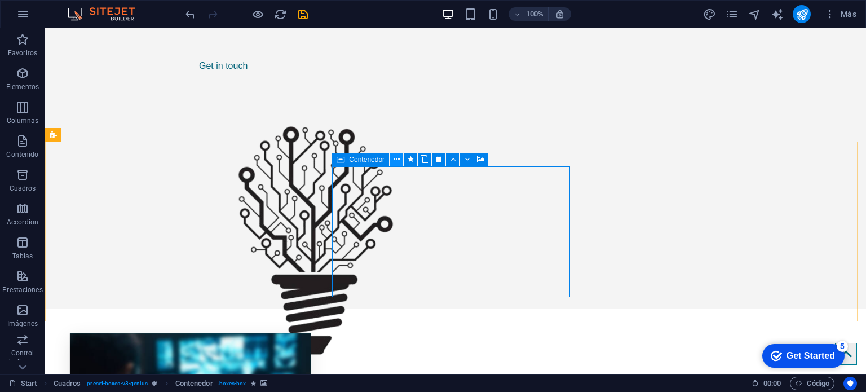
click at [393, 157] on button at bounding box center [397, 160] width 14 height 14
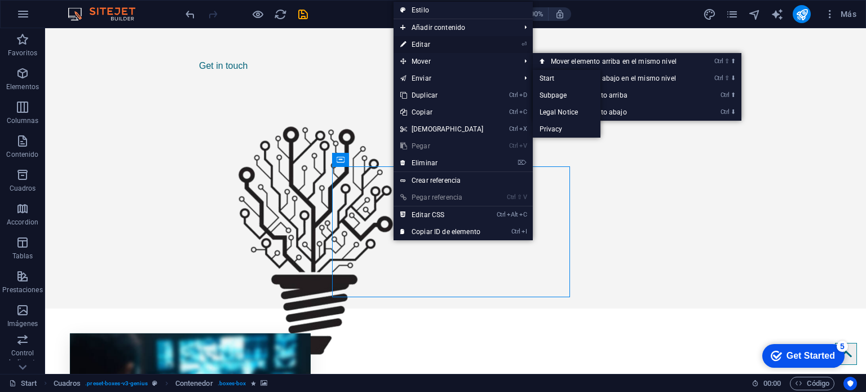
click at [429, 43] on link "⏎ Editar" at bounding box center [442, 44] width 97 height 17
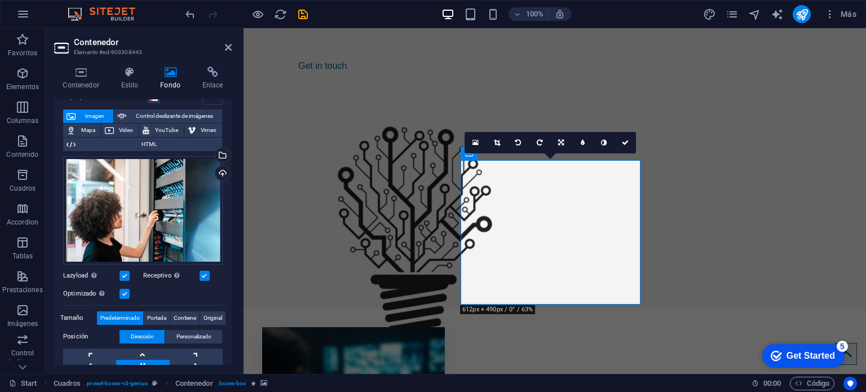
scroll to position [113, 0]
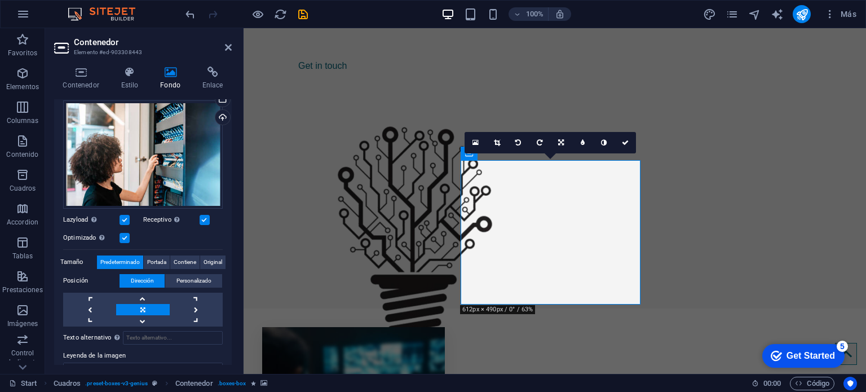
click at [129, 234] on label at bounding box center [125, 238] width 10 height 10
click at [0, 0] on input "Optimizado Las imágenes se comprimen para así mejorar la velocidad de las págin…" at bounding box center [0, 0] width 0 height 0
click at [129, 234] on label at bounding box center [125, 238] width 10 height 10
click at [0, 0] on input "Optimizado Las imágenes se comprimen para así mejorar la velocidad de las págin…" at bounding box center [0, 0] width 0 height 0
click at [337, 327] on figure at bounding box center [353, 399] width 183 height 144
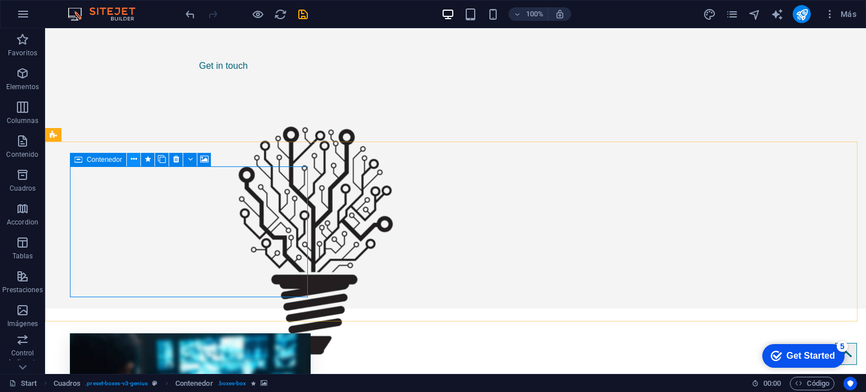
click at [134, 162] on icon at bounding box center [134, 159] width 6 height 12
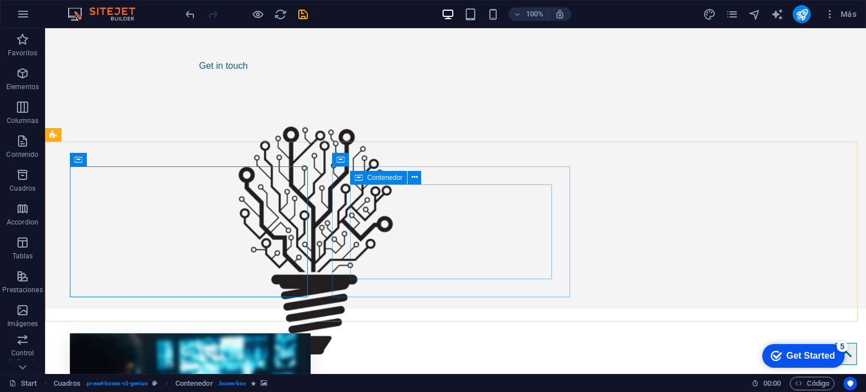
click at [427, 176] on div "Contenedor" at bounding box center [389, 178] width 78 height 14
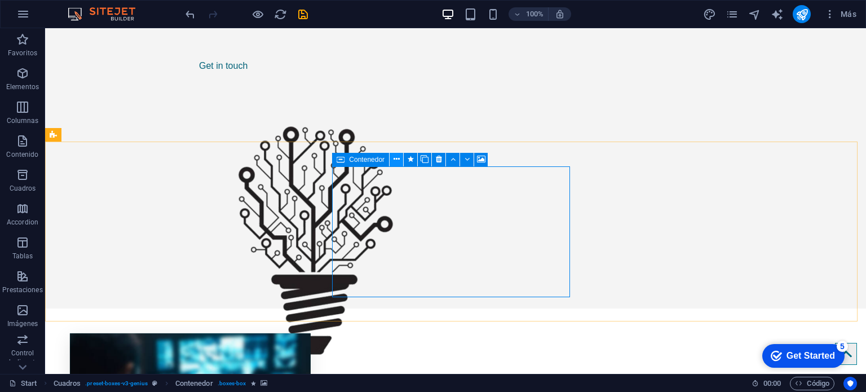
click at [395, 158] on icon at bounding box center [397, 159] width 6 height 12
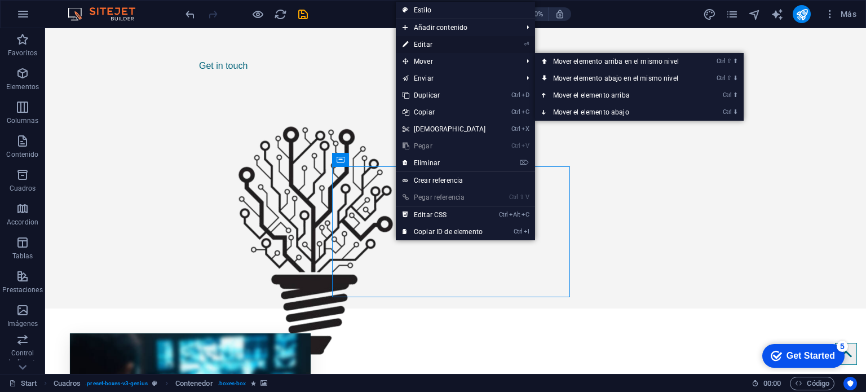
click at [425, 46] on link "⏎ Editar" at bounding box center [444, 44] width 97 height 17
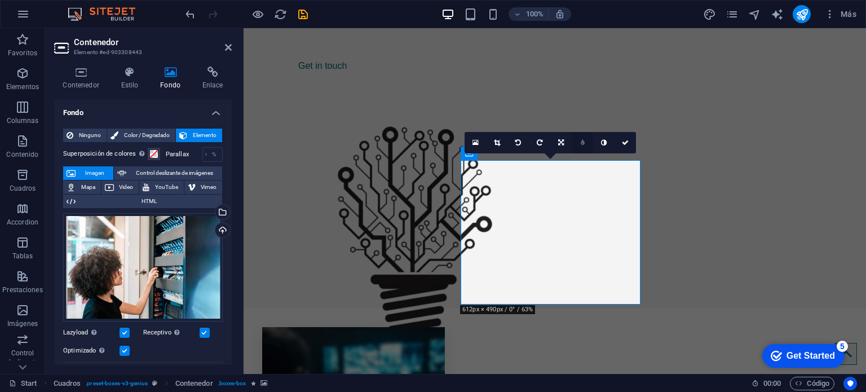
click at [583, 141] on icon at bounding box center [583, 142] width 4 height 7
click at [632, 142] on icon at bounding box center [634, 142] width 7 height 7
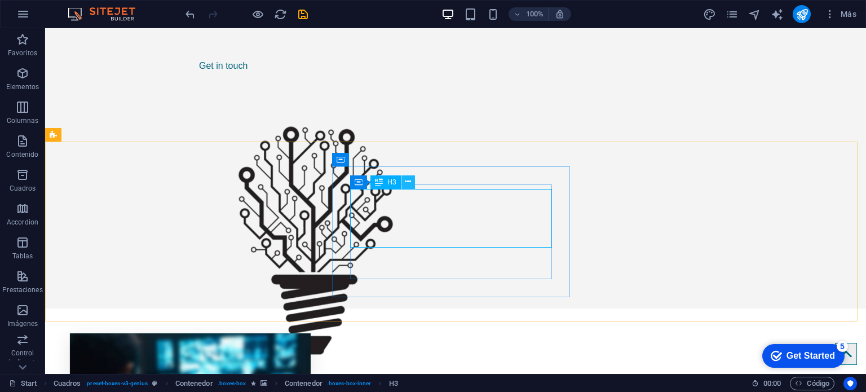
click at [406, 182] on icon at bounding box center [408, 182] width 6 height 12
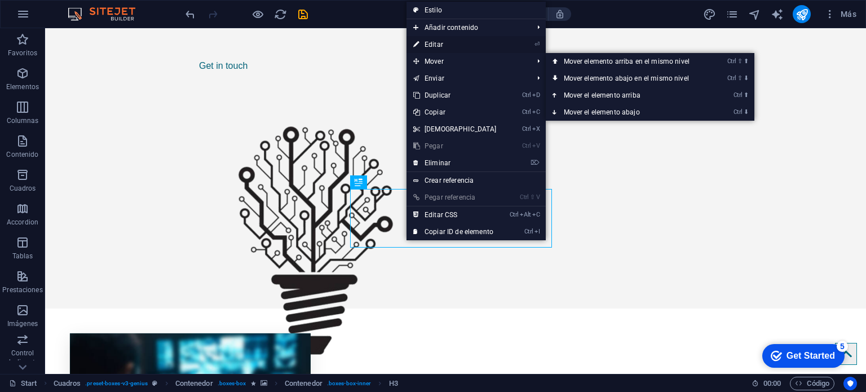
click at [443, 46] on link "⏎ Editar" at bounding box center [455, 44] width 97 height 17
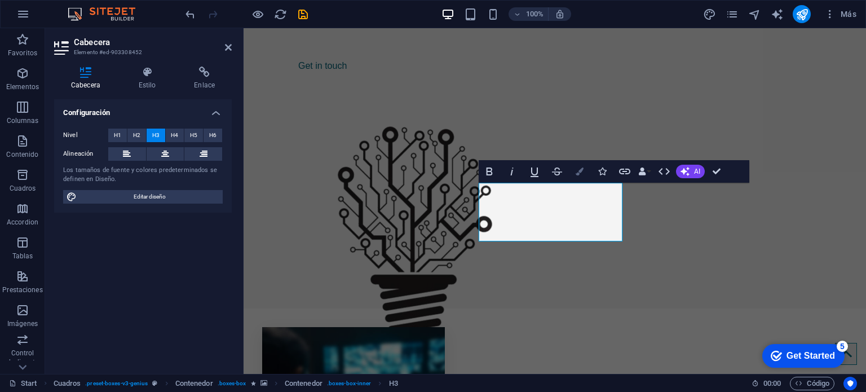
click at [582, 175] on icon "button" at bounding box center [580, 172] width 8 height 8
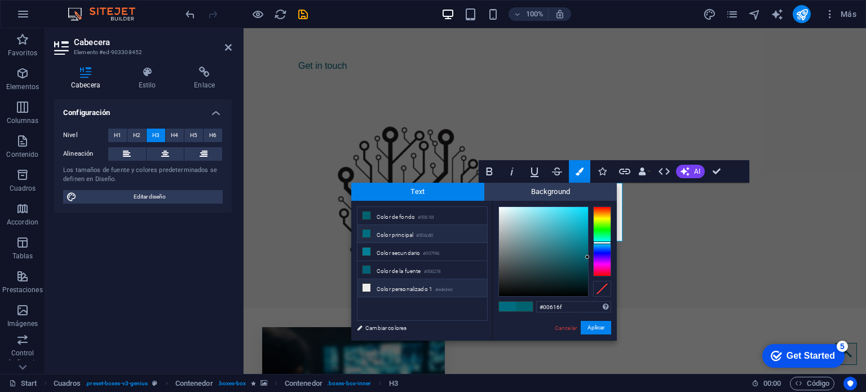
click at [406, 284] on li "Color personalizado 1 #ededed" at bounding box center [423, 288] width 130 height 18
type input "#ededed"
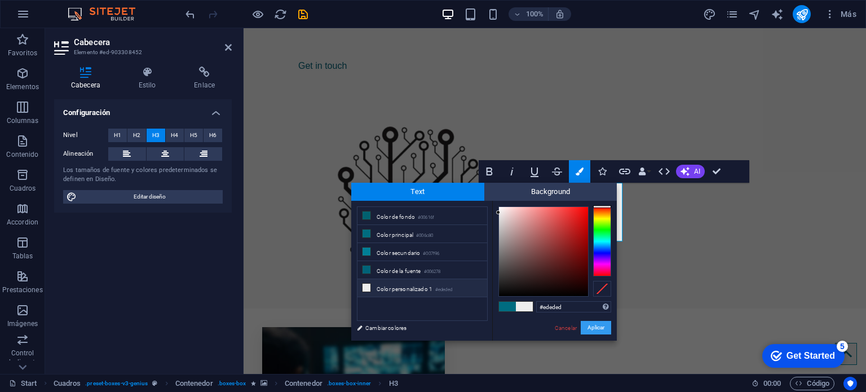
click at [602, 327] on button "Aplicar" at bounding box center [596, 328] width 30 height 14
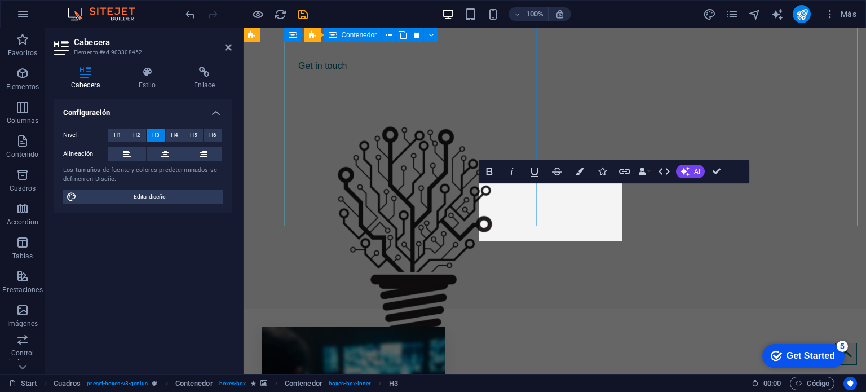
click at [533, 87] on div "Transformamos ideas en soluciones Get in touch" at bounding box center [415, 24] width 253 height 126
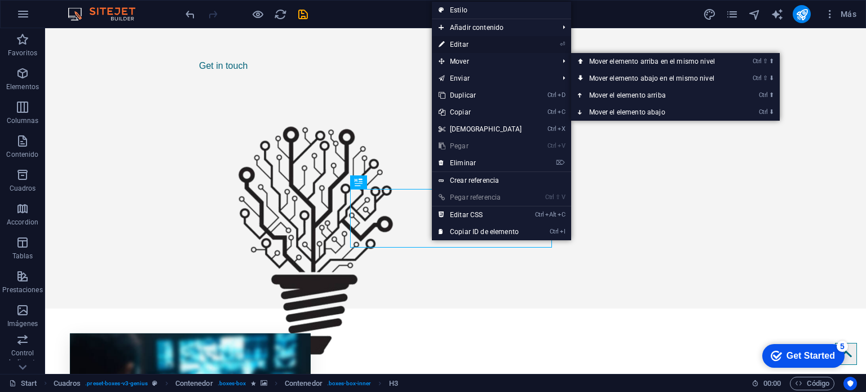
click at [470, 45] on link "⏎ Editar" at bounding box center [480, 44] width 97 height 17
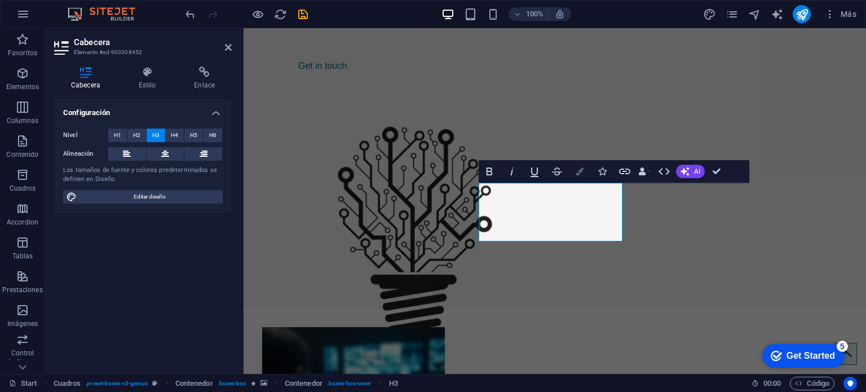
click at [579, 175] on icon "button" at bounding box center [580, 172] width 8 height 8
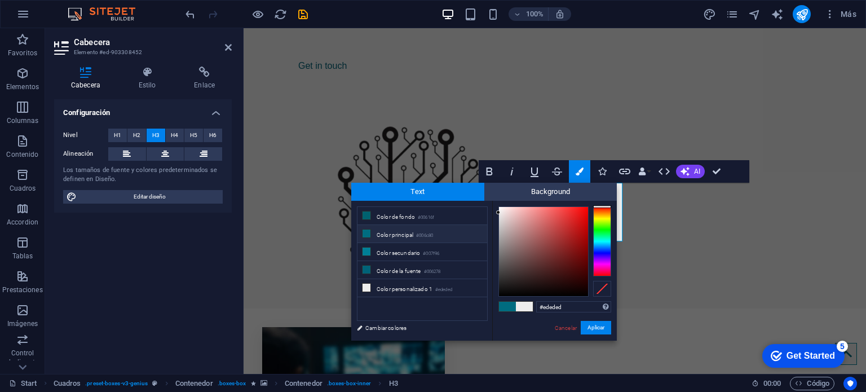
click at [500, 303] on span at bounding box center [507, 307] width 17 height 10
type input "#006c80"
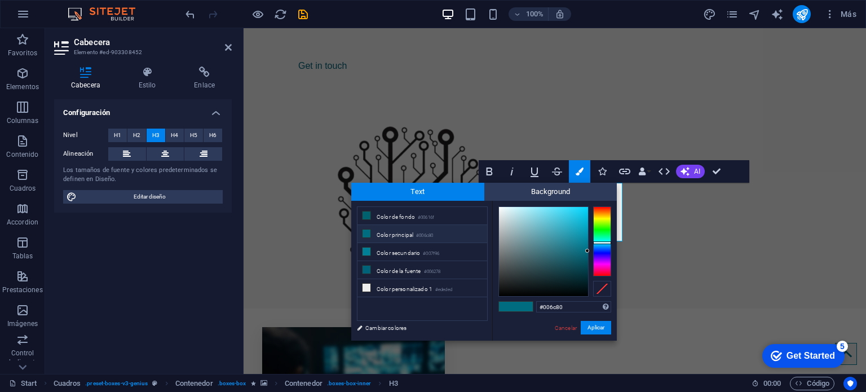
click at [501, 307] on span at bounding box center [507, 307] width 17 height 10
click at [527, 183] on span "Background" at bounding box center [551, 192] width 133 height 18
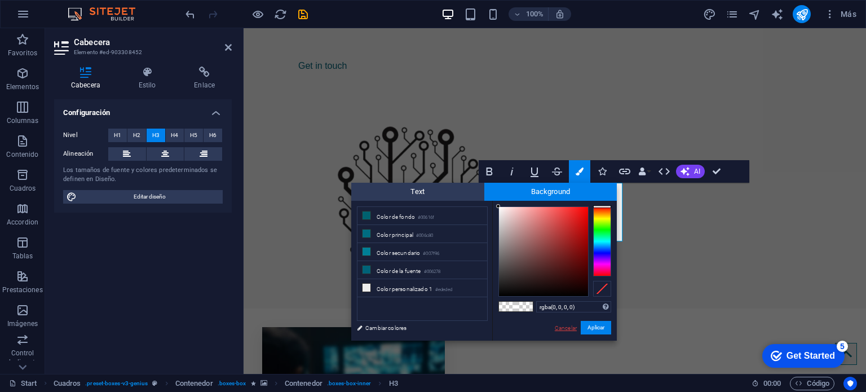
click at [561, 324] on link "Cancelar" at bounding box center [566, 328] width 24 height 8
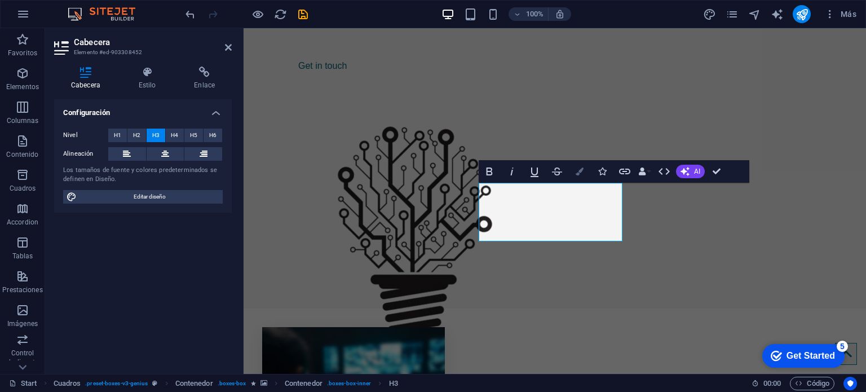
click at [578, 175] on icon "button" at bounding box center [580, 172] width 8 height 8
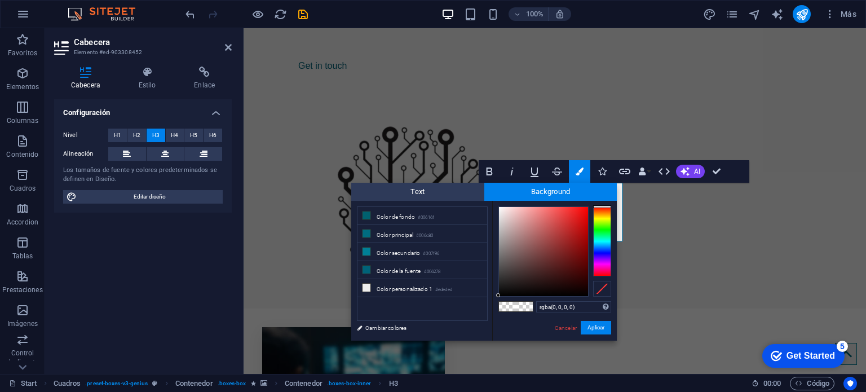
click at [439, 202] on div "less Color de fondo #00616f Color principal #006c80 Color secundario #007f96 Co…" at bounding box center [484, 271] width 266 height 140
click at [438, 199] on span "Text" at bounding box center [417, 192] width 133 height 18
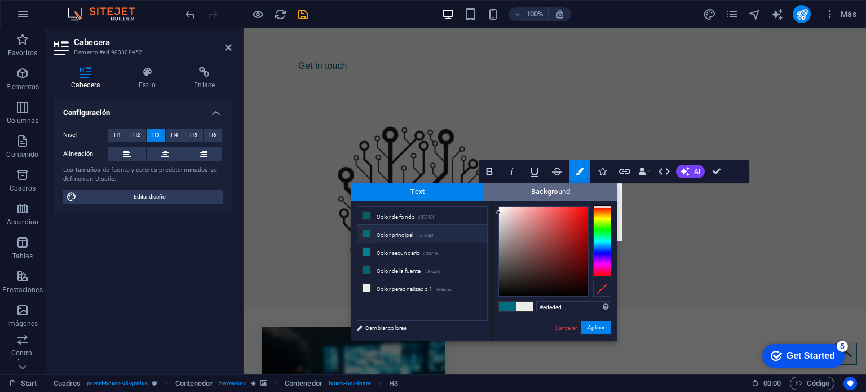
click at [508, 199] on span "Background" at bounding box center [551, 192] width 133 height 18
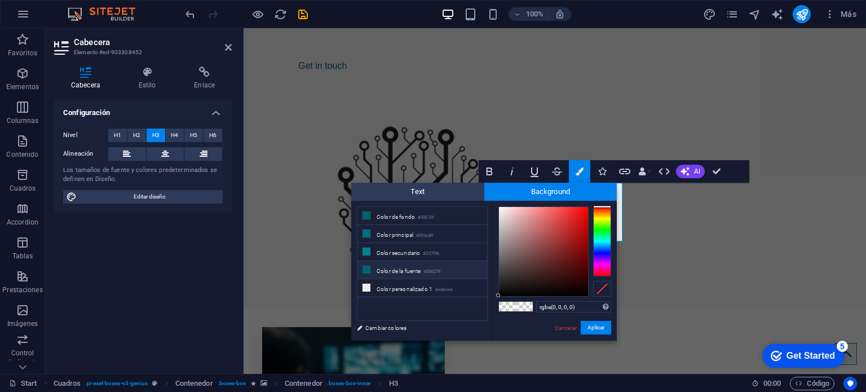
click at [424, 267] on li "Color de la fuente #006278" at bounding box center [423, 270] width 130 height 18
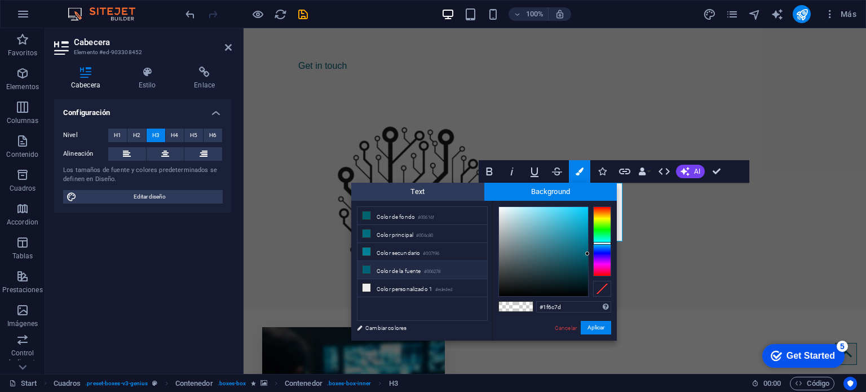
click at [566, 252] on div at bounding box center [543, 251] width 89 height 89
click at [397, 252] on li "Color secundario #007f96" at bounding box center [423, 252] width 130 height 18
click at [399, 232] on li "Color principal #006c80" at bounding box center [423, 234] width 130 height 18
click at [403, 218] on li "Color de fondo #00616f" at bounding box center [423, 216] width 130 height 18
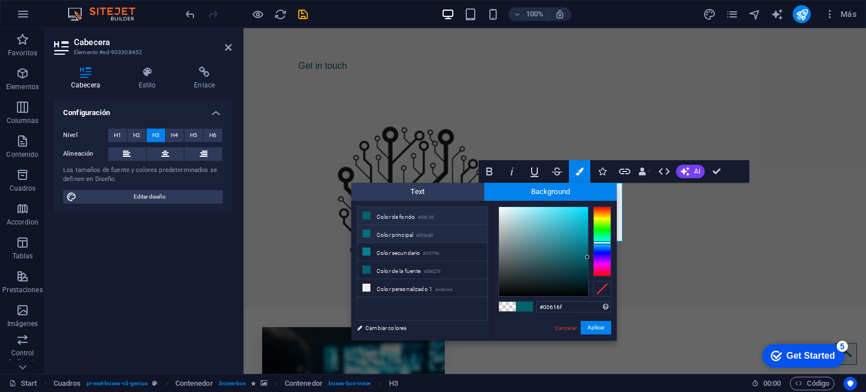
click at [404, 231] on li "Color principal #006c80" at bounding box center [423, 234] width 130 height 18
click at [411, 248] on li "Color secundario #007f96" at bounding box center [423, 252] width 130 height 18
click at [413, 258] on li "Color secundario #007f96" at bounding box center [423, 252] width 130 height 18
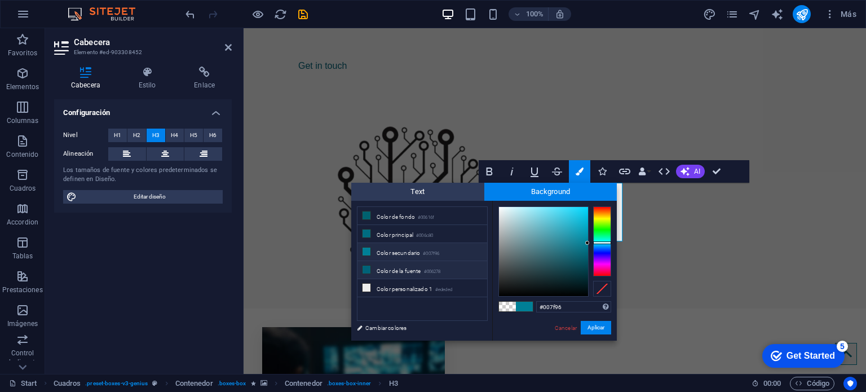
click at [410, 266] on li "Color de la fuente #006278" at bounding box center [423, 270] width 130 height 18
click at [407, 250] on li "Color secundario #007f96" at bounding box center [423, 252] width 130 height 18
type input "#007f96"
click at [601, 327] on button "Aplicar" at bounding box center [596, 328] width 30 height 14
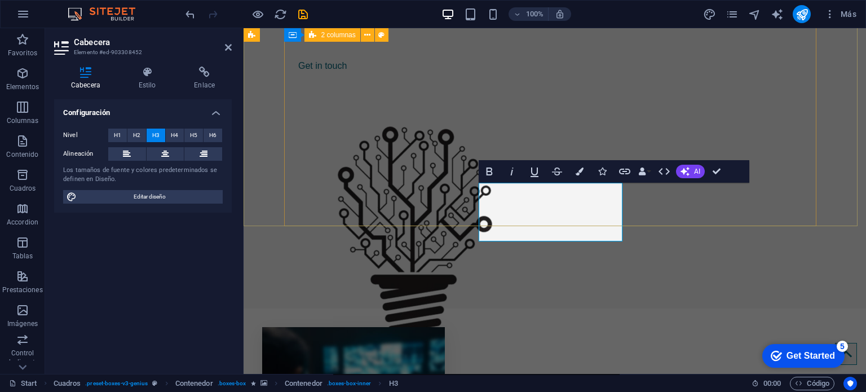
click at [542, 140] on div "Transformamos ideas en soluciones Get in touch" at bounding box center [555, 177] width 532 height 433
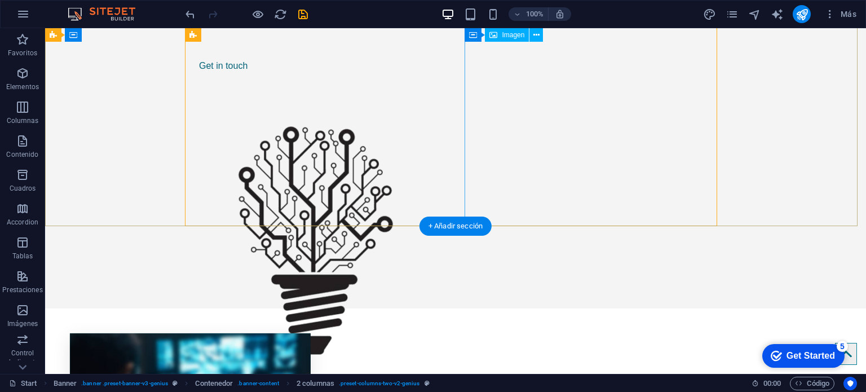
click at [442, 140] on figure at bounding box center [316, 246] width 253 height 293
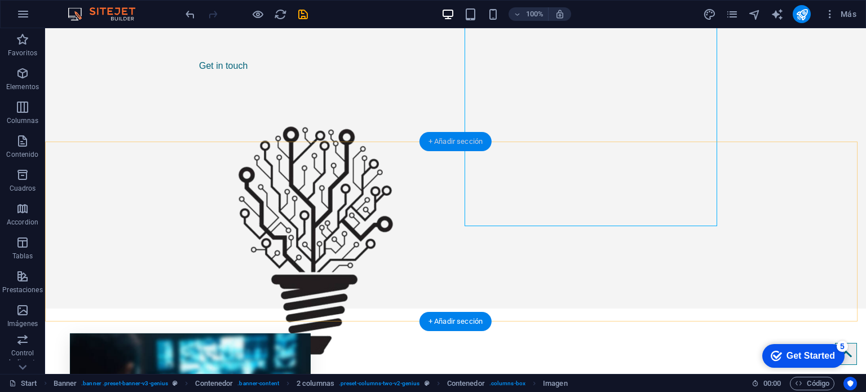
drag, startPoint x: 426, startPoint y: 147, endPoint x: 177, endPoint y: 127, distance: 250.1
click at [426, 147] on div "+ Añadir sección" at bounding box center [456, 141] width 72 height 19
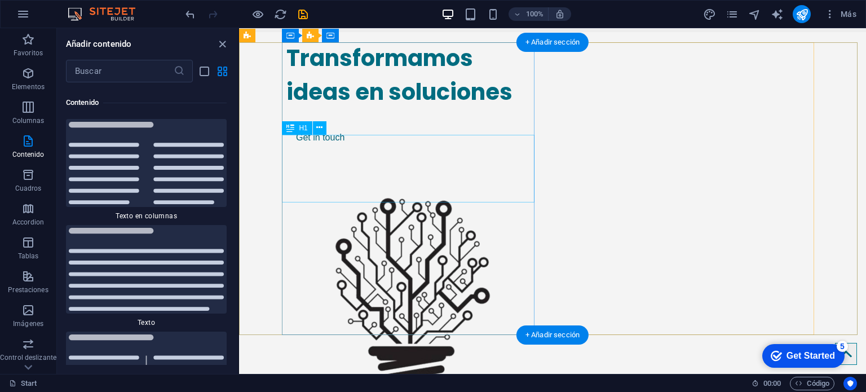
scroll to position [169, 0]
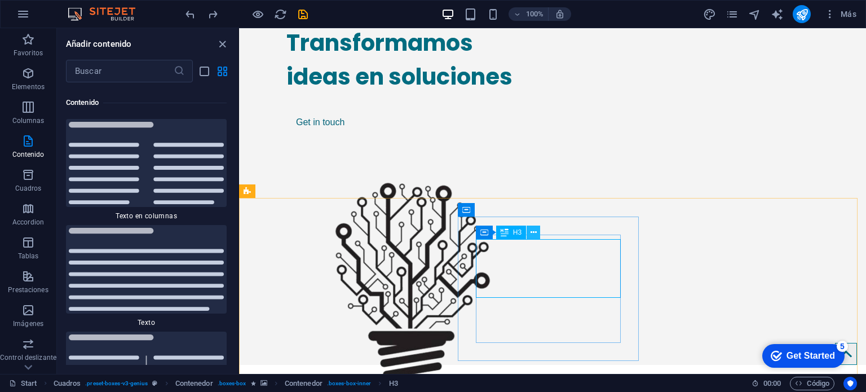
click at [534, 234] on icon at bounding box center [534, 233] width 6 height 12
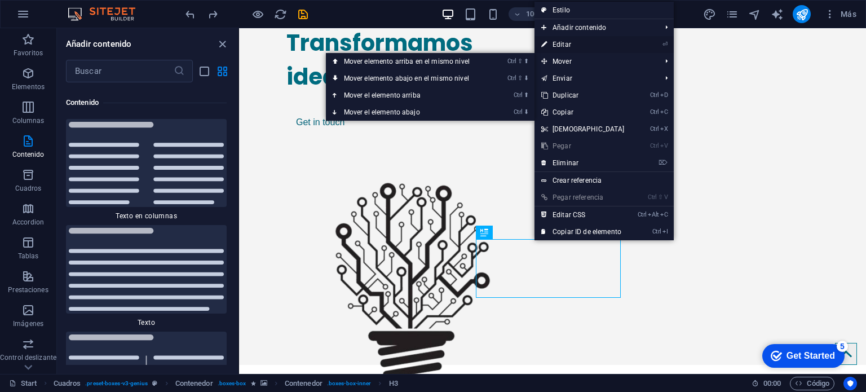
click at [567, 45] on link "⏎ Editar" at bounding box center [583, 44] width 97 height 17
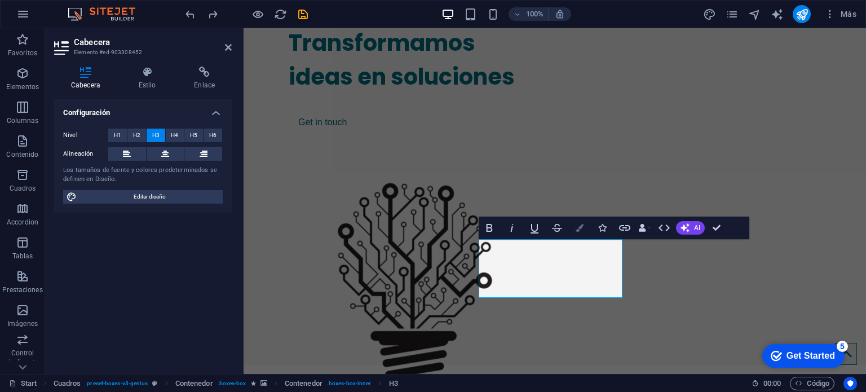
click at [582, 230] on icon "button" at bounding box center [580, 228] width 8 height 8
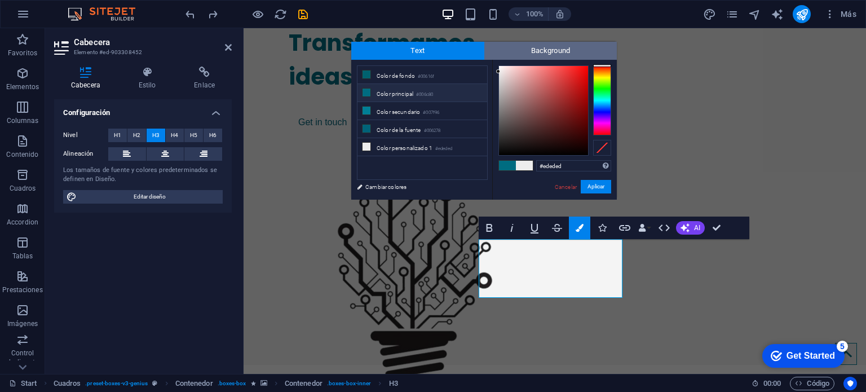
click at [540, 48] on span "Background" at bounding box center [551, 51] width 133 height 18
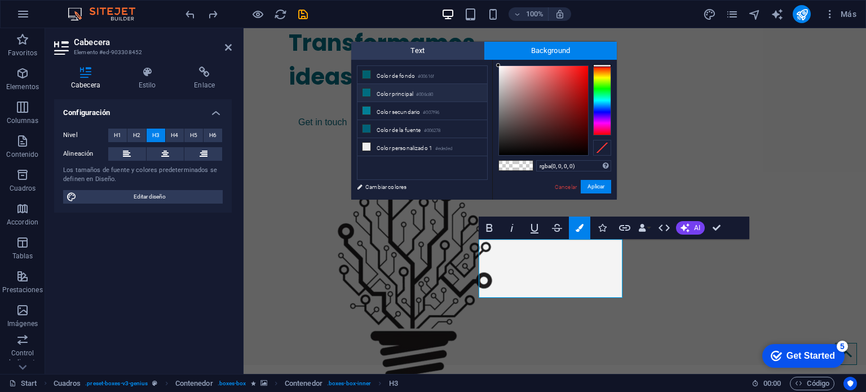
click at [406, 92] on li "Color principal #006c80" at bounding box center [423, 93] width 130 height 18
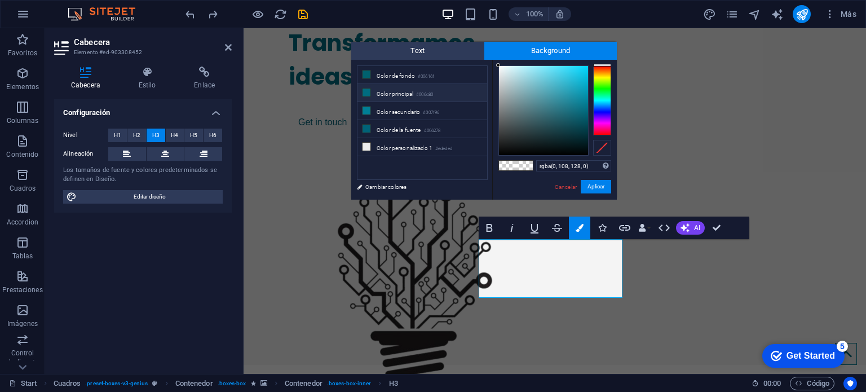
click at [523, 162] on span at bounding box center [524, 166] width 17 height 10
click at [408, 78] on li "Color de fondo #00616f" at bounding box center [423, 75] width 130 height 18
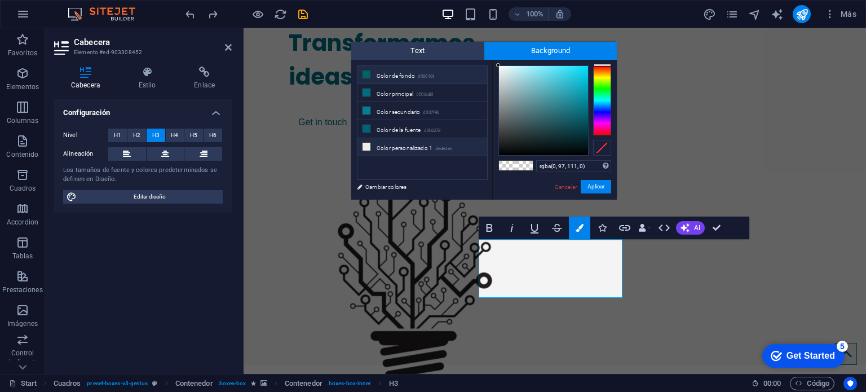
click at [411, 144] on li "Color personalizado 1 #ededed" at bounding box center [423, 147] width 130 height 18
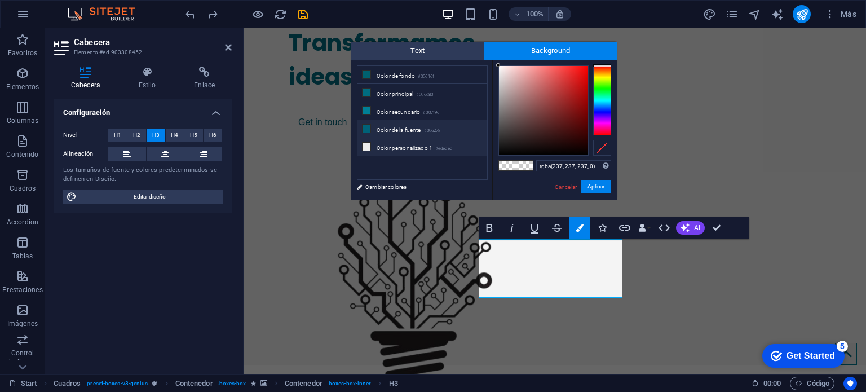
click at [435, 128] on small "#006278" at bounding box center [432, 131] width 17 height 8
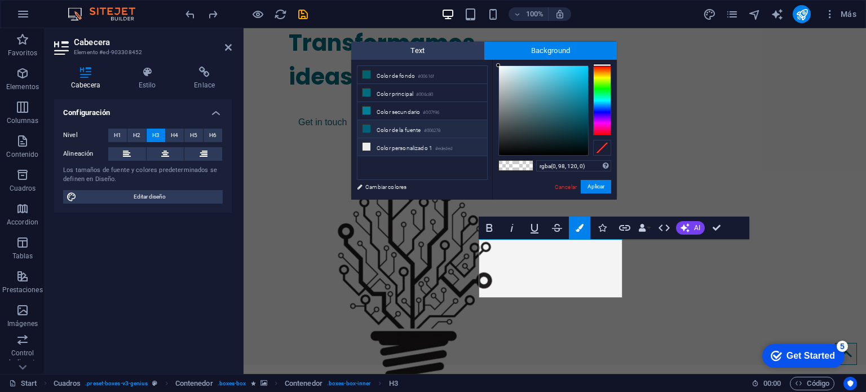
click at [446, 145] on small "#ededed" at bounding box center [443, 149] width 17 height 8
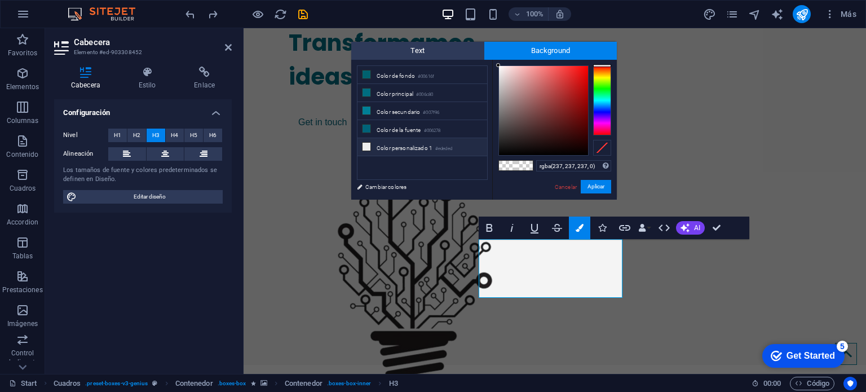
click at [523, 164] on span at bounding box center [524, 166] width 17 height 10
click at [510, 164] on span at bounding box center [507, 166] width 17 height 10
click at [413, 129] on li "Color de la fuente #006278" at bounding box center [423, 129] width 130 height 18
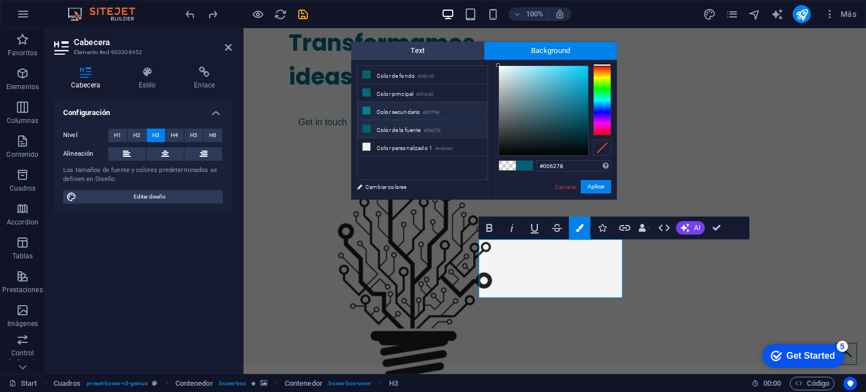
click at [408, 113] on li "Color secundario #007f96" at bounding box center [423, 111] width 130 height 18
click at [411, 139] on li "Color personalizado 1 #ededed" at bounding box center [423, 147] width 130 height 18
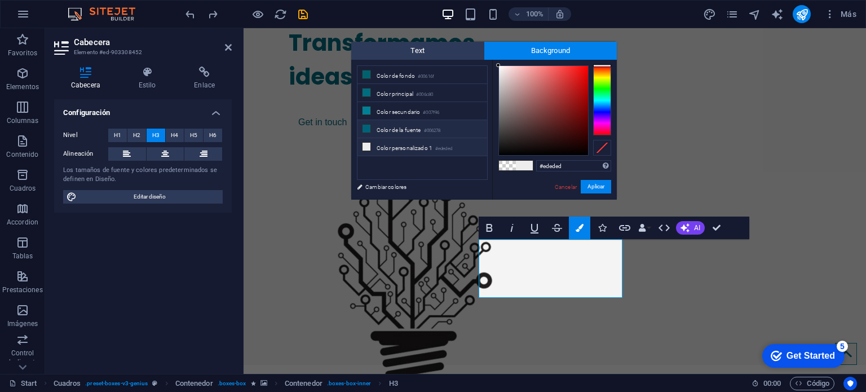
click at [409, 125] on li "Color de la fuente #006278" at bounding box center [423, 129] width 130 height 18
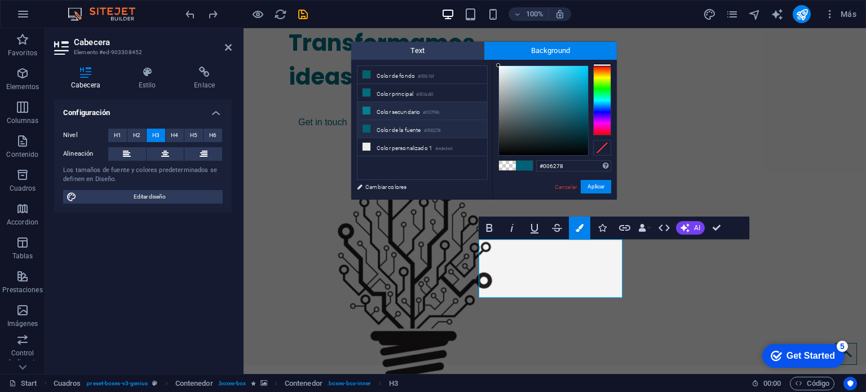
click at [408, 110] on li "Color secundario #007f96" at bounding box center [423, 111] width 130 height 18
click at [410, 96] on li "Color principal #006c80" at bounding box center [423, 93] width 130 height 18
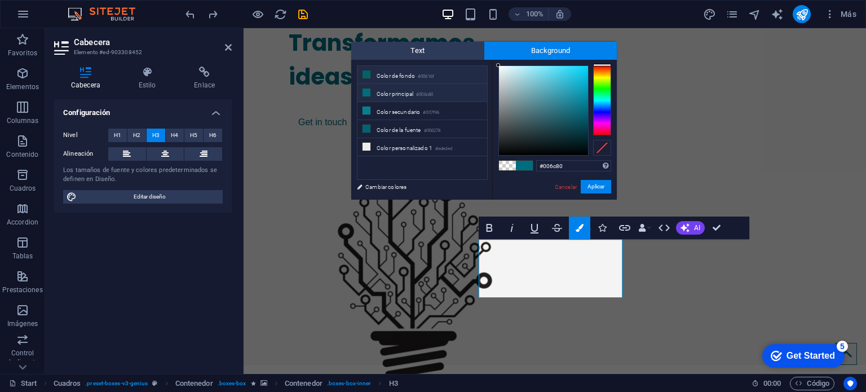
click at [398, 76] on li "Color de fondo #00616f" at bounding box center [423, 75] width 130 height 18
click at [399, 84] on li "Color principal #006c80" at bounding box center [423, 93] width 130 height 18
click at [404, 108] on li "Color secundario #007f96" at bounding box center [423, 111] width 130 height 18
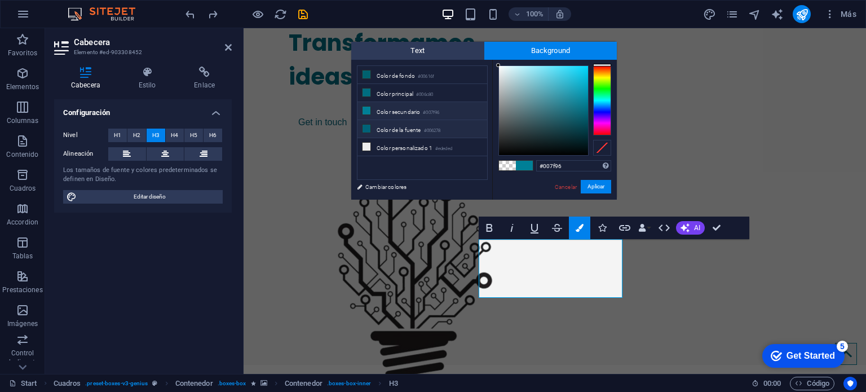
click at [404, 121] on li "Color de la fuente #006278" at bounding box center [423, 129] width 130 height 18
click at [404, 109] on li "Color secundario #007f96" at bounding box center [423, 111] width 130 height 18
type input "#007f96"
click at [592, 182] on button "Aplicar" at bounding box center [596, 187] width 30 height 14
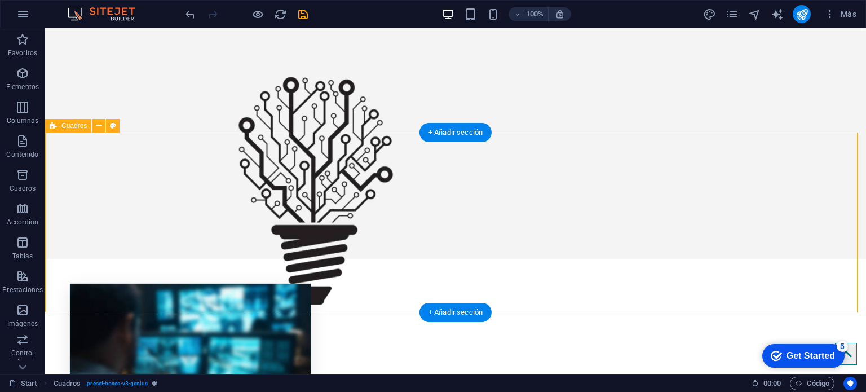
scroll to position [282, 0]
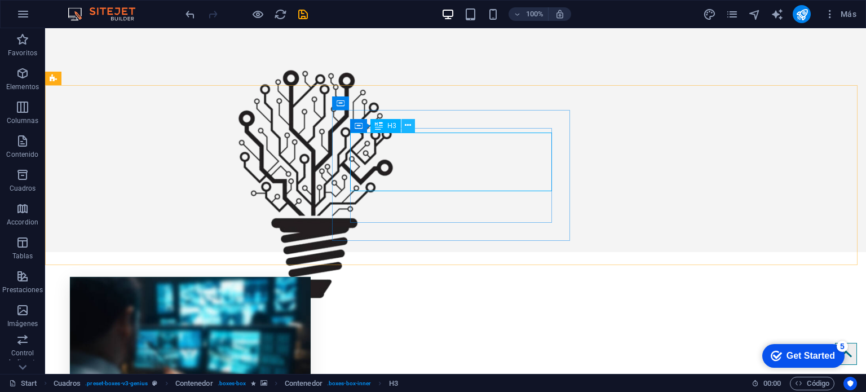
click at [410, 128] on icon at bounding box center [408, 126] width 6 height 12
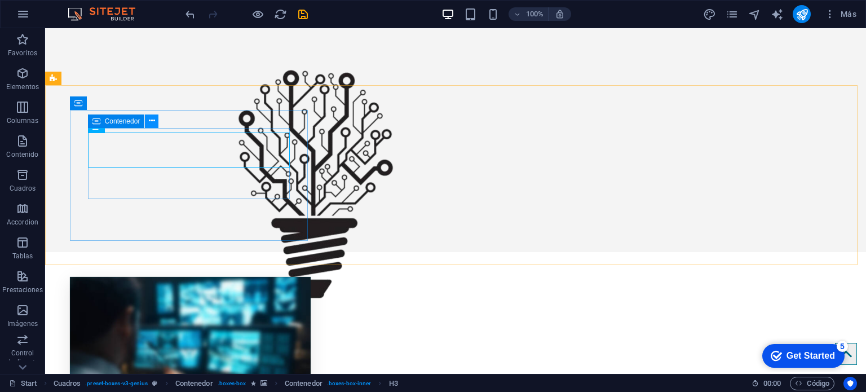
click at [151, 126] on icon at bounding box center [152, 121] width 6 height 12
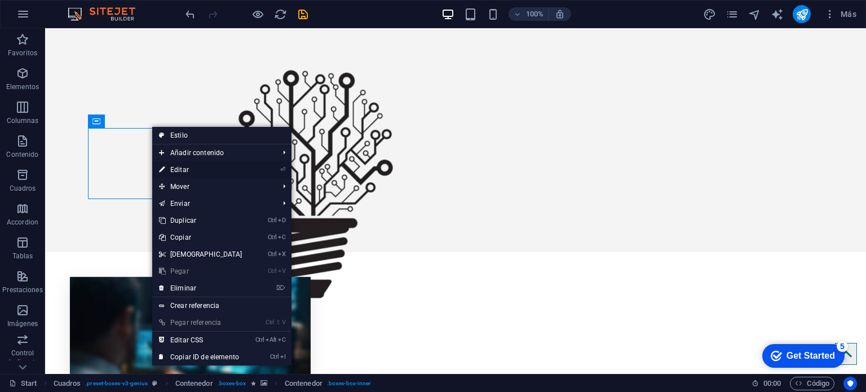
click at [191, 168] on link "⏎ Editar" at bounding box center [200, 169] width 97 height 17
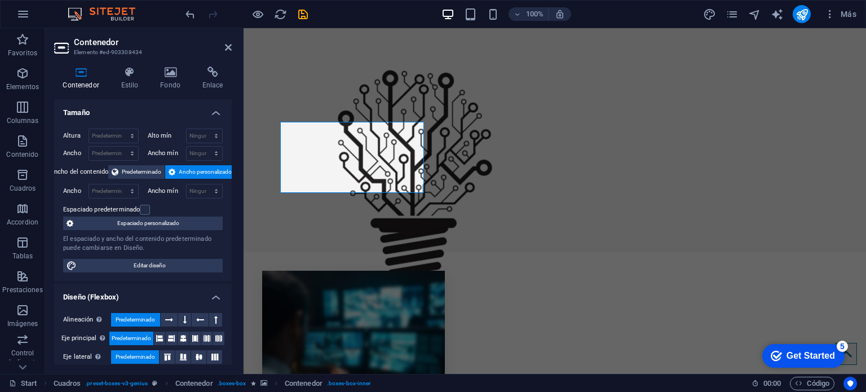
click at [237, 46] on aside "Contenedor Elemento #ed-903308434 Contenedor Estilo Fondo Enlace Tamaño Altura …" at bounding box center [144, 201] width 199 height 346
click at [227, 47] on icon at bounding box center [228, 47] width 7 height 9
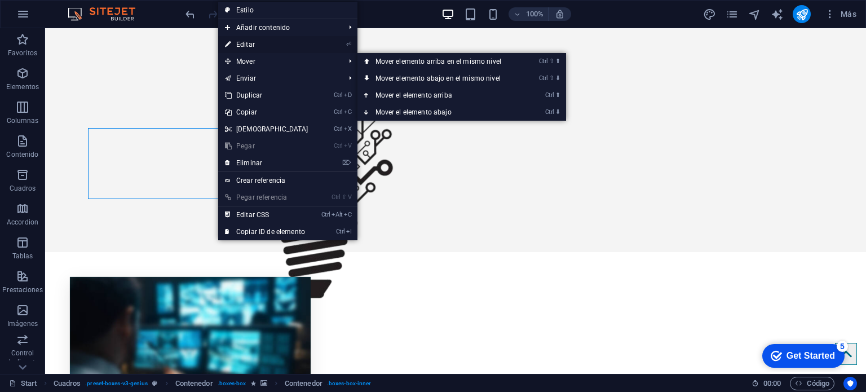
click at [250, 42] on link "⏎ Editar" at bounding box center [266, 44] width 97 height 17
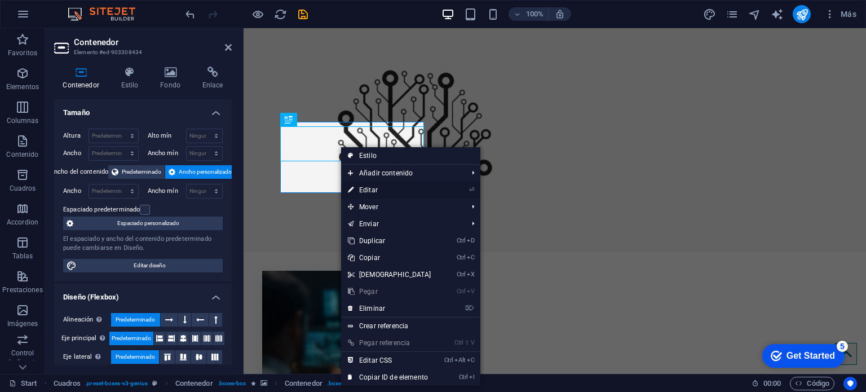
click at [369, 193] on link "⏎ Editar" at bounding box center [389, 190] width 97 height 17
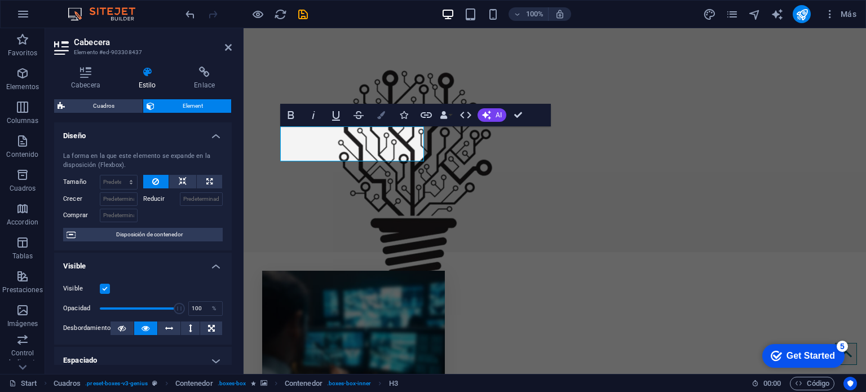
click at [381, 121] on button "Colors" at bounding box center [381, 115] width 21 height 23
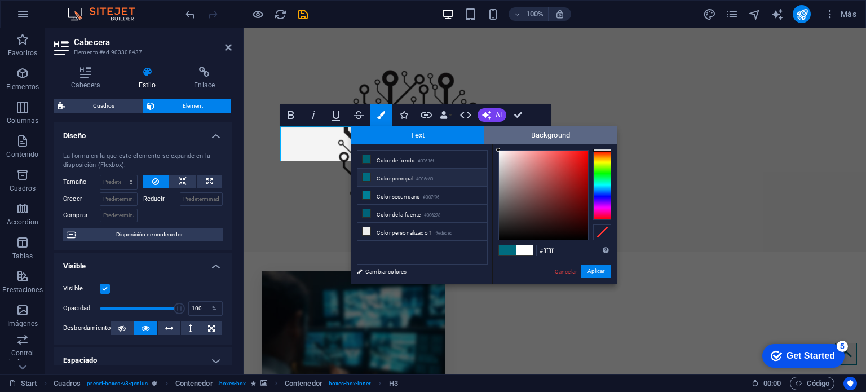
click at [551, 131] on span "Background" at bounding box center [551, 135] width 133 height 18
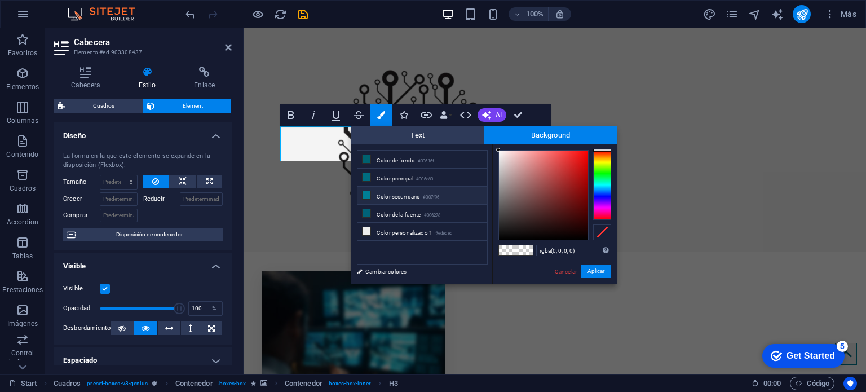
click at [407, 196] on li "Color secundario #007f96" at bounding box center [423, 196] width 130 height 18
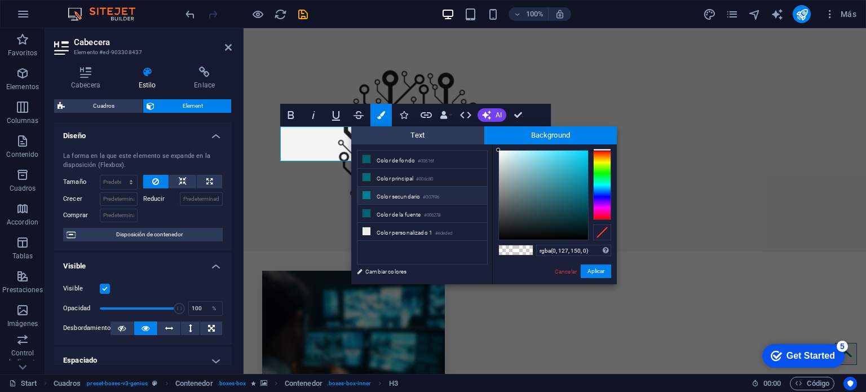
click at [503, 249] on span at bounding box center [507, 250] width 17 height 10
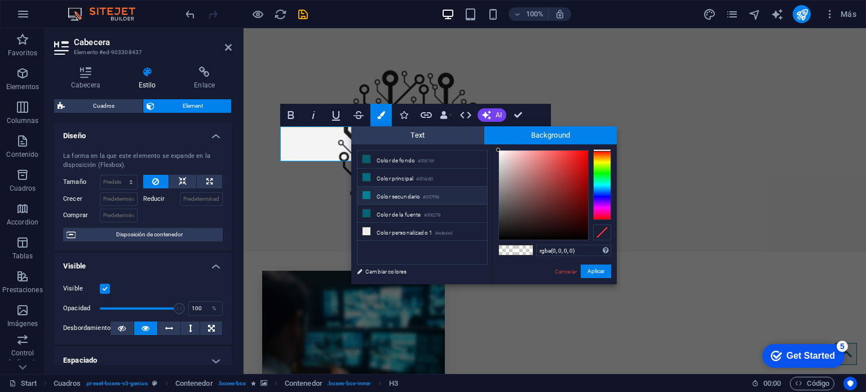
click at [415, 195] on li "Color secundario #007f96" at bounding box center [423, 196] width 130 height 18
type input "#007f96"
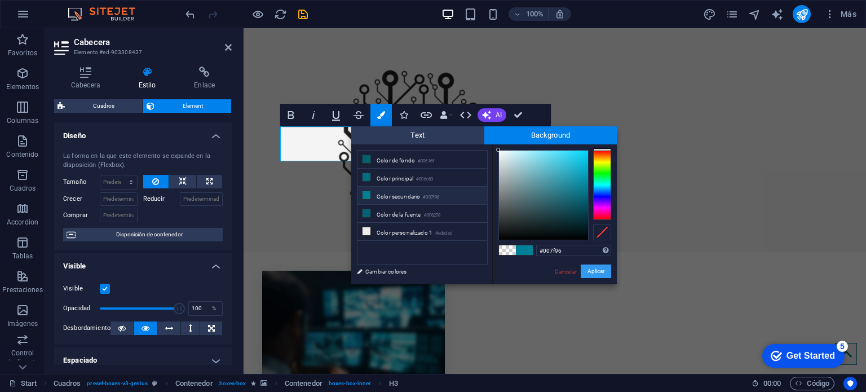
click at [591, 273] on button "Aplicar" at bounding box center [596, 272] width 30 height 14
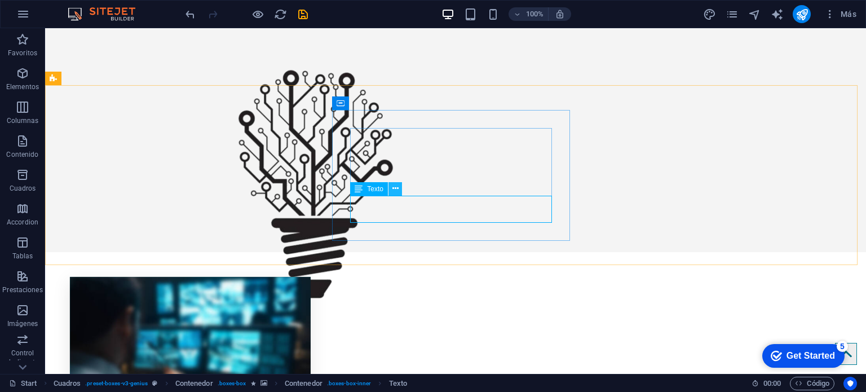
click at [393, 187] on icon at bounding box center [396, 189] width 6 height 12
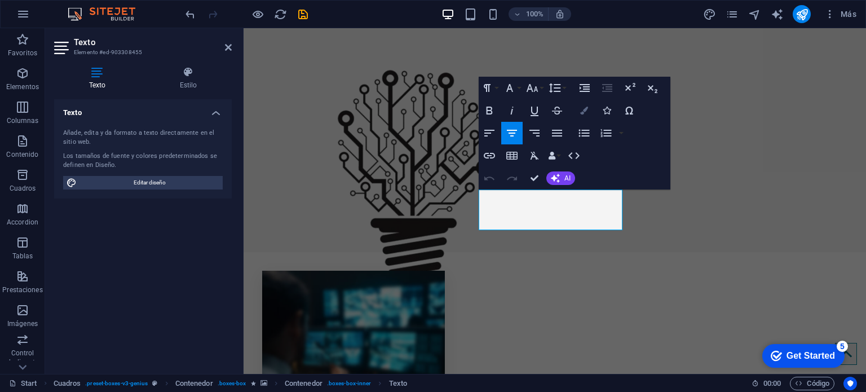
click at [588, 107] on icon "button" at bounding box center [584, 111] width 8 height 8
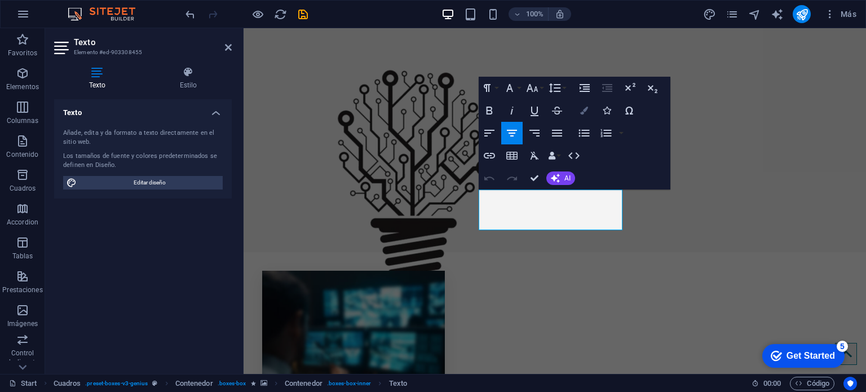
click at [577, 115] on button "Colors" at bounding box center [584, 110] width 21 height 23
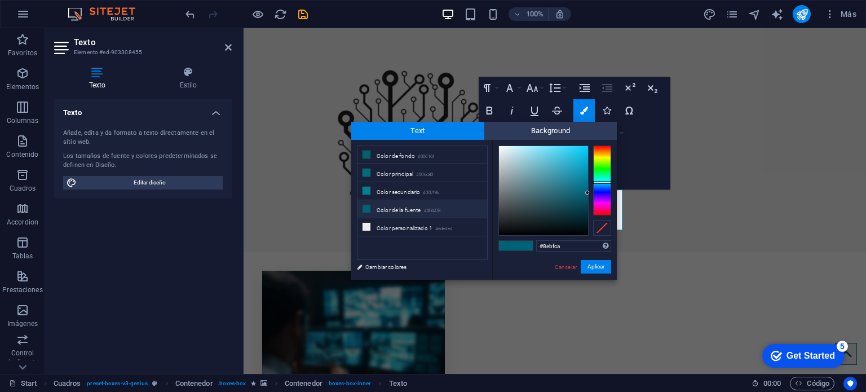
click at [525, 164] on div at bounding box center [543, 190] width 89 height 89
click at [424, 222] on li "Color personalizado 1 #ededed" at bounding box center [423, 227] width 130 height 18
type input "#ededed"
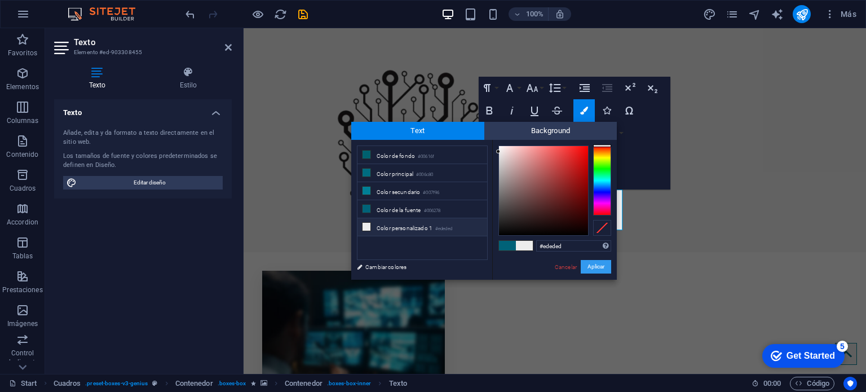
drag, startPoint x: 361, startPoint y: 236, endPoint x: 605, endPoint y: 264, distance: 245.3
click at [605, 264] on button "Aplicar" at bounding box center [596, 267] width 30 height 14
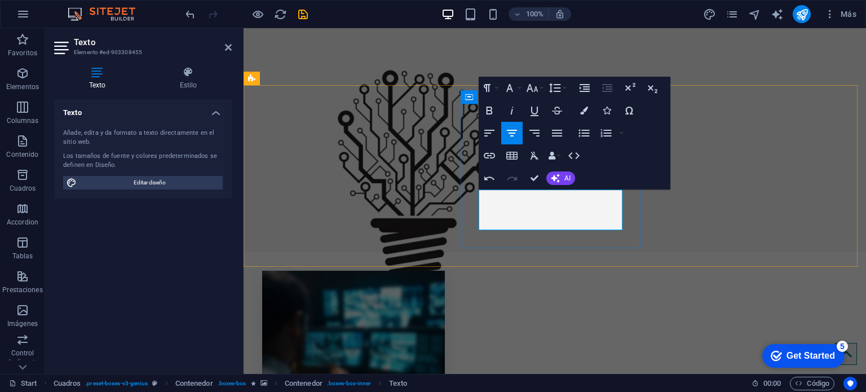
drag, startPoint x: 575, startPoint y: 224, endPoint x: 487, endPoint y: 195, distance: 92.2
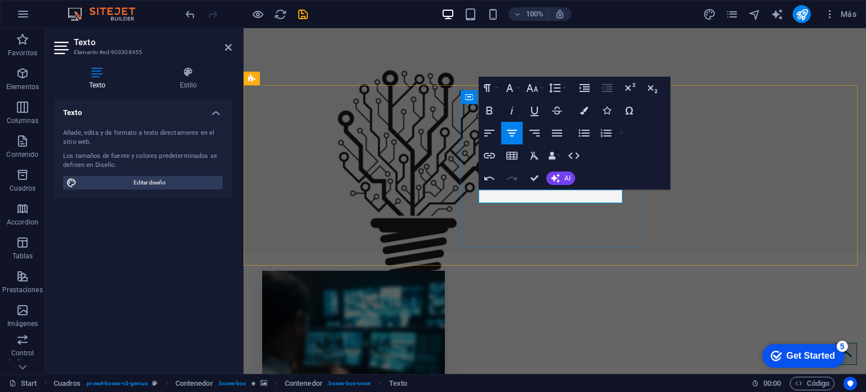
copy p "​Voz y datos, Fibra optica, Electrico"
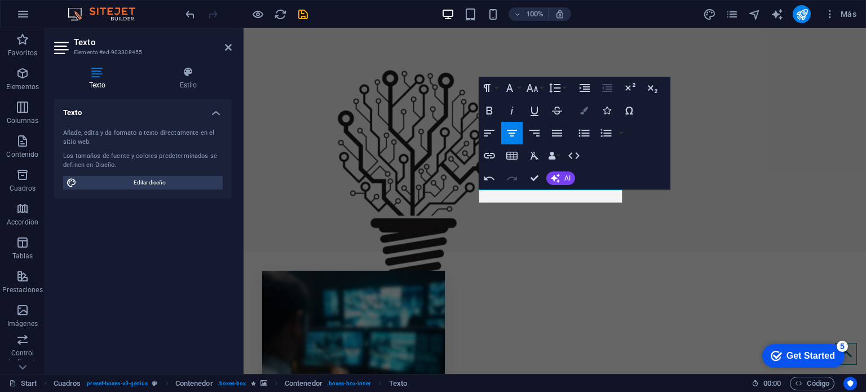
click at [582, 116] on button "Colors" at bounding box center [584, 110] width 21 height 23
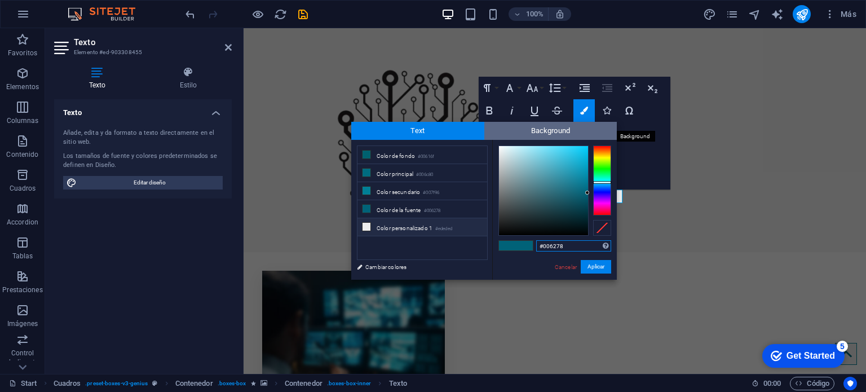
click at [552, 135] on span "Background" at bounding box center [551, 131] width 133 height 18
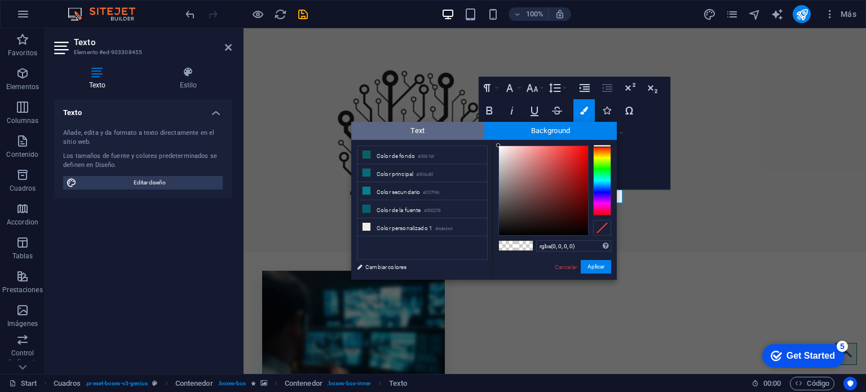
click at [457, 134] on span "Text" at bounding box center [417, 131] width 133 height 18
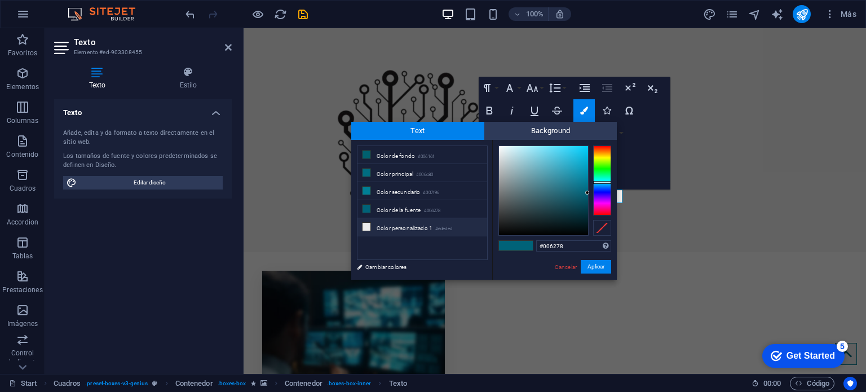
click at [424, 229] on li "Color personalizado 1 #ededed" at bounding box center [423, 227] width 130 height 18
type input "#ededed"
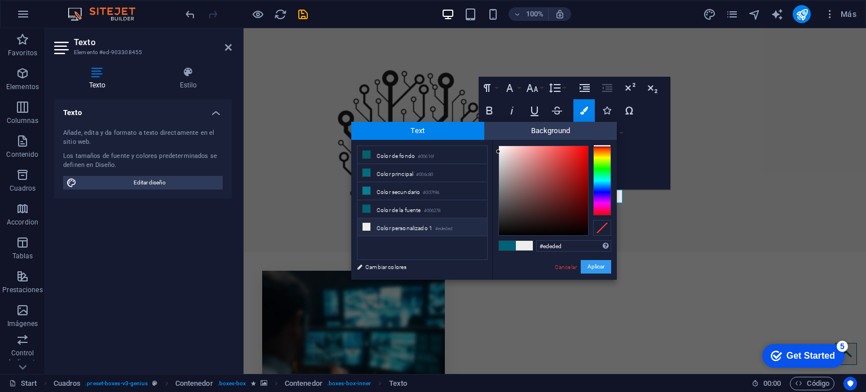
click at [600, 265] on button "Aplicar" at bounding box center [596, 267] width 30 height 14
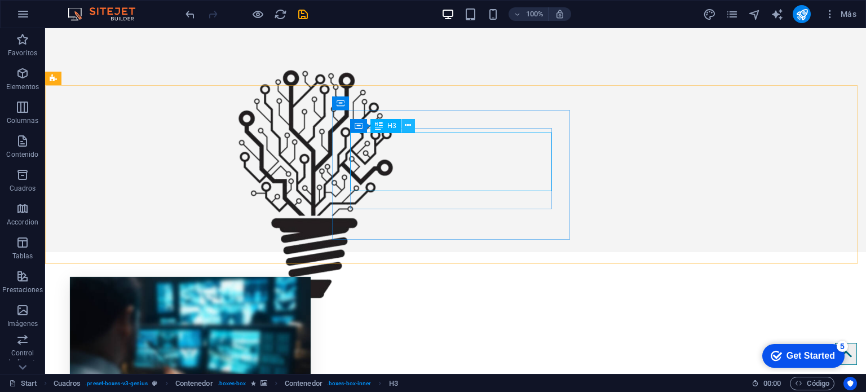
click at [404, 121] on button at bounding box center [409, 126] width 14 height 14
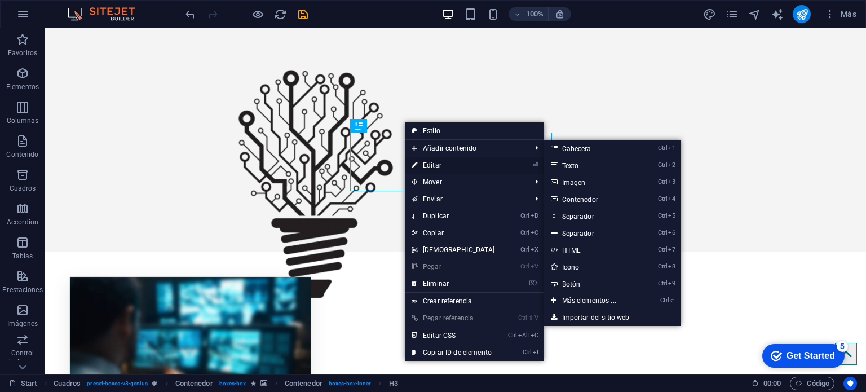
click at [439, 157] on link "⏎ Editar" at bounding box center [453, 165] width 97 height 17
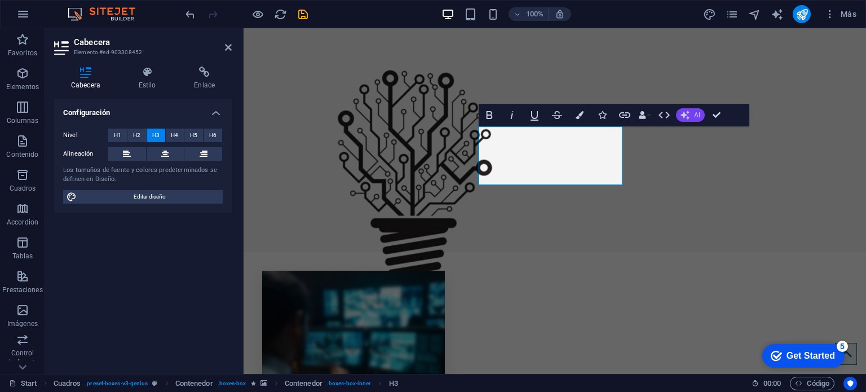
click at [686, 120] on button "AI" at bounding box center [690, 115] width 29 height 14
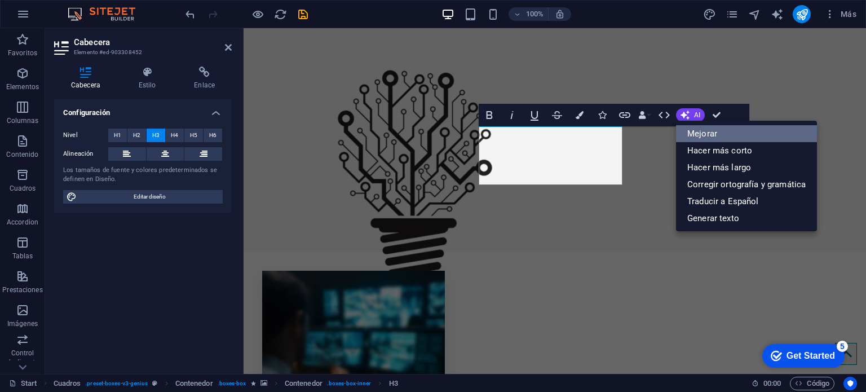
click at [691, 132] on link "Mejorar" at bounding box center [746, 133] width 141 height 17
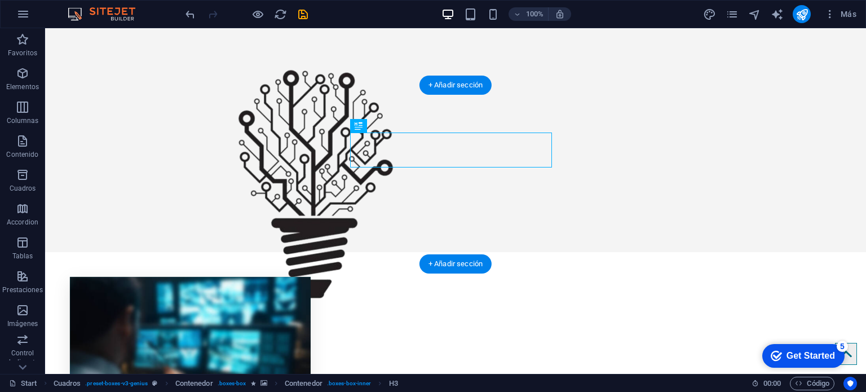
drag, startPoint x: 478, startPoint y: 155, endPoint x: 478, endPoint y: 136, distance: 19.2
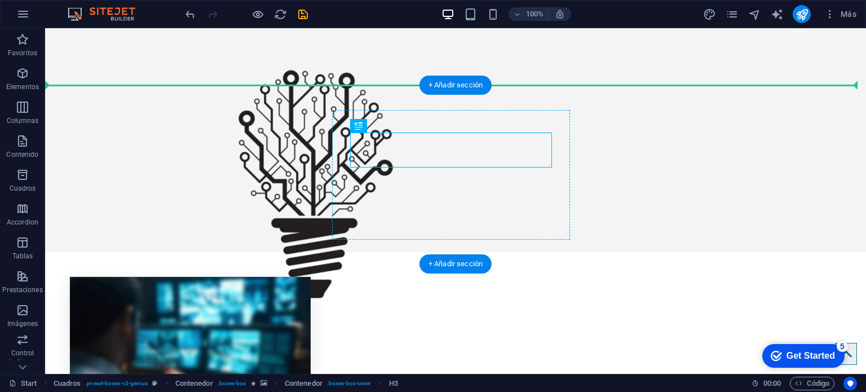
drag, startPoint x: 478, startPoint y: 143, endPoint x: 523, endPoint y: 159, distance: 47.8
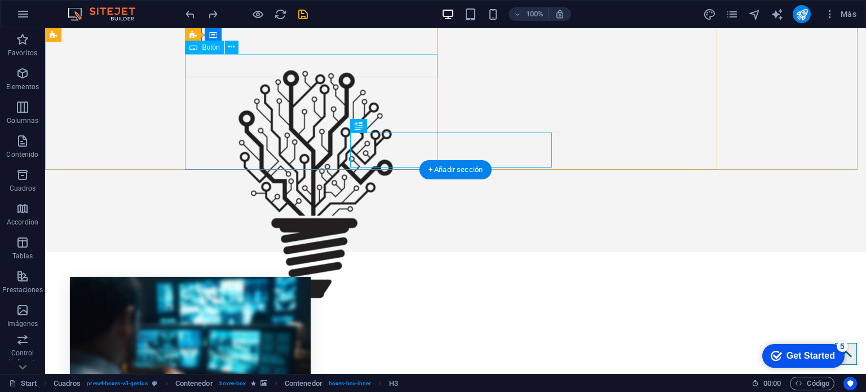
click at [385, 21] on div "Get in touch" at bounding box center [316, 10] width 253 height 24
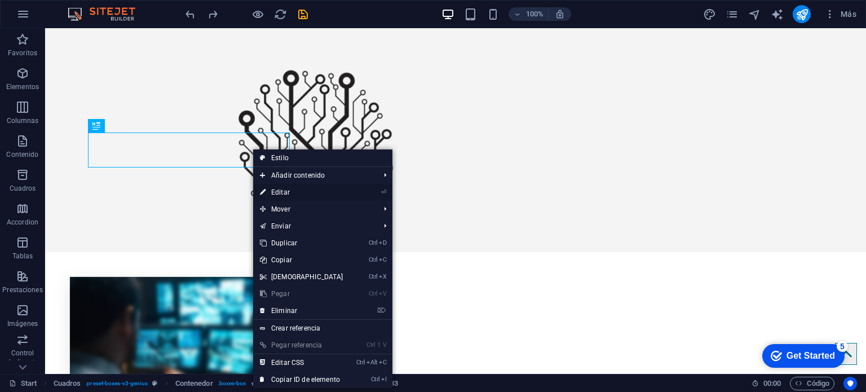
click at [289, 189] on link "⏎ Editar" at bounding box center [301, 192] width 97 height 17
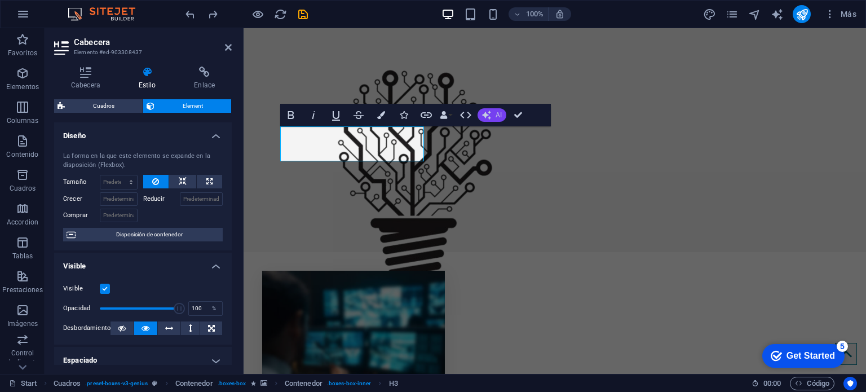
click at [501, 108] on button "AI" at bounding box center [492, 115] width 29 height 14
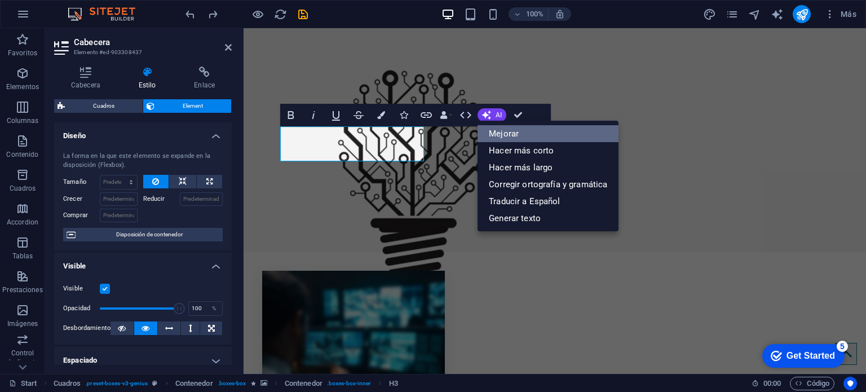
click at [500, 129] on link "Mejorar" at bounding box center [548, 133] width 141 height 17
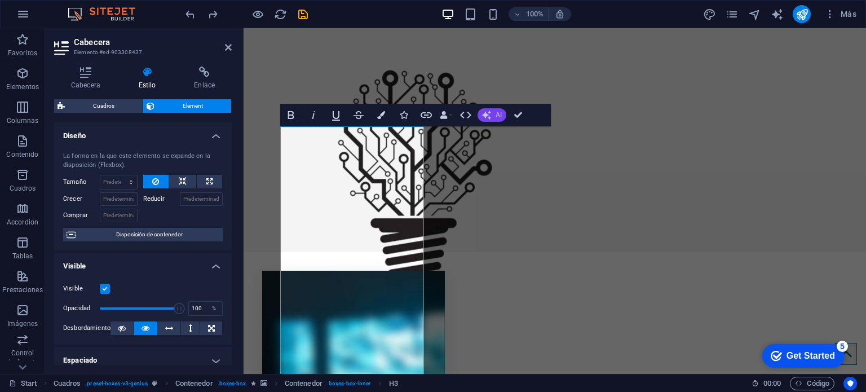
click at [498, 119] on button "AI" at bounding box center [492, 115] width 29 height 14
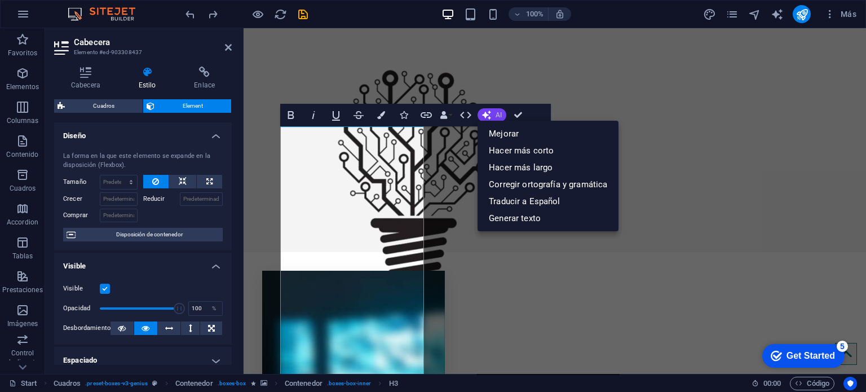
click at [498, 119] on button "AI" at bounding box center [492, 115] width 29 height 14
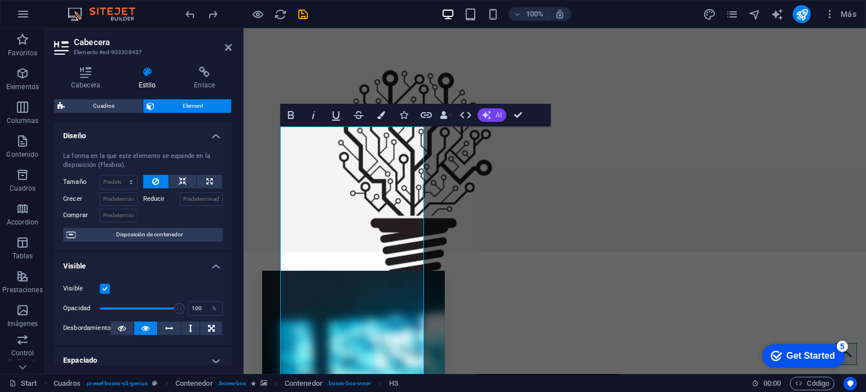
click at [482, 120] on button "AI" at bounding box center [492, 115] width 29 height 14
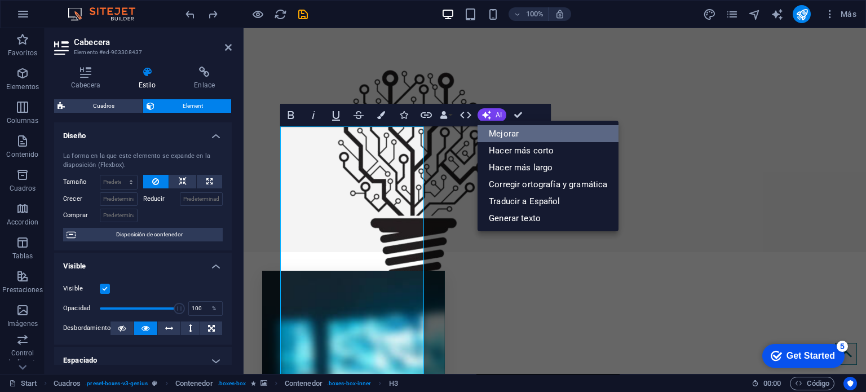
click at [487, 131] on link "Mejorar" at bounding box center [548, 133] width 141 height 17
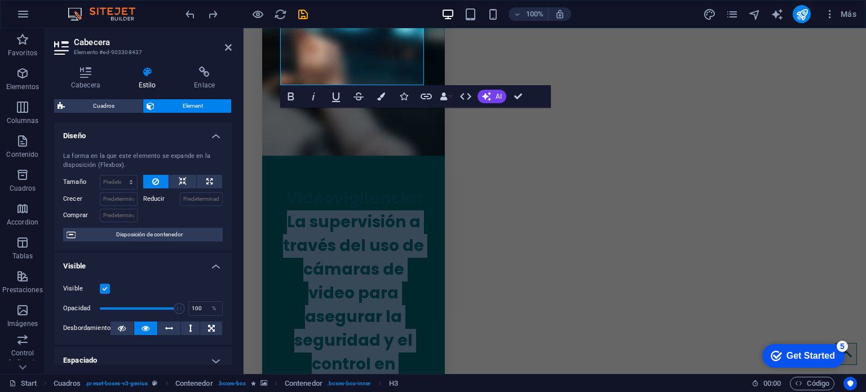
drag, startPoint x: 416, startPoint y: 146, endPoint x: 418, endPoint y: 342, distance: 196.3
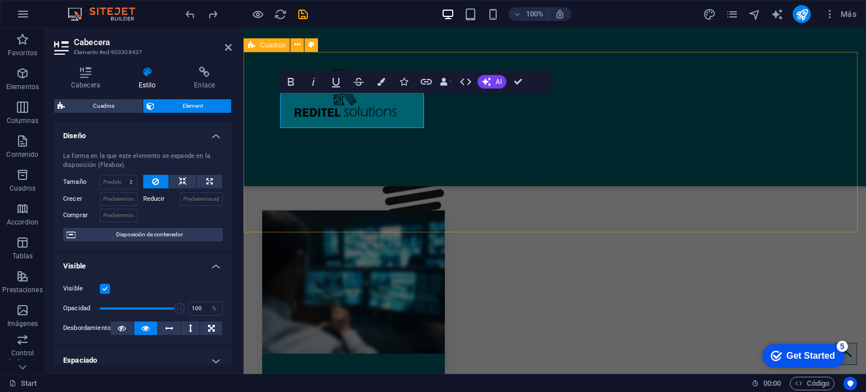
scroll to position [202, 0]
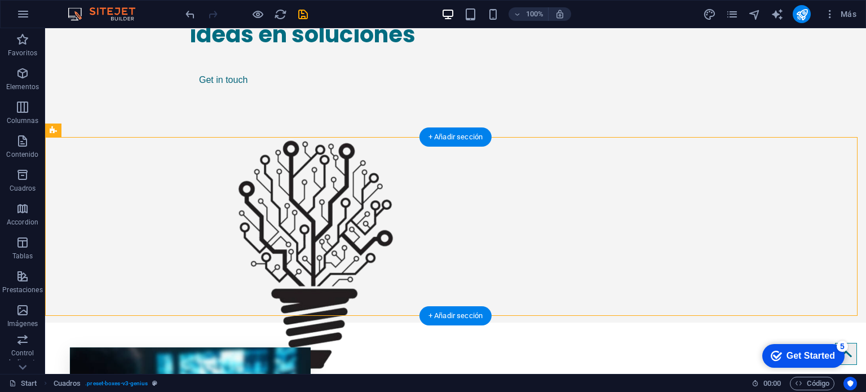
scroll to position [315, 0]
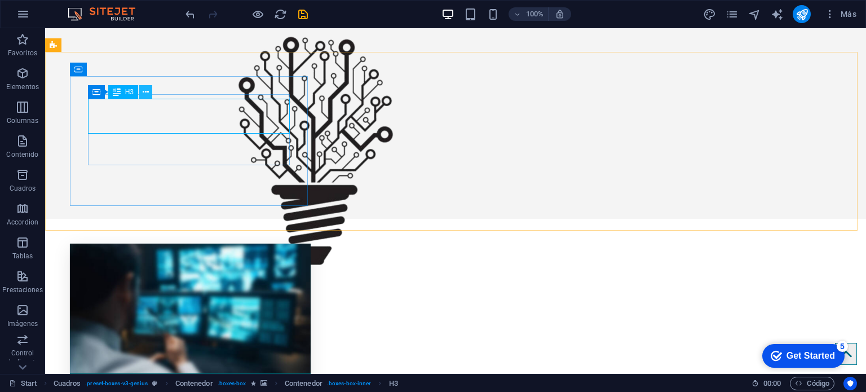
click at [151, 96] on button at bounding box center [146, 92] width 14 height 14
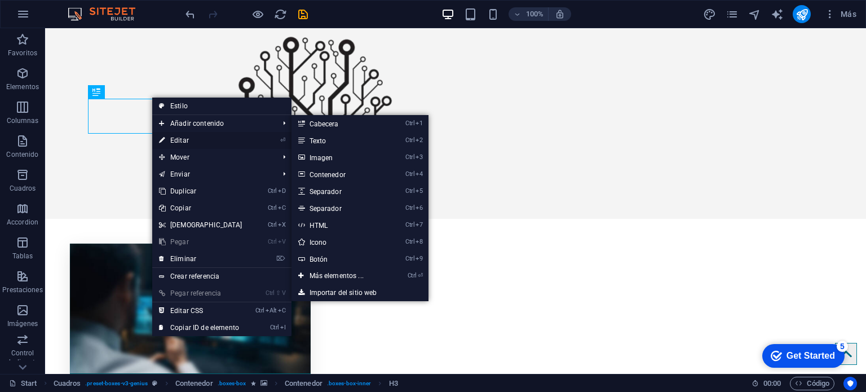
click at [198, 138] on link "⏎ Editar" at bounding box center [200, 140] width 97 height 17
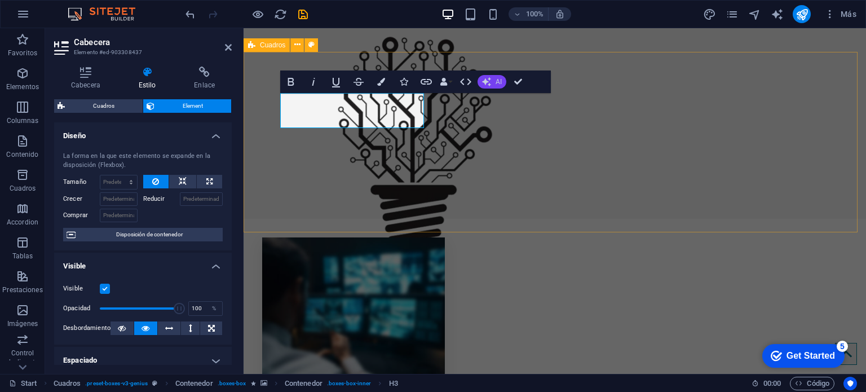
click at [504, 82] on button "AI" at bounding box center [492, 82] width 29 height 14
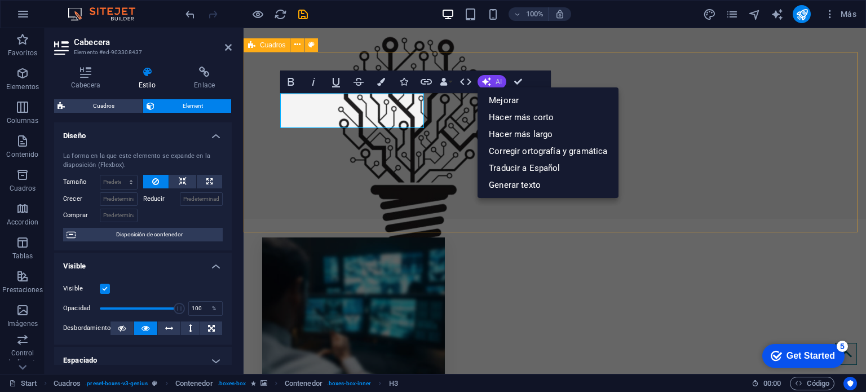
click at [504, 82] on button "AI" at bounding box center [492, 82] width 29 height 14
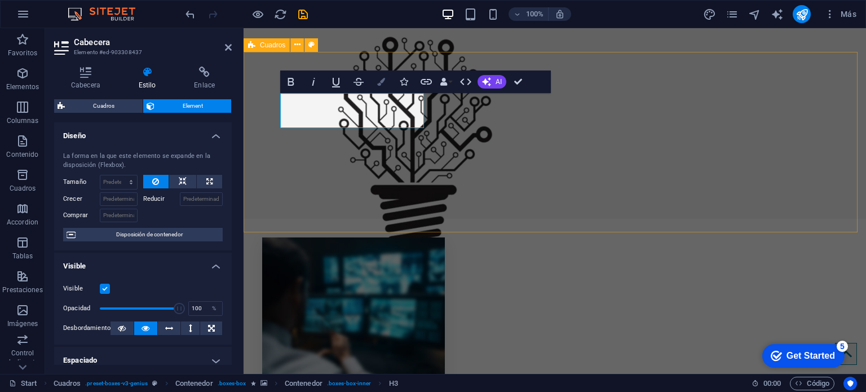
click at [386, 83] on button "Colors" at bounding box center [381, 82] width 21 height 23
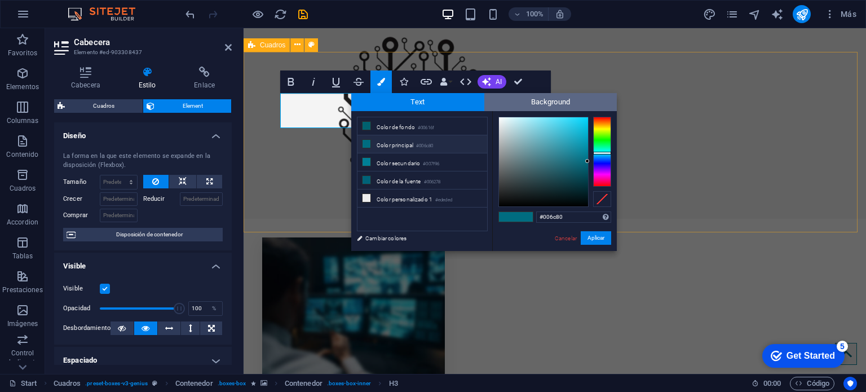
click at [504, 96] on span "Background" at bounding box center [551, 102] width 133 height 18
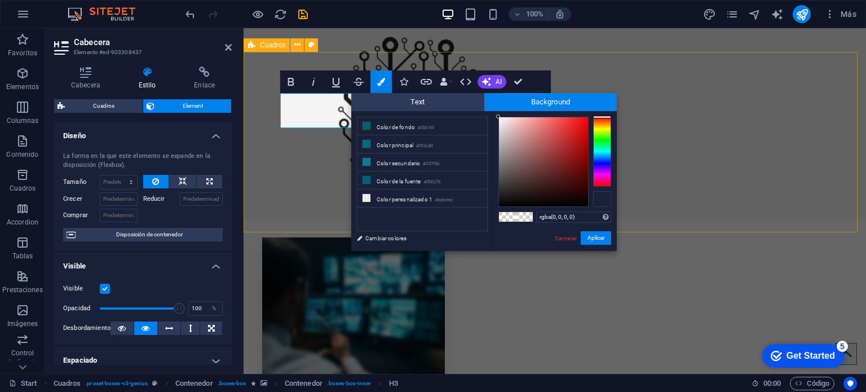
click at [606, 192] on div at bounding box center [602, 199] width 18 height 16
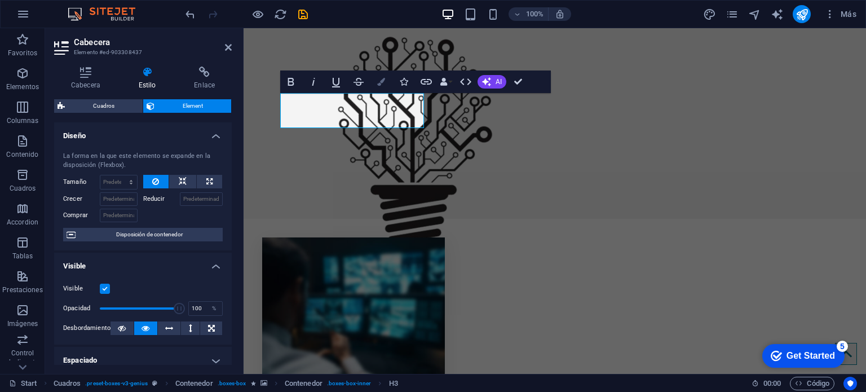
click at [386, 83] on button "Colors" at bounding box center [381, 82] width 21 height 23
type input "rgba(0, 0, 0, 0)"
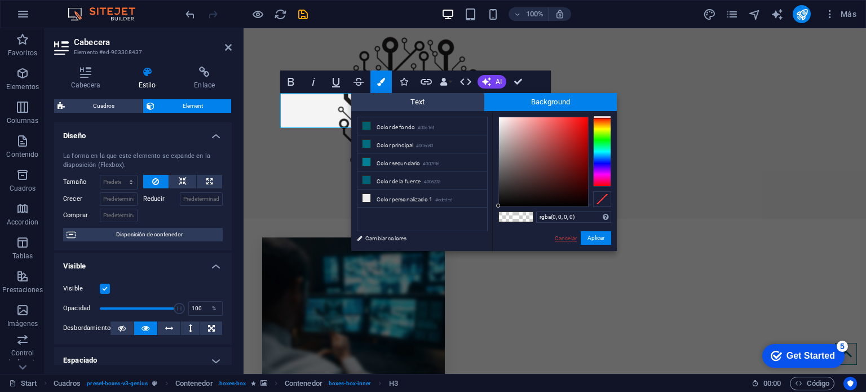
click at [570, 239] on link "Cancelar" at bounding box center [566, 238] width 24 height 8
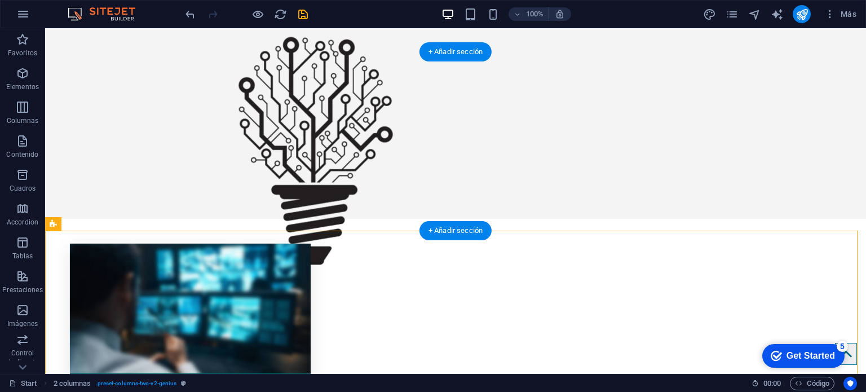
click at [74, 244] on figure at bounding box center [190, 309] width 241 height 130
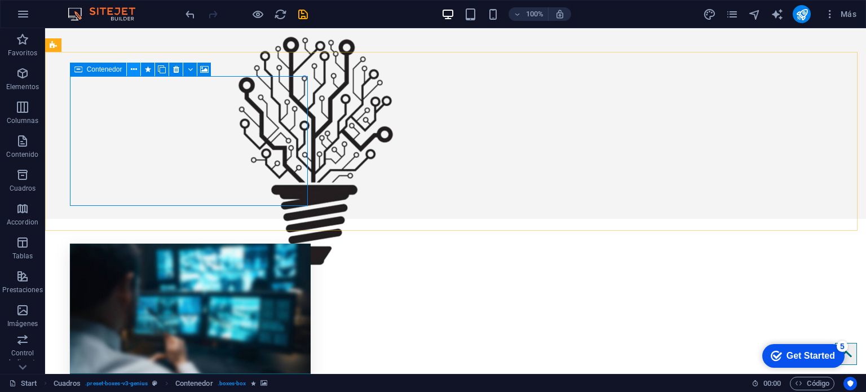
click at [135, 69] on icon at bounding box center [134, 70] width 6 height 12
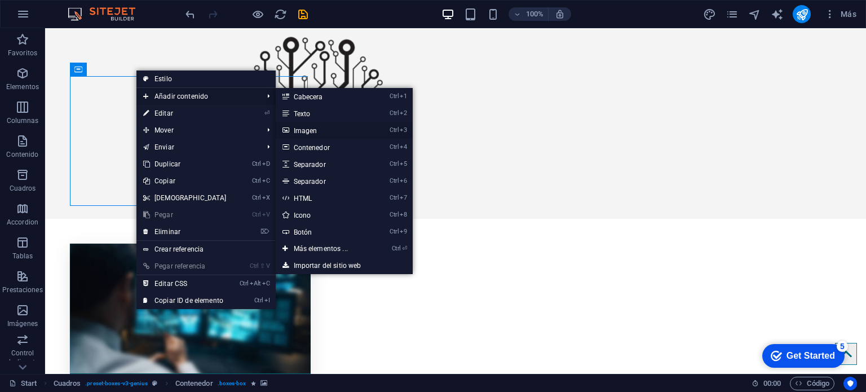
click at [310, 127] on link "Ctrl 3 Imagen" at bounding box center [323, 130] width 95 height 17
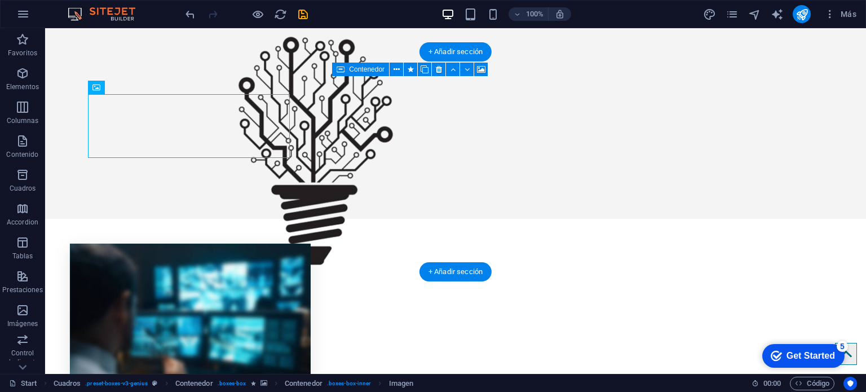
click at [302, 244] on figure at bounding box center [190, 329] width 241 height 171
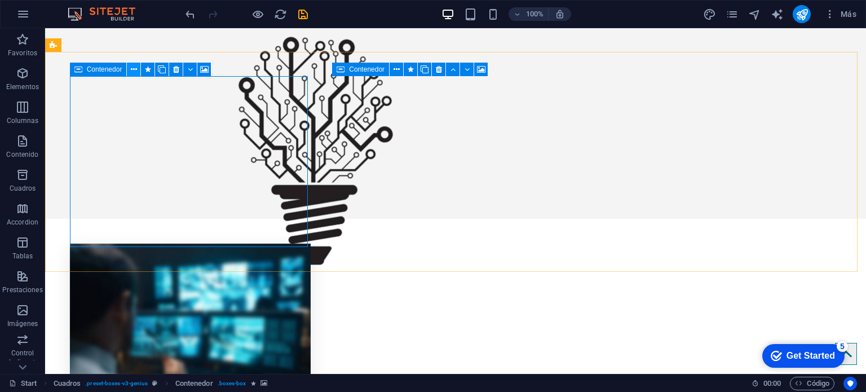
click at [138, 68] on button at bounding box center [134, 70] width 14 height 14
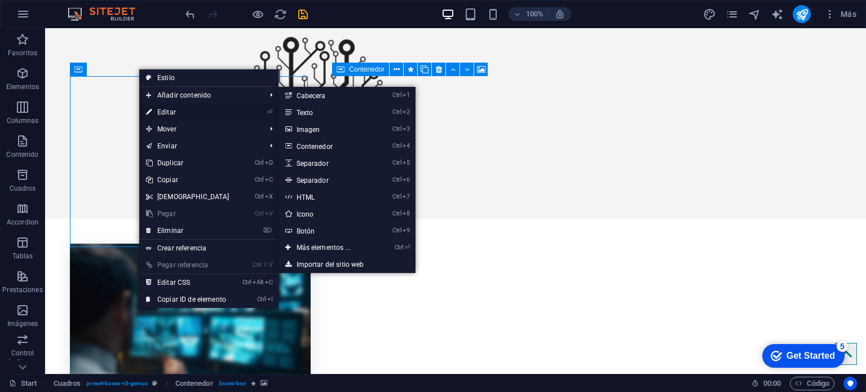
click at [178, 113] on link "⏎ Editar" at bounding box center [187, 112] width 97 height 17
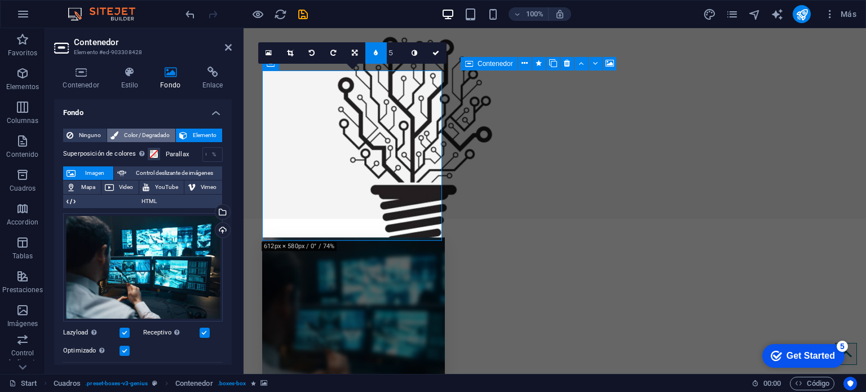
click at [135, 133] on span "Color / Degradado" at bounding box center [147, 136] width 50 height 14
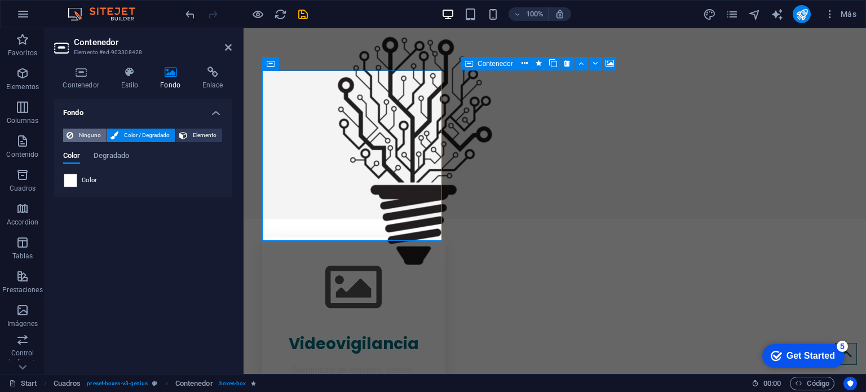
click at [93, 135] on span "Ninguno" at bounding box center [90, 136] width 27 height 14
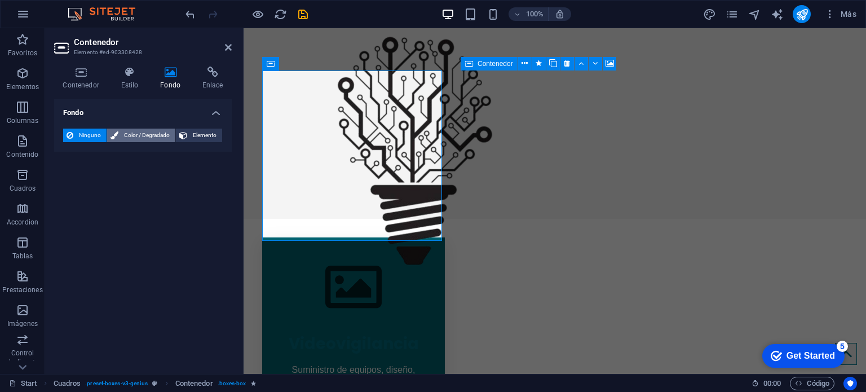
click at [133, 135] on span "Color / Degradado" at bounding box center [147, 136] width 50 height 14
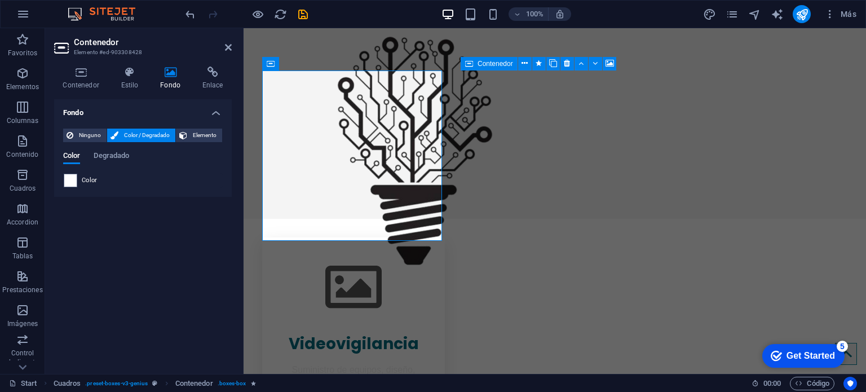
click at [90, 178] on span "Color" at bounding box center [90, 180] width 16 height 9
click at [74, 183] on span at bounding box center [70, 180] width 12 height 12
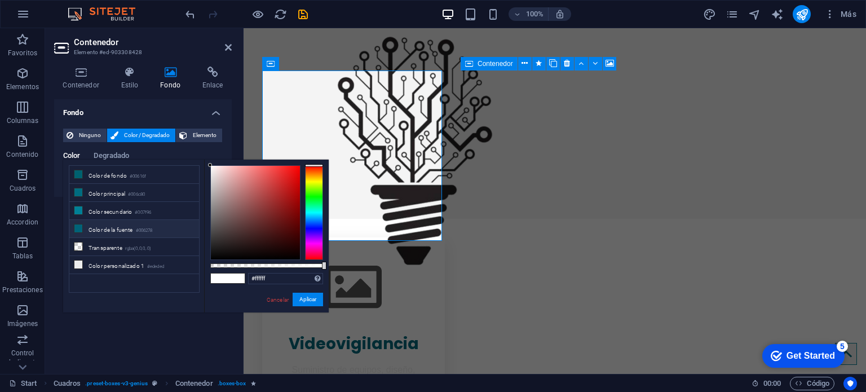
click at [122, 232] on li "Color de la fuente #006278" at bounding box center [134, 229] width 130 height 18
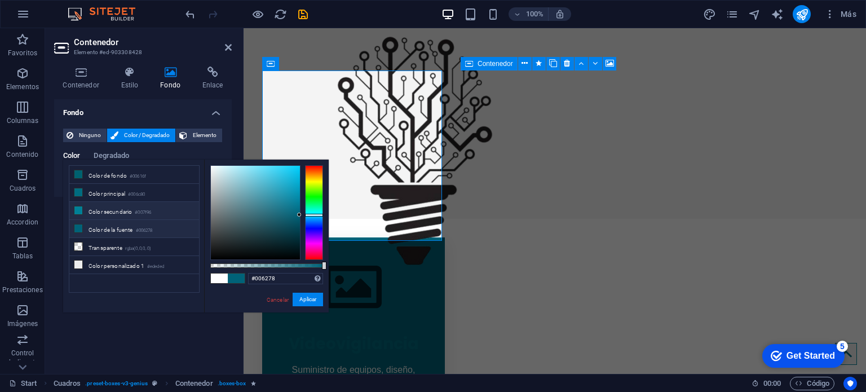
click at [122, 216] on li "Color secundario #007f96" at bounding box center [134, 211] width 130 height 18
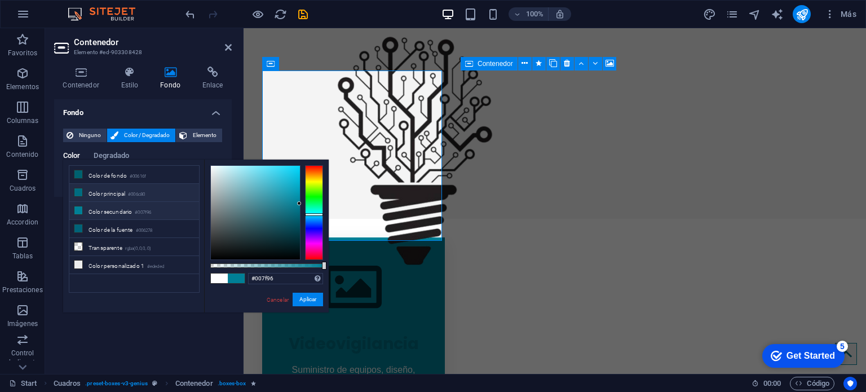
click at [117, 192] on li "Color principal #006c80" at bounding box center [134, 193] width 130 height 18
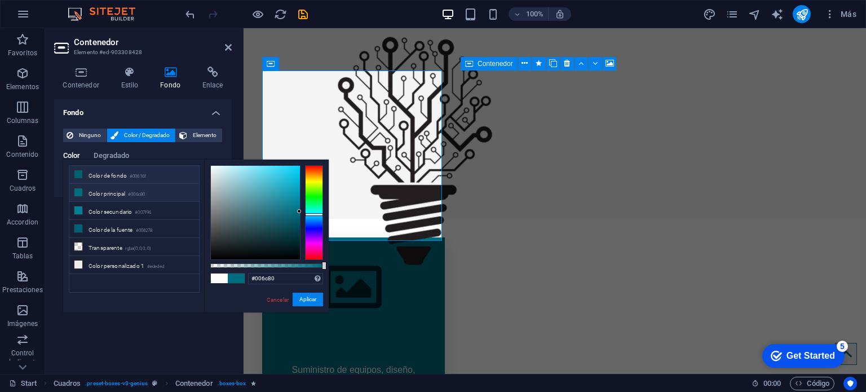
click at [118, 173] on li "Color de fondo #00616f" at bounding box center [134, 175] width 130 height 18
click at [117, 239] on li "Transparente rgba(0,0,0,.0)" at bounding box center [134, 247] width 130 height 18
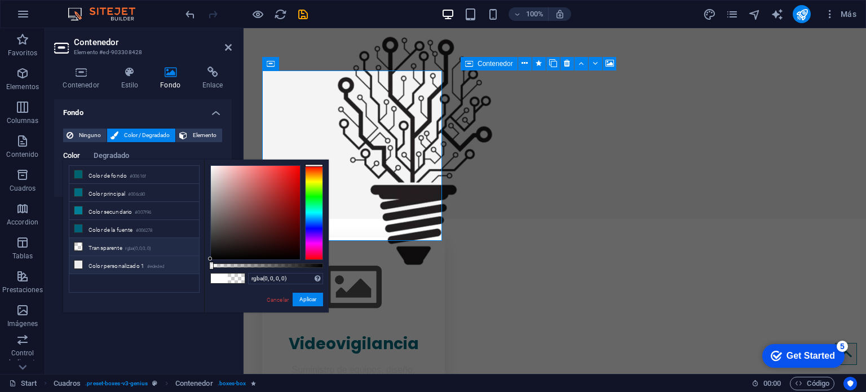
click at [121, 257] on li "Color personalizado 1 #ededed" at bounding box center [134, 265] width 130 height 18
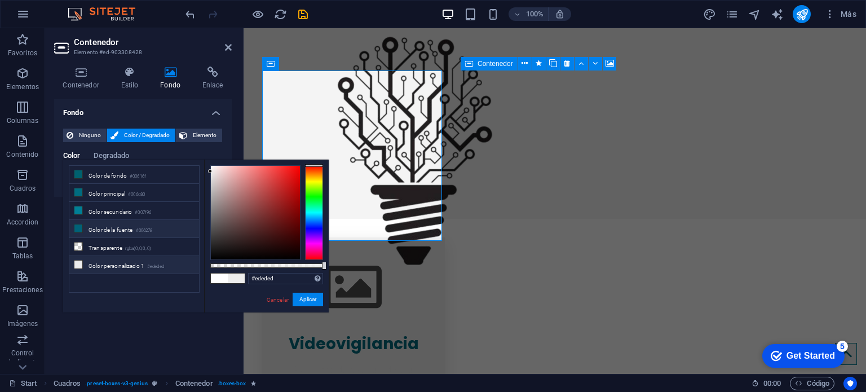
click at [117, 228] on li "Color de la fuente #006278" at bounding box center [134, 229] width 130 height 18
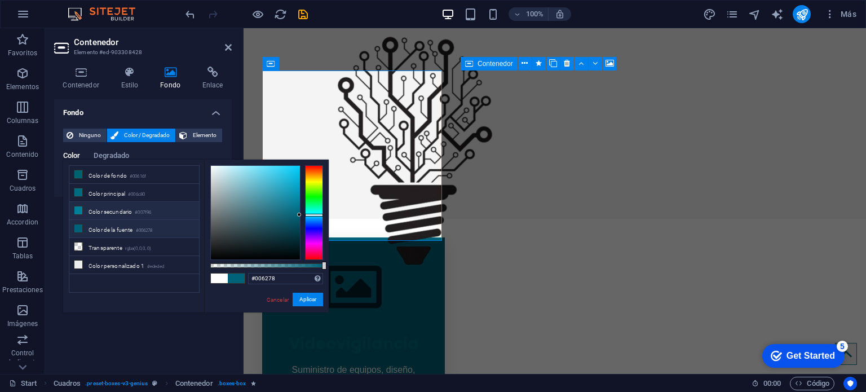
click at [117, 207] on li "Color secundario #007f96" at bounding box center [134, 211] width 130 height 18
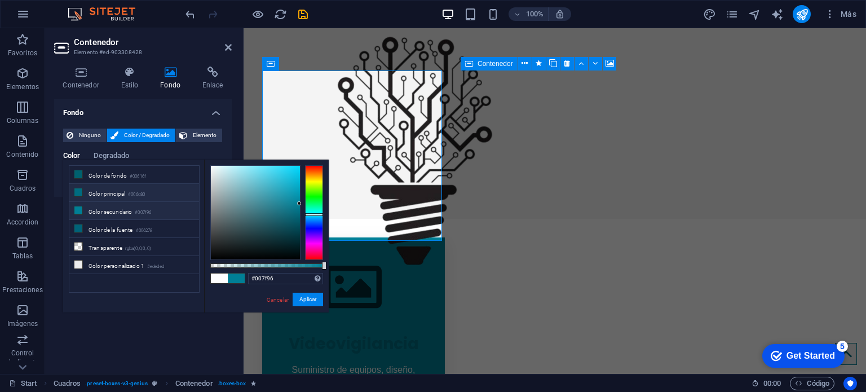
click at [120, 192] on li "Color principal #006c80" at bounding box center [134, 193] width 130 height 18
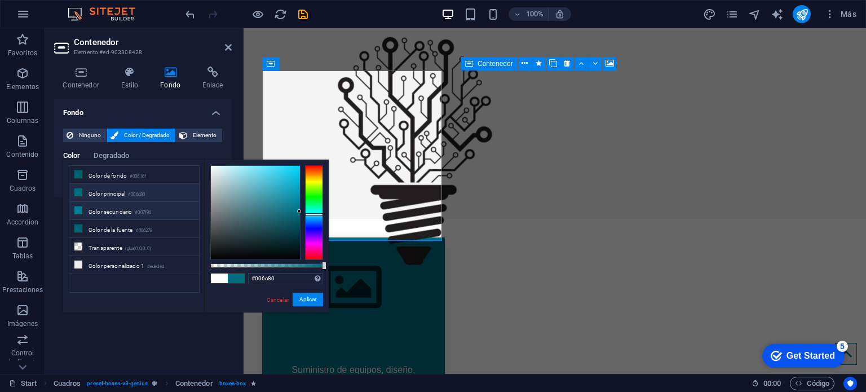
click at [120, 202] on li "Color secundario #007f96" at bounding box center [134, 211] width 130 height 18
type input "#007f96"
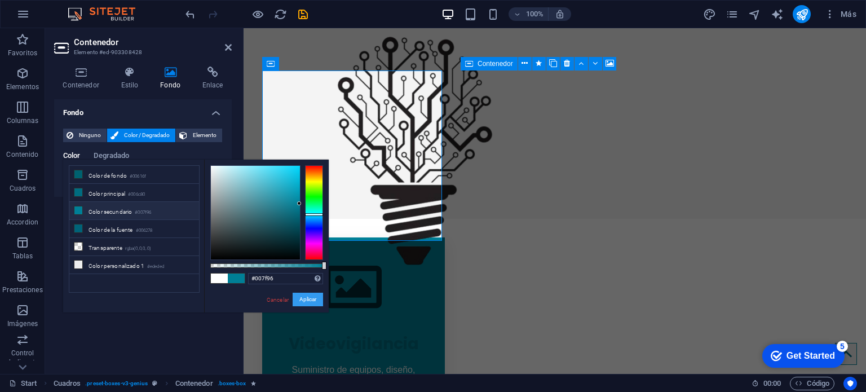
click at [302, 301] on button "Aplicar" at bounding box center [308, 300] width 30 height 14
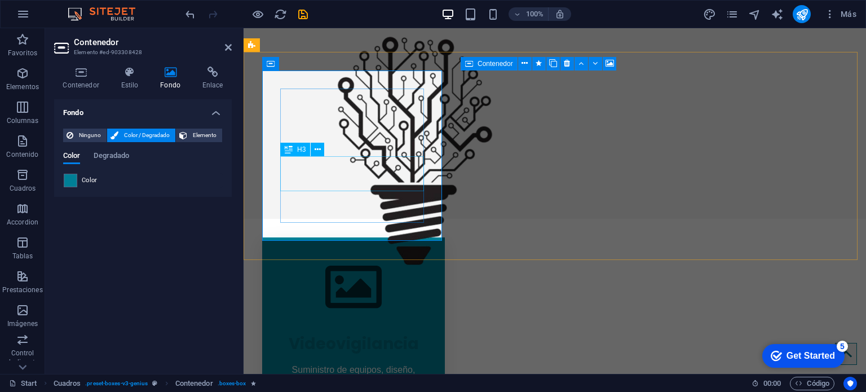
click at [314, 324] on div "Videovigilancia" at bounding box center [353, 341] width 147 height 35
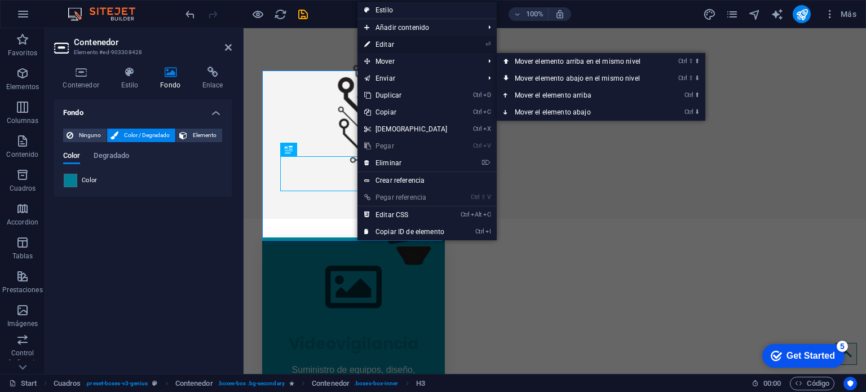
click at [386, 38] on link "⏎ Editar" at bounding box center [406, 44] width 97 height 17
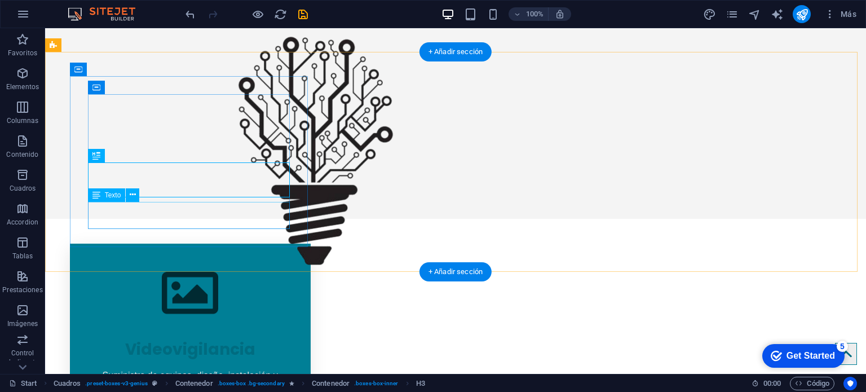
click at [266, 369] on div "Suministro de equipos, diseño, instalación y puesta en marcha" at bounding box center [190, 382] width 205 height 27
click at [214, 329] on div "Videovigilancia" at bounding box center [190, 346] width 205 height 35
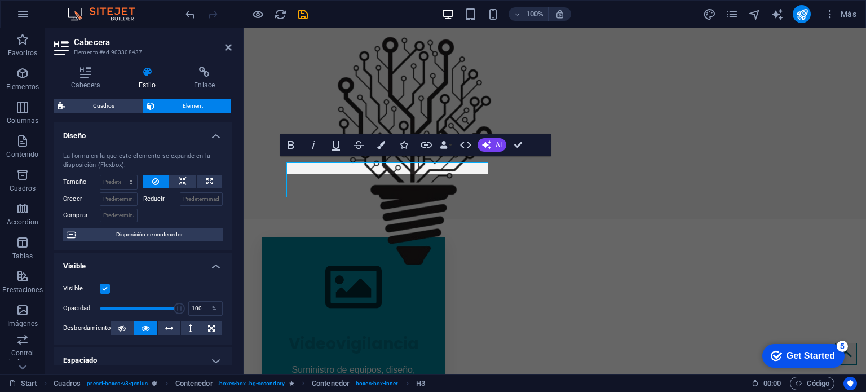
click at [214, 188] on div at bounding box center [183, 182] width 80 height 14
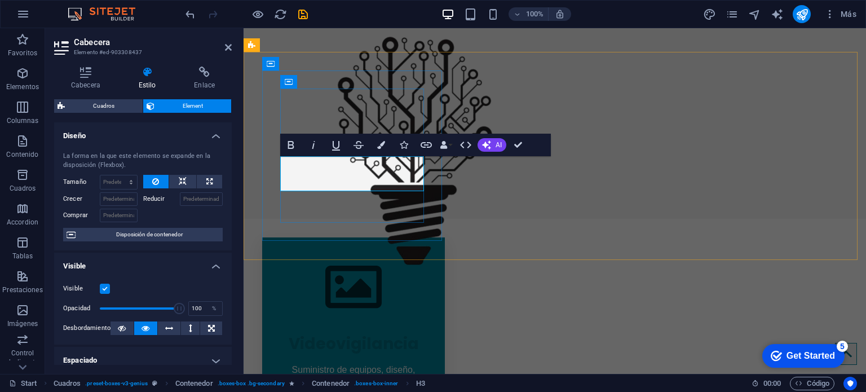
click at [393, 332] on h3 "Videovigilancia" at bounding box center [353, 344] width 147 height 24
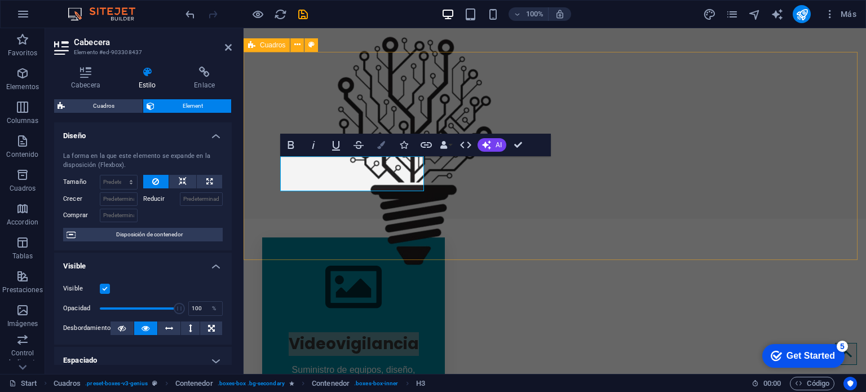
click at [384, 147] on icon "button" at bounding box center [381, 145] width 8 height 8
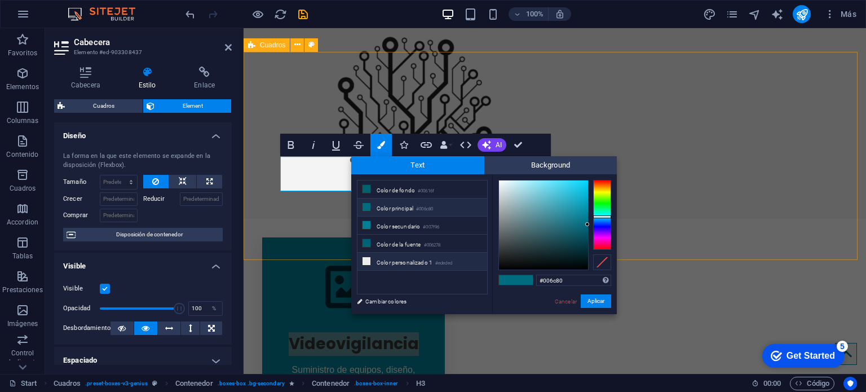
click at [413, 261] on li "Color personalizado 1 #ededed" at bounding box center [423, 262] width 130 height 18
type input "#ededed"
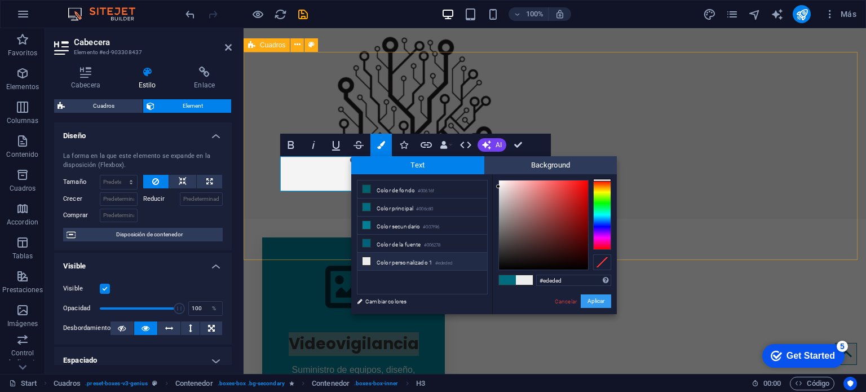
click at [592, 300] on button "Aplicar" at bounding box center [596, 301] width 30 height 14
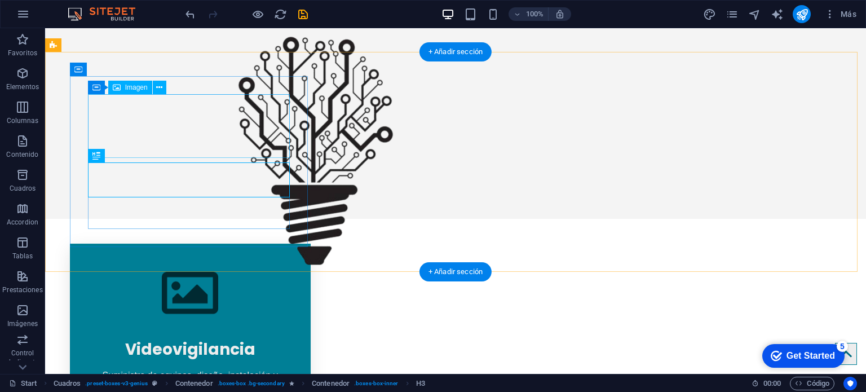
click at [183, 262] on figure at bounding box center [190, 294] width 205 height 64
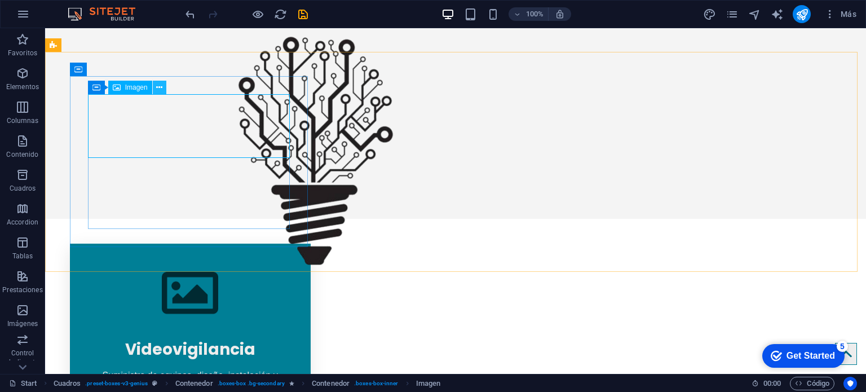
click at [161, 86] on icon at bounding box center [159, 88] width 6 height 12
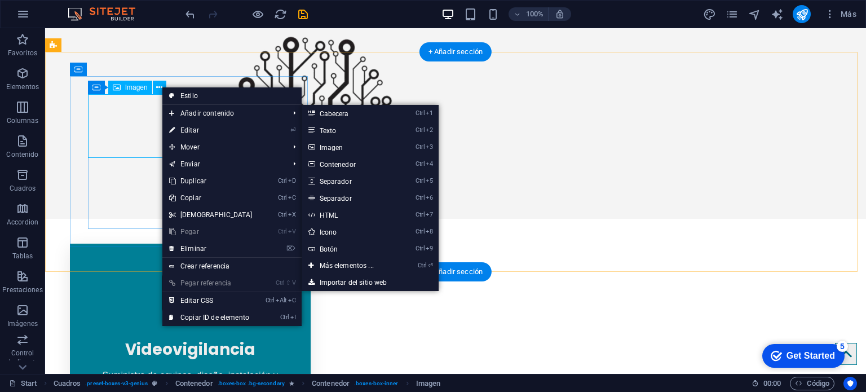
click at [137, 262] on figure at bounding box center [190, 294] width 205 height 64
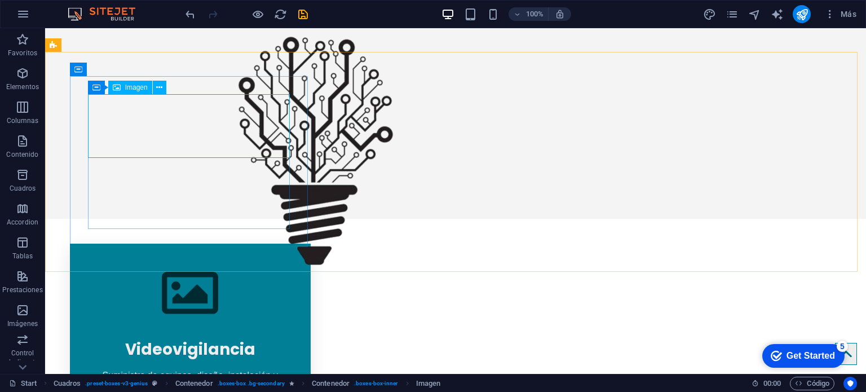
click at [140, 92] on div "Imagen" at bounding box center [130, 88] width 44 height 14
click at [140, 85] on span "Imagen" at bounding box center [136, 87] width 23 height 7
click at [157, 90] on icon at bounding box center [159, 88] width 6 height 12
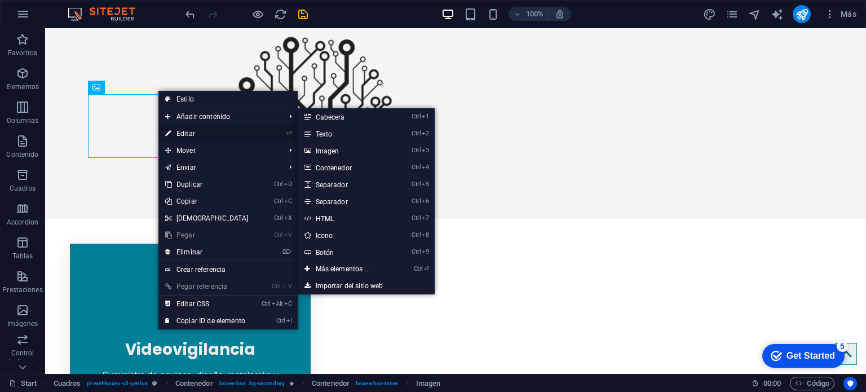
click at [190, 129] on link "⏎ Editar" at bounding box center [207, 133] width 97 height 17
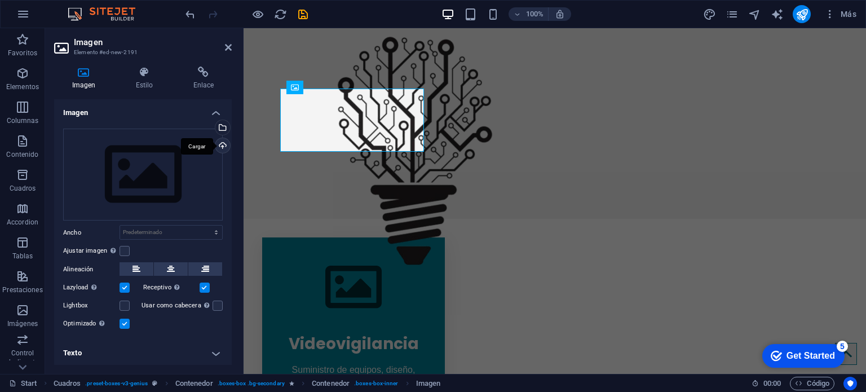
click at [223, 143] on div "Cargar" at bounding box center [221, 146] width 17 height 17
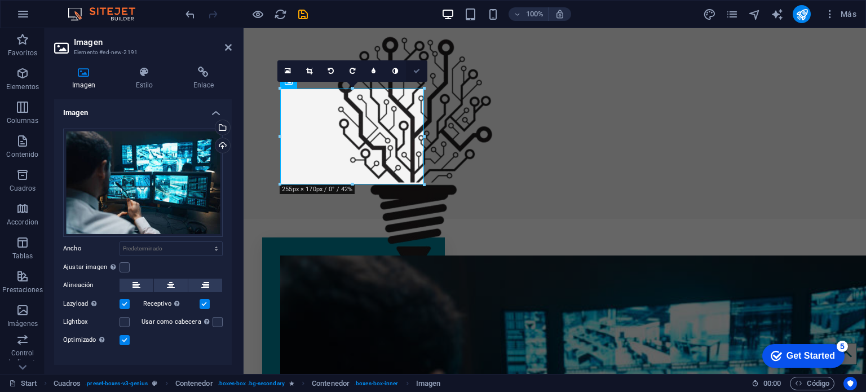
click at [417, 72] on icon at bounding box center [416, 71] width 7 height 7
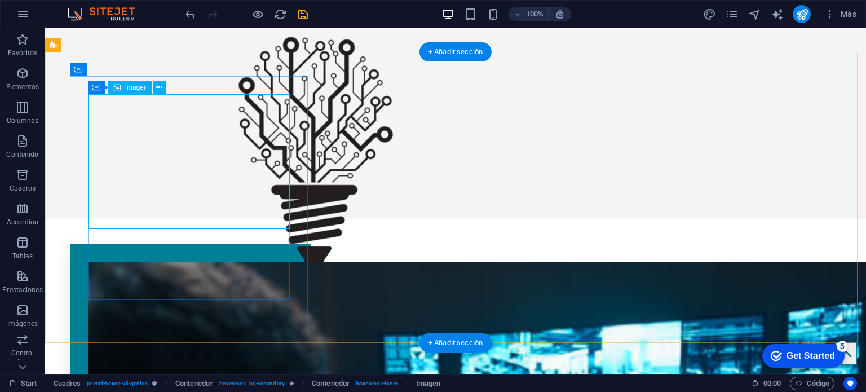
click at [156, 86] on icon at bounding box center [159, 88] width 6 height 12
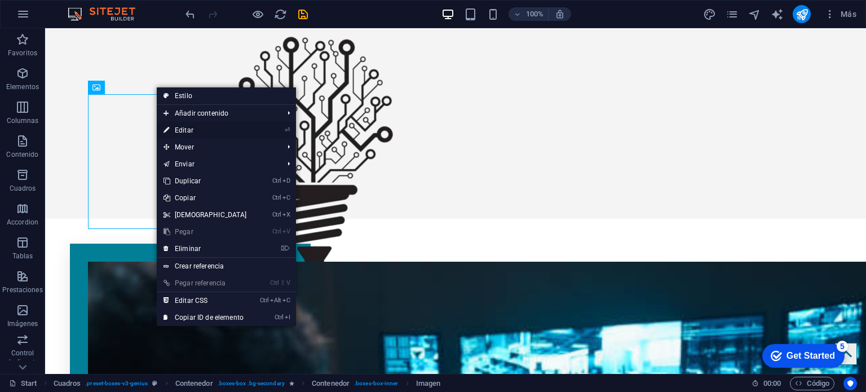
click at [195, 133] on link "⏎ Editar" at bounding box center [205, 130] width 97 height 17
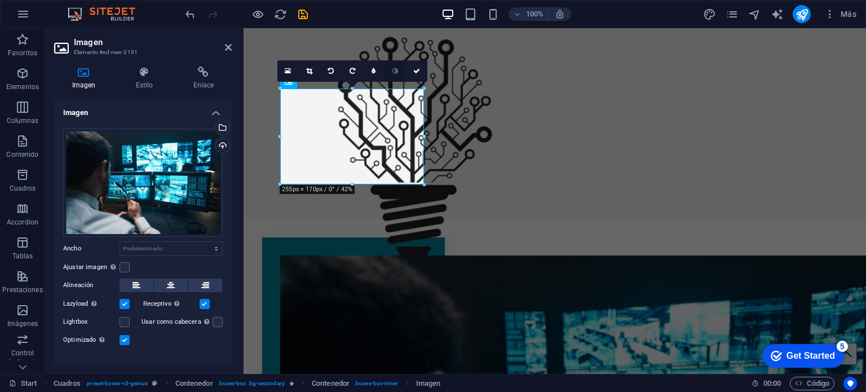
click at [388, 72] on link at bounding box center [395, 70] width 21 height 21
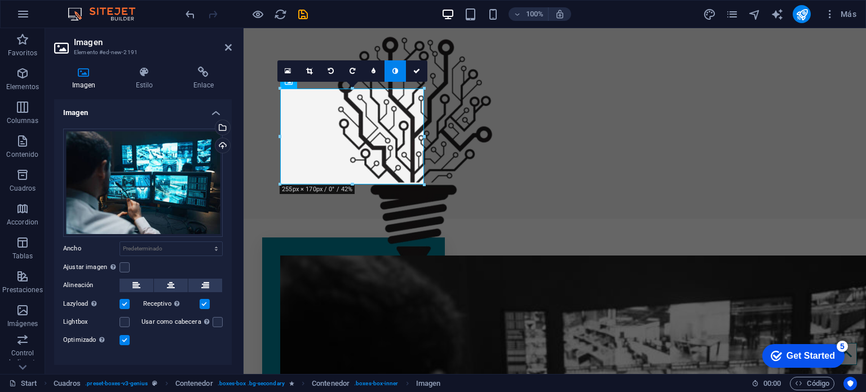
click at [390, 74] on link at bounding box center [395, 70] width 21 height 21
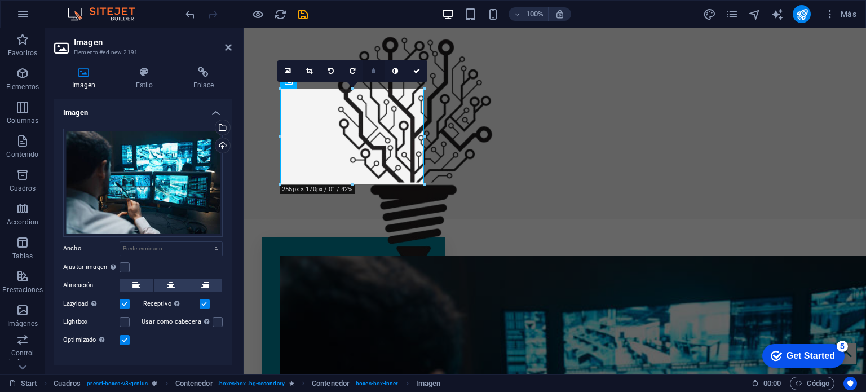
click at [380, 70] on link at bounding box center [373, 70] width 21 height 21
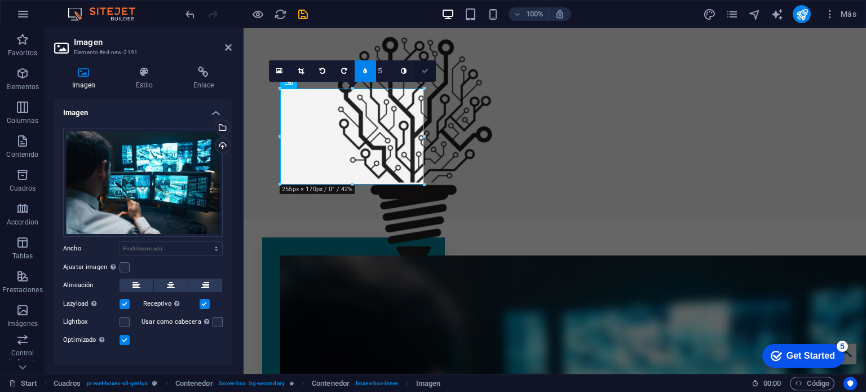
click at [424, 72] on icon at bounding box center [425, 71] width 7 height 7
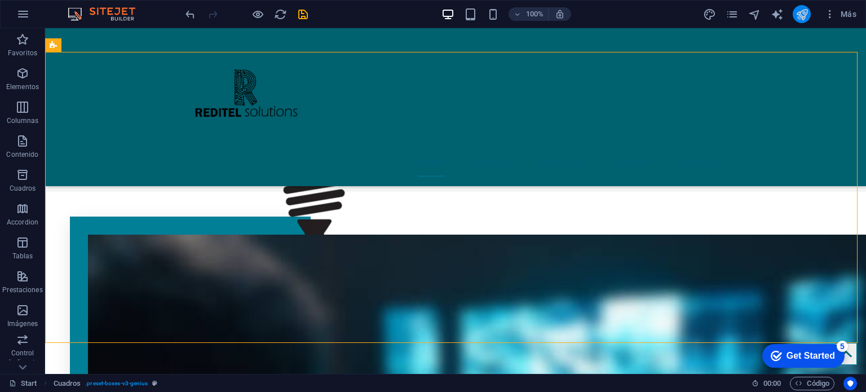
click at [795, 15] on button "publish" at bounding box center [802, 14] width 18 height 18
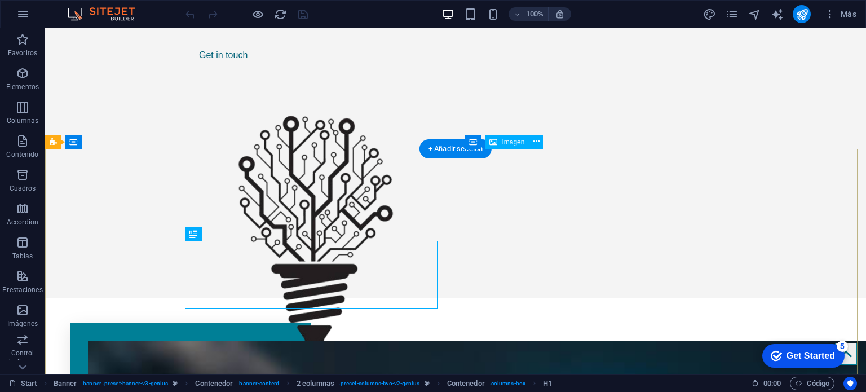
scroll to position [282, 0]
